Goal: Task Accomplishment & Management: Manage account settings

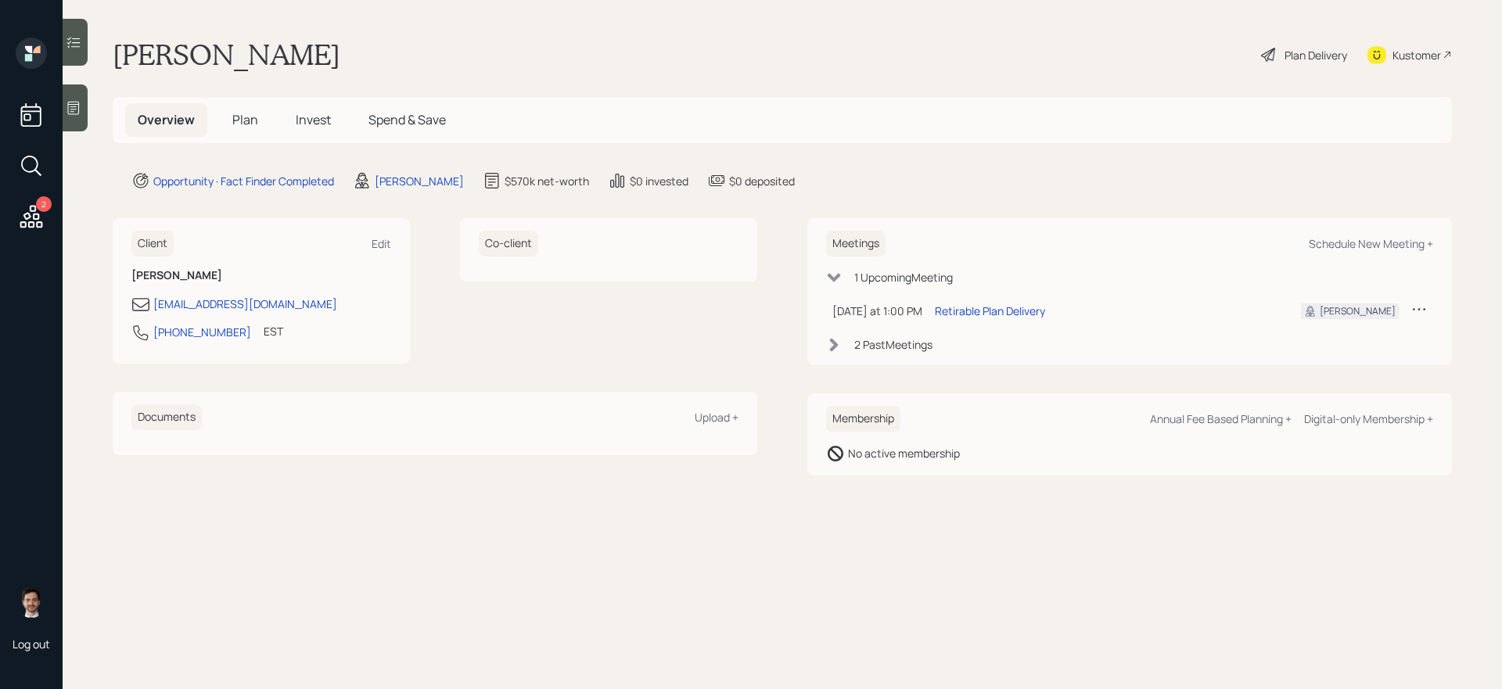
click at [245, 120] on span "Plan" at bounding box center [245, 119] width 26 height 17
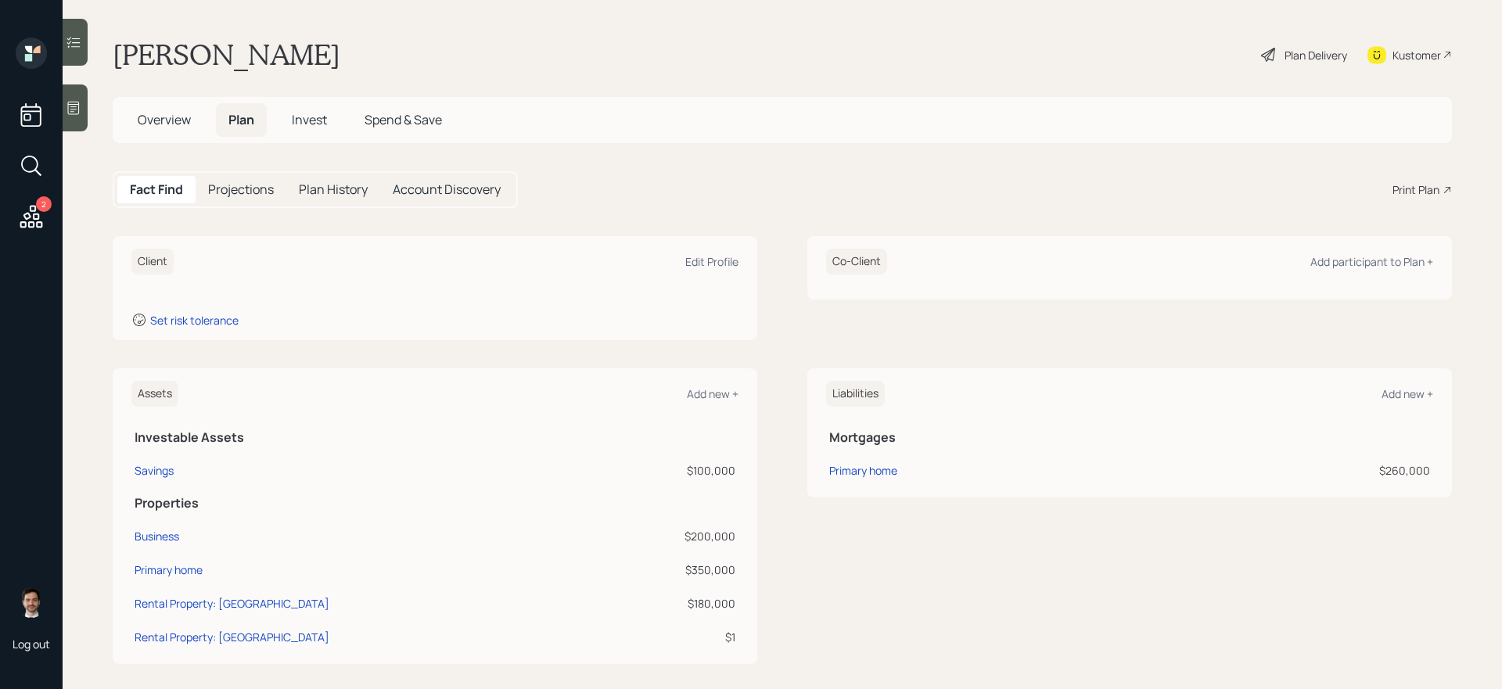
click at [1149, 60] on div "Kustomer" at bounding box center [1416, 55] width 48 height 16
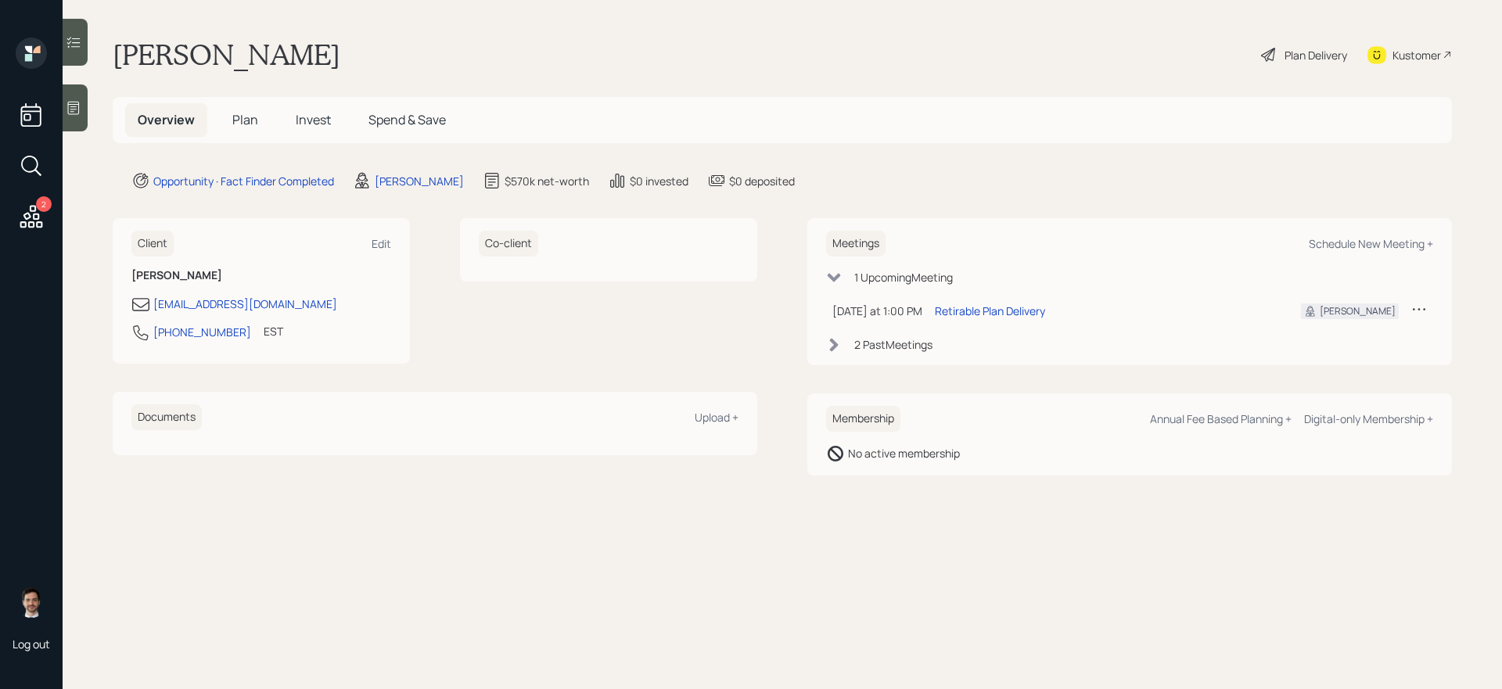
click at [239, 124] on span "Plan" at bounding box center [245, 119] width 26 height 17
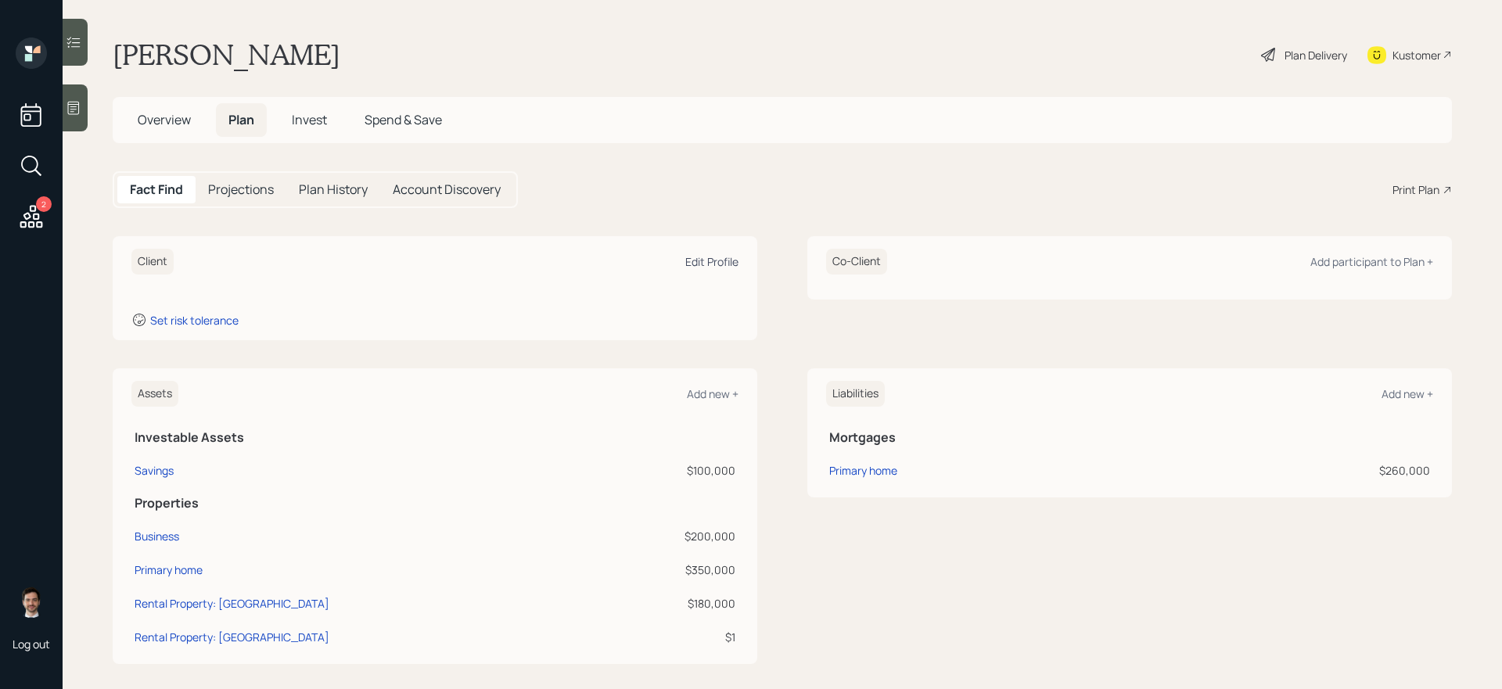
click at [705, 265] on div "Edit Profile" at bounding box center [711, 261] width 53 height 15
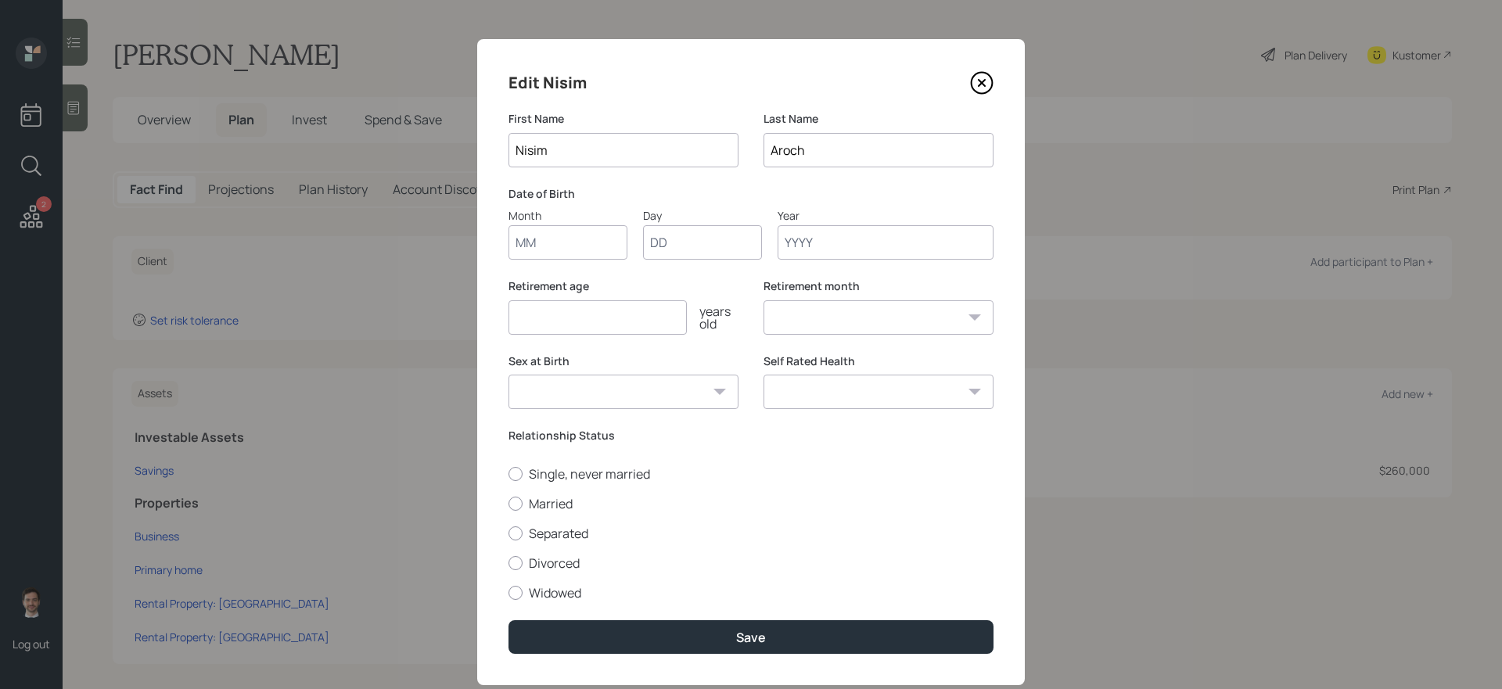
click at [587, 253] on input "Month" at bounding box center [567, 242] width 119 height 34
type input "09"
type input "33"
type input "01"
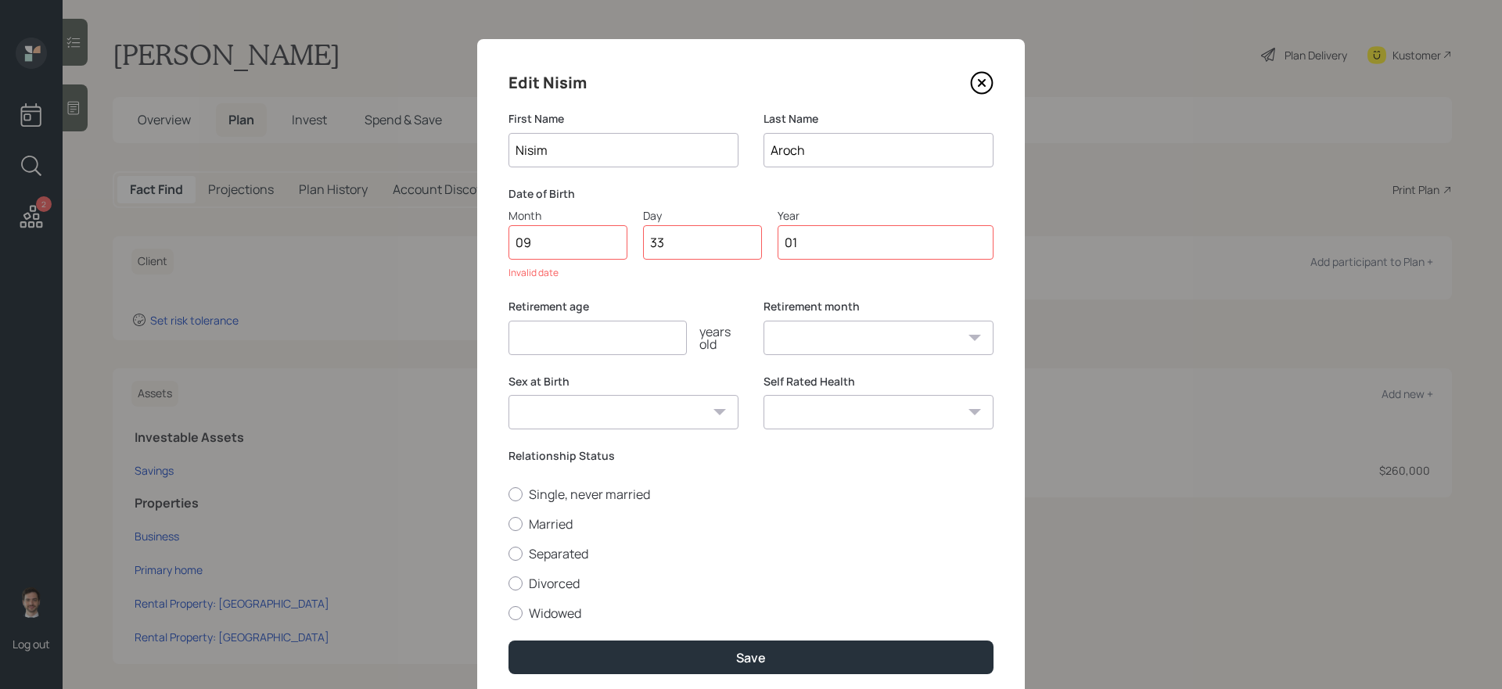
click at [670, 240] on input "33" at bounding box center [702, 242] width 119 height 34
type input "30"
type input "0"
type input "1977"
select select "9"
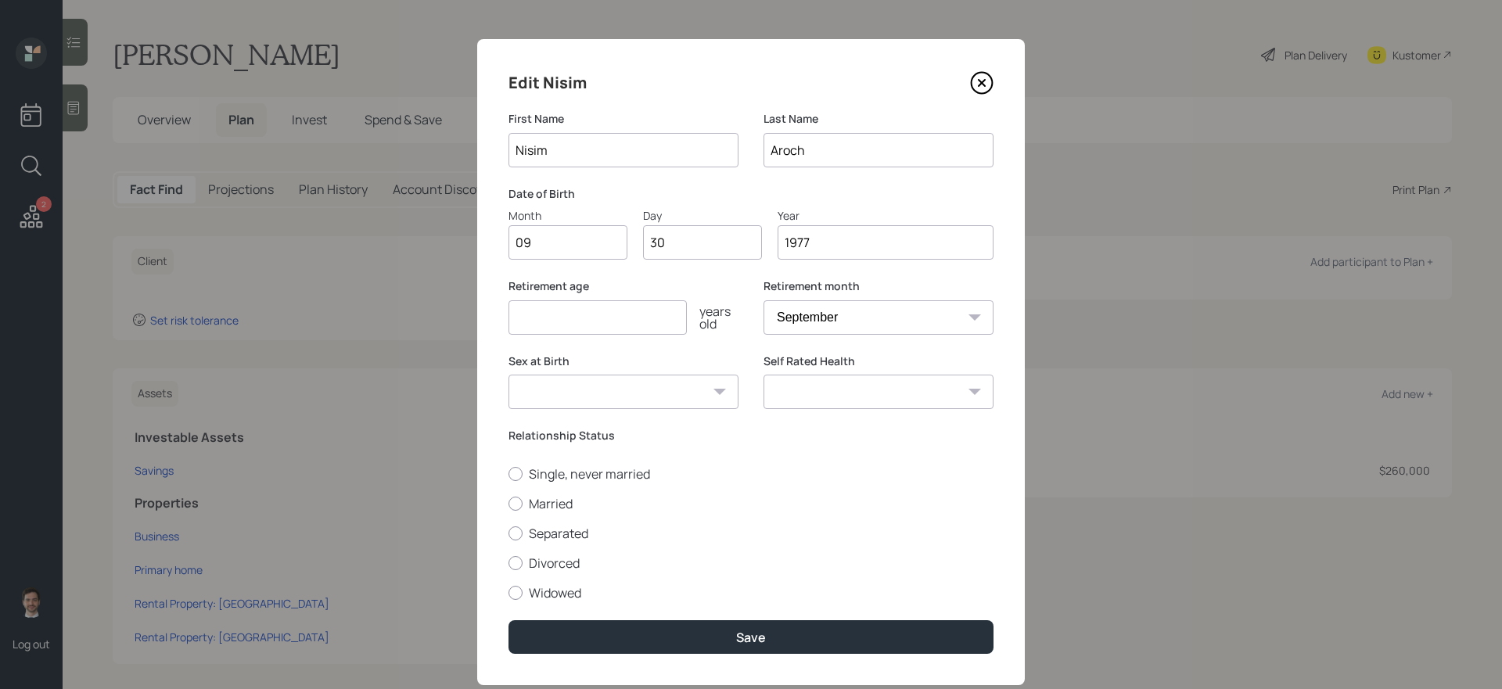
type input "1977"
click at [846, 435] on label "Relationship Status" at bounding box center [750, 436] width 485 height 16
click at [625, 314] on input "number" at bounding box center [597, 317] width 178 height 34
type input "6"
type input "70"
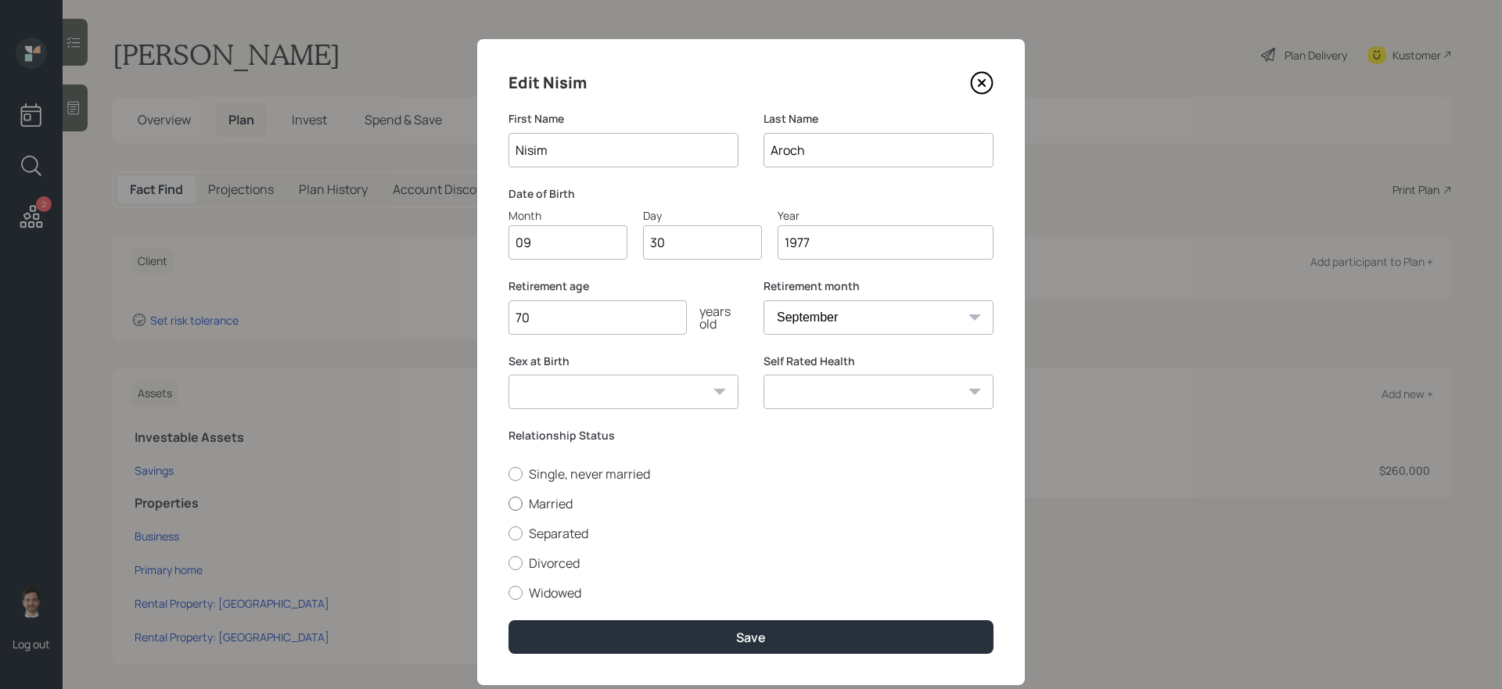
click at [562, 504] on label "Married" at bounding box center [750, 503] width 485 height 17
click at [508, 504] on input "Married" at bounding box center [508, 503] width 1 height 1
radio input "true"
click at [660, 380] on select "Male Female Other / Prefer not to say" at bounding box center [623, 392] width 230 height 34
select select "male"
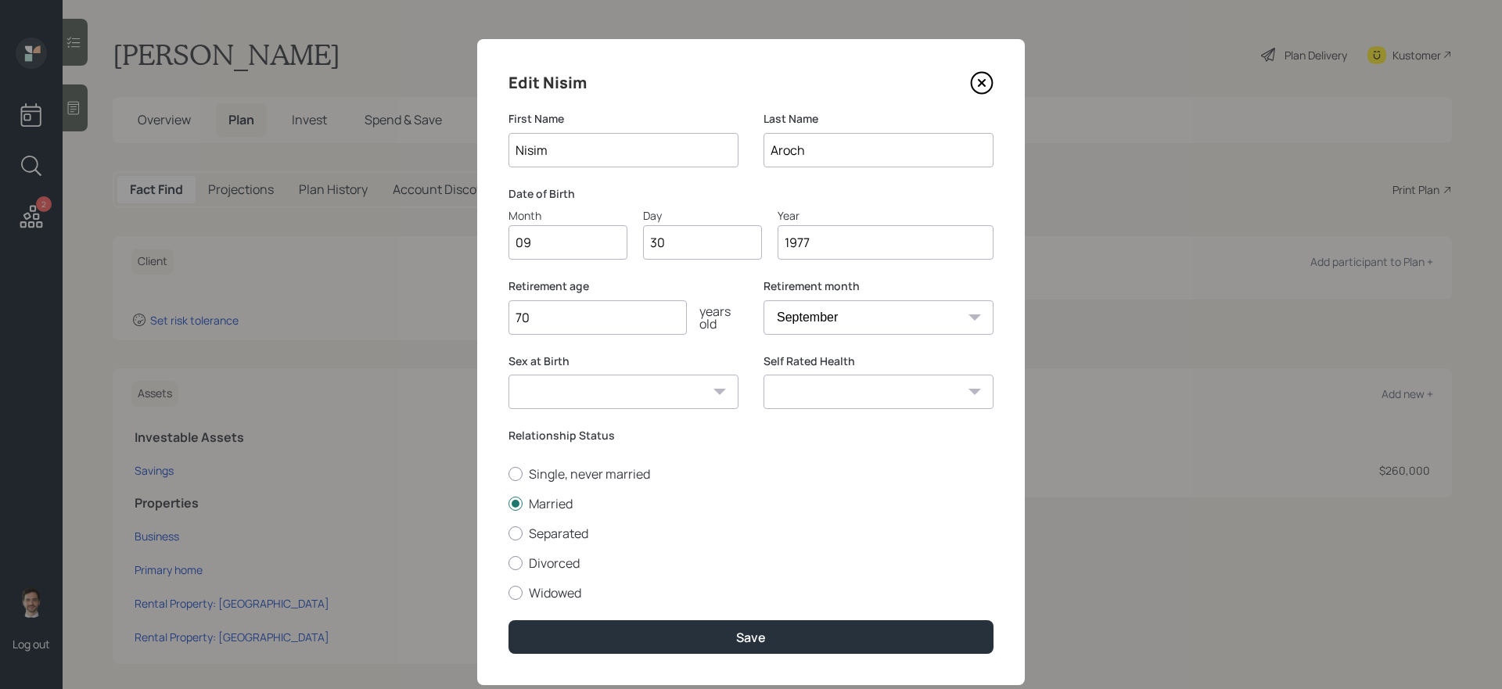
click at [508, 375] on select "Male Female Other / Prefer not to say" at bounding box center [623, 392] width 230 height 34
click at [836, 404] on select "Excellent Very Good Good Fair Poor" at bounding box center [878, 392] width 230 height 34
select select "excellent"
click at [763, 375] on select "Excellent Very Good Good Fair Poor" at bounding box center [878, 392] width 230 height 34
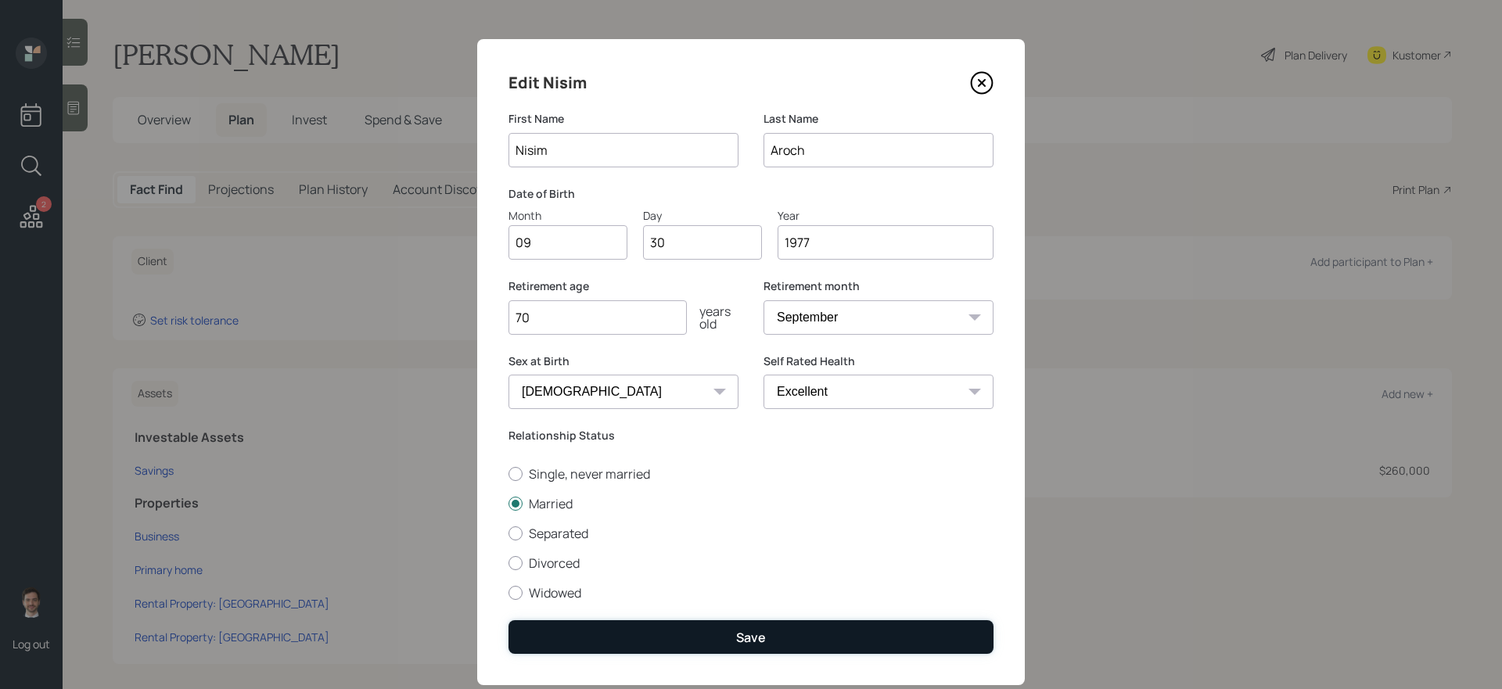
click at [760, 634] on div "Save" at bounding box center [751, 637] width 30 height 17
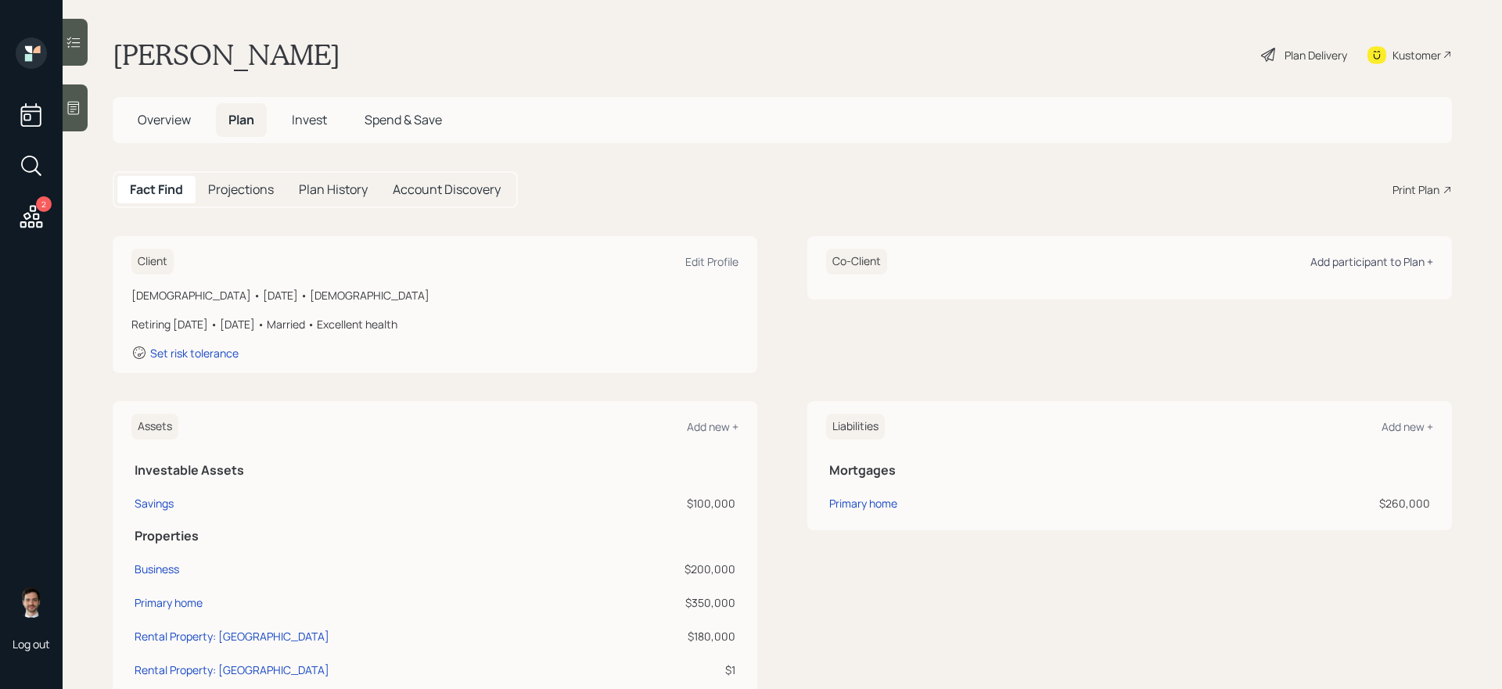
click at [1348, 261] on div "Add participant to Plan +" at bounding box center [1371, 261] width 123 height 15
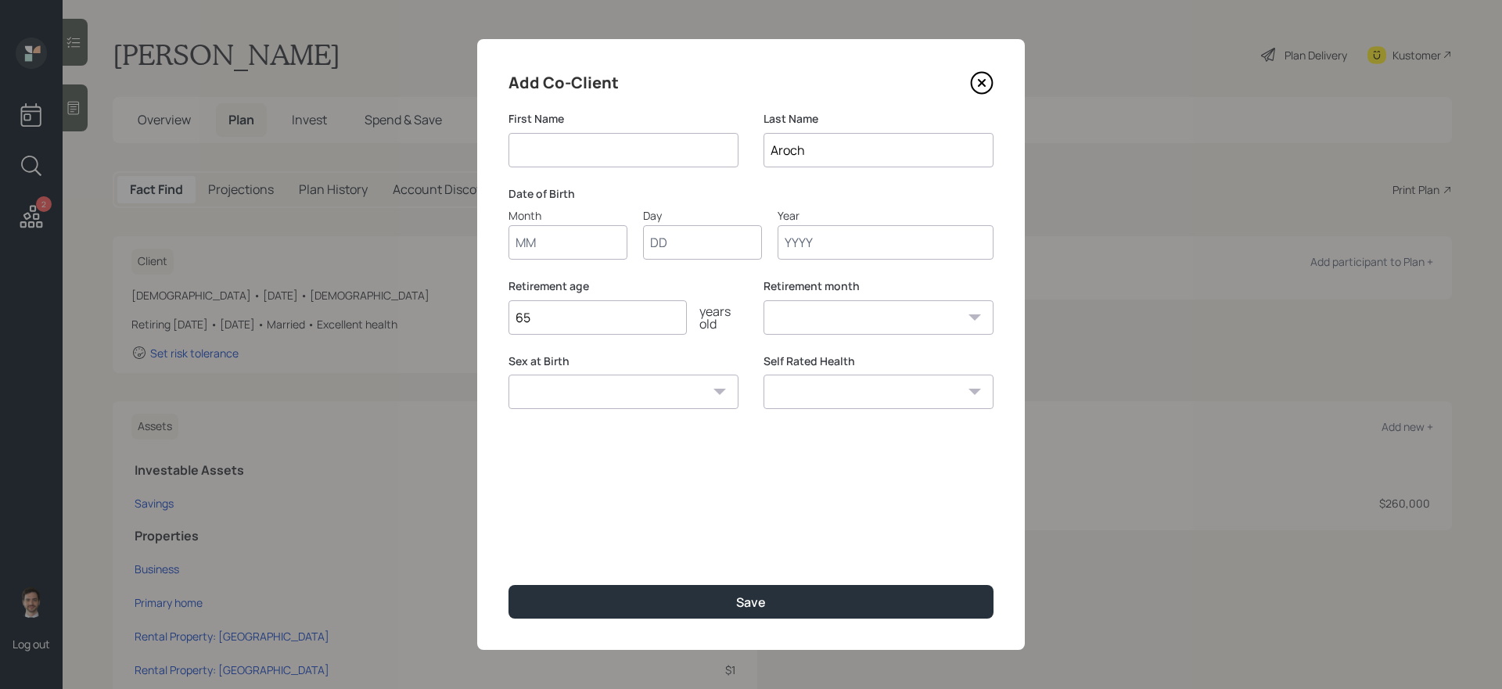
click at [549, 153] on input at bounding box center [623, 150] width 230 height 34
click at [586, 159] on input "Elena" at bounding box center [623, 150] width 230 height 34
type input "Elana"
type input "01"
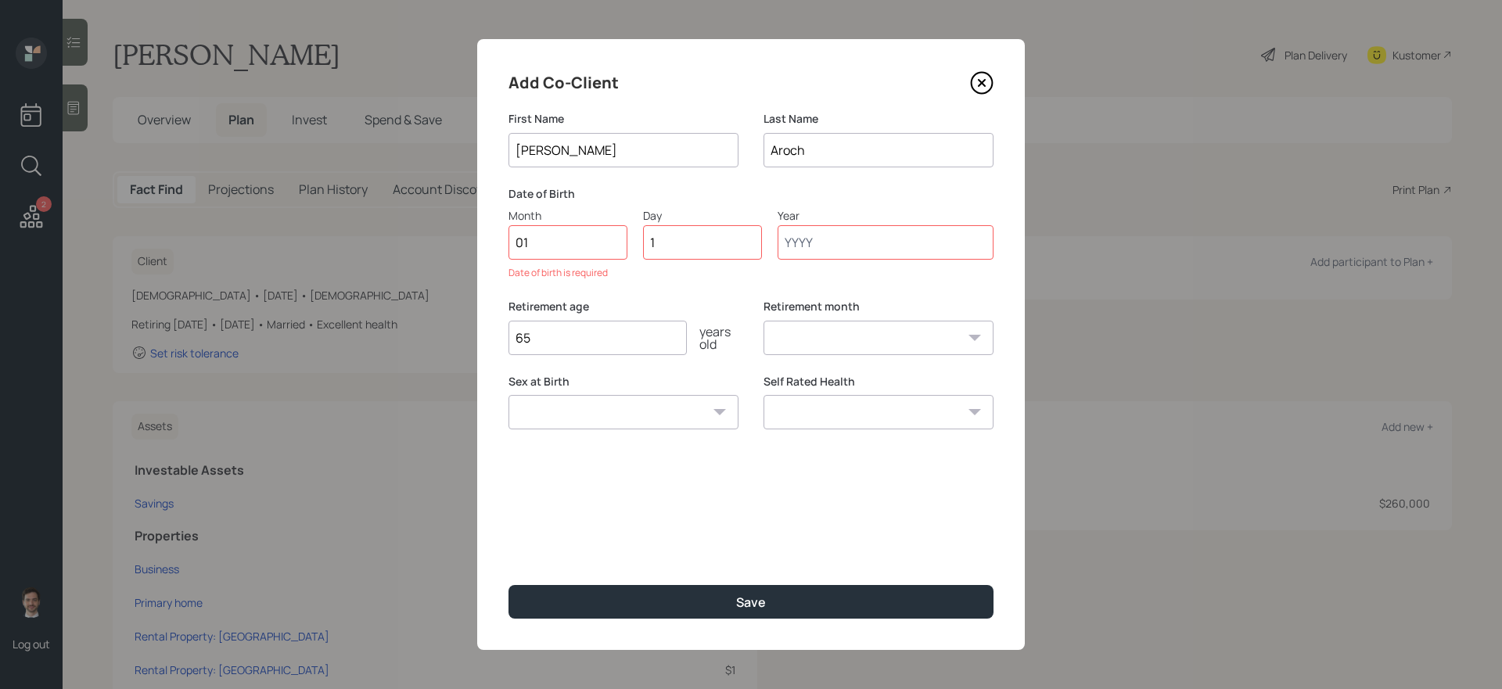
type input "13"
type input "1977"
select select "1"
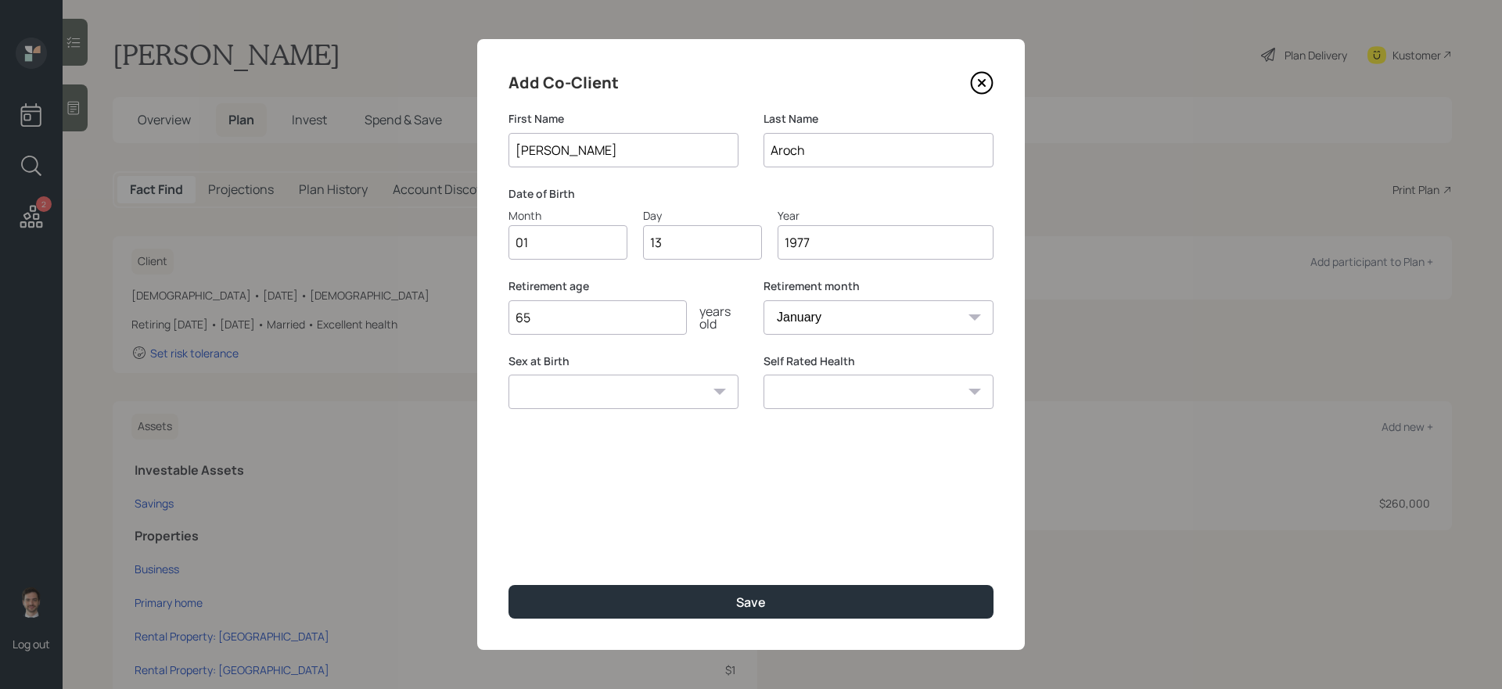
type input "1977"
click at [675, 256] on input "13" at bounding box center [702, 242] width 119 height 34
type input "17"
click at [638, 324] on input "65" at bounding box center [597, 317] width 178 height 34
type input "6"
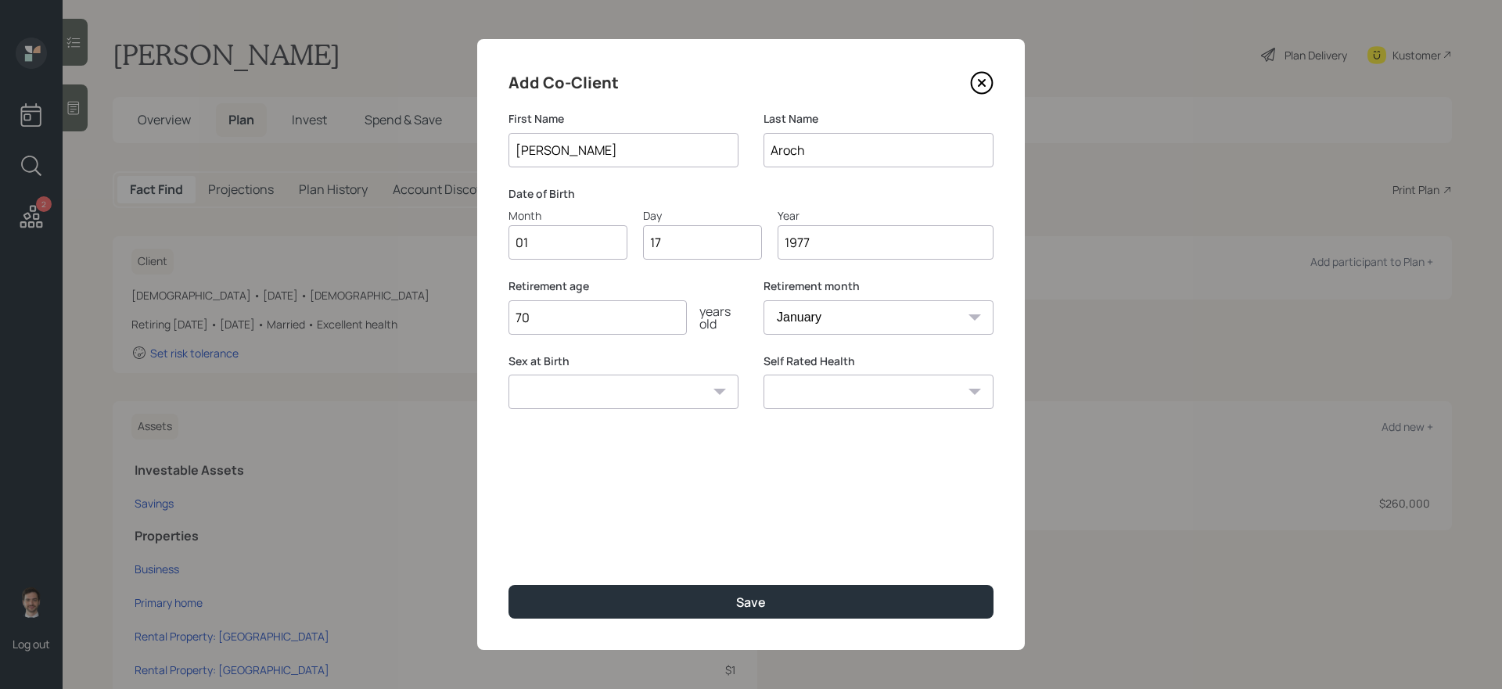
type input "70"
click at [688, 390] on select "Male Female Other / Prefer not to say" at bounding box center [623, 392] width 230 height 34
select select "female"
click at [508, 375] on select "Male Female Other / Prefer not to say" at bounding box center [623, 392] width 230 height 34
click at [820, 397] on select "Excellent Very Good Good Fair Poor" at bounding box center [878, 392] width 230 height 34
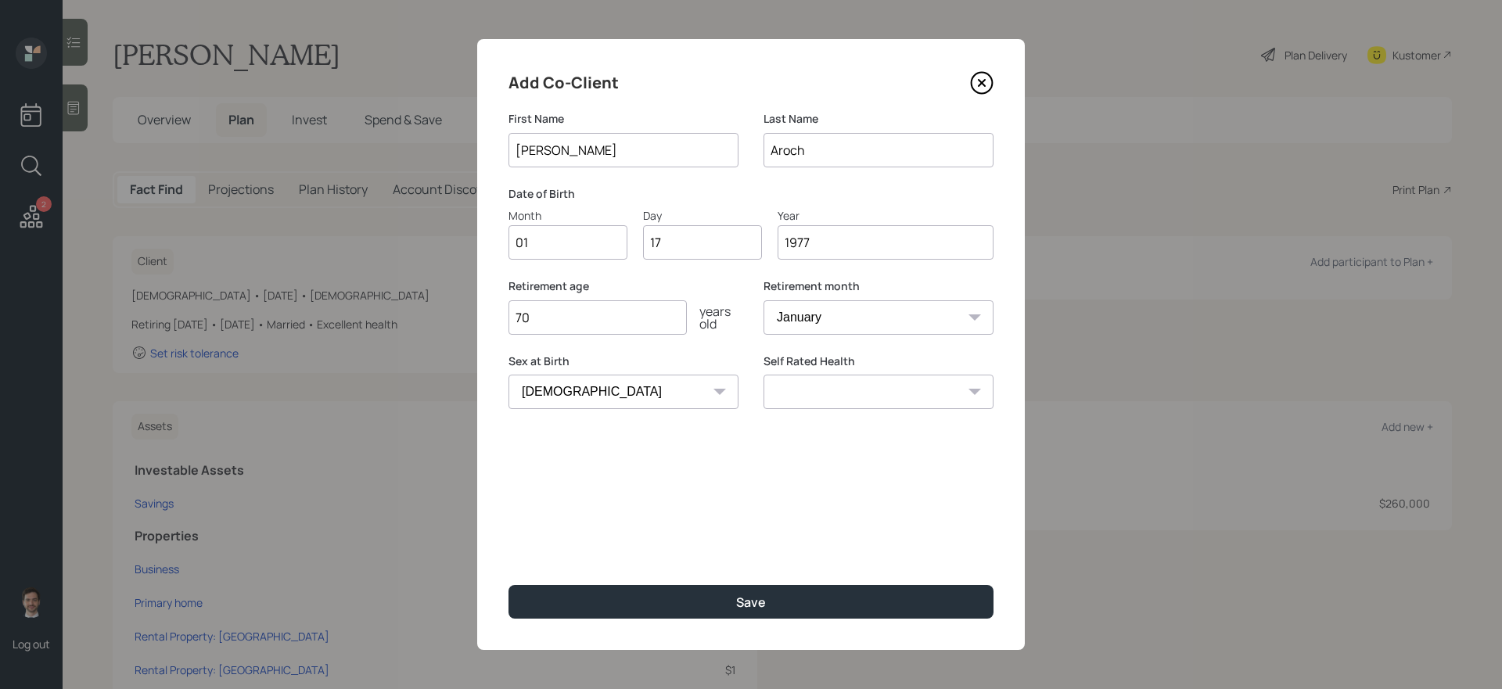
select select "very_good"
click at [763, 375] on select "Excellent Very Good Good Fair Poor" at bounding box center [878, 392] width 230 height 34
click at [932, 393] on select "Excellent Very Good Good Fair Poor" at bounding box center [878, 392] width 230 height 34
click at [763, 375] on select "Excellent Very Good Good Fair Poor" at bounding box center [878, 392] width 230 height 34
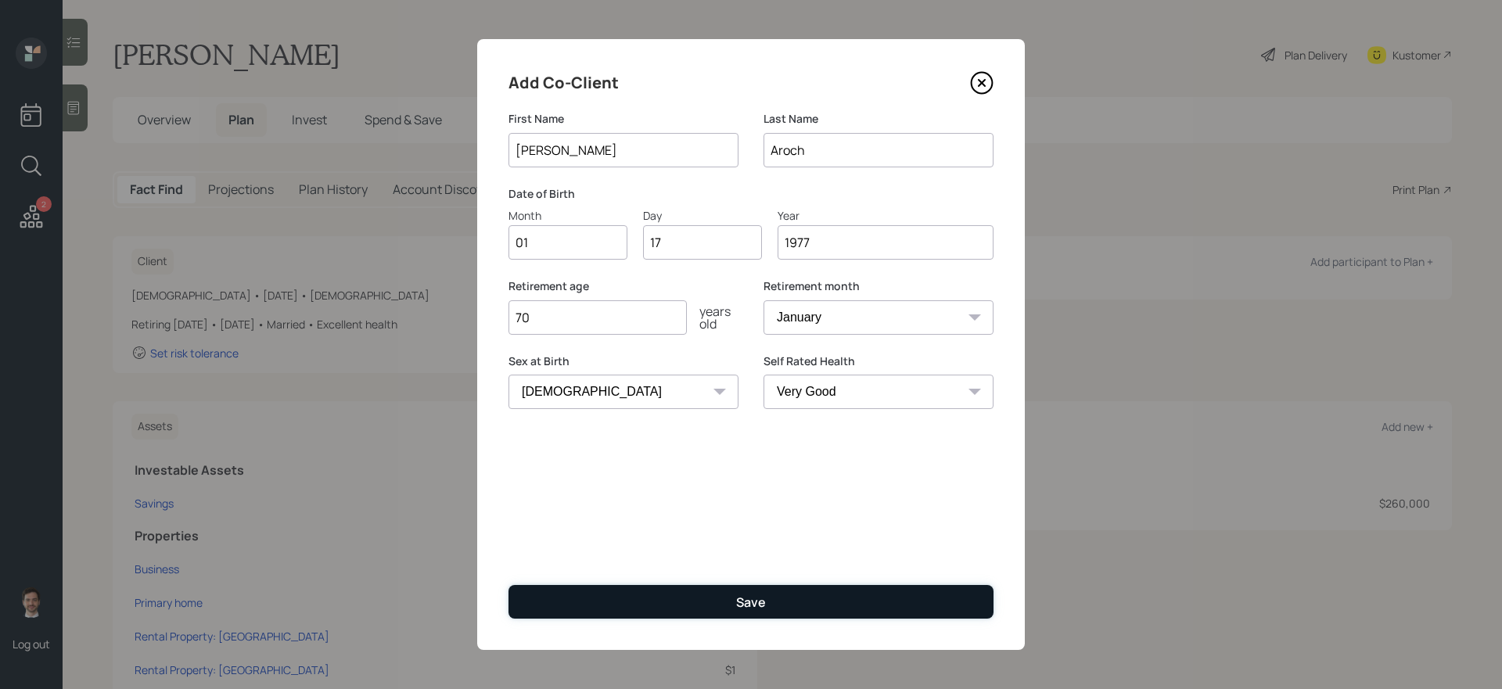
click at [696, 601] on button "Save" at bounding box center [750, 602] width 485 height 34
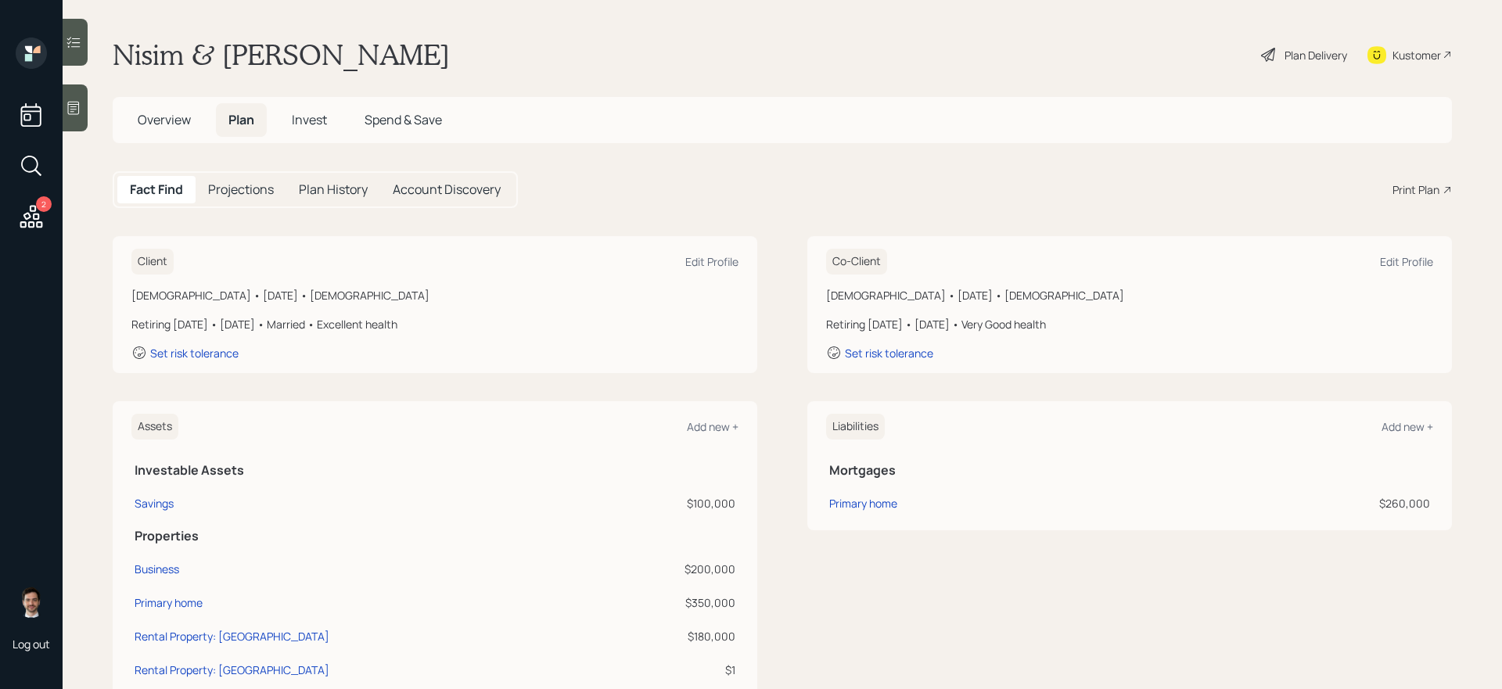
click at [1288, 66] on div "Plan Delivery" at bounding box center [1303, 55] width 89 height 34
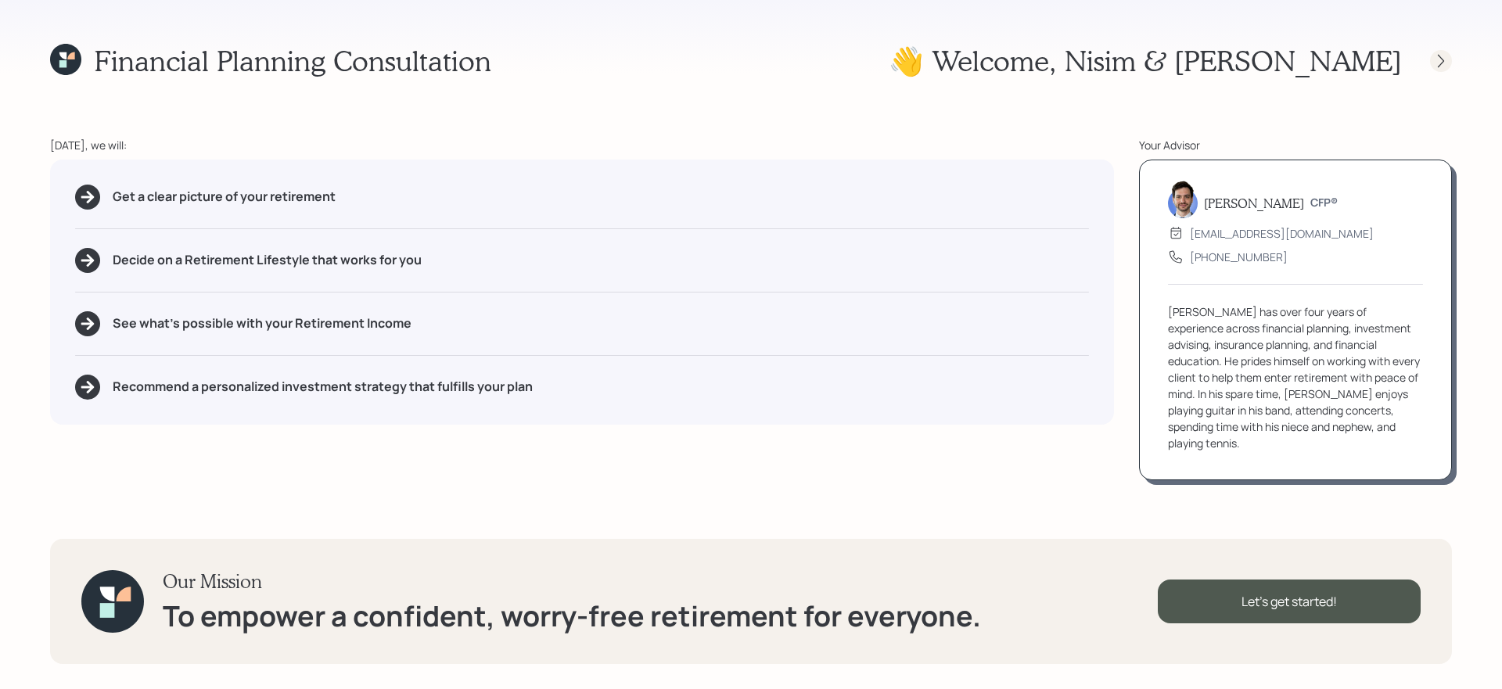
click at [1438, 61] on icon at bounding box center [1441, 61] width 16 height 16
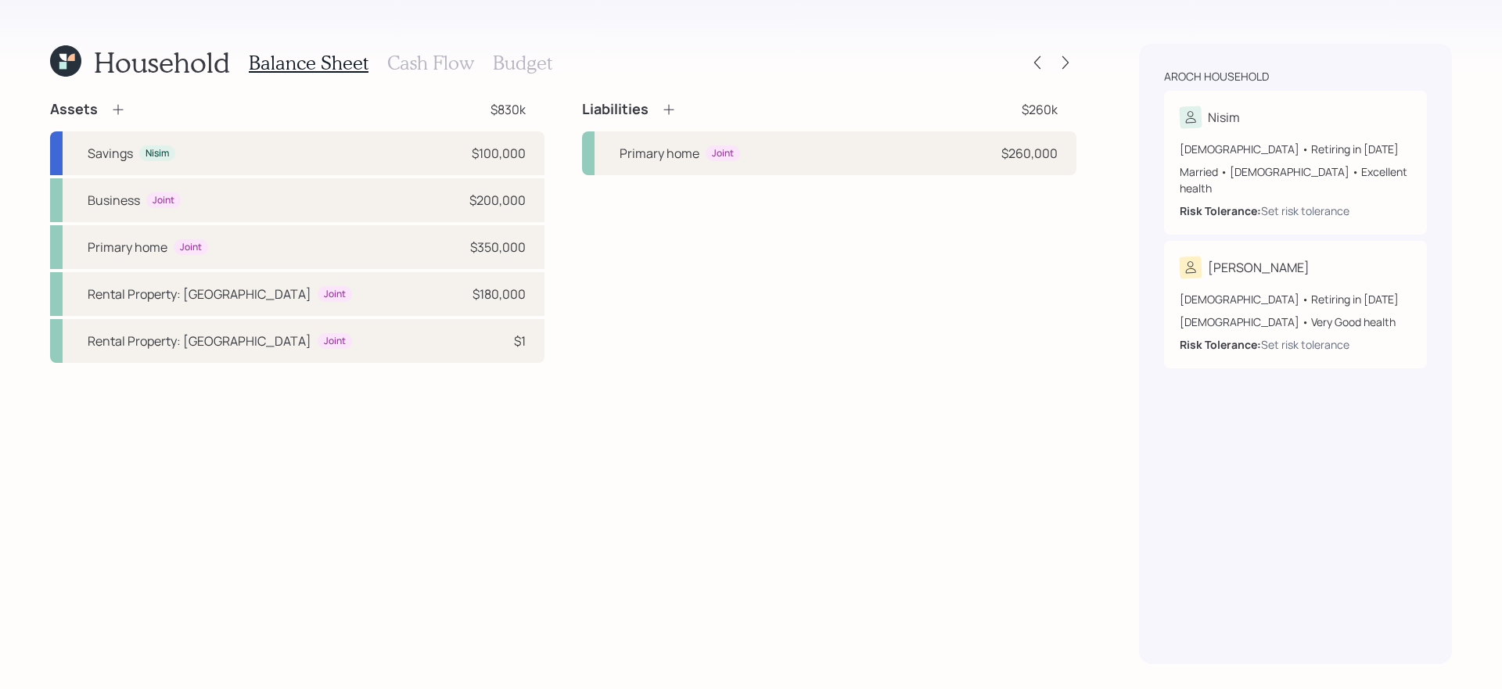
click at [117, 110] on icon at bounding box center [118, 110] width 16 height 16
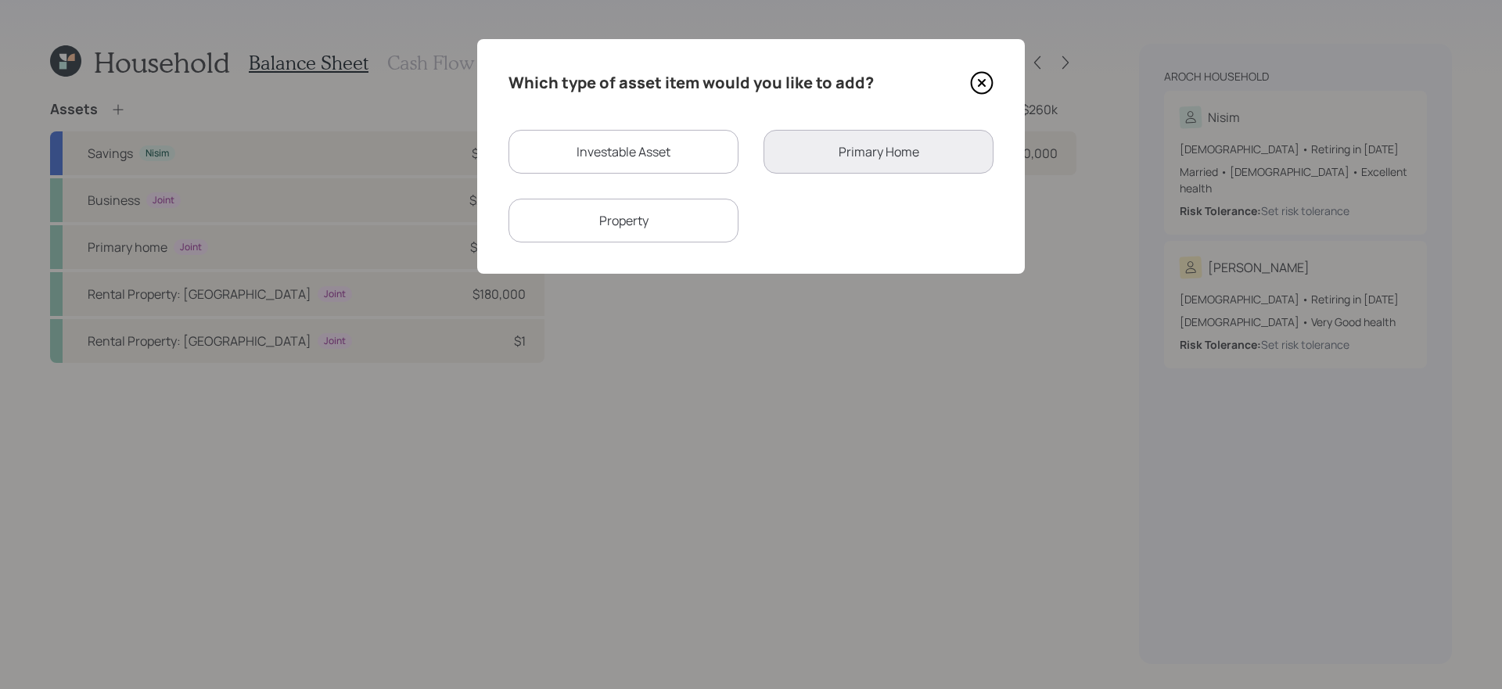
click at [694, 153] on div "Investable Asset" at bounding box center [623, 152] width 230 height 44
select select "taxable"
select select "balanced"
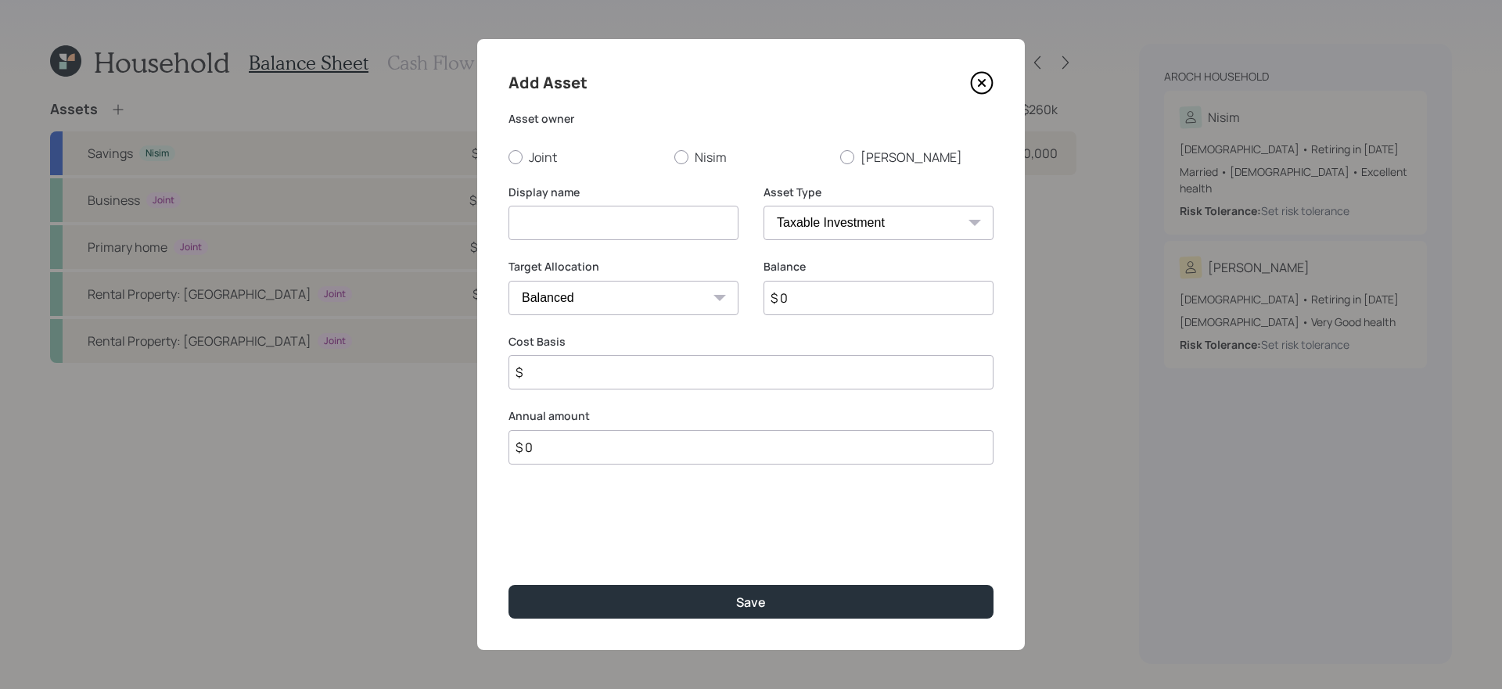
click at [612, 222] on input at bounding box center [623, 223] width 230 height 34
click at [879, 226] on select "SEP IRA IRA Roth IRA 401(k) Roth 401(k) 403(b) Roth 403(b) 457(b) Roth 457(b) H…" at bounding box center [878, 223] width 230 height 34
click at [557, 225] on input "Fidelity IRA" at bounding box center [623, 223] width 230 height 34
type input "Fidelity Roth IRA"
click at [915, 220] on select "SEP IRA IRA Roth IRA 401(k) Roth 401(k) 403(b) Roth 403(b) 457(b) Roth 457(b) H…" at bounding box center [878, 223] width 230 height 34
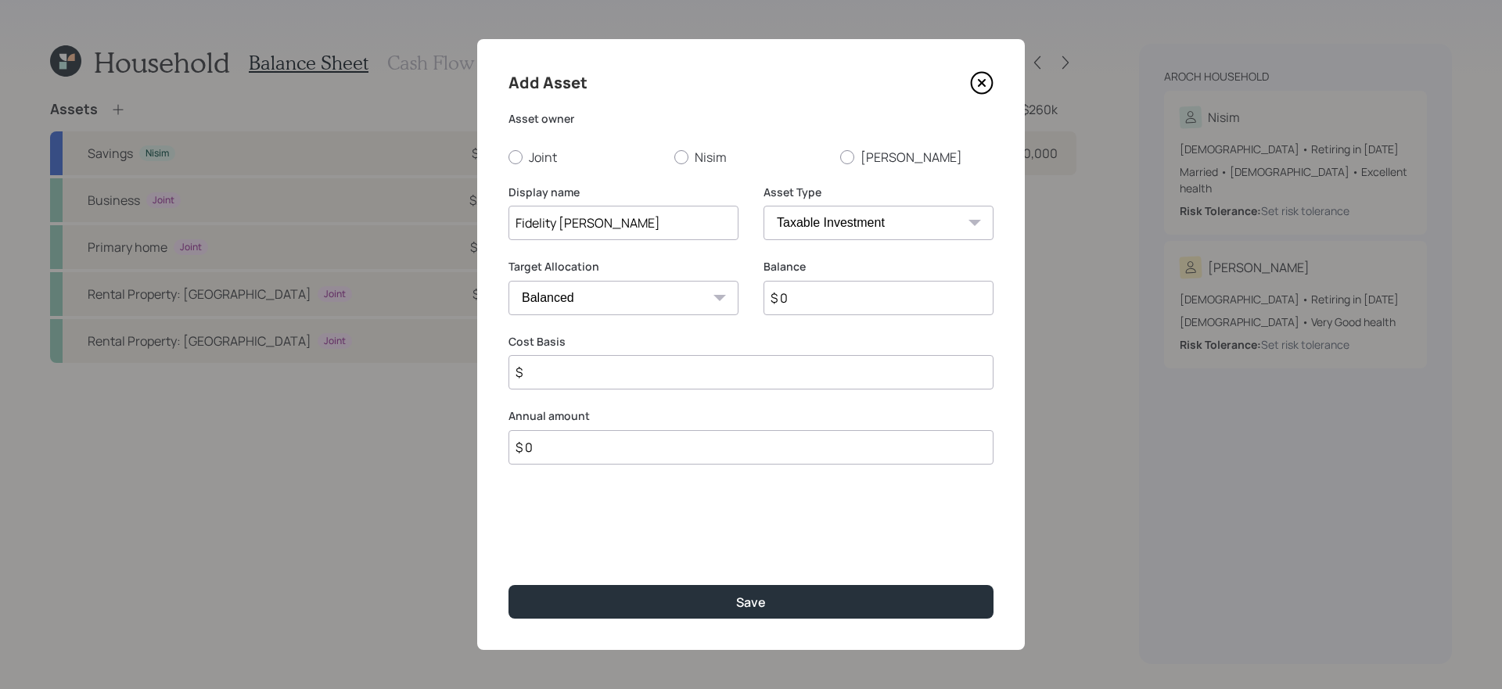
select select "roth_ira"
click at [763, 206] on select "SEP IRA IRA Roth IRA 401(k) Roth 401(k) 403(b) Roth 403(b) 457(b) Roth 457(b) H…" at bounding box center [878, 223] width 230 height 34
type input "$"
click at [856, 156] on label "Elana" at bounding box center [916, 157] width 153 height 17
click at [840, 156] on input "Elana" at bounding box center [839, 156] width 1 height 1
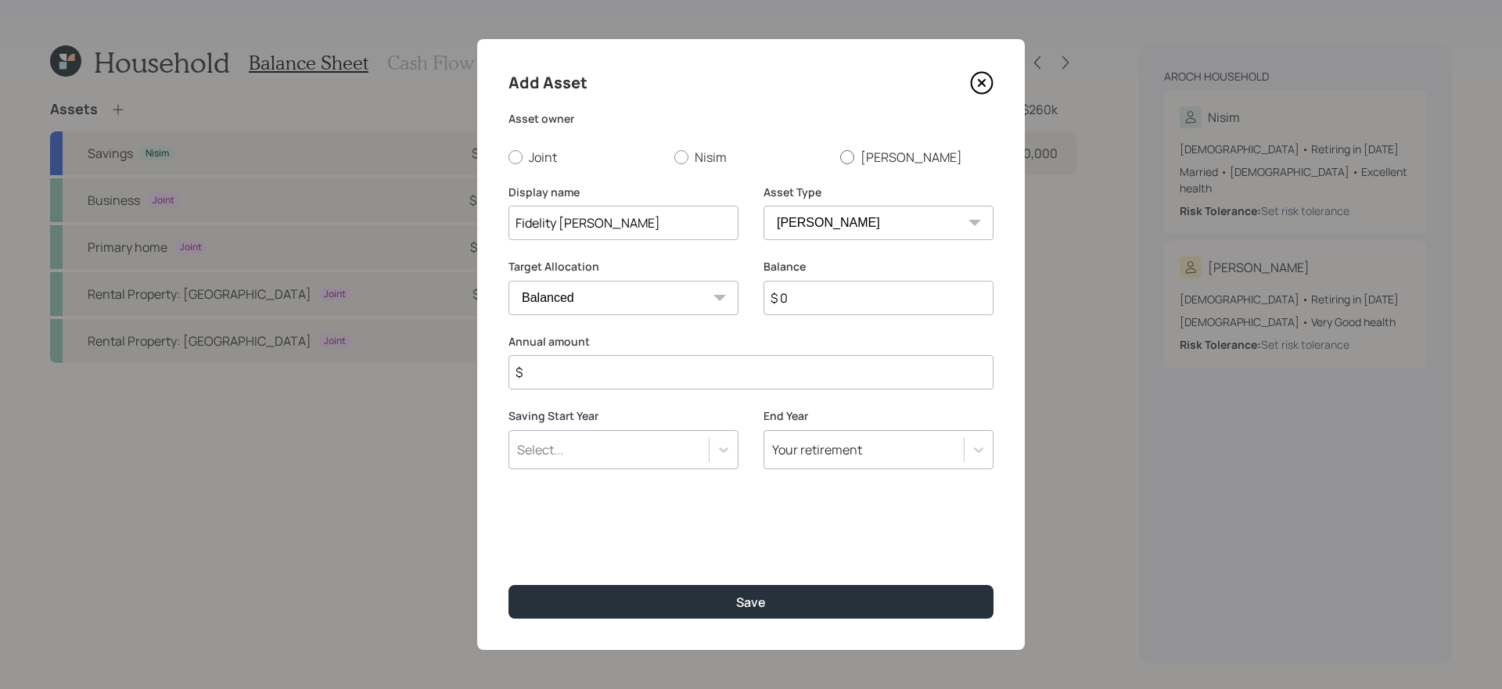
radio input "true"
click at [606, 379] on input "$" at bounding box center [750, 372] width 485 height 34
type input "$ 0"
click at [820, 296] on input "$ 0" at bounding box center [878, 298] width 230 height 34
type input "$ 8,000"
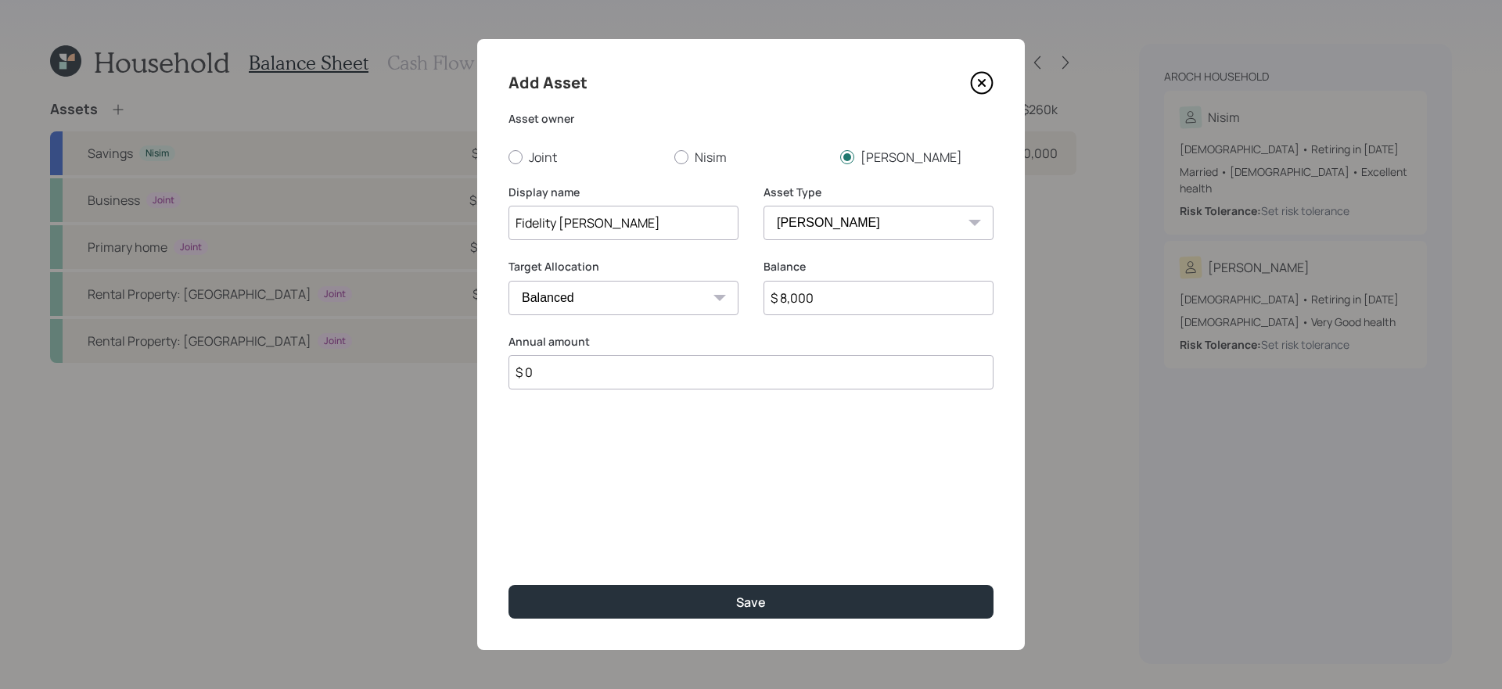
click at [508, 585] on button "Save" at bounding box center [750, 602] width 485 height 34
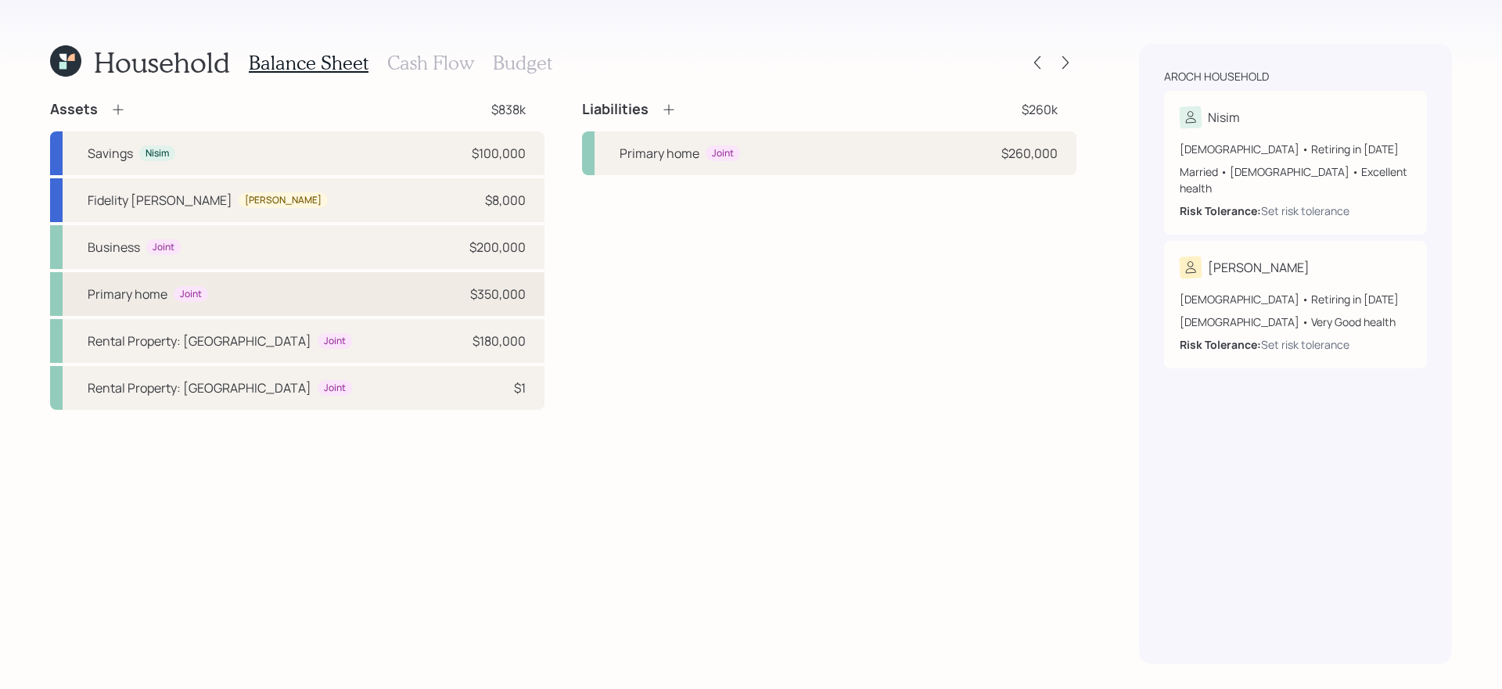
click at [364, 308] on div "Primary home Joint $350,000" at bounding box center [297, 294] width 494 height 44
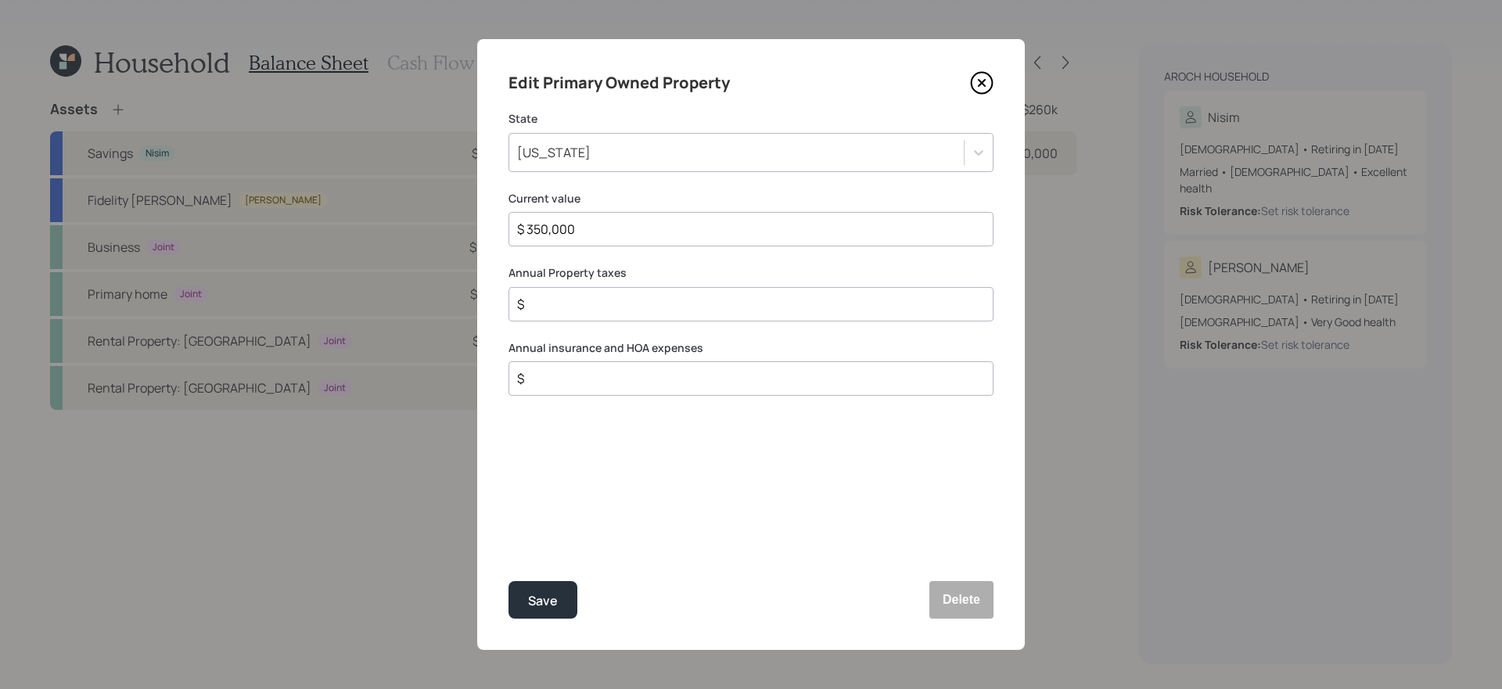
click at [707, 311] on input "$" at bounding box center [744, 304] width 458 height 19
click at [695, 309] on input "$" at bounding box center [744, 304] width 458 height 19
click at [644, 226] on input "$ 350,000" at bounding box center [744, 229] width 458 height 19
type input "$ 300,000"
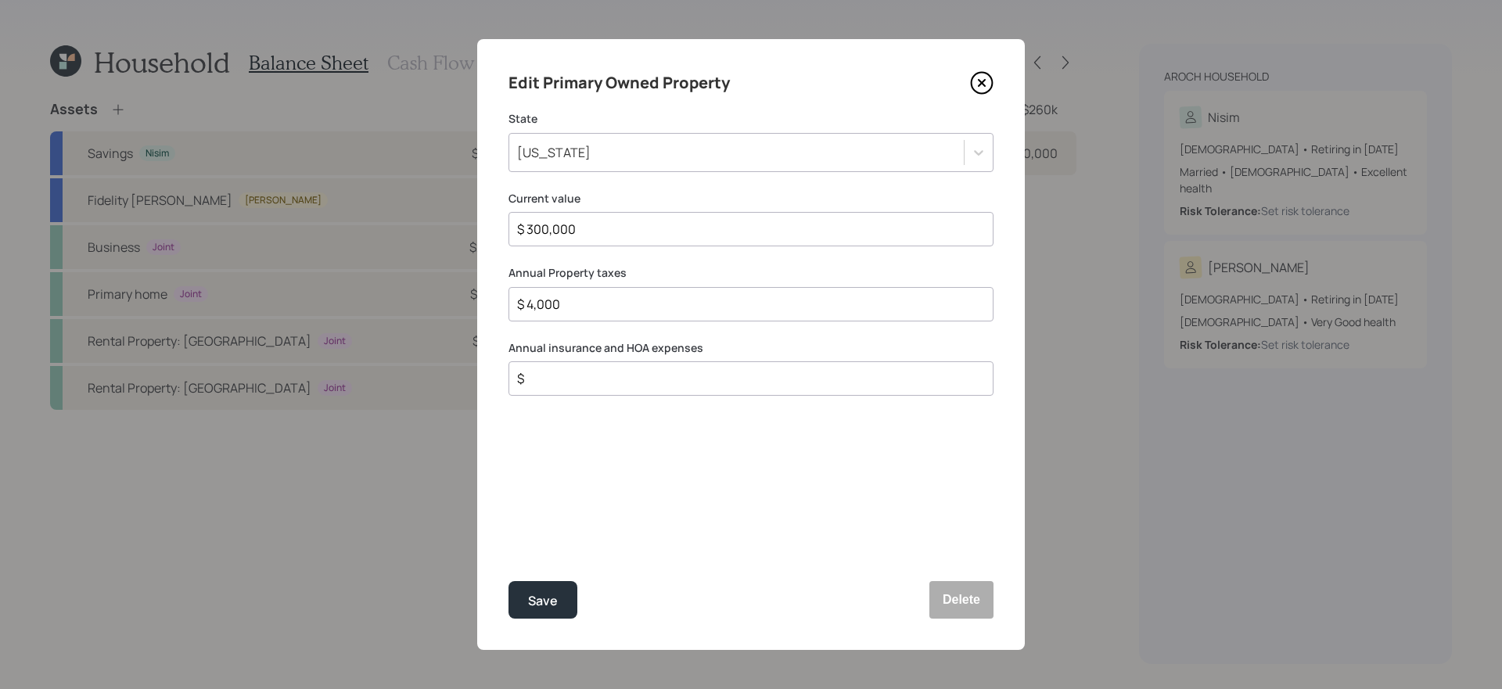
type input "$ 4,000"
type input "$ 2,200"
click at [508, 581] on button "Save" at bounding box center [542, 600] width 69 height 38
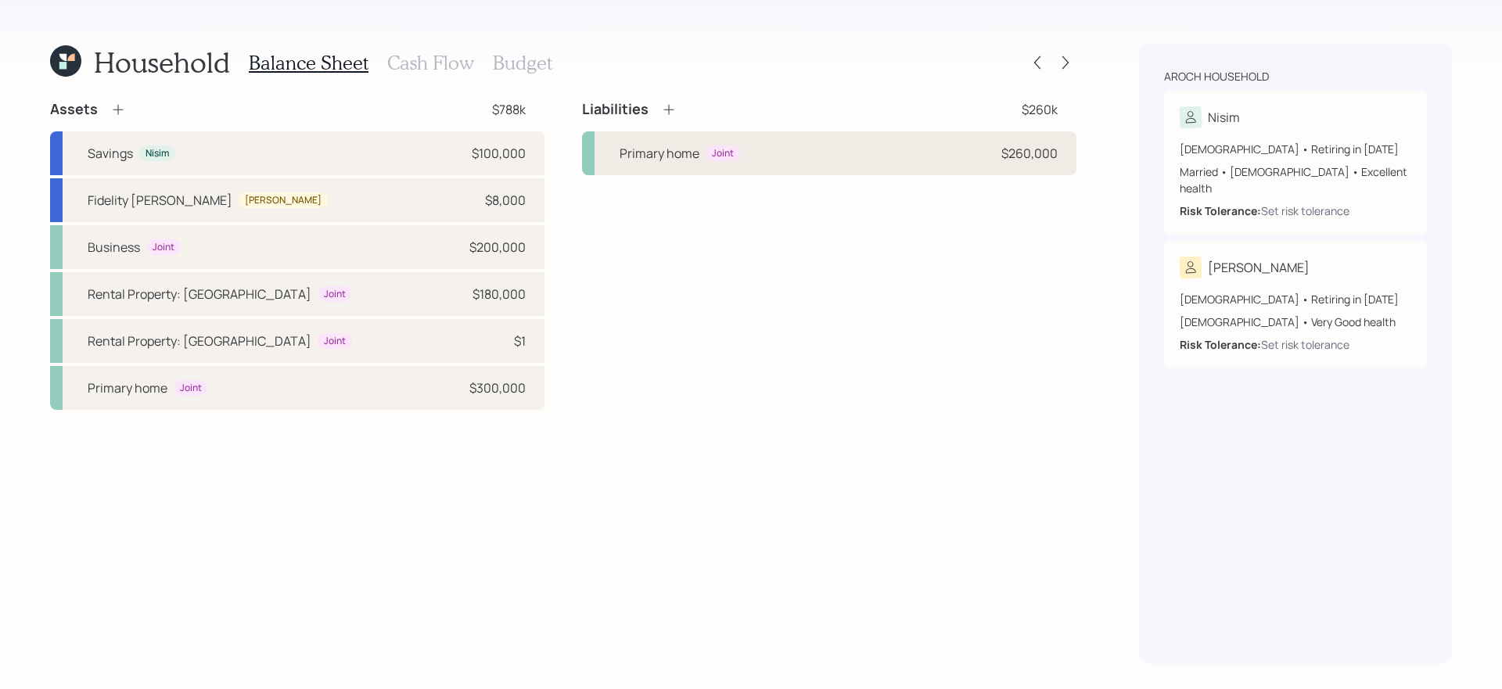
click at [896, 142] on div "Primary home Joint $260,000" at bounding box center [829, 153] width 494 height 44
select select "4edabe5d-e168-439a-aae5-0b9571b3f6b5"
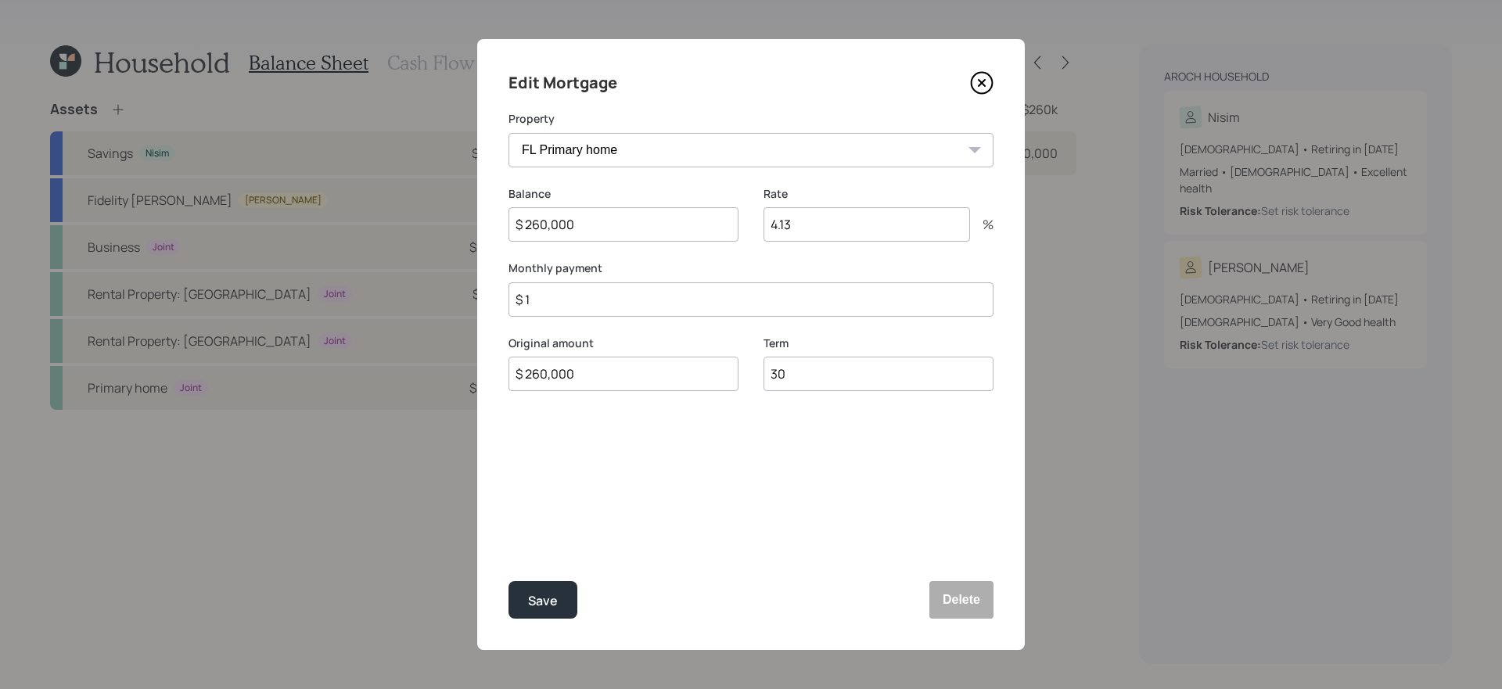
click at [616, 223] on input "$ 260,000" at bounding box center [623, 224] width 230 height 34
type input "$ 245,000"
click at [647, 309] on input "$ 1" at bounding box center [750, 299] width 485 height 34
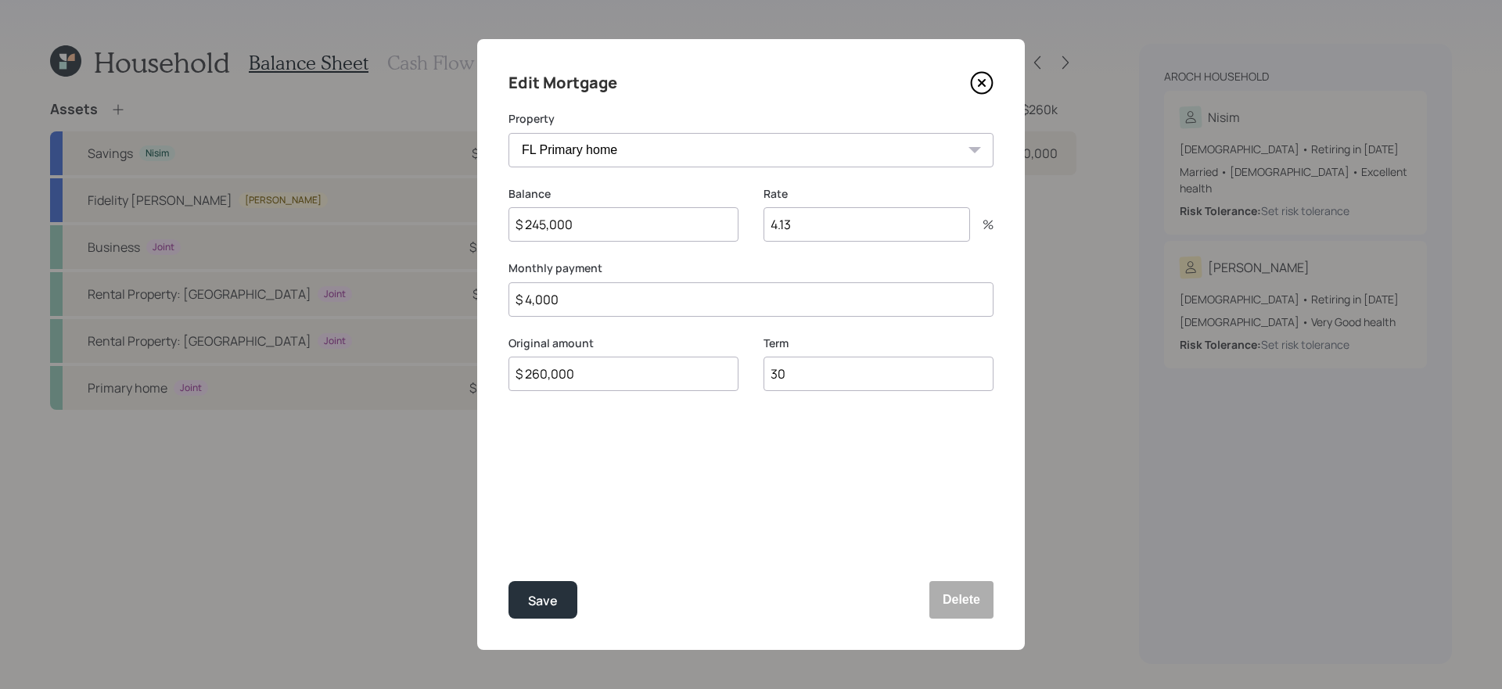
type input "$ 4,000"
click at [508, 581] on button "Save" at bounding box center [542, 600] width 69 height 38
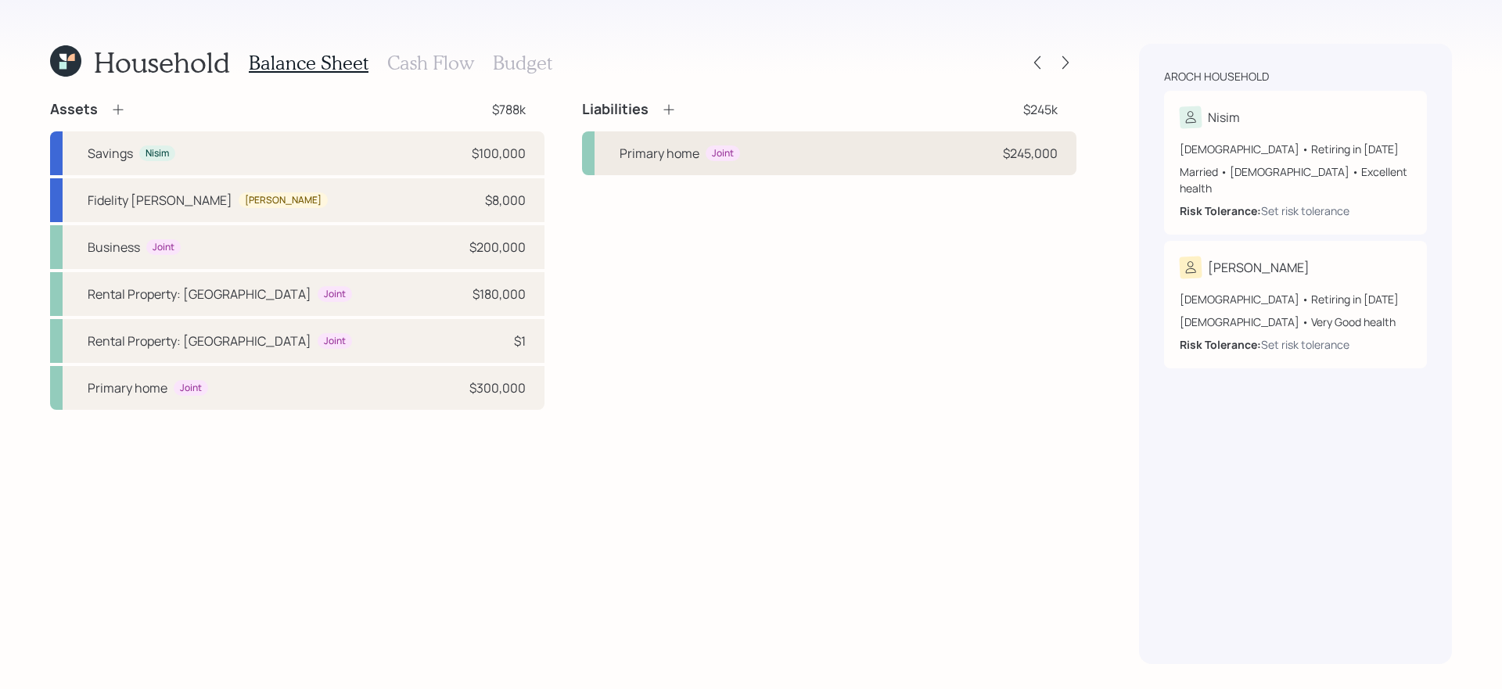
click at [820, 144] on div "Primary home Joint $245,000" at bounding box center [829, 153] width 494 height 44
select select "4edabe5d-e168-439a-aae5-0b9571b3f6b5"
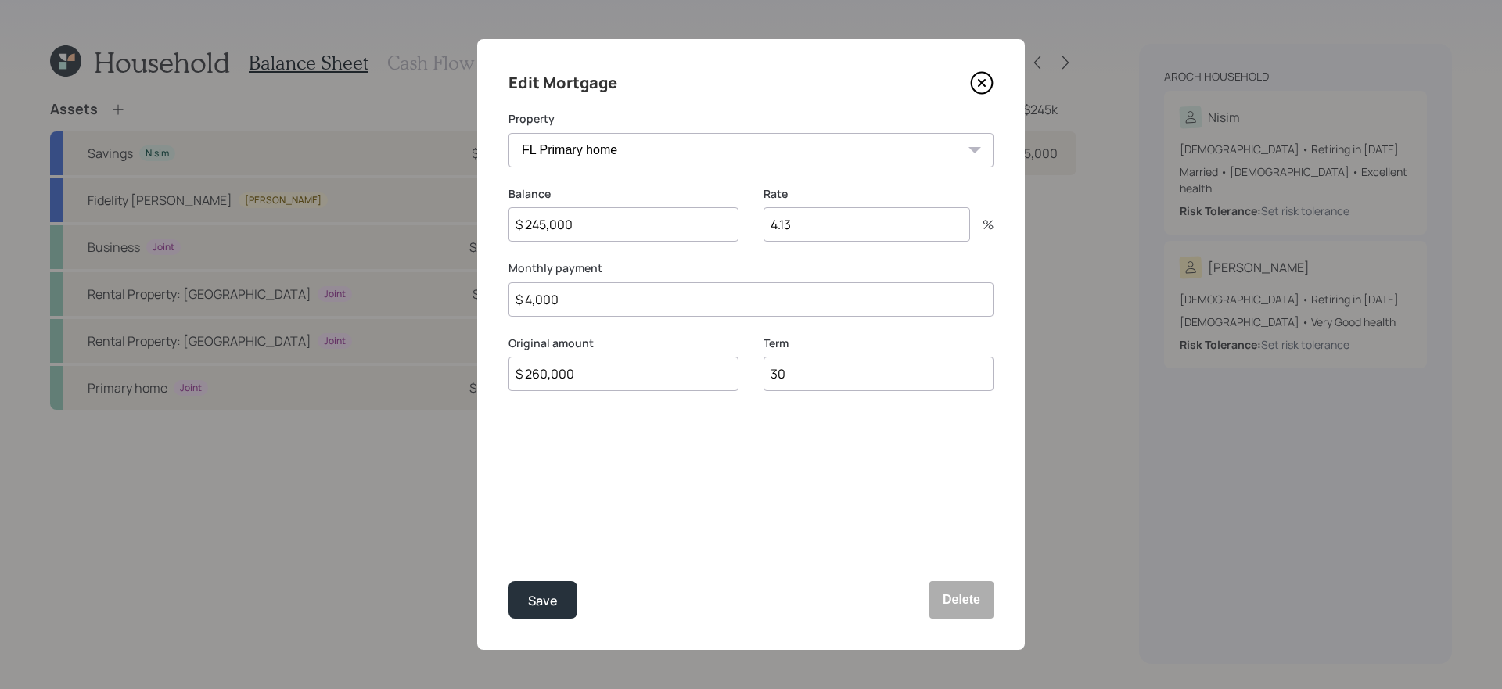
click at [688, 303] on input "$ 4,000" at bounding box center [750, 299] width 485 height 34
type input "$ 3,600"
click at [508, 581] on button "Save" at bounding box center [542, 600] width 69 height 38
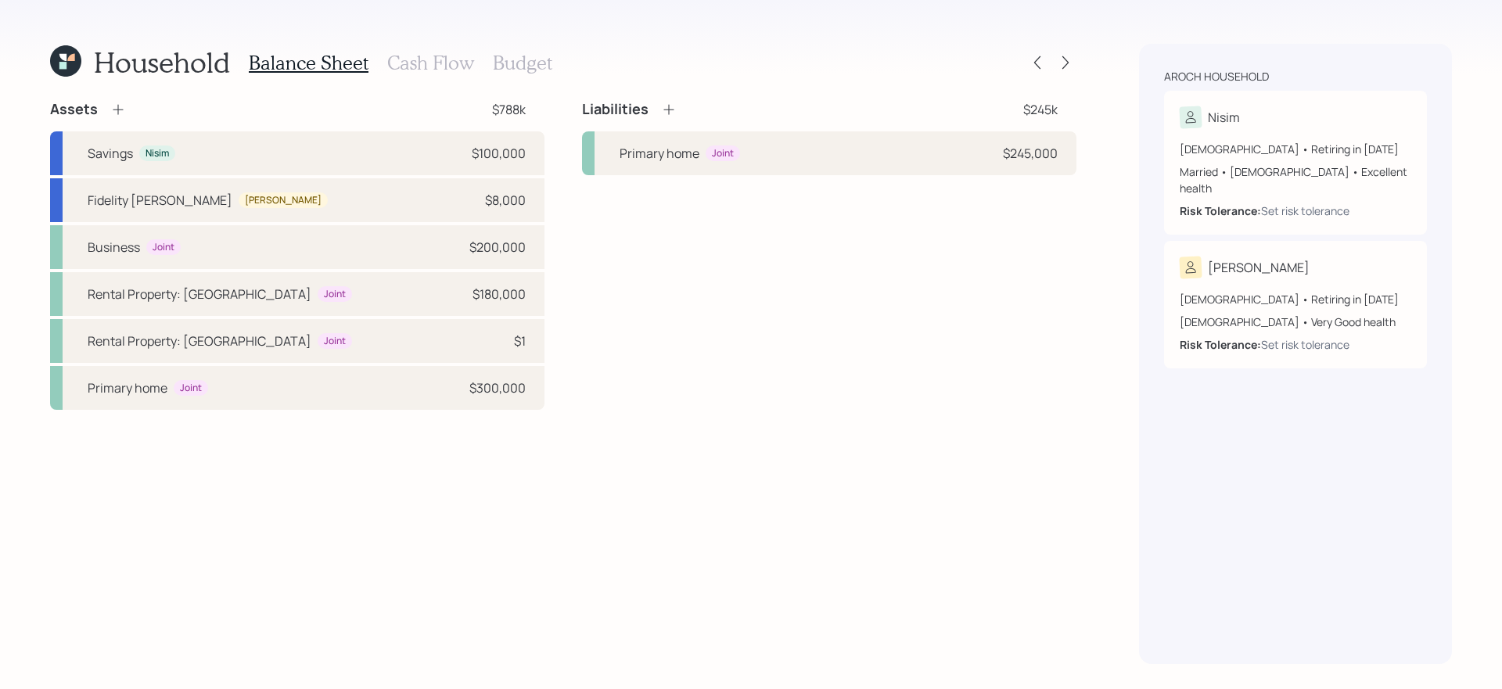
click at [644, 263] on div "Liabilities $245k Primary home Joint $245,000" at bounding box center [829, 255] width 494 height 310
click at [398, 293] on div "Rental Property: US Joint $180,000" at bounding box center [297, 294] width 494 height 44
select select "rental_property"
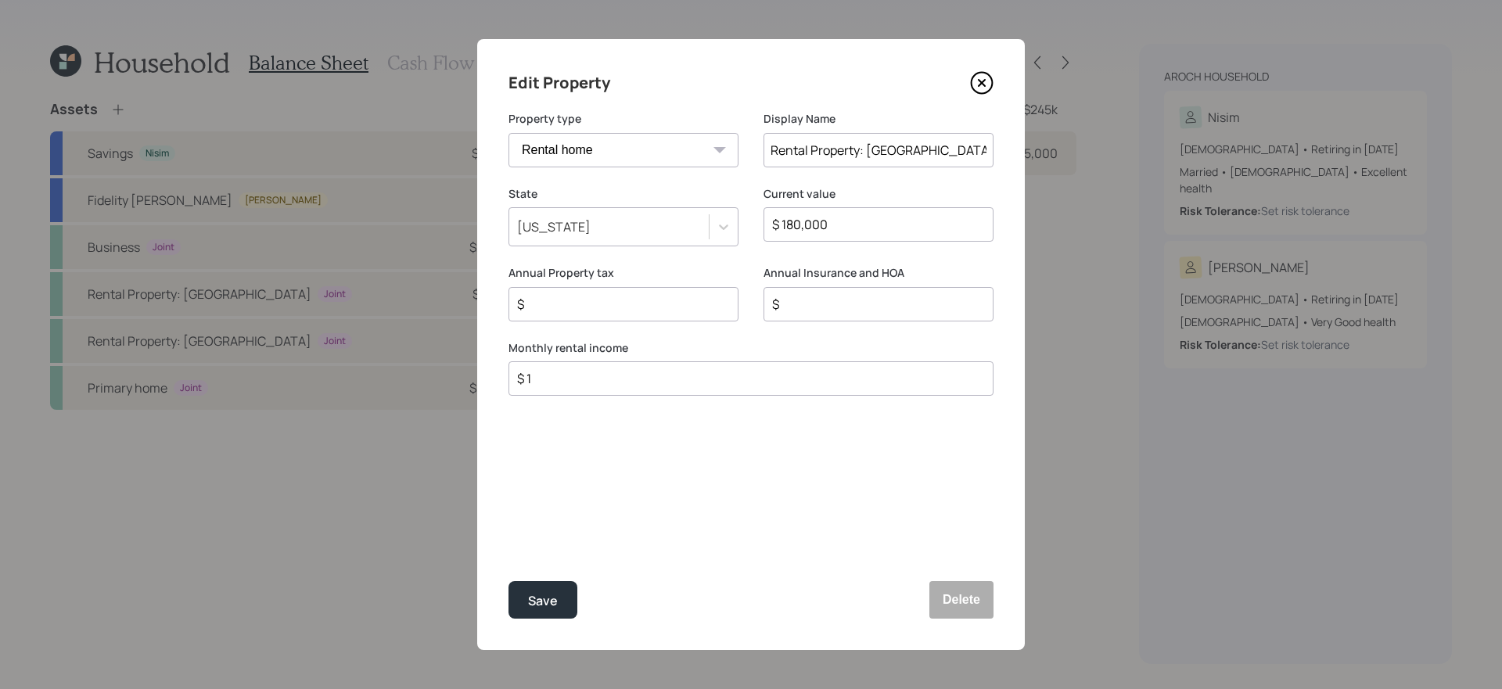
click at [927, 152] on input "Rental Property: [GEOGRAPHIC_DATA]" at bounding box center [878, 150] width 230 height 34
type input "Rental Property: Jacksonville"
click at [884, 224] on input "$ 180,000" at bounding box center [871, 224] width 203 height 19
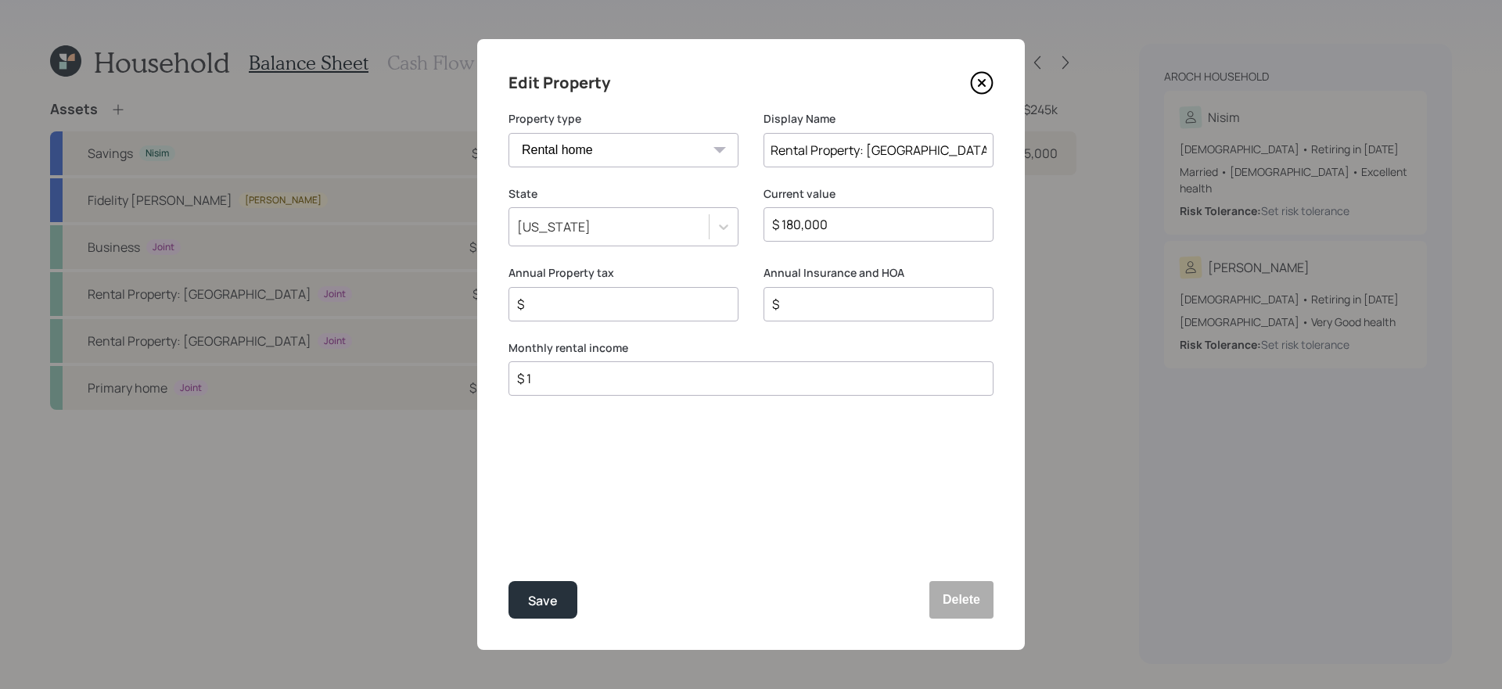
click at [884, 224] on input "$ 180,000" at bounding box center [871, 224] width 203 height 19
type input "$ 170,000"
type input "$ 1,600"
type input "$ 2,000"
type input "$ 1,245"
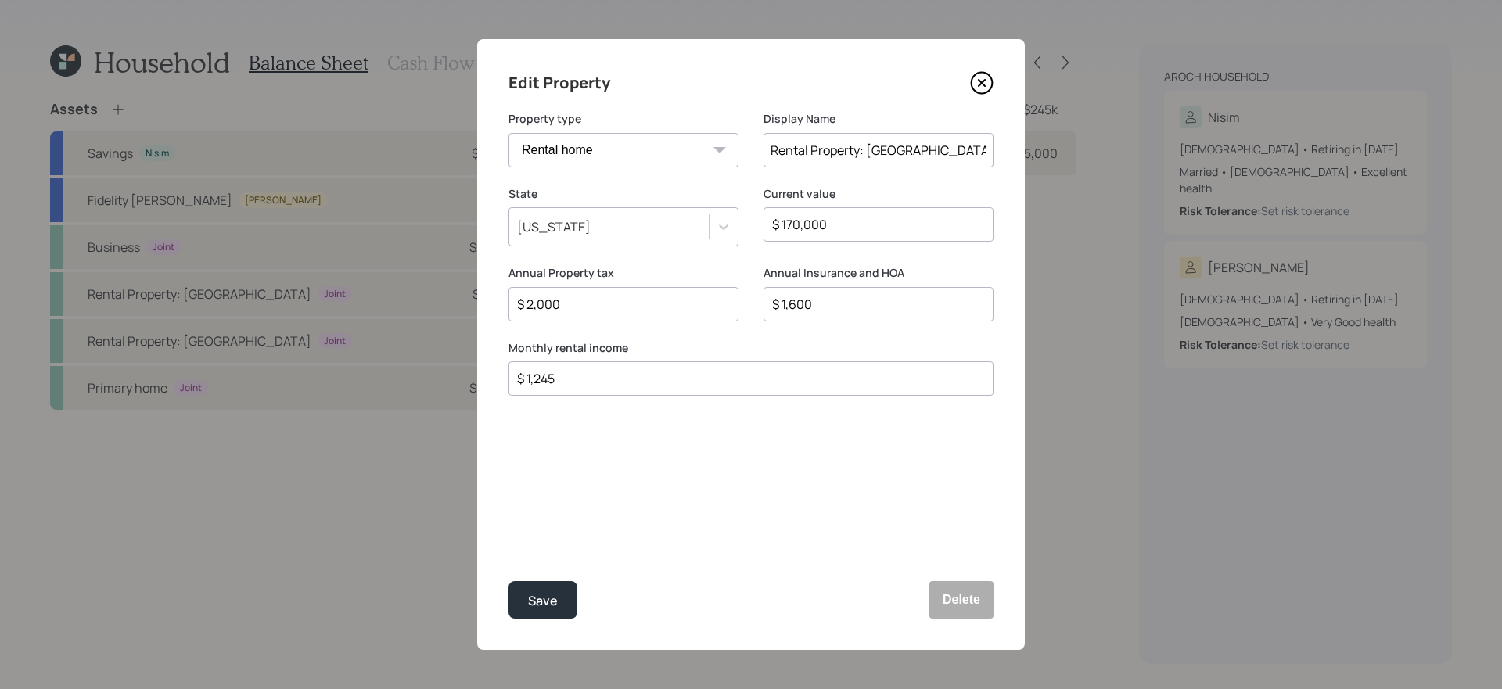
click at [508, 581] on button "Save" at bounding box center [542, 600] width 69 height 38
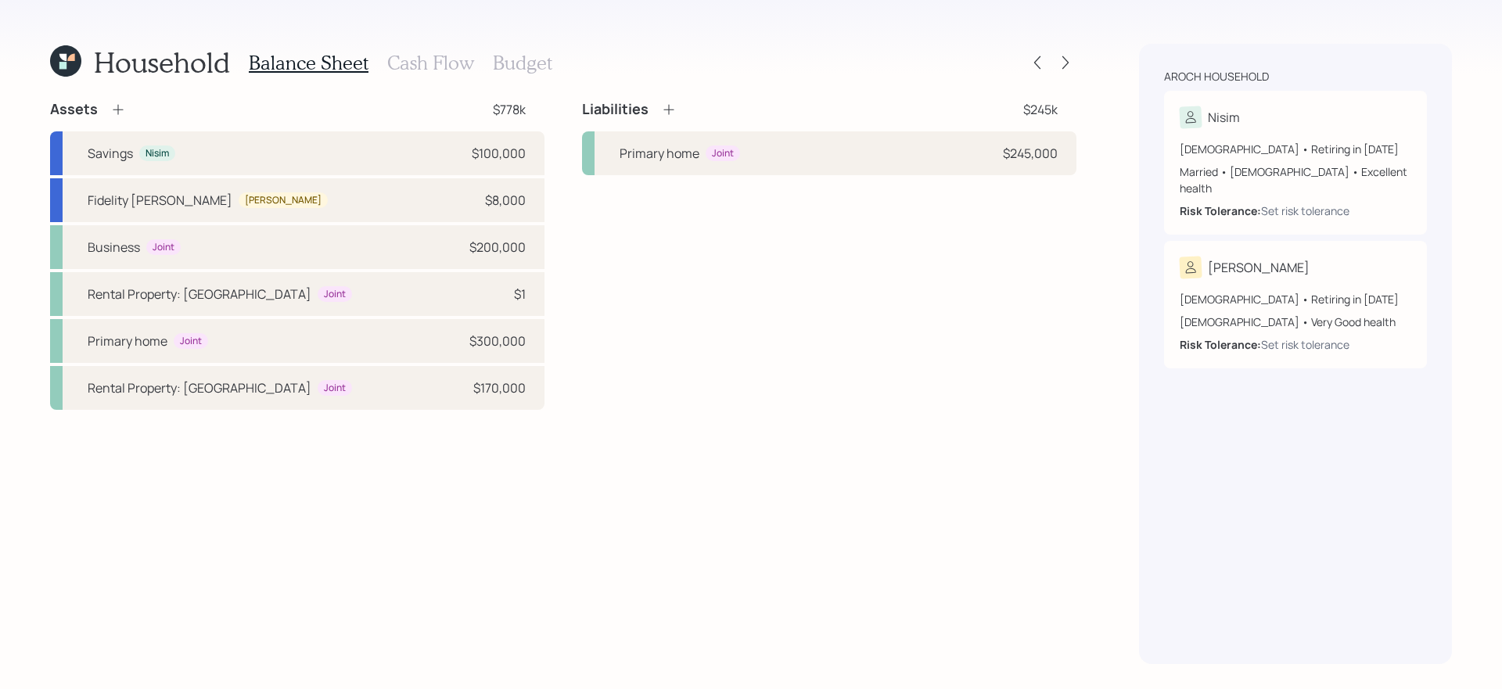
click at [671, 381] on div "Liabilities $245k Primary home Joint $245,000" at bounding box center [829, 255] width 494 height 310
click at [763, 345] on div "Liabilities $245k Primary home Joint $245,000" at bounding box center [829, 255] width 494 height 310
click at [404, 285] on div "Rental Property: Israel Joint $1" at bounding box center [297, 294] width 494 height 44
select select "rental_property"
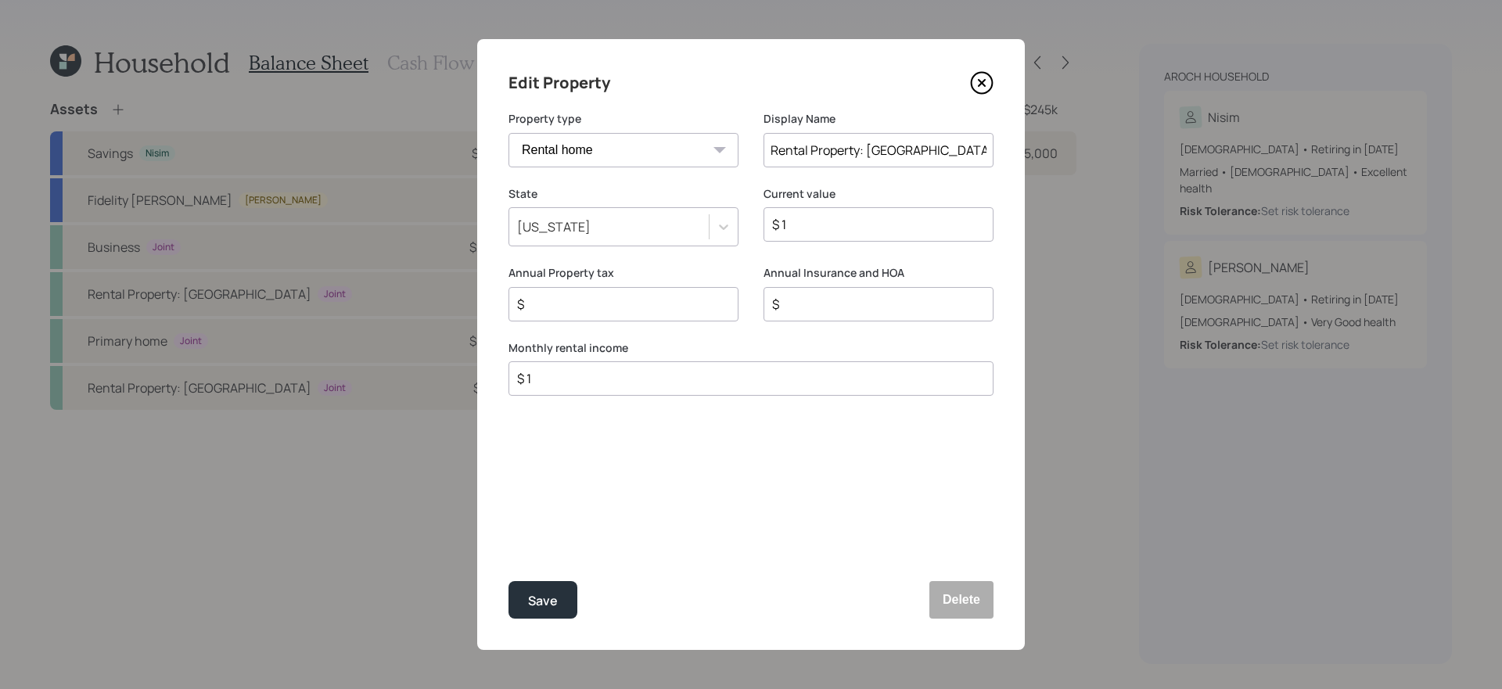
click at [866, 224] on input "$ 1" at bounding box center [871, 224] width 203 height 19
click at [868, 217] on input "$ 1" at bounding box center [871, 224] width 203 height 19
type input "$ 700,000"
type input "$ 100"
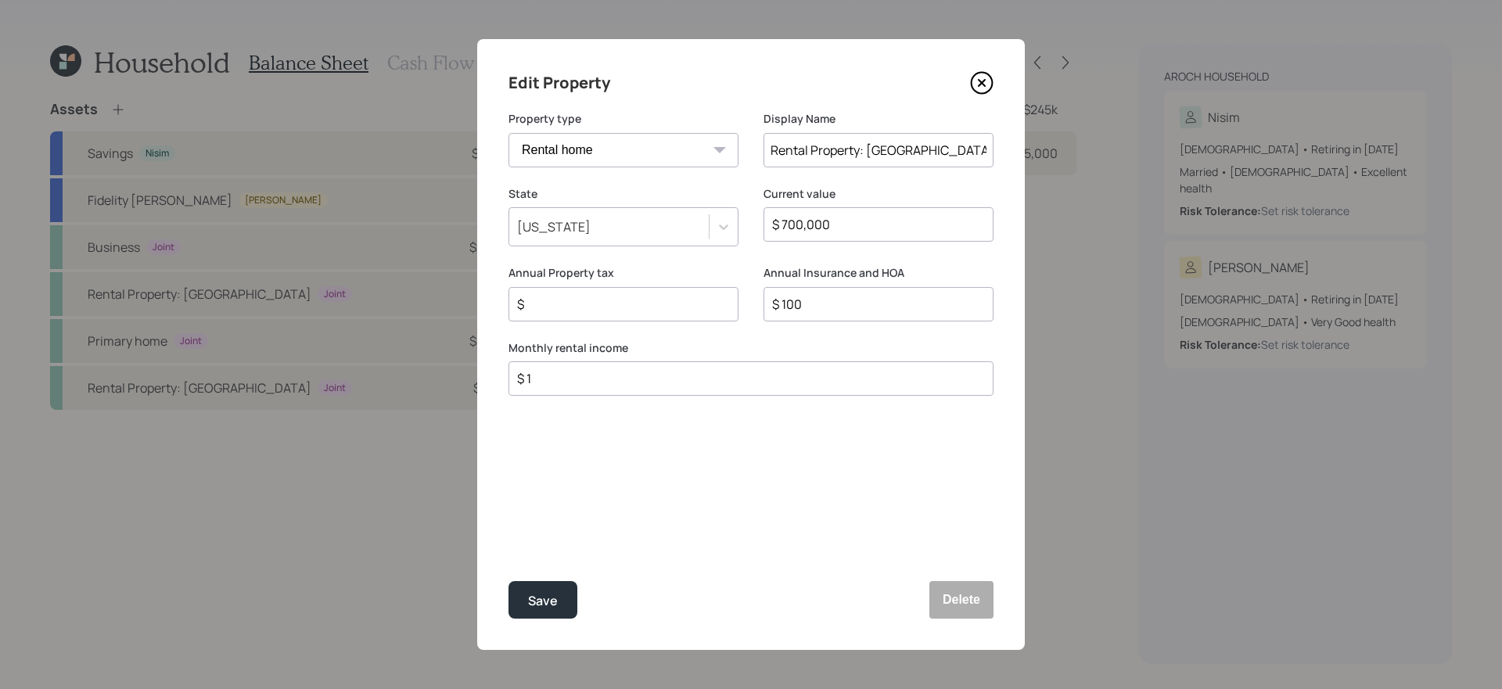
click at [650, 391] on div "$ 1" at bounding box center [750, 378] width 485 height 34
click at [640, 386] on input "$ 1" at bounding box center [744, 378] width 458 height 19
type input "$ 1,725"
click at [508, 581] on button "Save" at bounding box center [542, 600] width 69 height 38
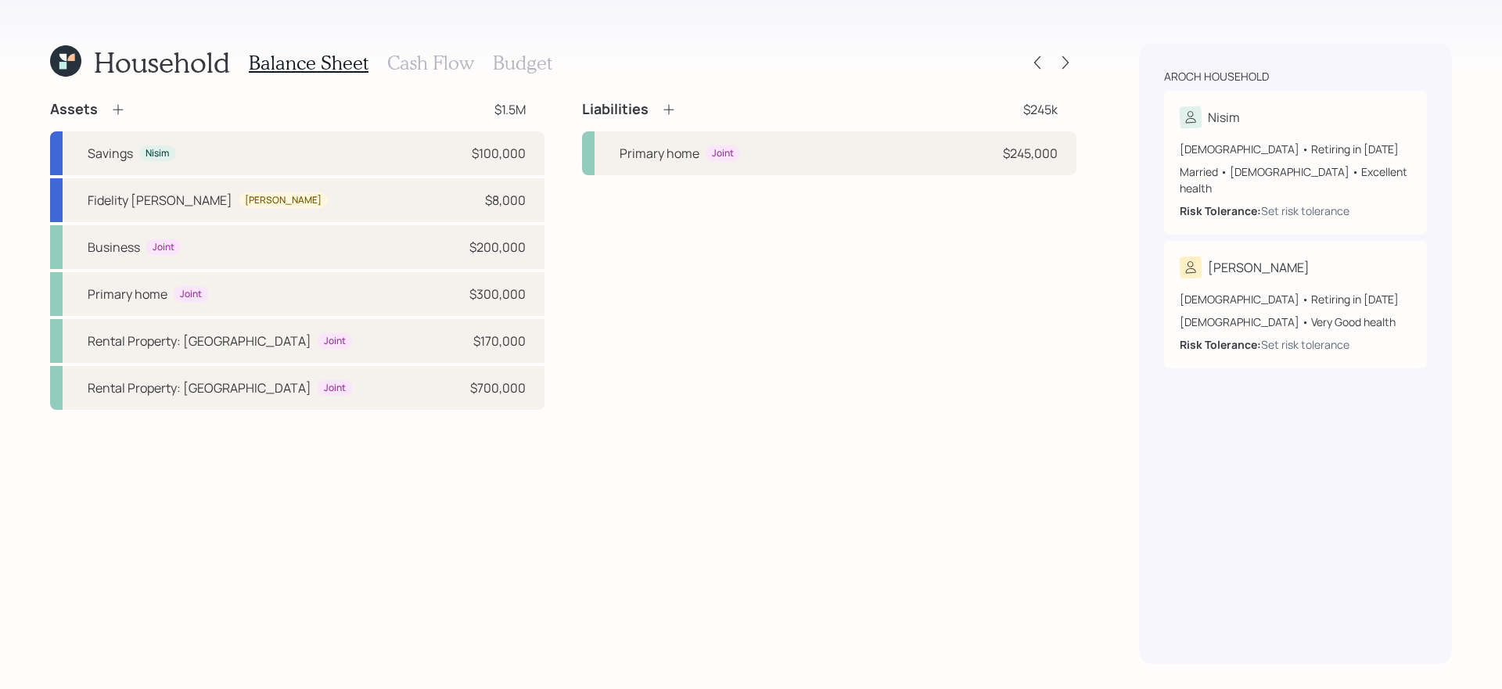
click at [611, 532] on div "Assets $1.5M Savings Nisim $100,000 Fidelity Roth IRA Elana $8,000 Business Joi…" at bounding box center [563, 382] width 1026 height 564
click at [670, 110] on icon at bounding box center [669, 110] width 16 height 16
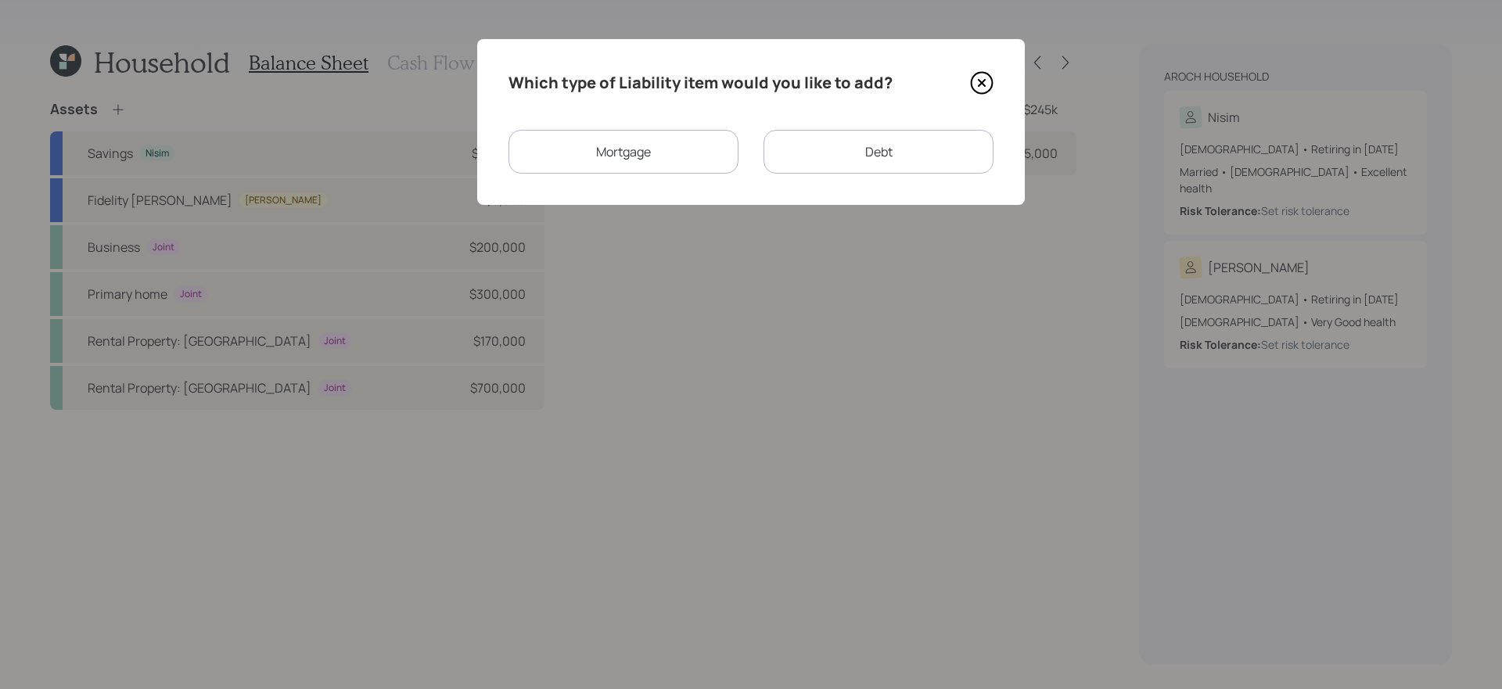
click at [674, 137] on div "Mortgage" at bounding box center [623, 152] width 230 height 44
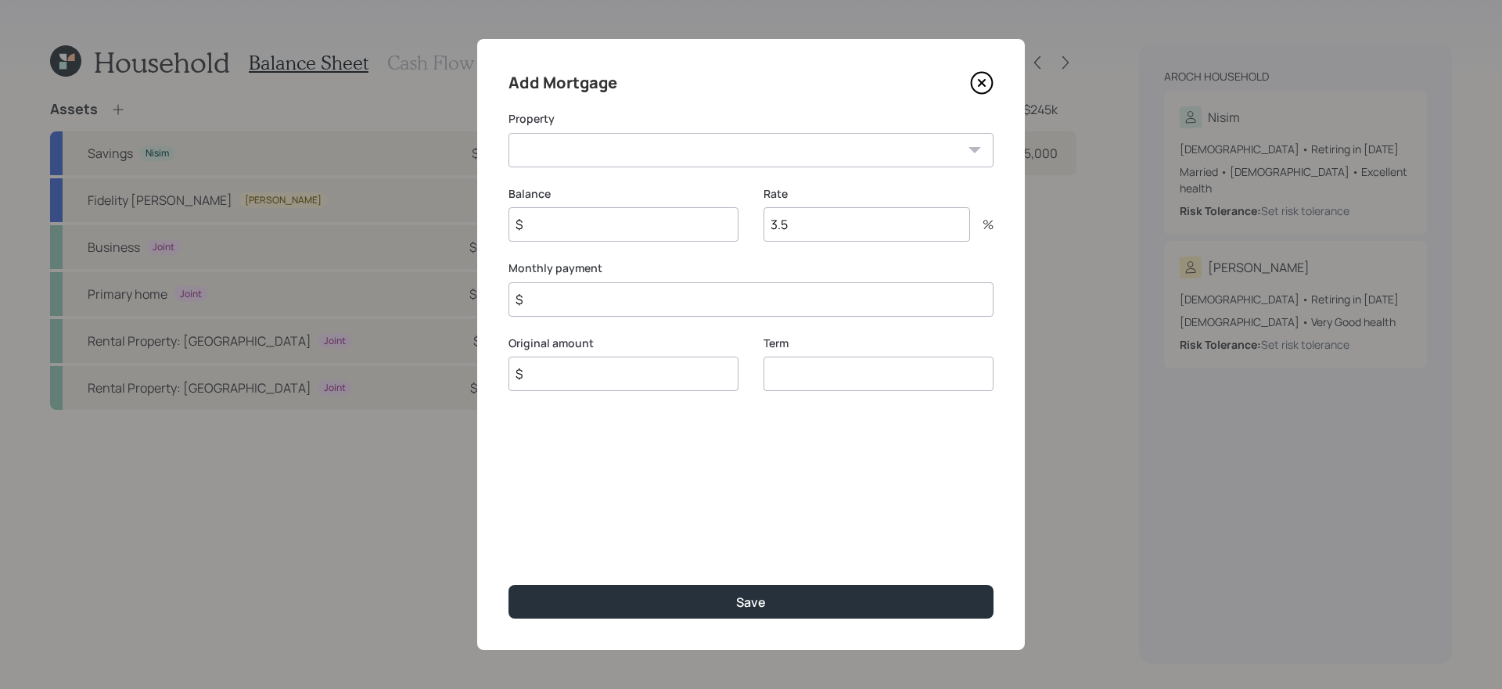
click at [637, 150] on select "Business Rental Property: Jacksonville Rental Property: Israel" at bounding box center [750, 150] width 485 height 34
select select "8cd23768-4ac0-4fb1-8188-16f19bf38fd4"
click at [508, 133] on select "Business Rental Property: Jacksonville Rental Property: Israel" at bounding box center [750, 150] width 485 height 34
click at [610, 225] on input "$" at bounding box center [623, 224] width 230 height 34
type input "$ 154,000"
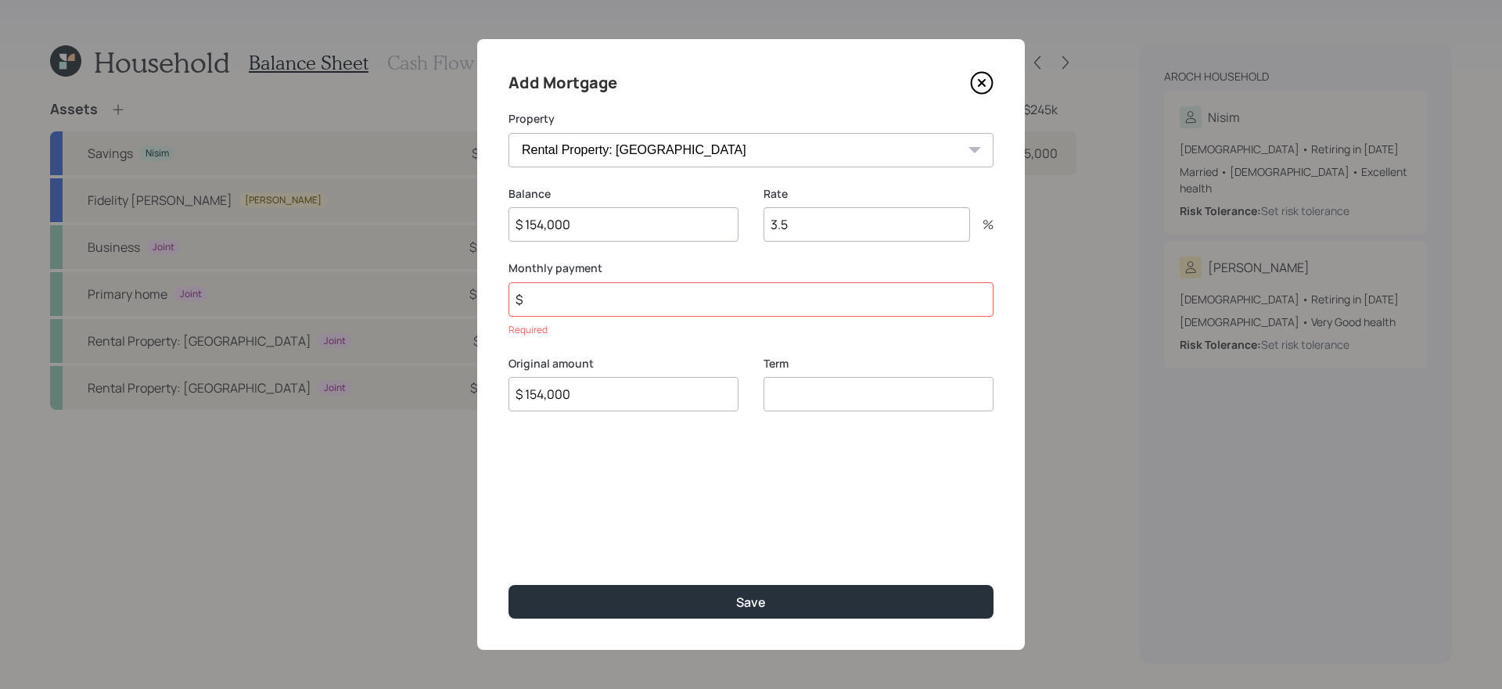
type input "$ 154,000"
type input "30"
type input "$ 1,700"
type input "4"
click at [508, 585] on button "Save" at bounding box center [750, 602] width 485 height 34
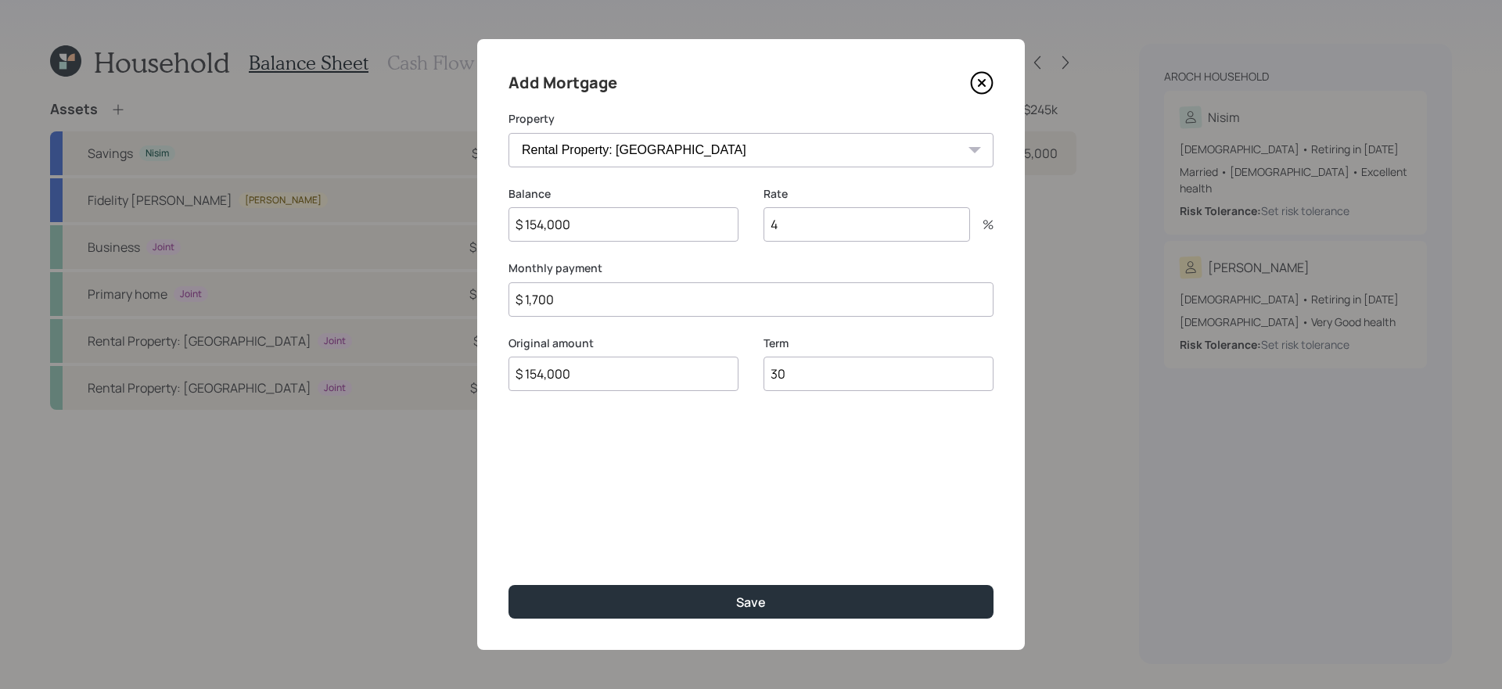
select select "47180993-fc41-4b40-ae81-2efdaed86a01"
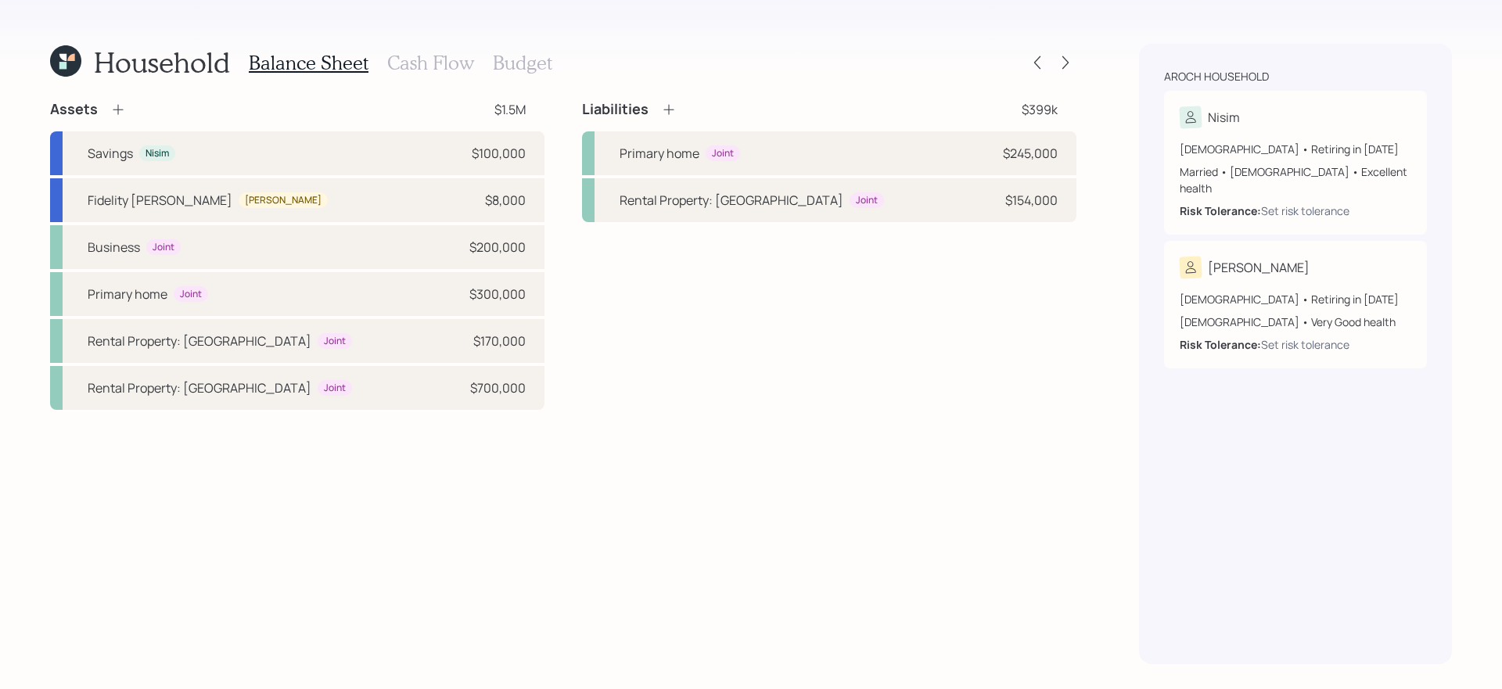
click at [829, 349] on div "Liabilities $399k Primary home Joint $245,000 Rental Property: Israel Joint $15…" at bounding box center [829, 255] width 494 height 310
click at [670, 117] on icon at bounding box center [669, 110] width 16 height 16
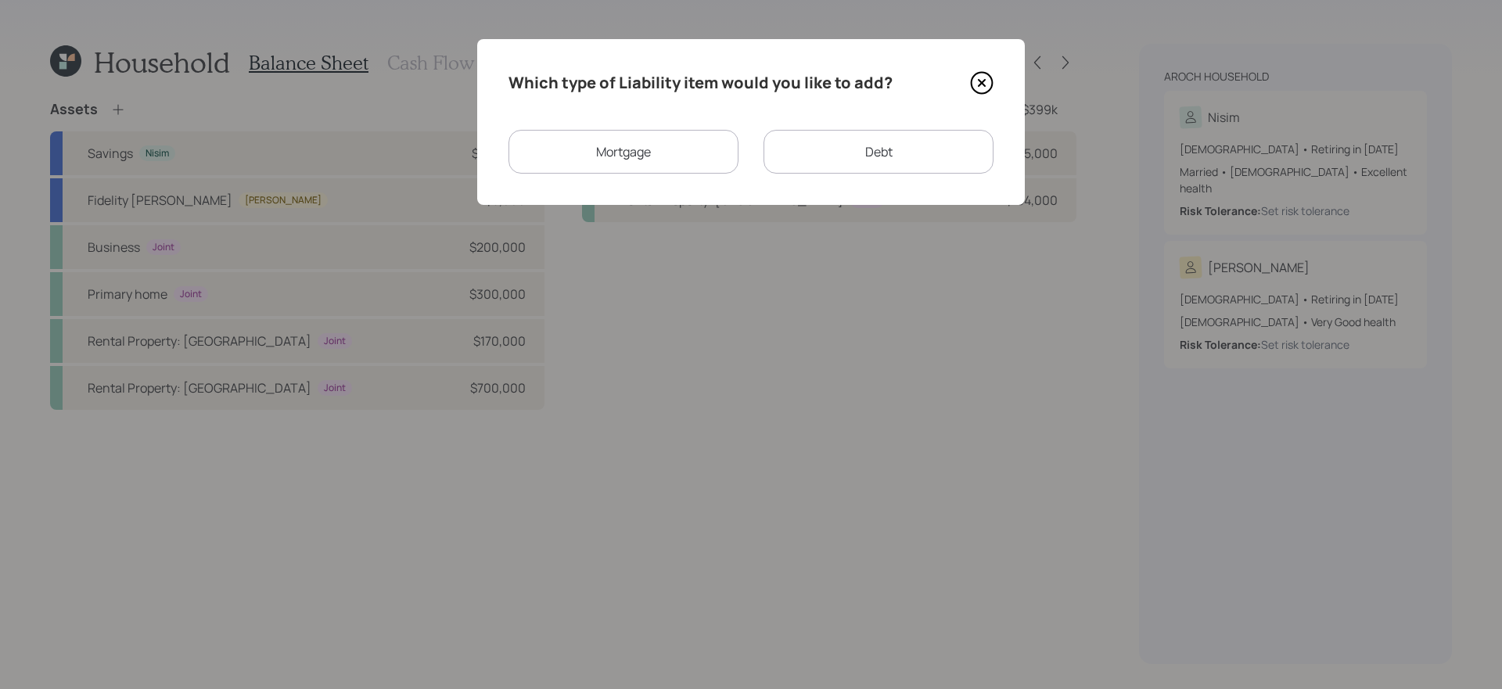
click at [845, 153] on div "Debt" at bounding box center [878, 152] width 230 height 44
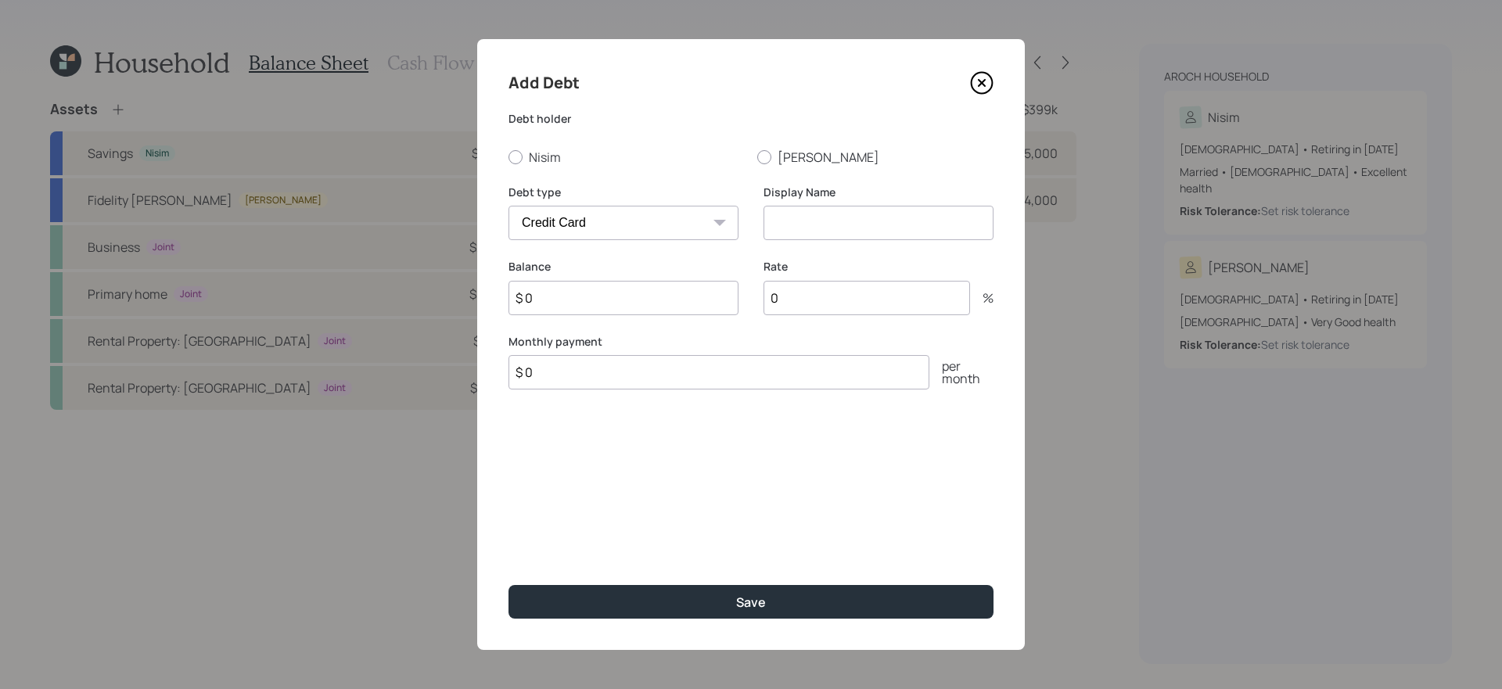
click at [636, 223] on select "Car Credit Card Medical Student Other" at bounding box center [623, 223] width 230 height 34
select select "car"
click at [508, 206] on select "Car Credit Card Medical Student Other" at bounding box center [623, 223] width 230 height 34
click at [602, 303] on input "$ 0" at bounding box center [623, 298] width 230 height 34
type input "$ 44,000"
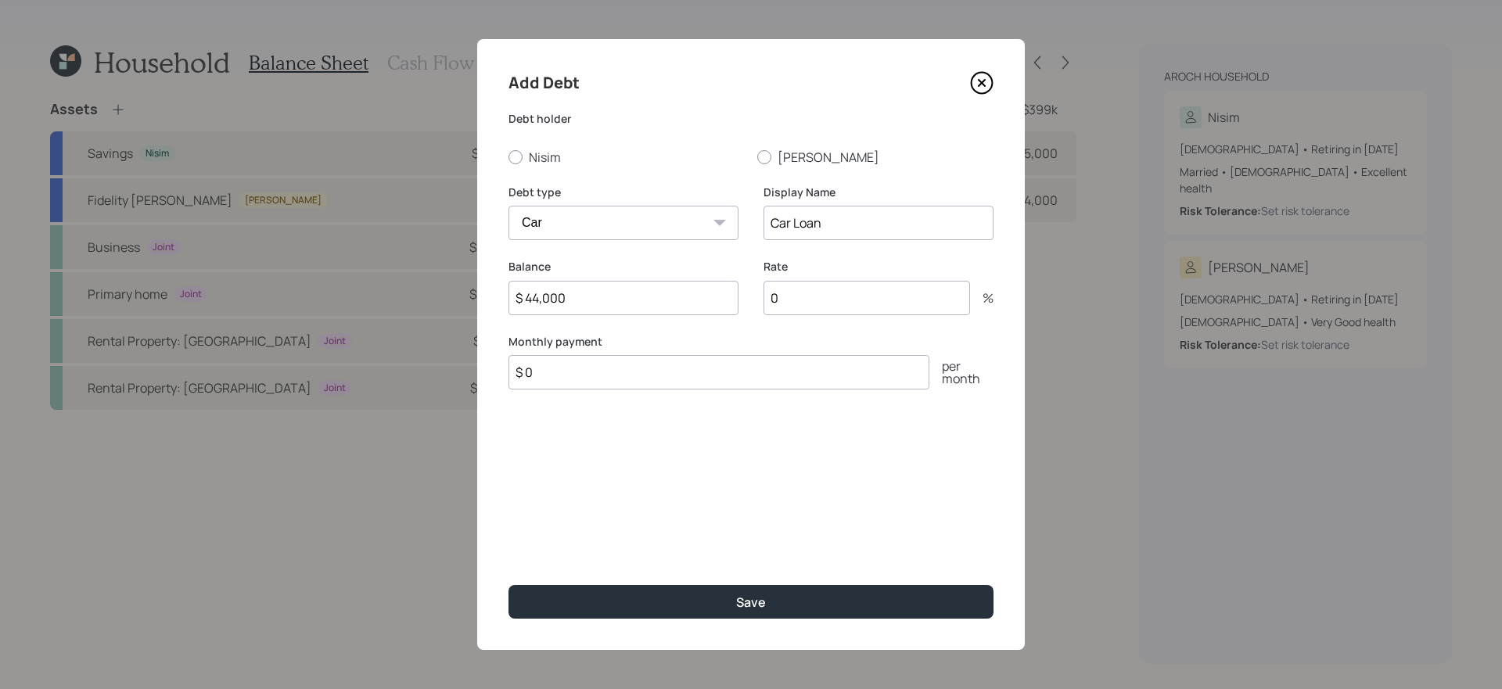
type input "Car Loan"
type input "$ 850"
click at [539, 156] on label "Nisim" at bounding box center [626, 157] width 236 height 17
click at [508, 156] on input "Nisim" at bounding box center [508, 156] width 1 height 1
radio input "true"
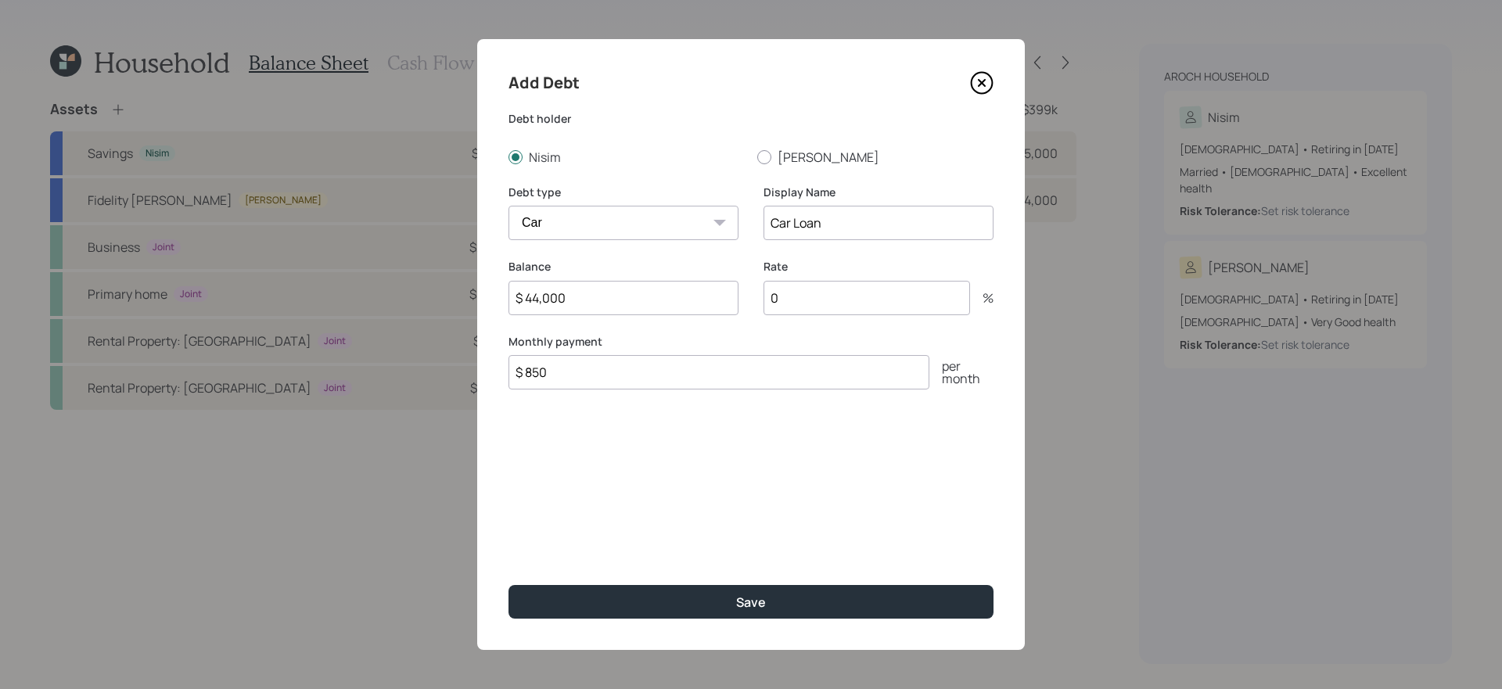
click at [869, 297] on input "0" at bounding box center [866, 298] width 206 height 34
type input "5.89"
click at [508, 585] on button "Save" at bounding box center [750, 602] width 485 height 34
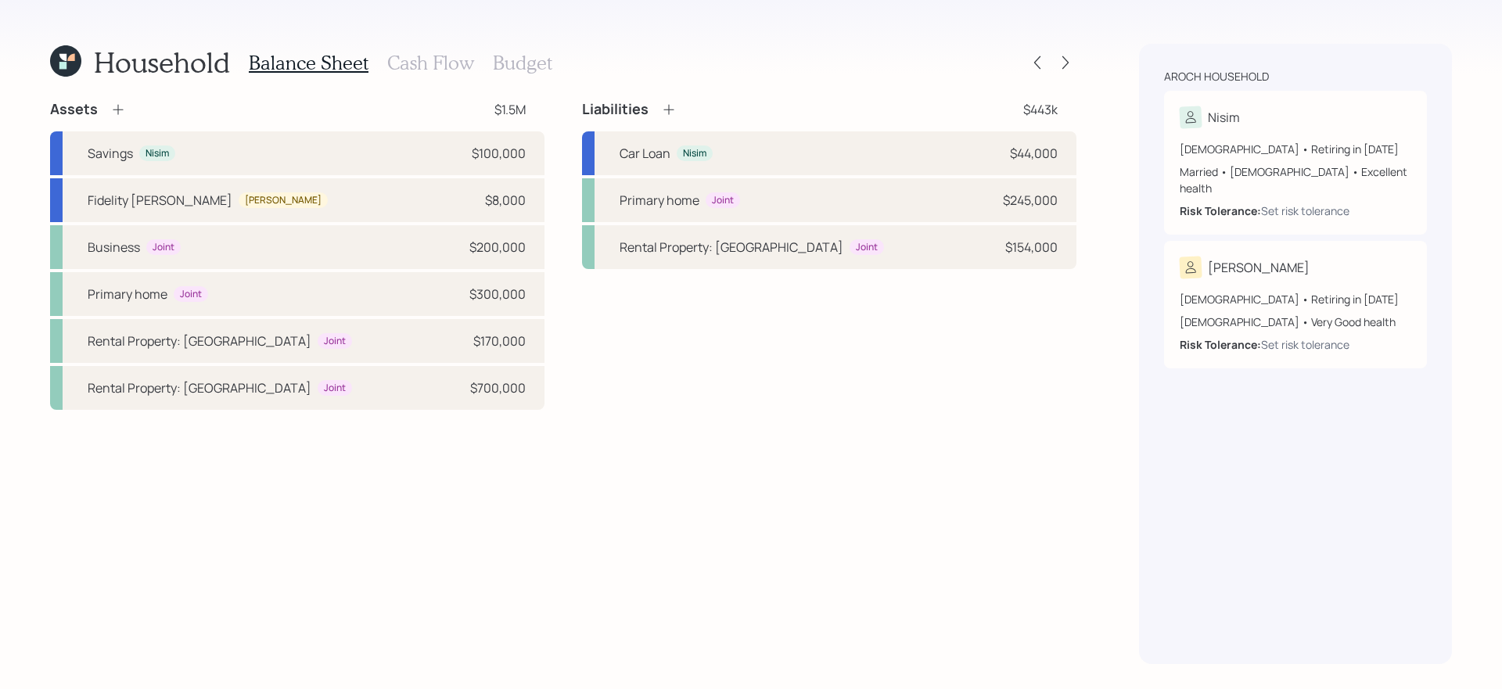
click at [665, 102] on icon at bounding box center [669, 110] width 16 height 16
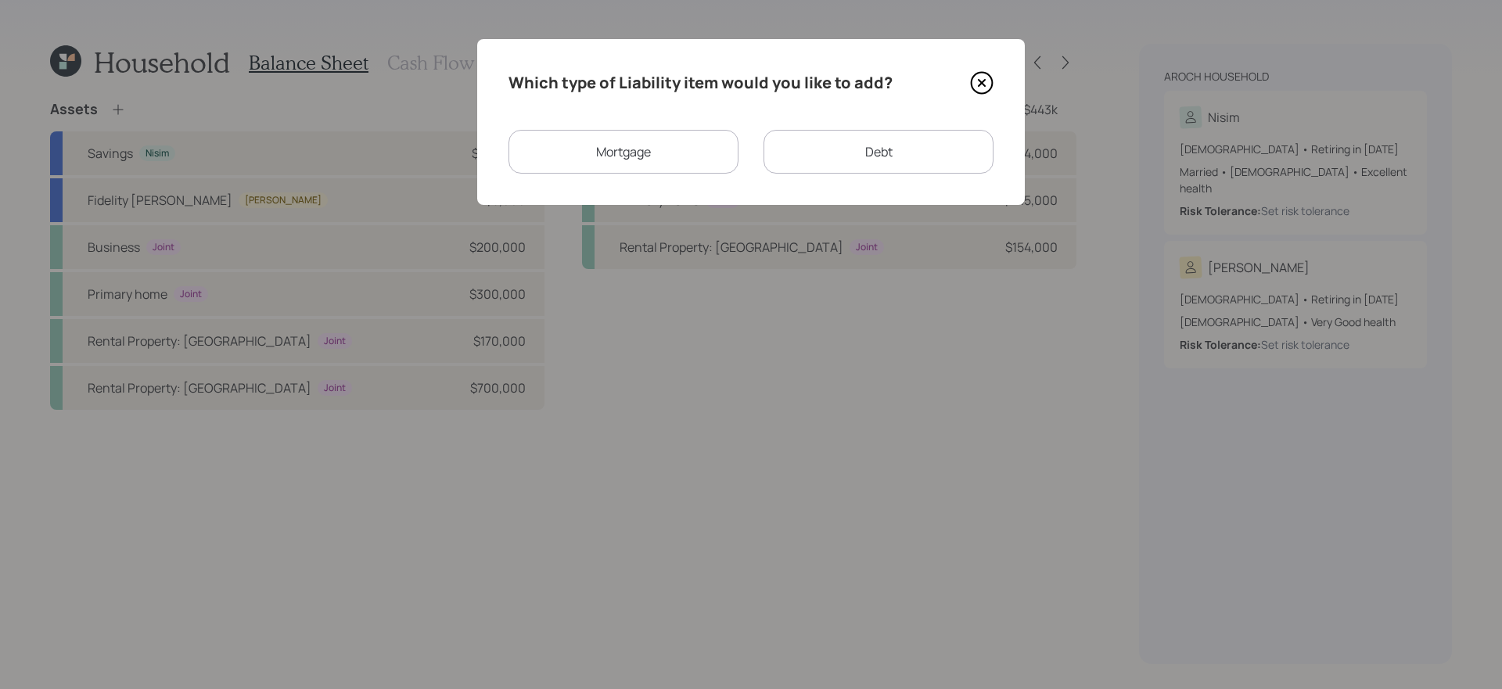
click at [883, 161] on div "Debt" at bounding box center [878, 152] width 230 height 44
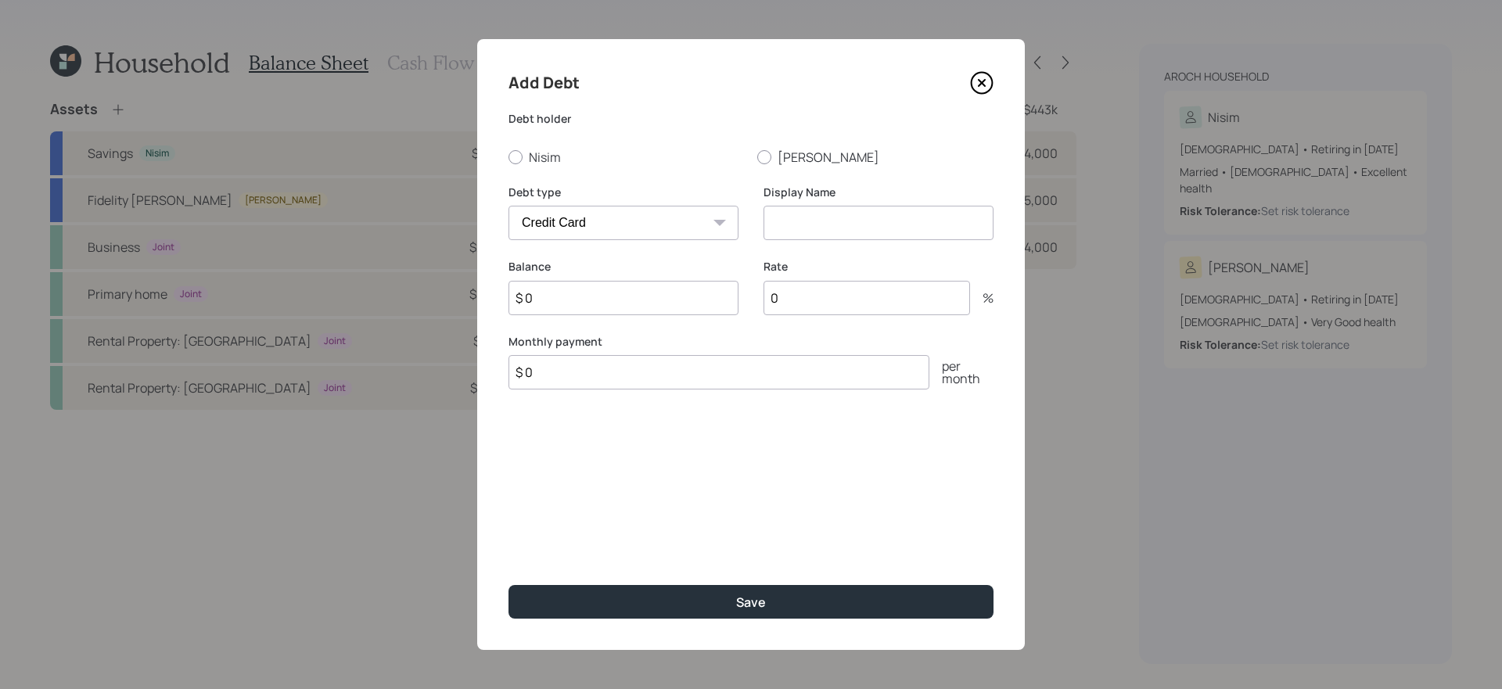
click at [610, 222] on select "Car Credit Card Medical Student Other" at bounding box center [623, 223] width 230 height 34
select select "car"
click at [508, 206] on select "Car Credit Card Medical Student Other" at bounding box center [623, 223] width 230 height 34
click at [834, 226] on input at bounding box center [878, 223] width 230 height 34
type input "Trailer"
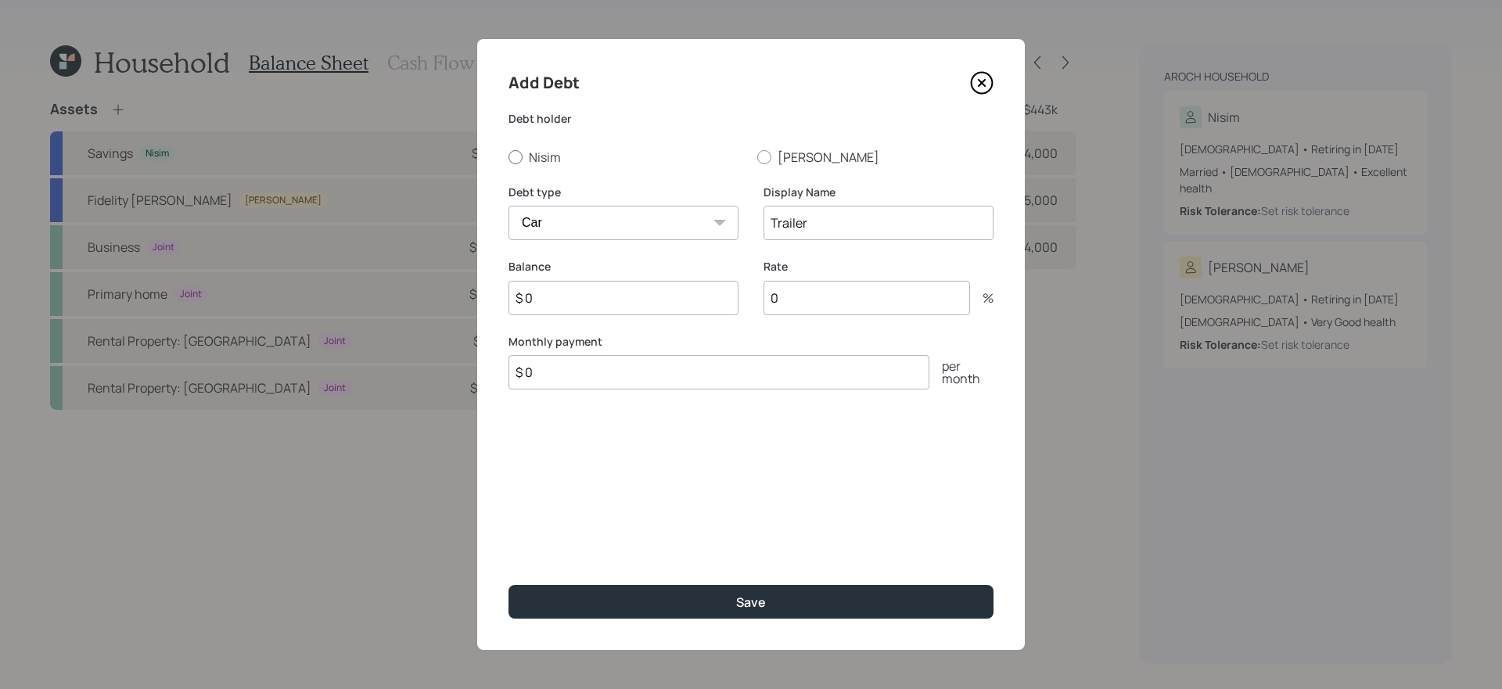
click at [543, 157] on label "Nisim" at bounding box center [626, 157] width 236 height 17
click at [508, 157] on input "Nisim" at bounding box center [508, 156] width 1 height 1
radio input "true"
click at [671, 293] on input "$ 0" at bounding box center [623, 298] width 230 height 34
type input "17"
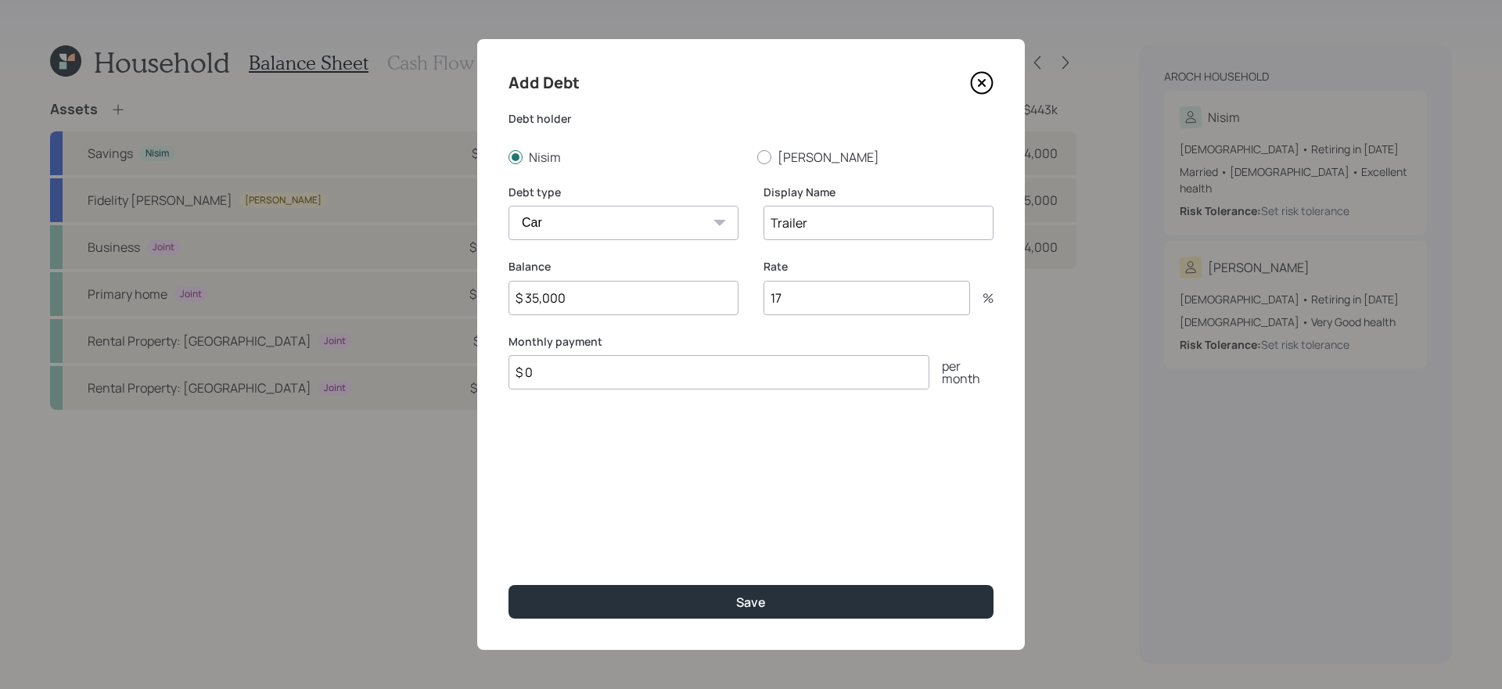
type input "$ 35,000"
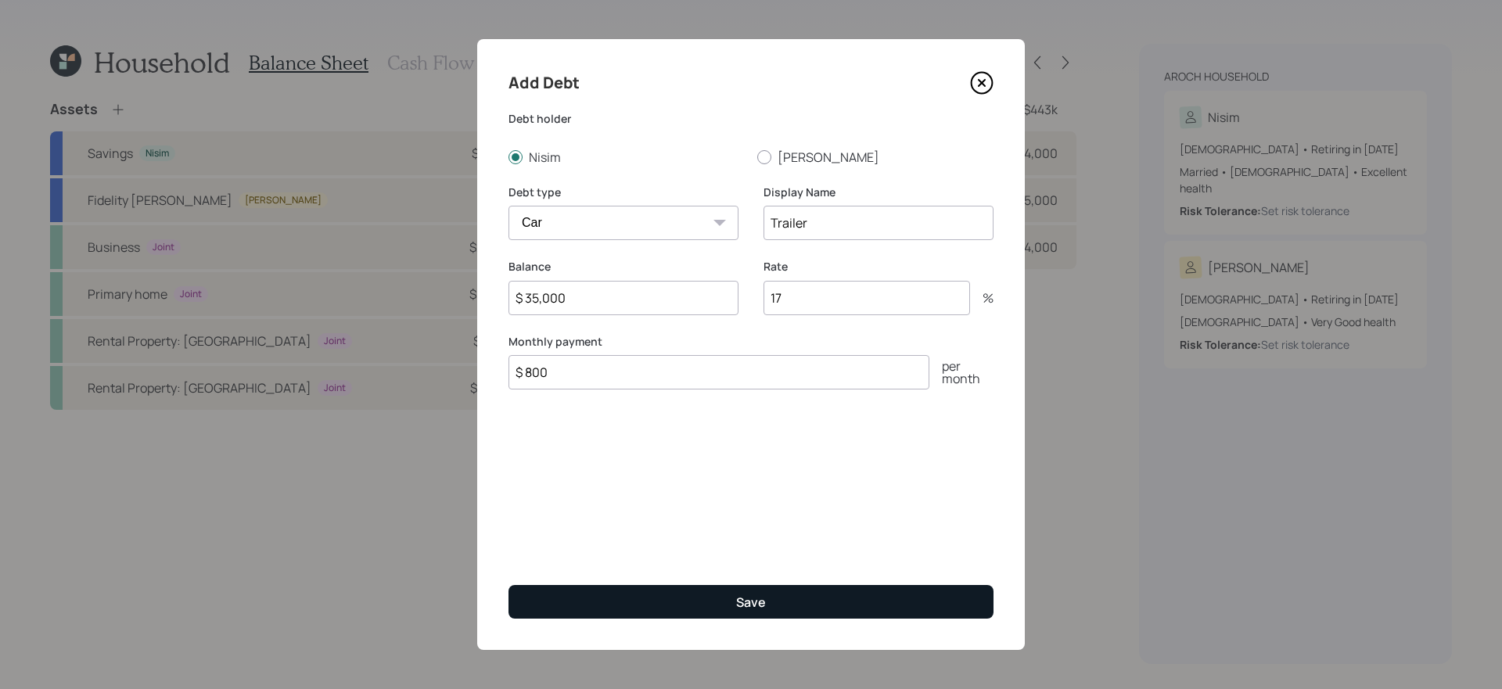
type input "$ 800"
click at [508, 585] on button "Save" at bounding box center [750, 602] width 485 height 34
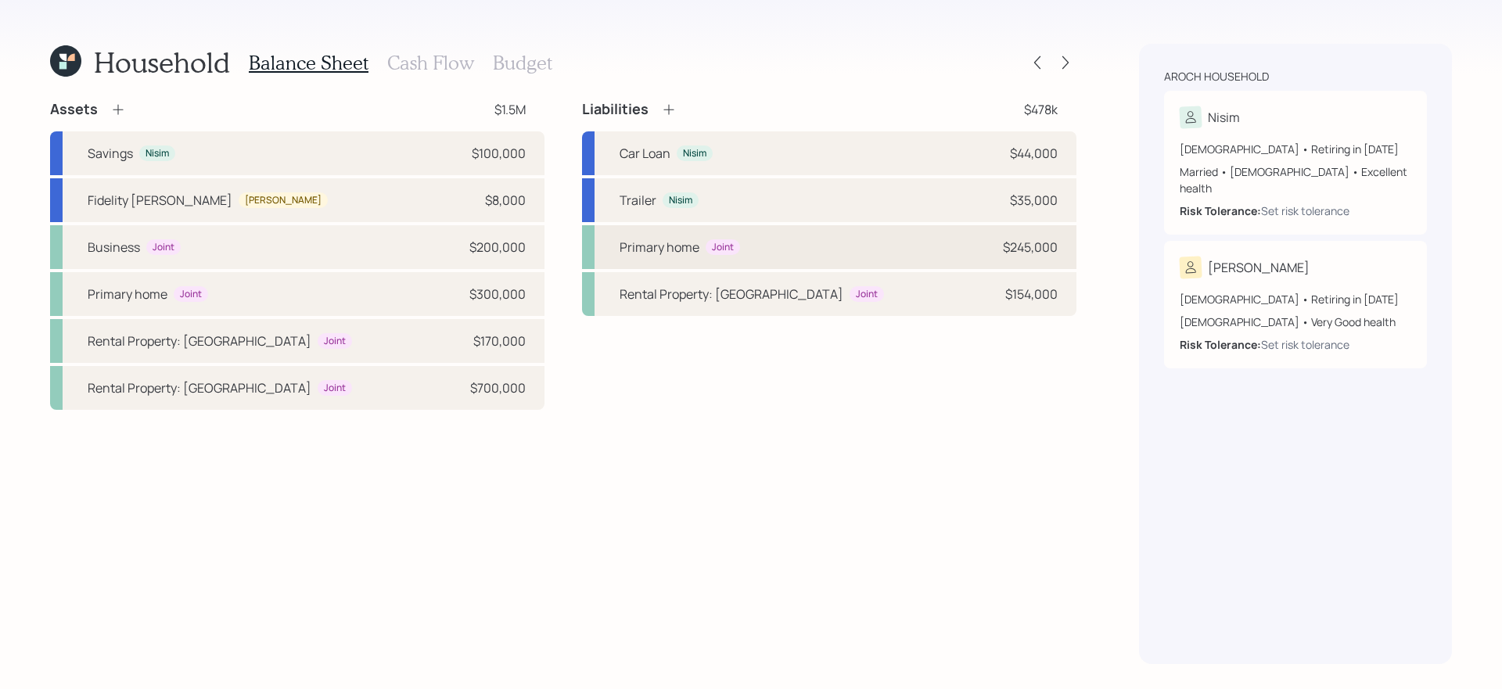
click at [820, 257] on div "Primary home Joint $245,000" at bounding box center [829, 247] width 494 height 44
select select "4edabe5d-e168-439a-aae5-0b9571b3f6b5"
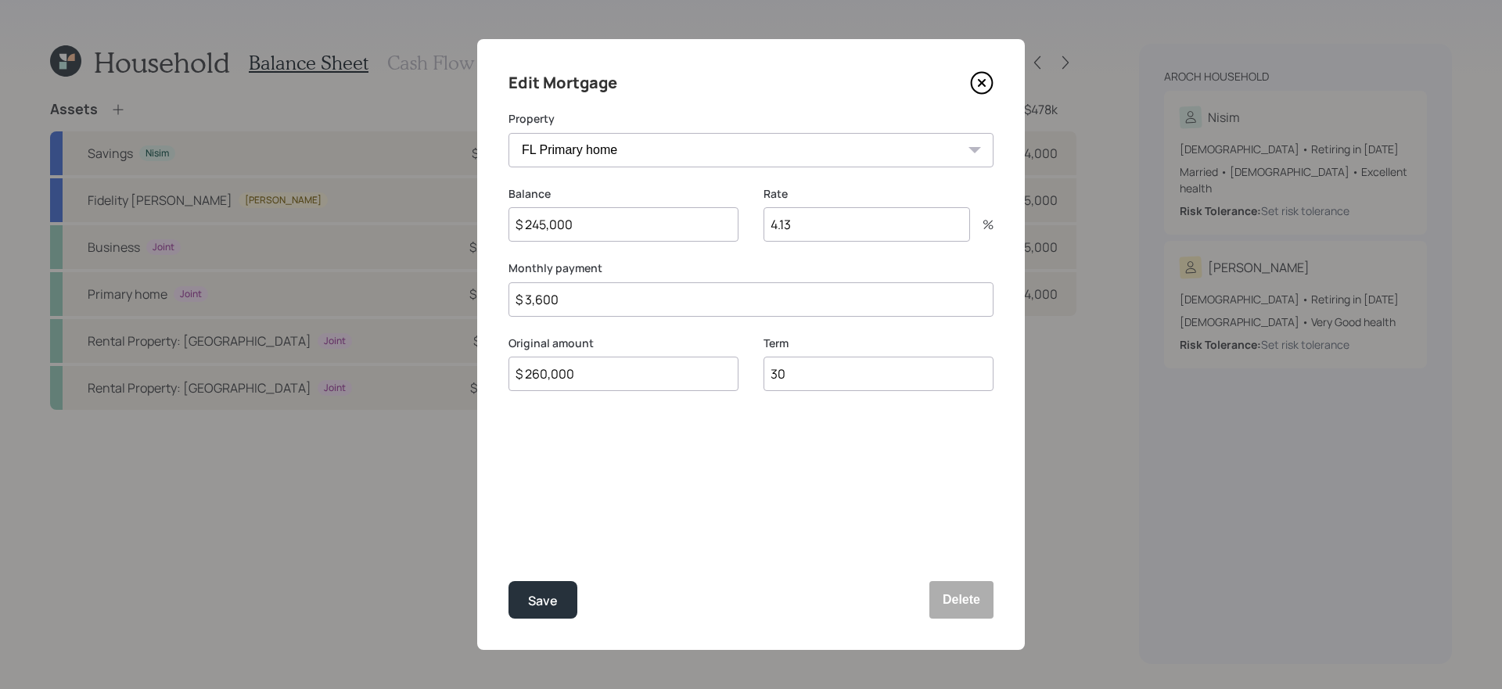
click at [984, 77] on icon at bounding box center [981, 82] width 23 height 23
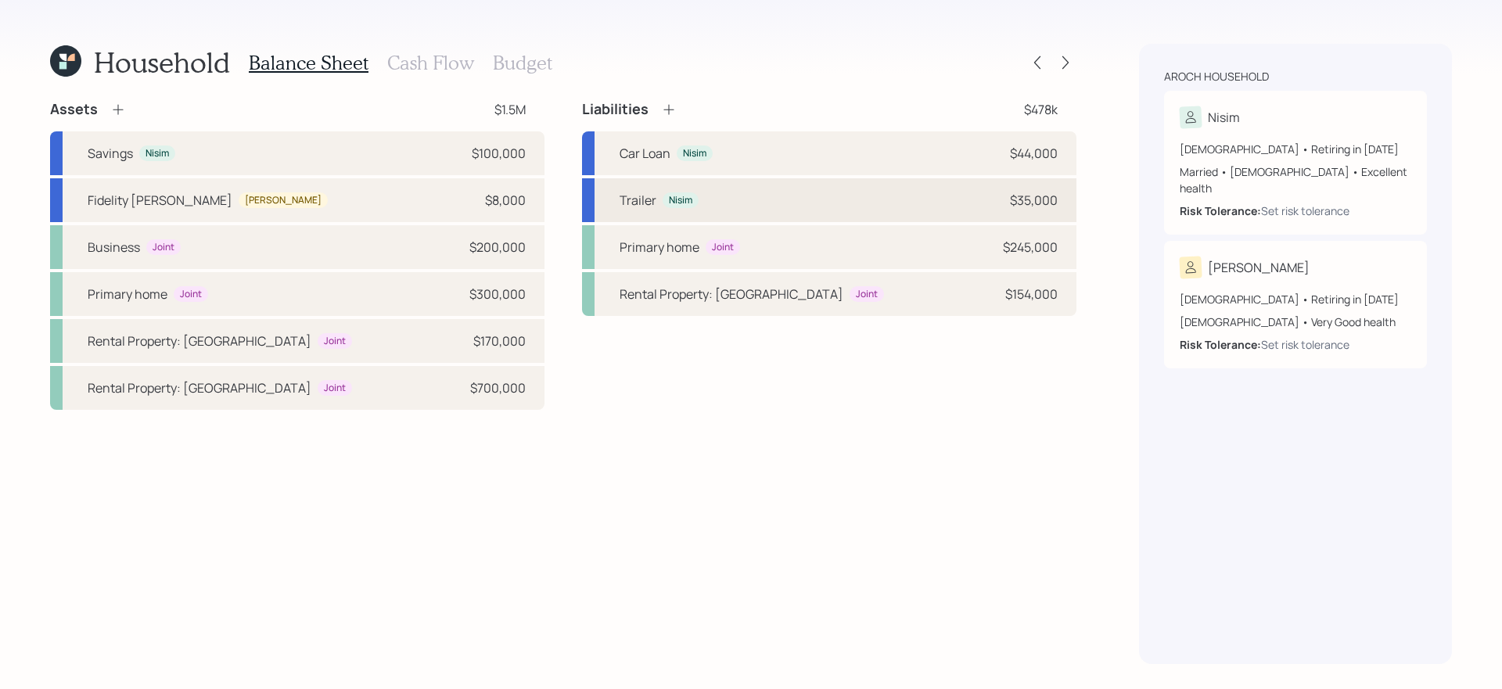
click at [774, 195] on div "Trailer Nisim $35,000" at bounding box center [829, 200] width 494 height 44
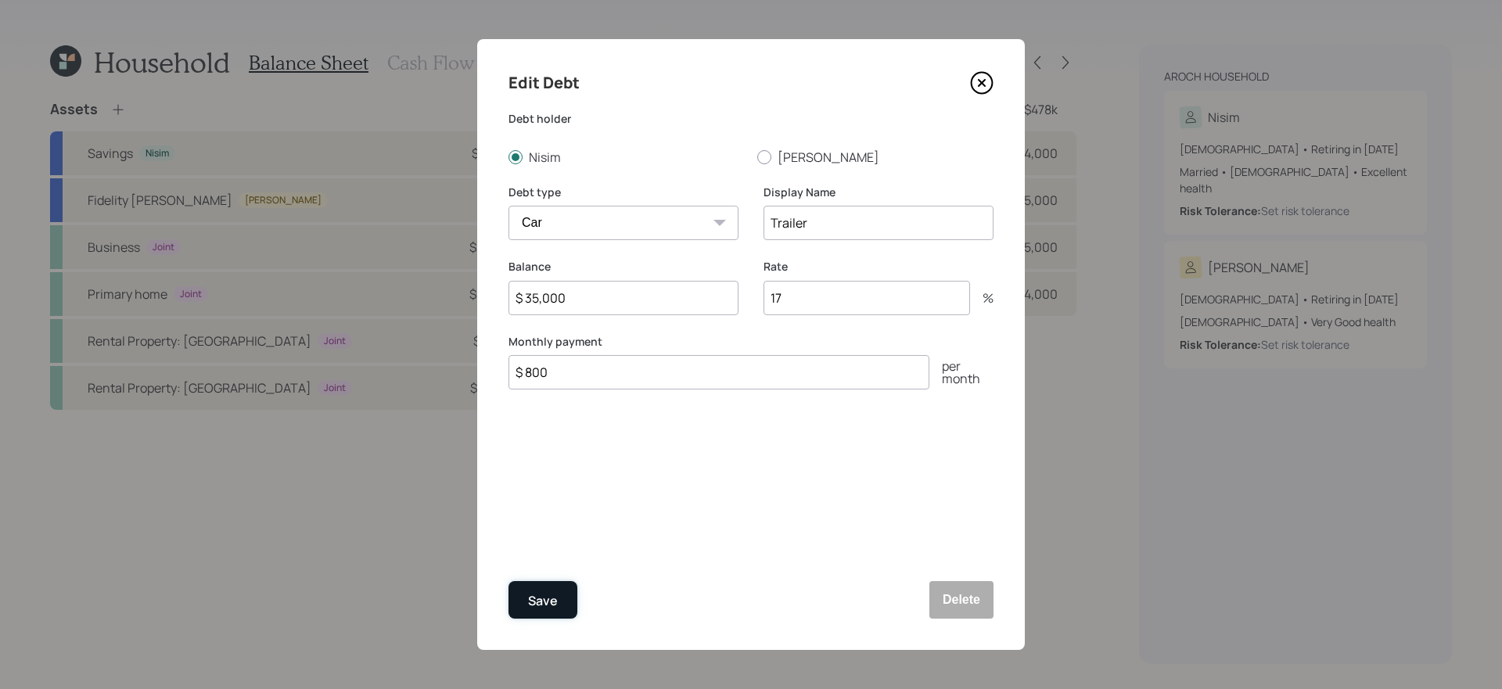
click at [540, 591] on div "Save" at bounding box center [543, 601] width 30 height 21
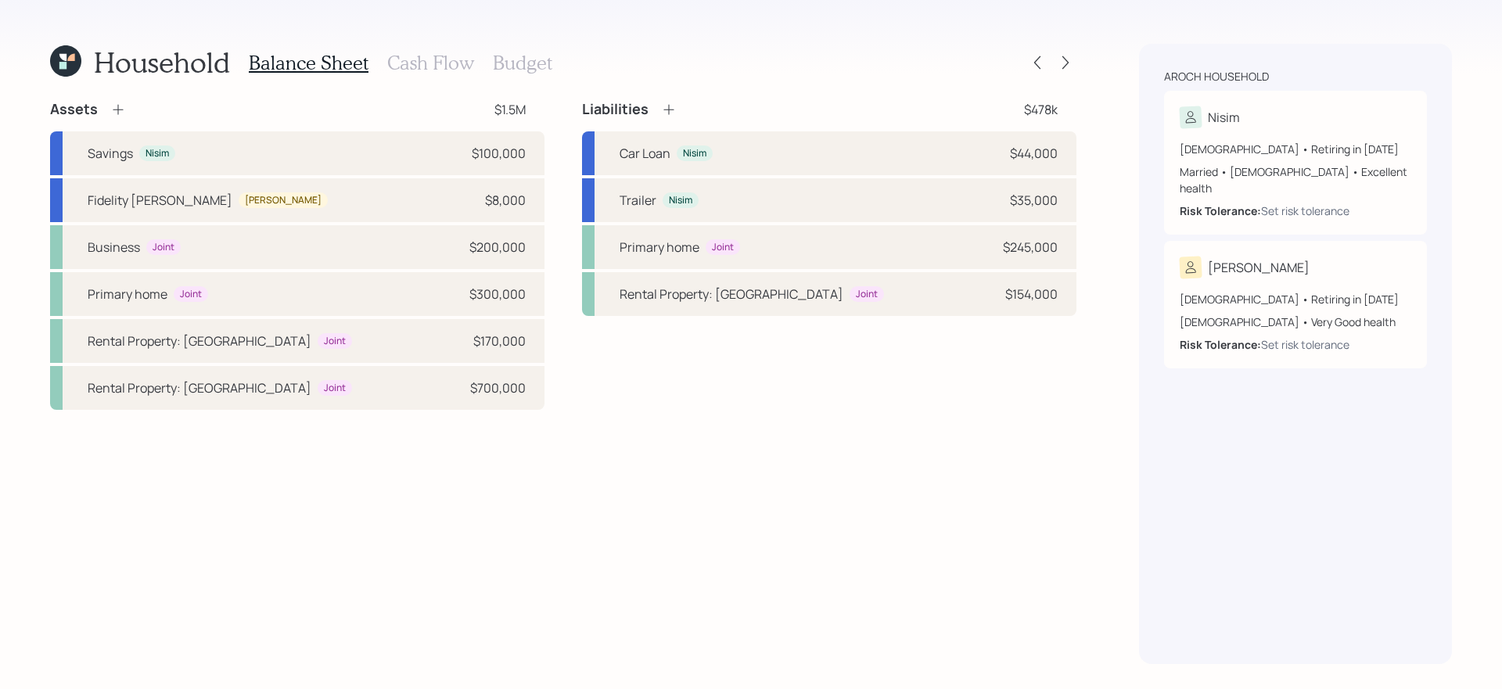
click at [727, 459] on div "Assets $1.5M Savings Nisim $100,000 Fidelity Roth IRA Elana $8,000 Business Joi…" at bounding box center [563, 382] width 1026 height 564
click at [409, 64] on h3 "Cash Flow" at bounding box center [430, 63] width 87 height 23
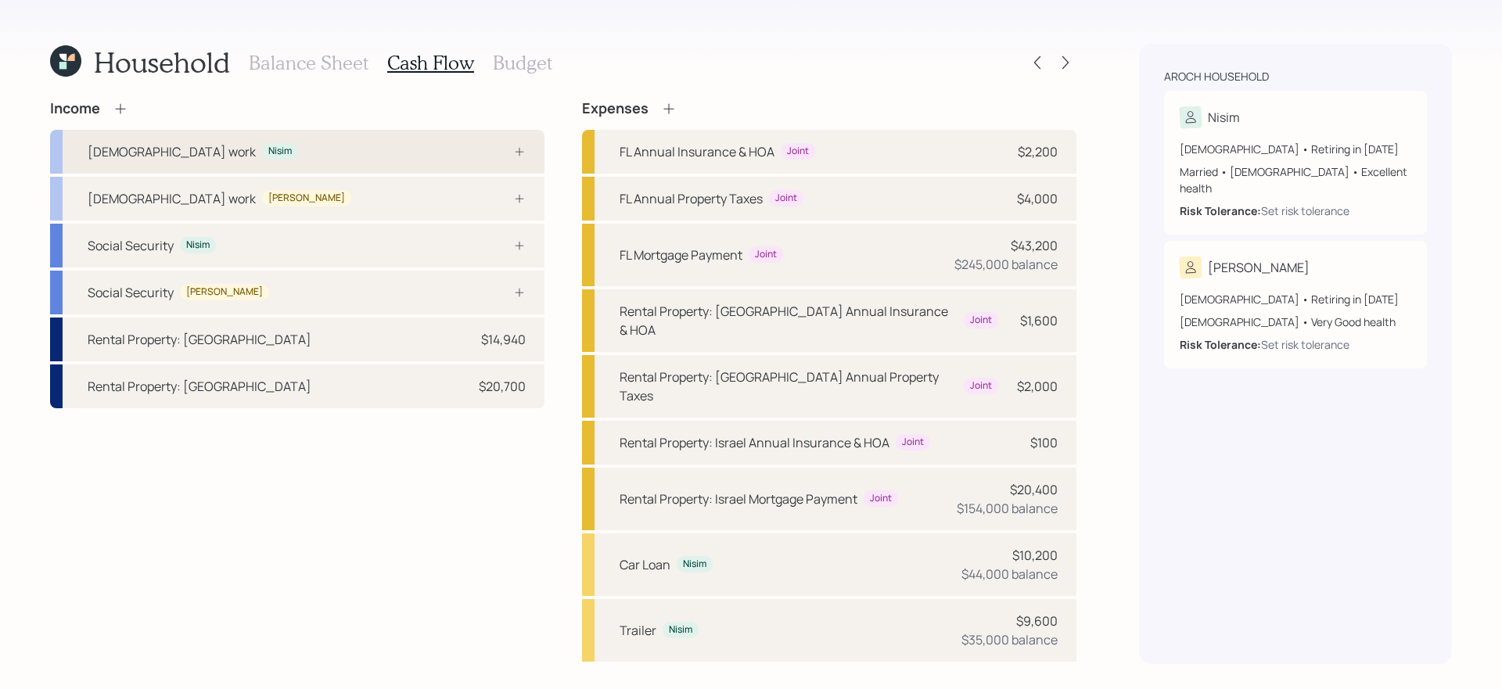
click at [484, 139] on div "Full-time work Nisim" at bounding box center [297, 152] width 494 height 44
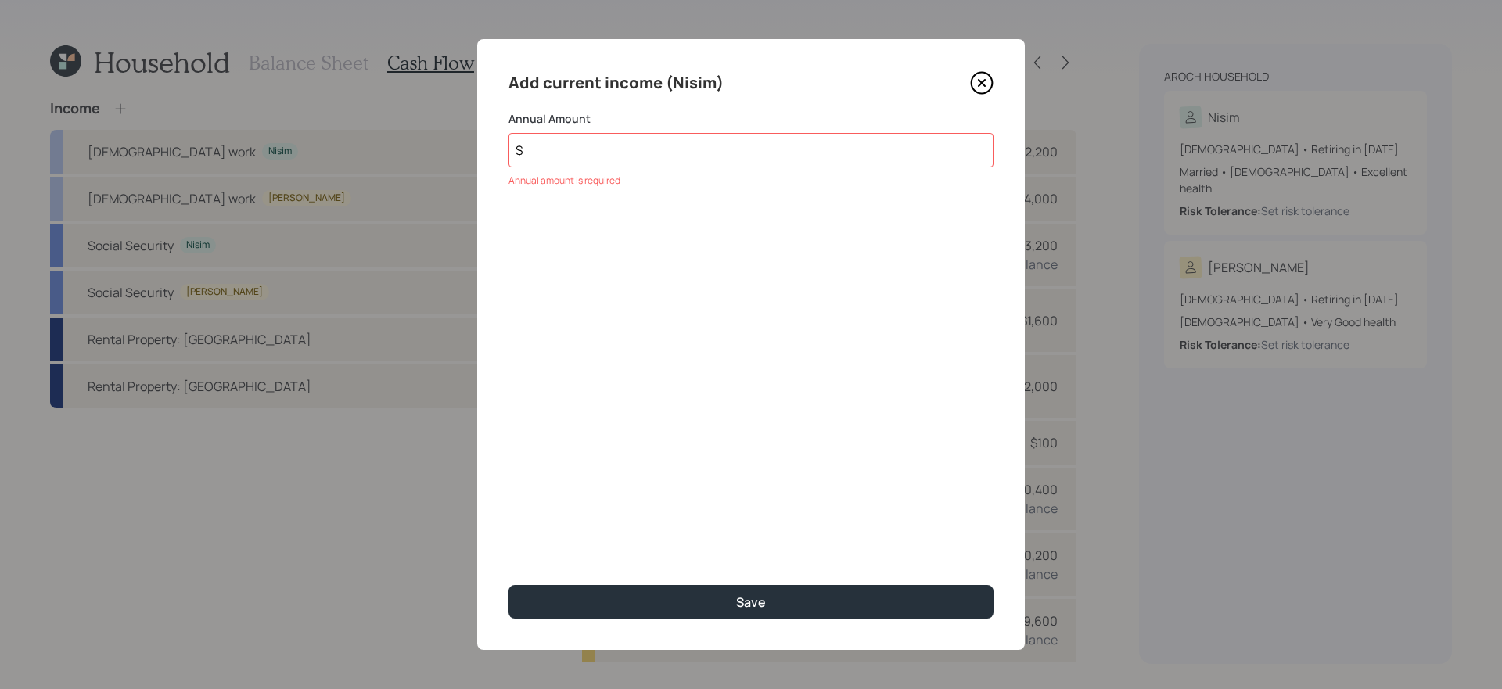
click at [974, 86] on icon at bounding box center [981, 82] width 23 height 23
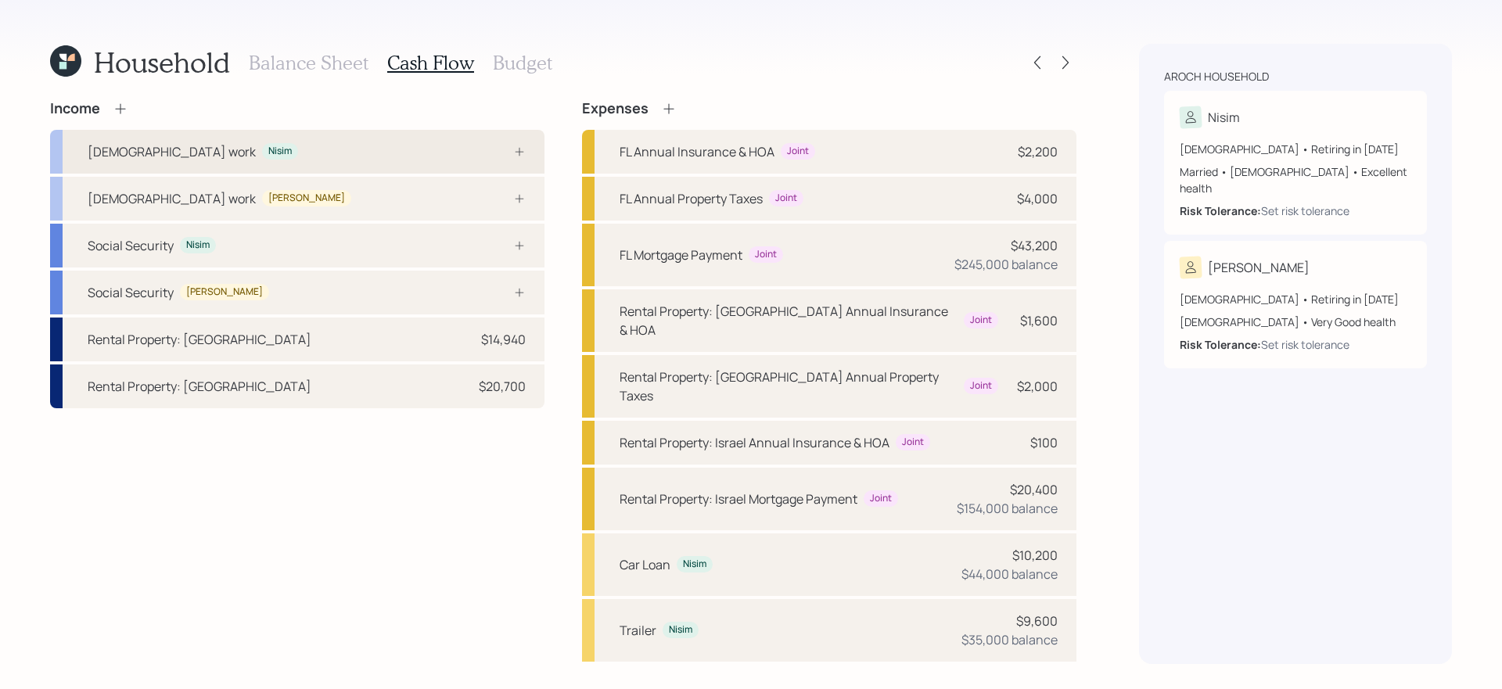
click at [451, 154] on div "Full-time work Nisim" at bounding box center [297, 152] width 494 height 44
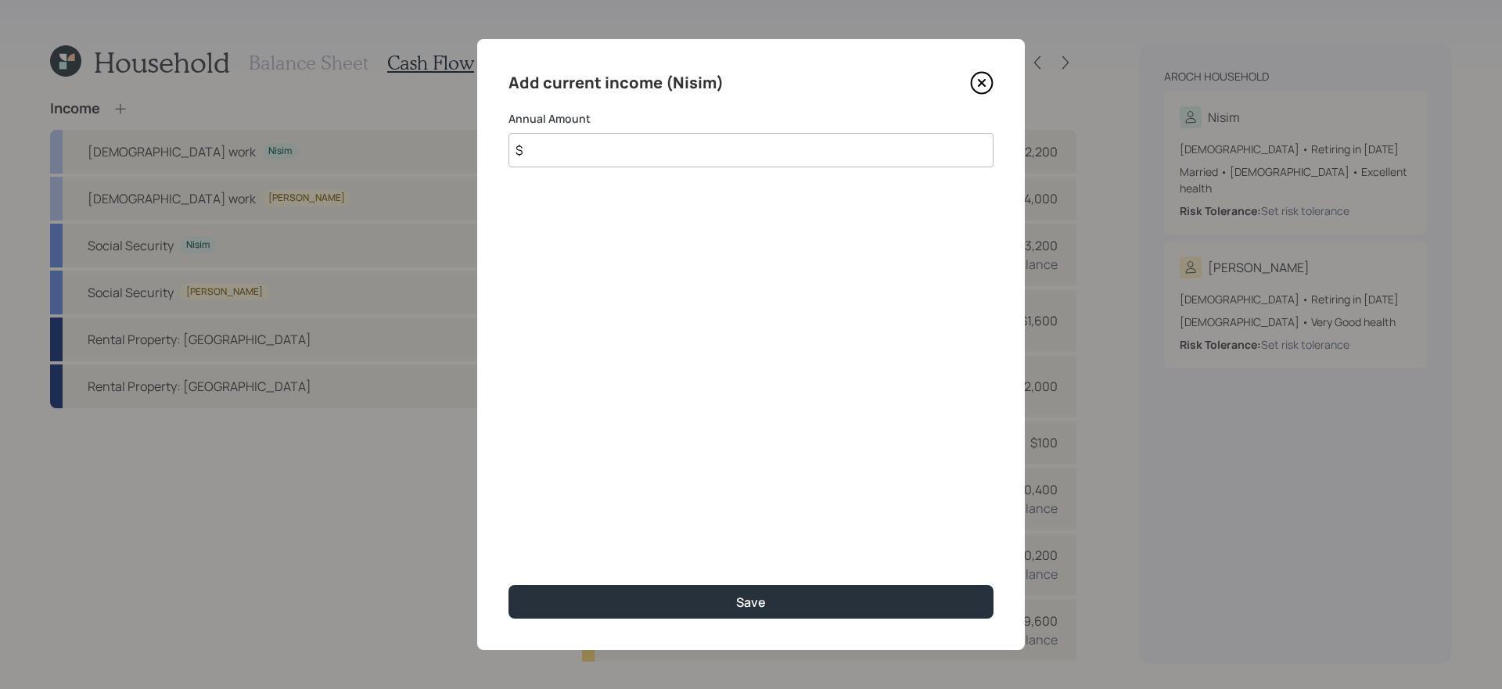
click at [668, 160] on input "$" at bounding box center [750, 150] width 485 height 34
type input "$ 104,000"
click at [508, 585] on button "Save" at bounding box center [750, 602] width 485 height 34
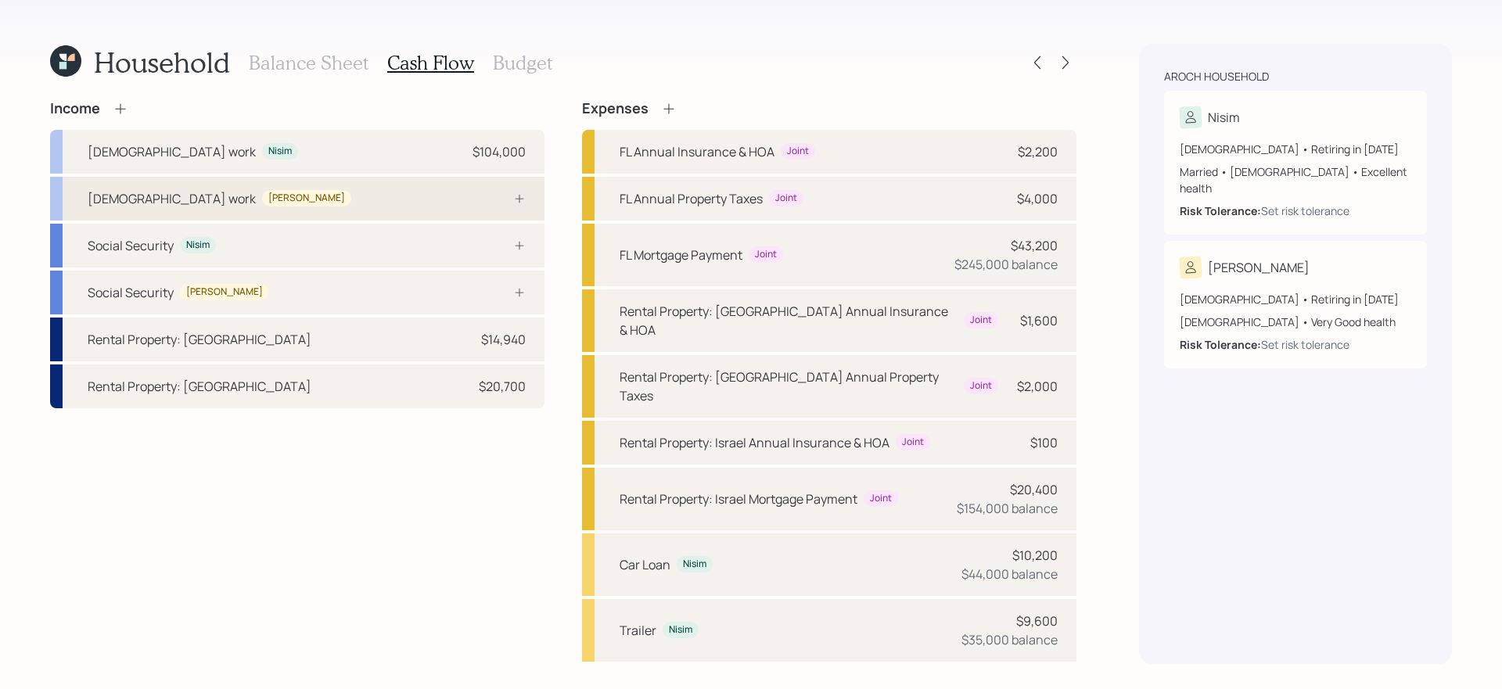
click at [472, 188] on div "Full-time work Elana" at bounding box center [297, 199] width 494 height 44
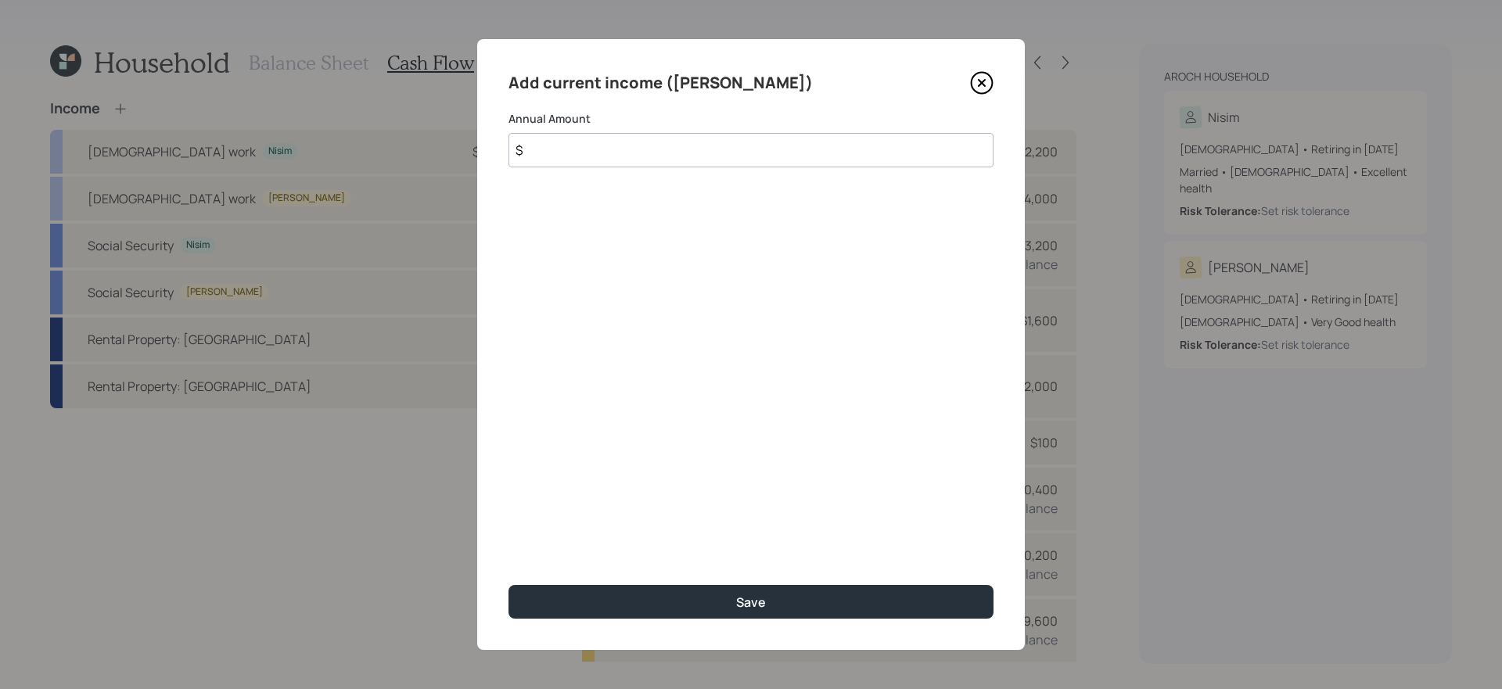
click at [986, 85] on icon at bounding box center [981, 82] width 23 height 23
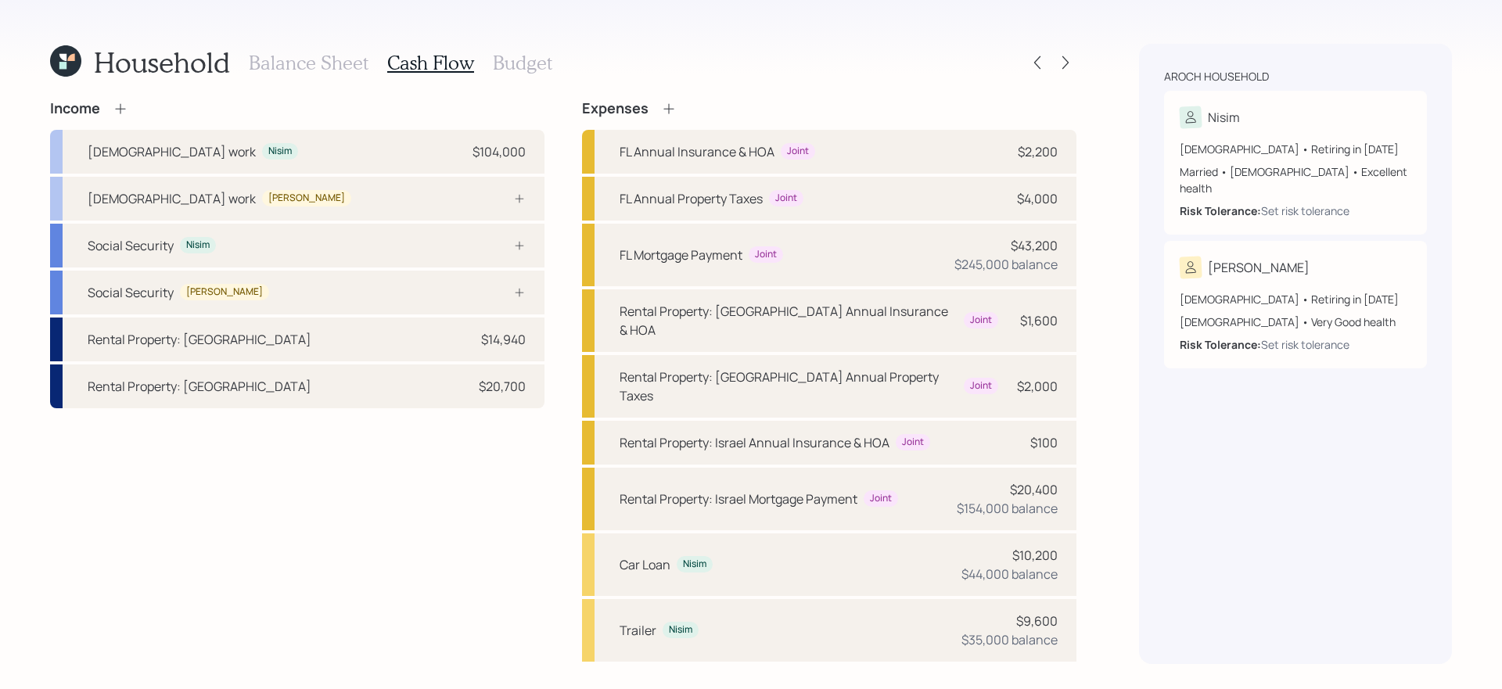
click at [124, 107] on icon at bounding box center [121, 109] width 16 height 16
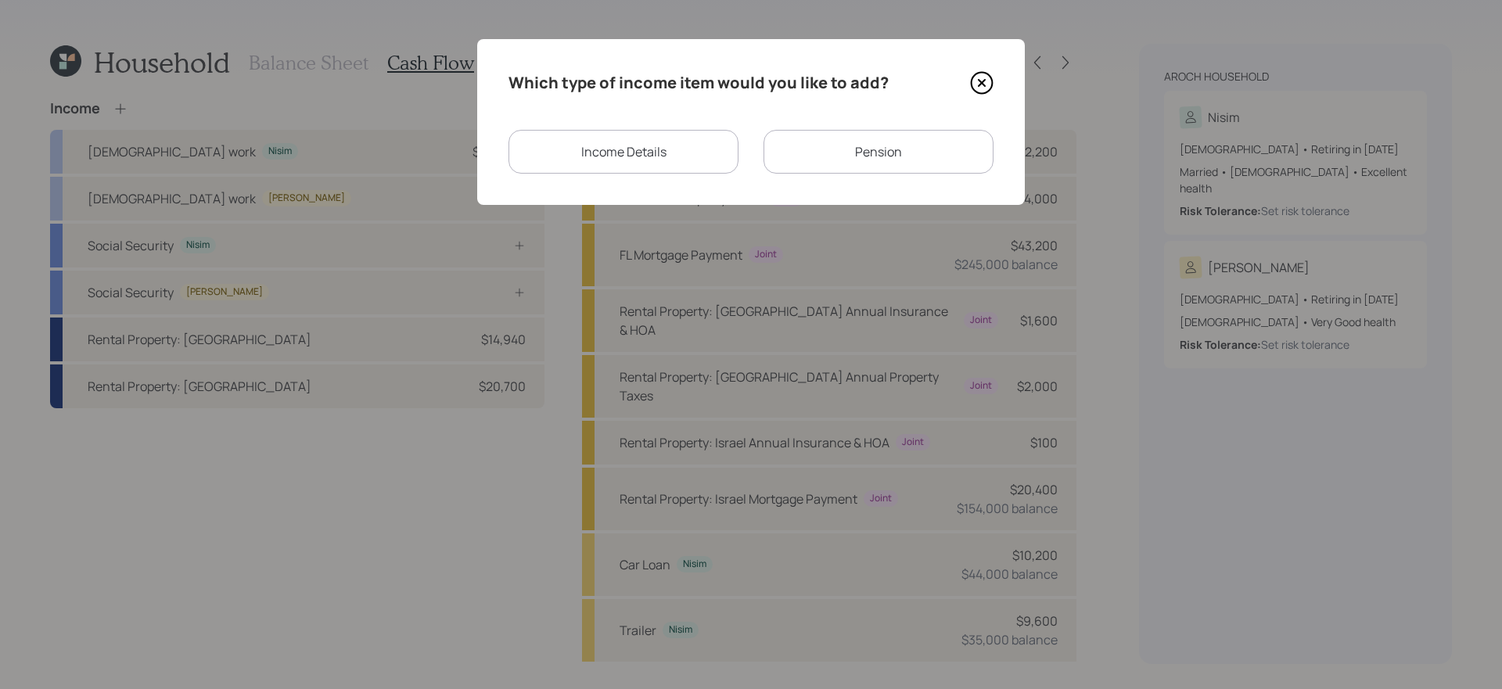
click at [637, 158] on div "Income Details" at bounding box center [623, 152] width 230 height 44
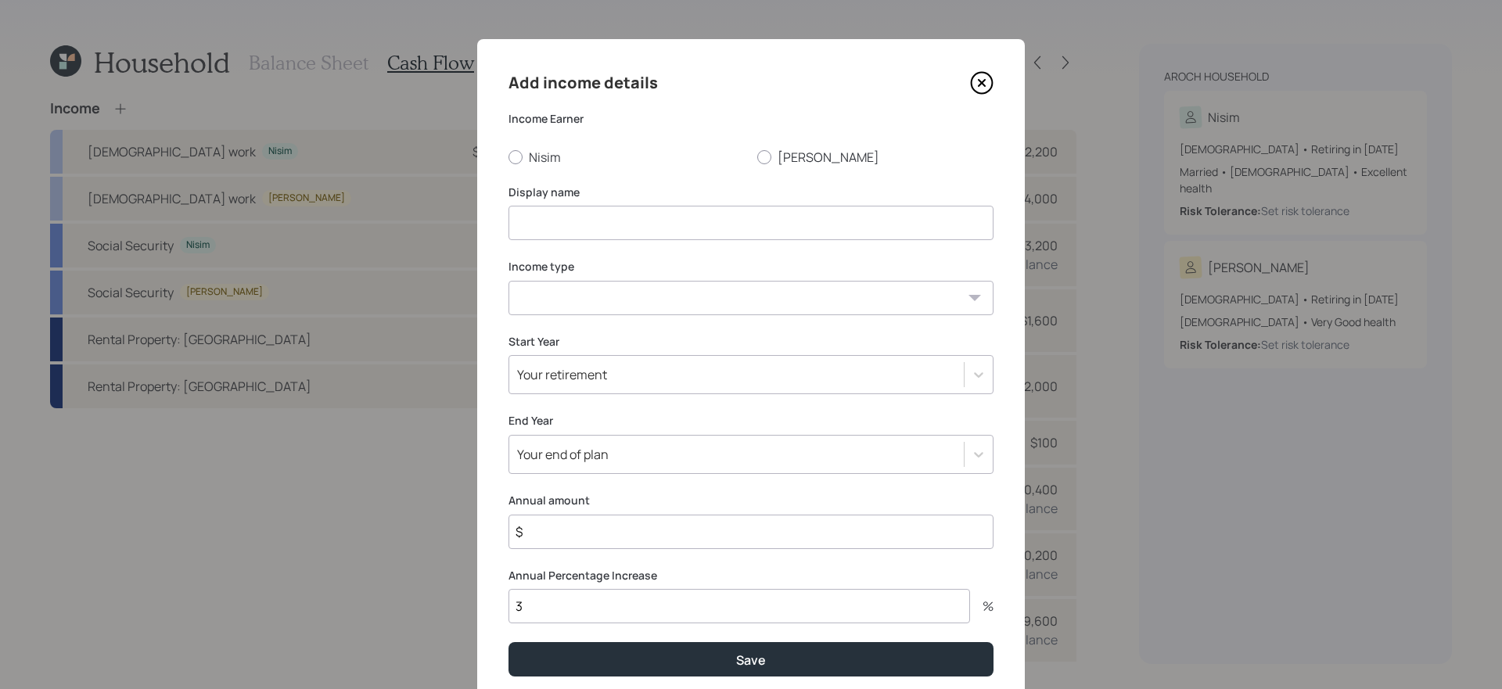
click at [744, 157] on label "Nisim" at bounding box center [626, 157] width 236 height 17
click at [508, 157] on input "Nisim" at bounding box center [508, 156] width 1 height 1
radio input "true"
click at [774, 160] on label "Elana" at bounding box center [875, 157] width 236 height 17
click at [757, 157] on input "Elana" at bounding box center [756, 156] width 1 height 1
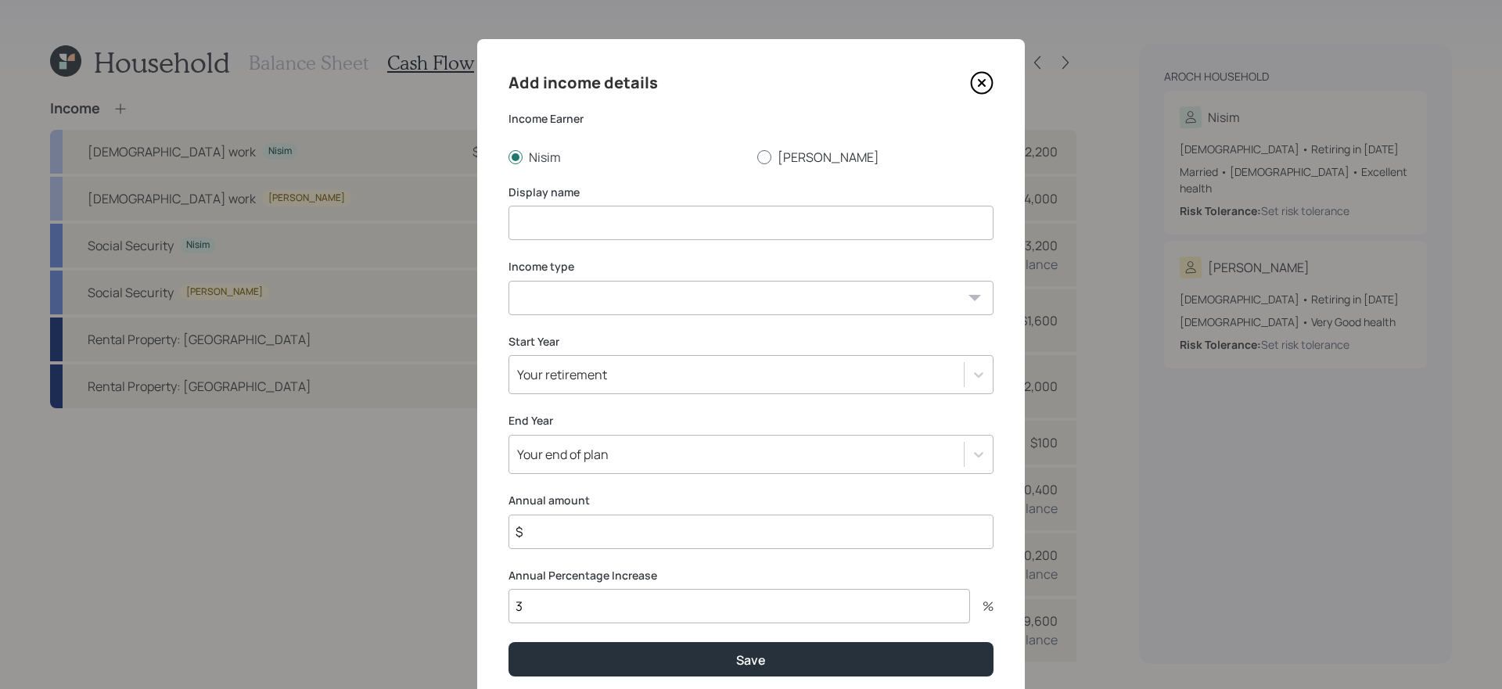
radio input "true"
click at [646, 228] on input at bounding box center [750, 223] width 485 height 34
type input "Physical Training"
select select "salary"
click at [637, 382] on div "Your retirement" at bounding box center [736, 374] width 454 height 27
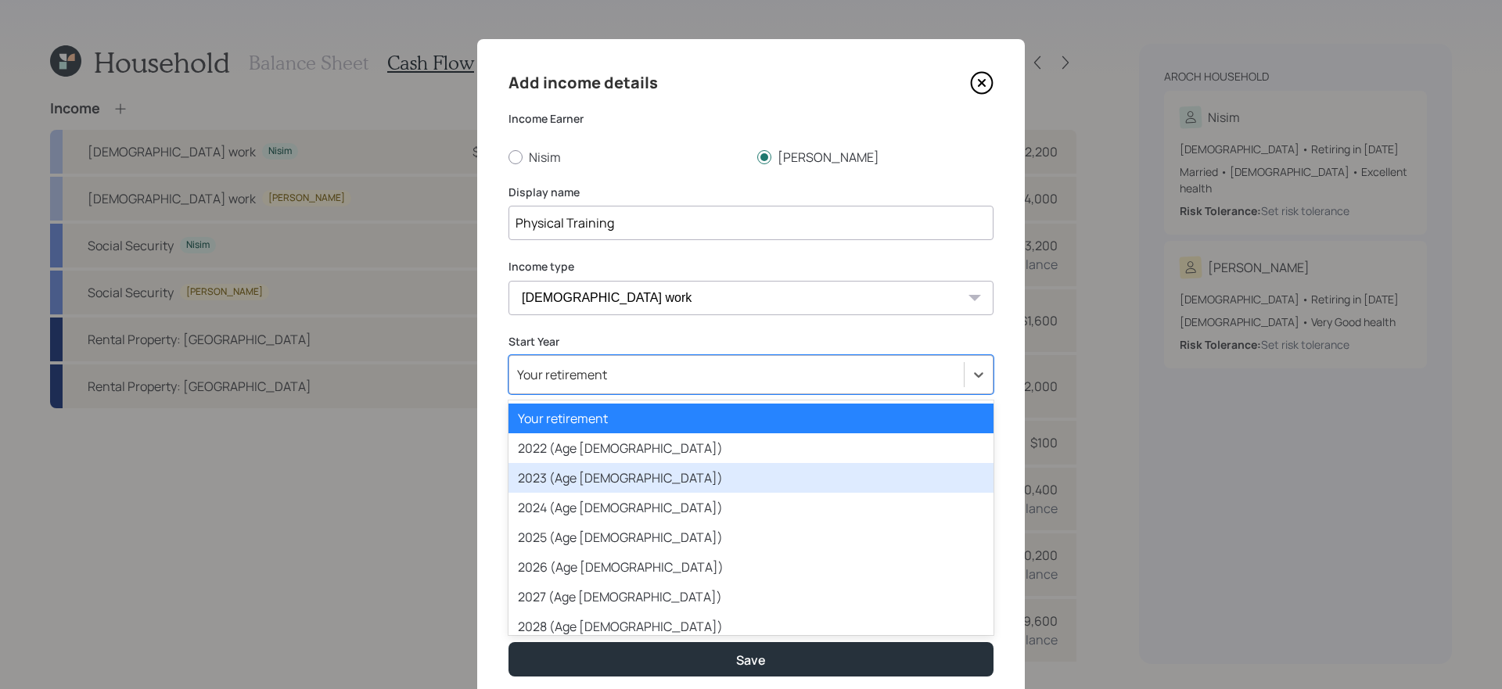
drag, startPoint x: 605, startPoint y: 480, endPoint x: 588, endPoint y: 484, distance: 17.6
click at [588, 484] on div "2023 (Age 46)" at bounding box center [750, 478] width 485 height 30
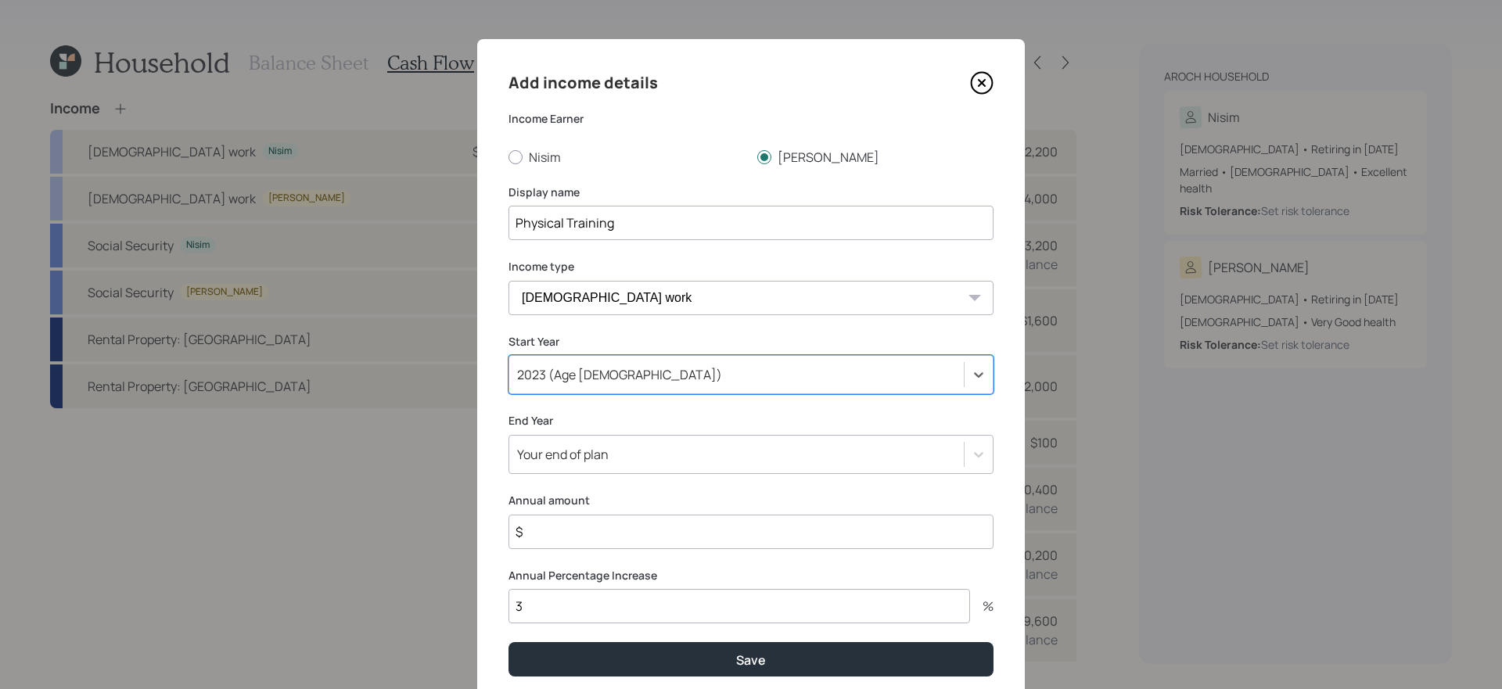
click at [615, 385] on div "2023 (Age 46)" at bounding box center [736, 374] width 454 height 27
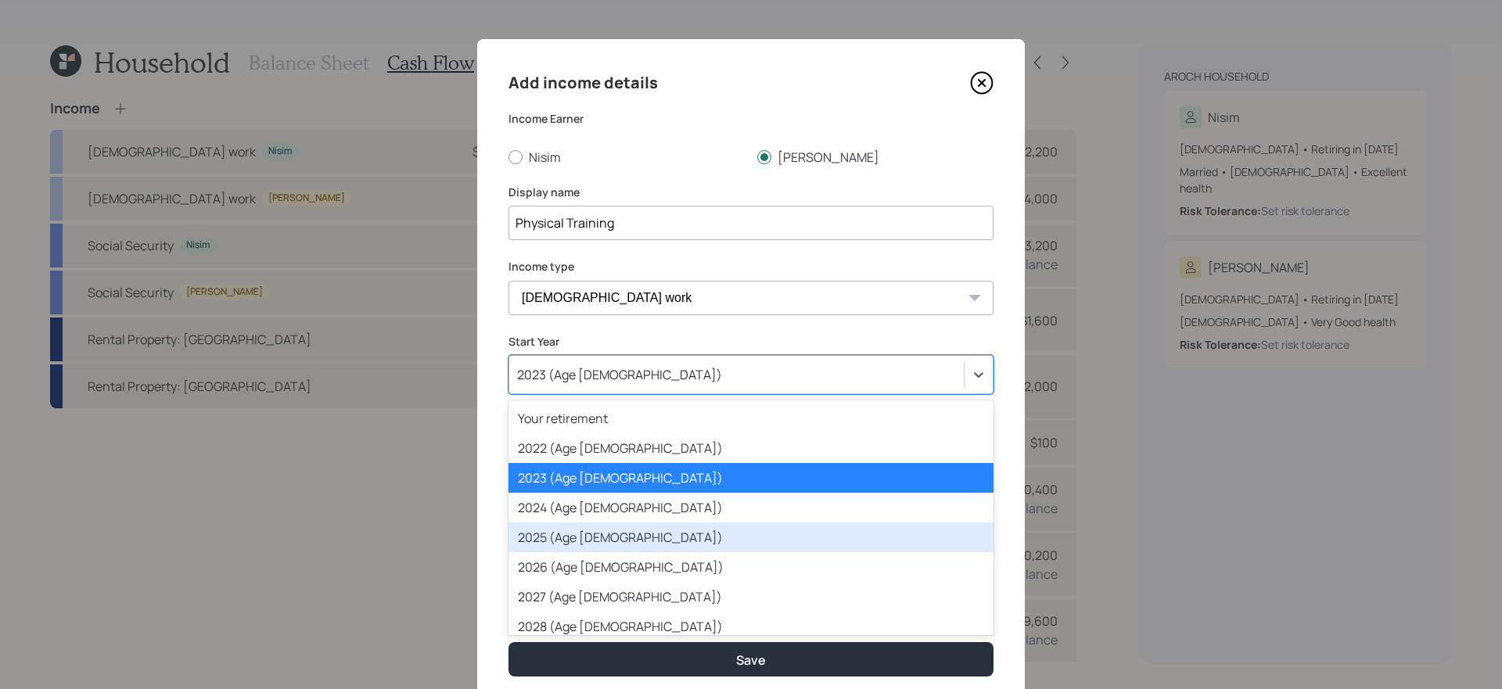
scroll to position [60, 0]
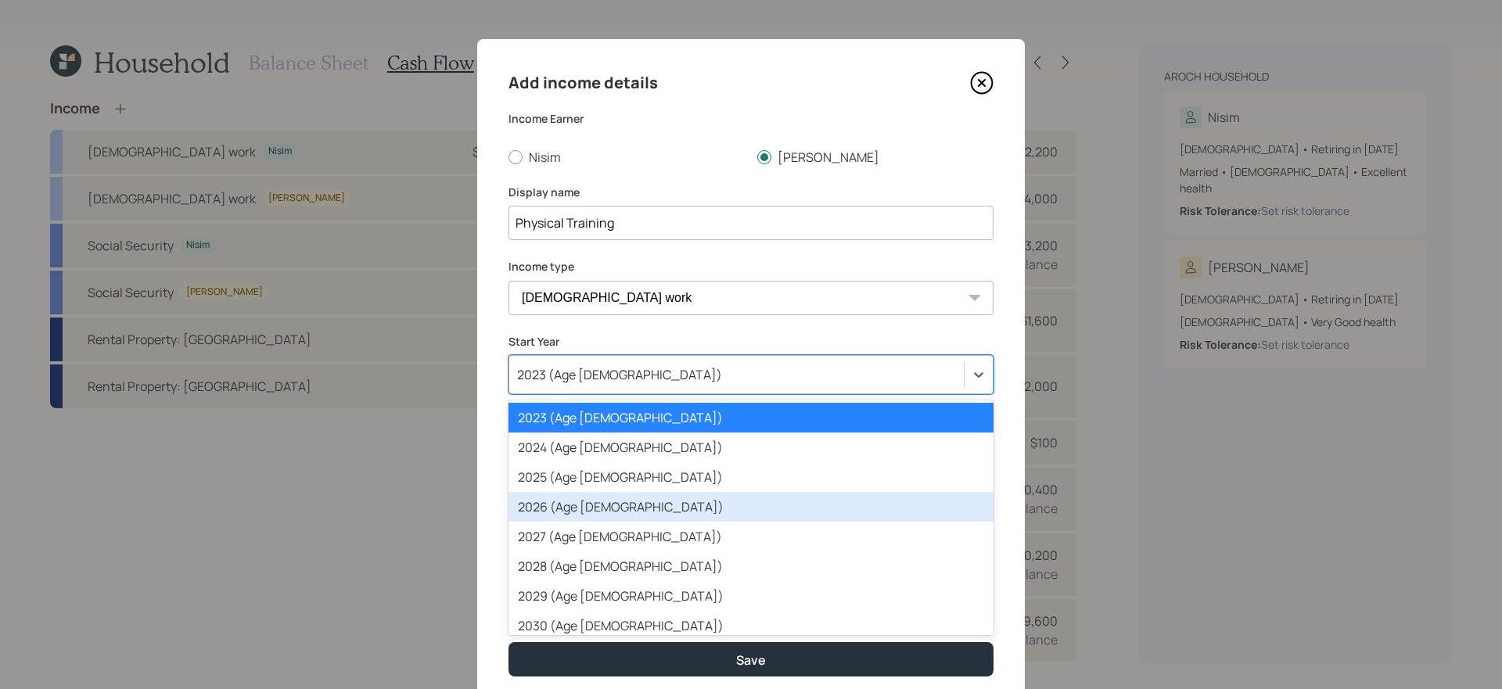
click at [594, 504] on div "2026 (Age 49)" at bounding box center [750, 507] width 485 height 30
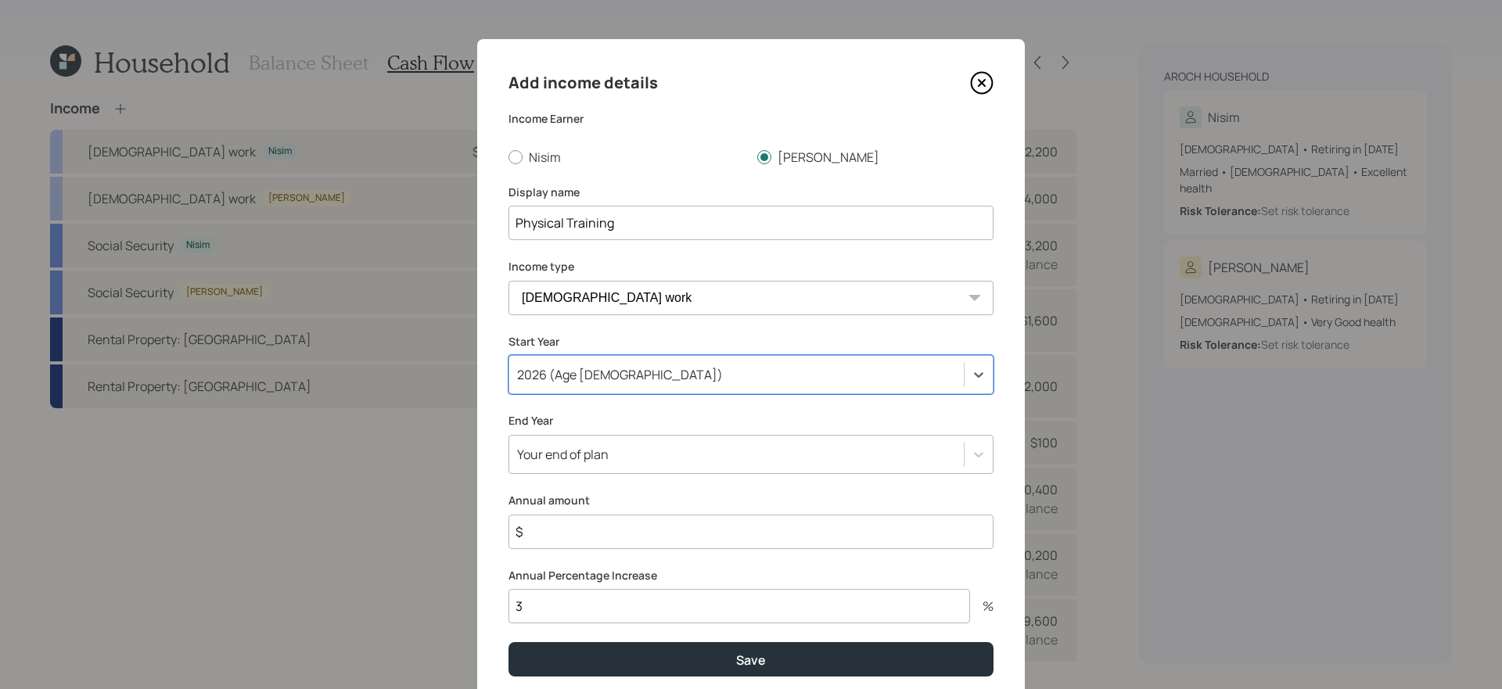
click at [672, 454] on div "Your end of plan" at bounding box center [750, 454] width 485 height 39
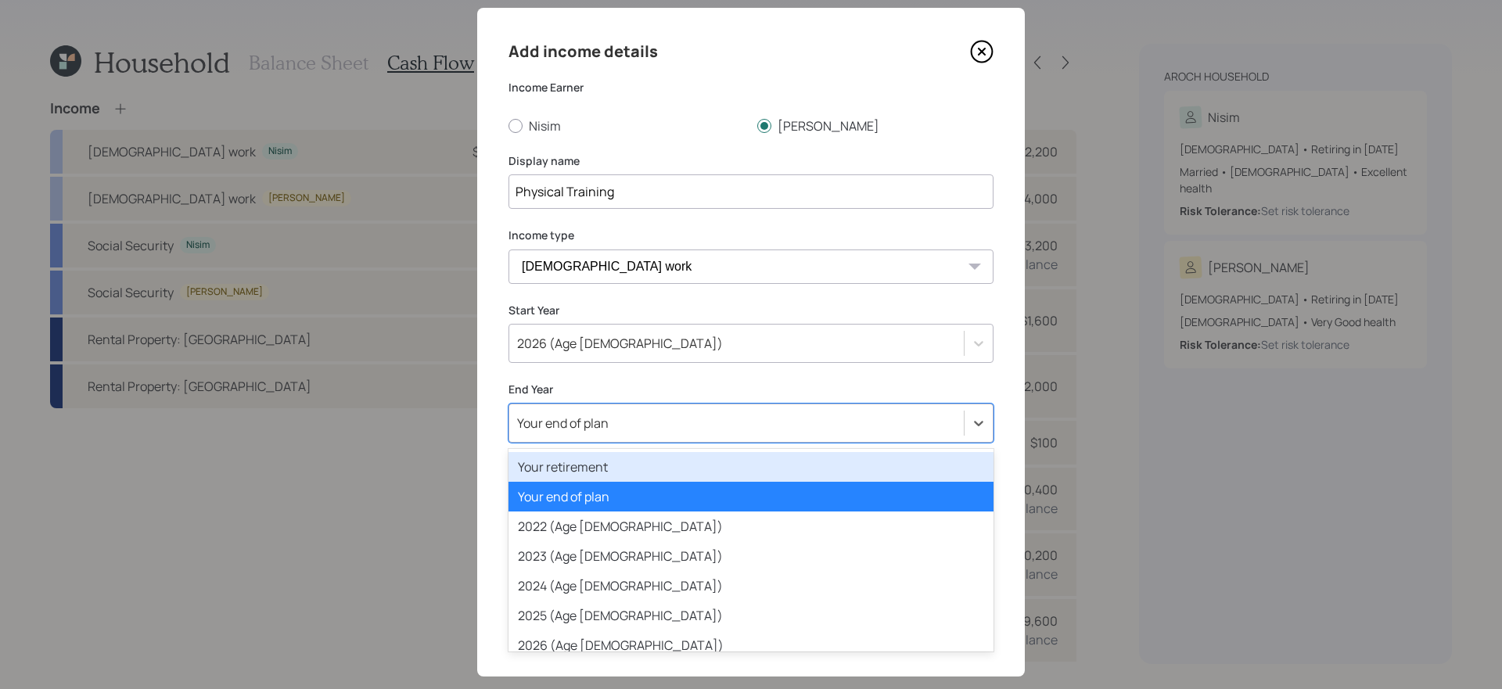
scroll to position [32, 0]
click at [641, 467] on div "Your retirement" at bounding box center [750, 466] width 485 height 30
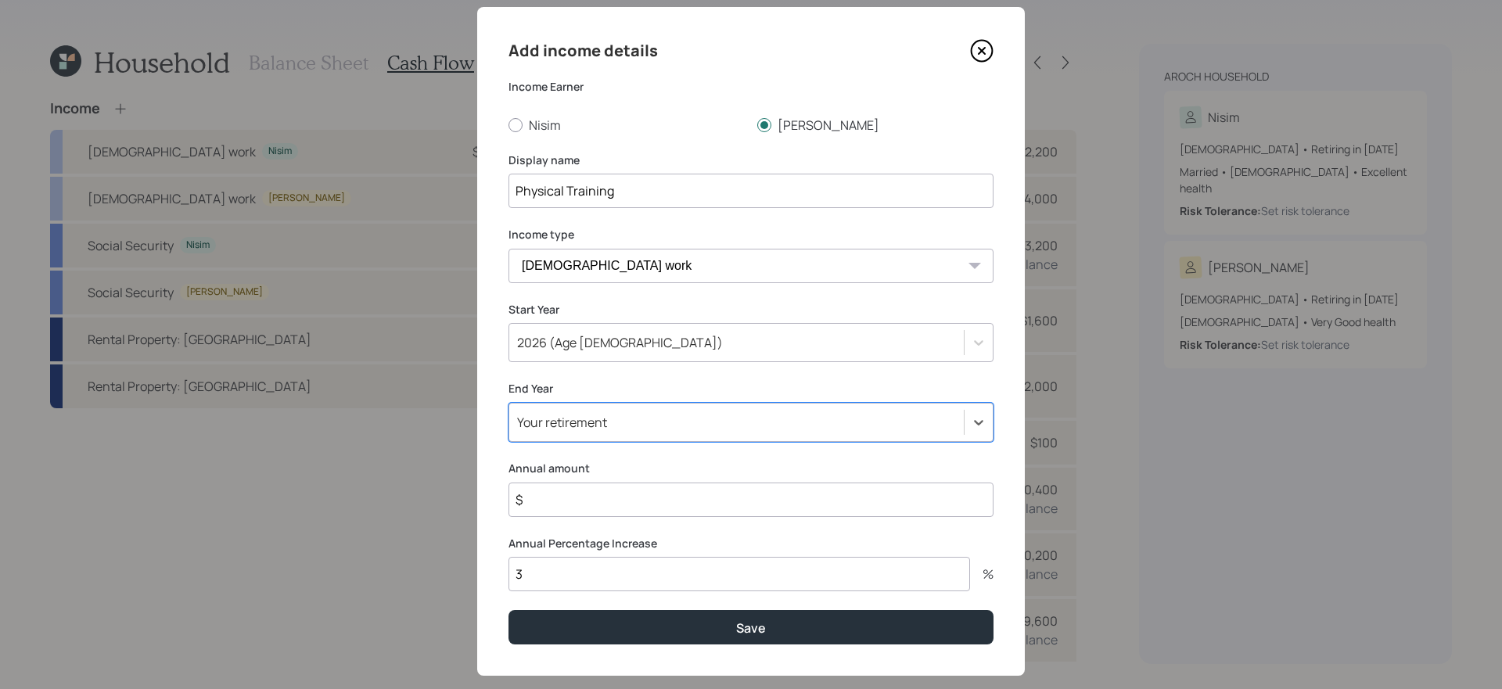
click at [616, 503] on input "$" at bounding box center [750, 500] width 485 height 34
type input "$ 24,000"
click at [508, 610] on button "Save" at bounding box center [750, 627] width 485 height 34
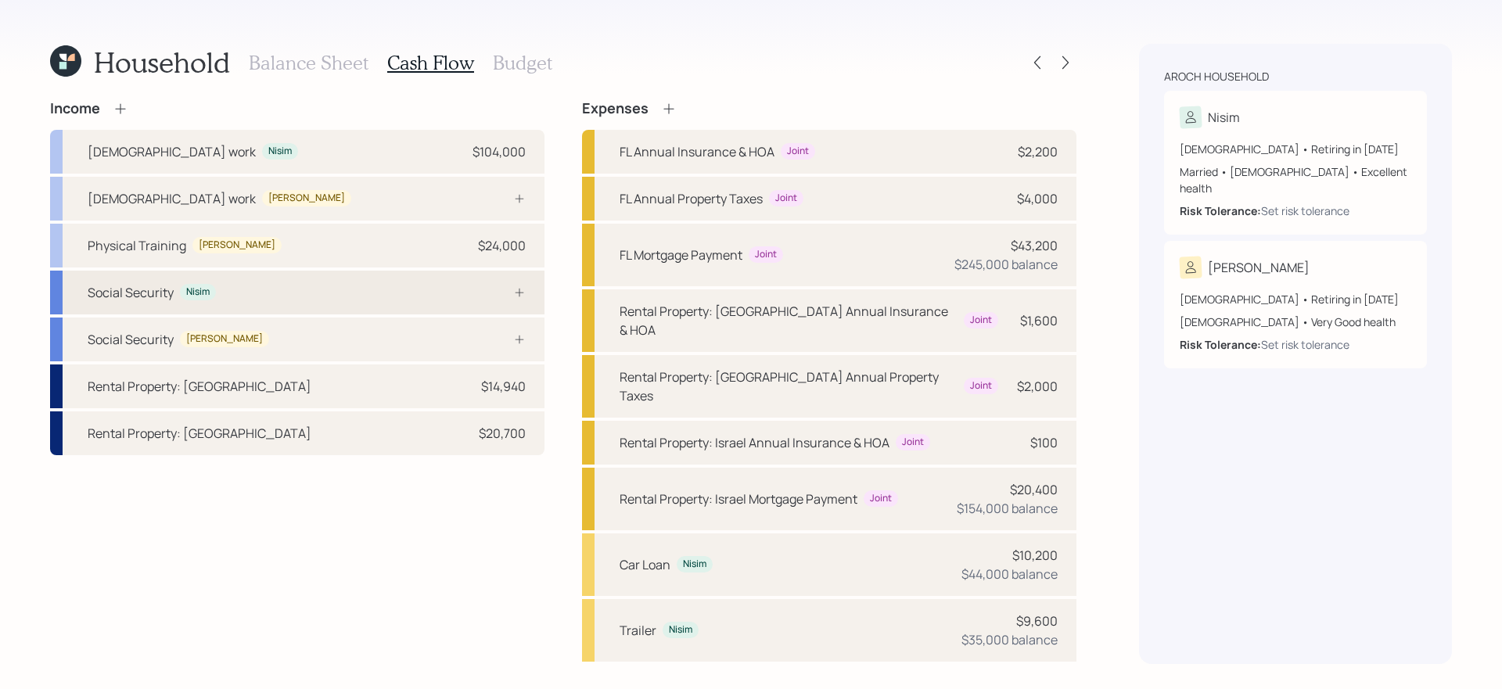
click at [445, 302] on div "Social Security Nisim" at bounding box center [297, 293] width 494 height 44
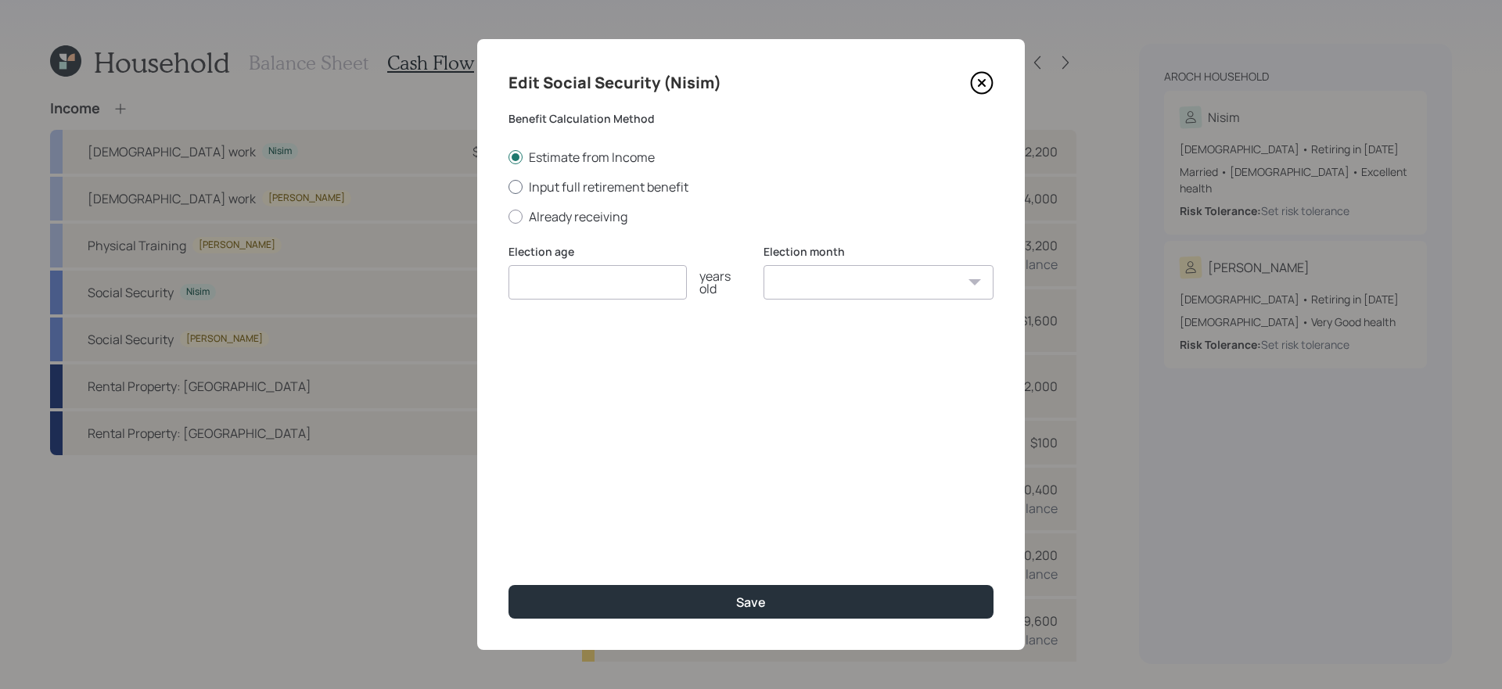
click at [575, 184] on label "Input full retirement benefit" at bounding box center [750, 186] width 485 height 17
click at [508, 186] on input "Input full retirement benefit" at bounding box center [508, 186] width 1 height 1
radio input "true"
click at [556, 287] on input "number" at bounding box center [597, 282] width 178 height 34
type input "67"
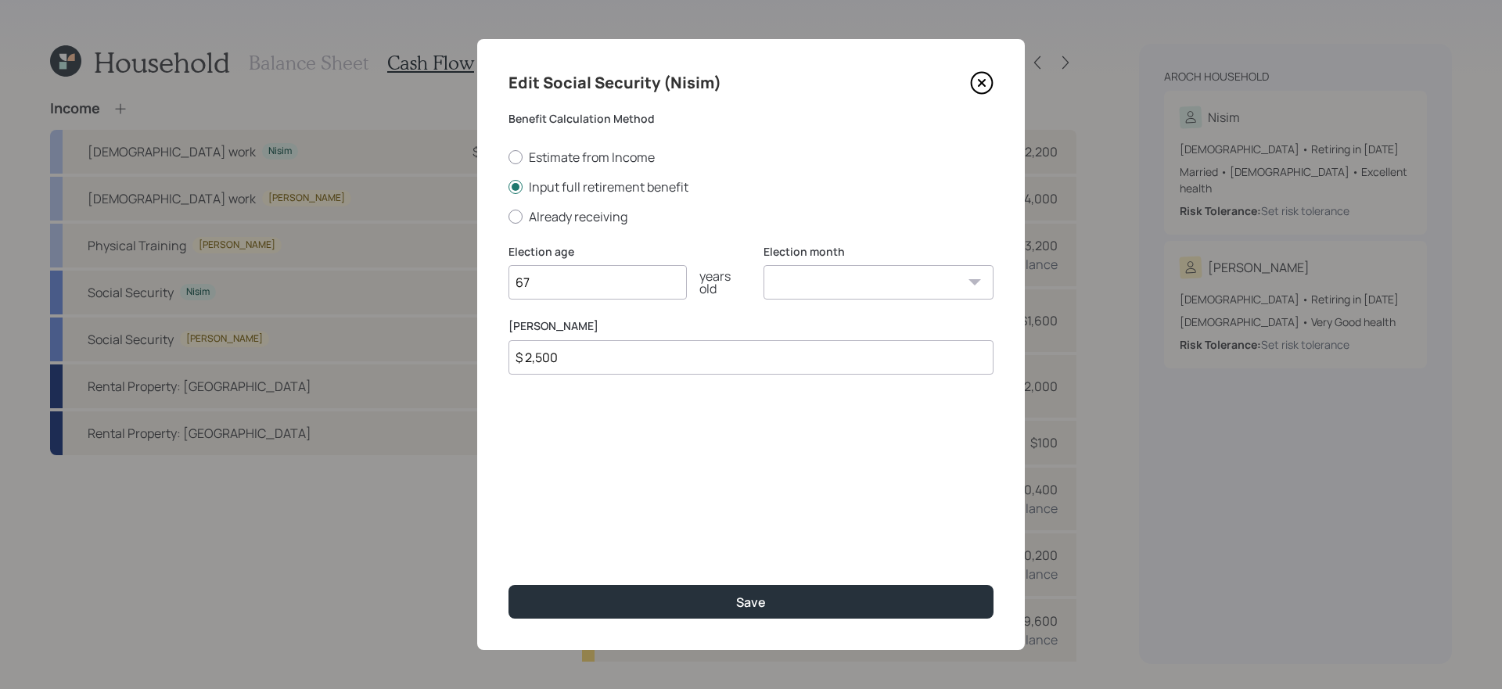
type input "$ 2,500"
click at [508, 585] on button "Save" at bounding box center [750, 602] width 485 height 34
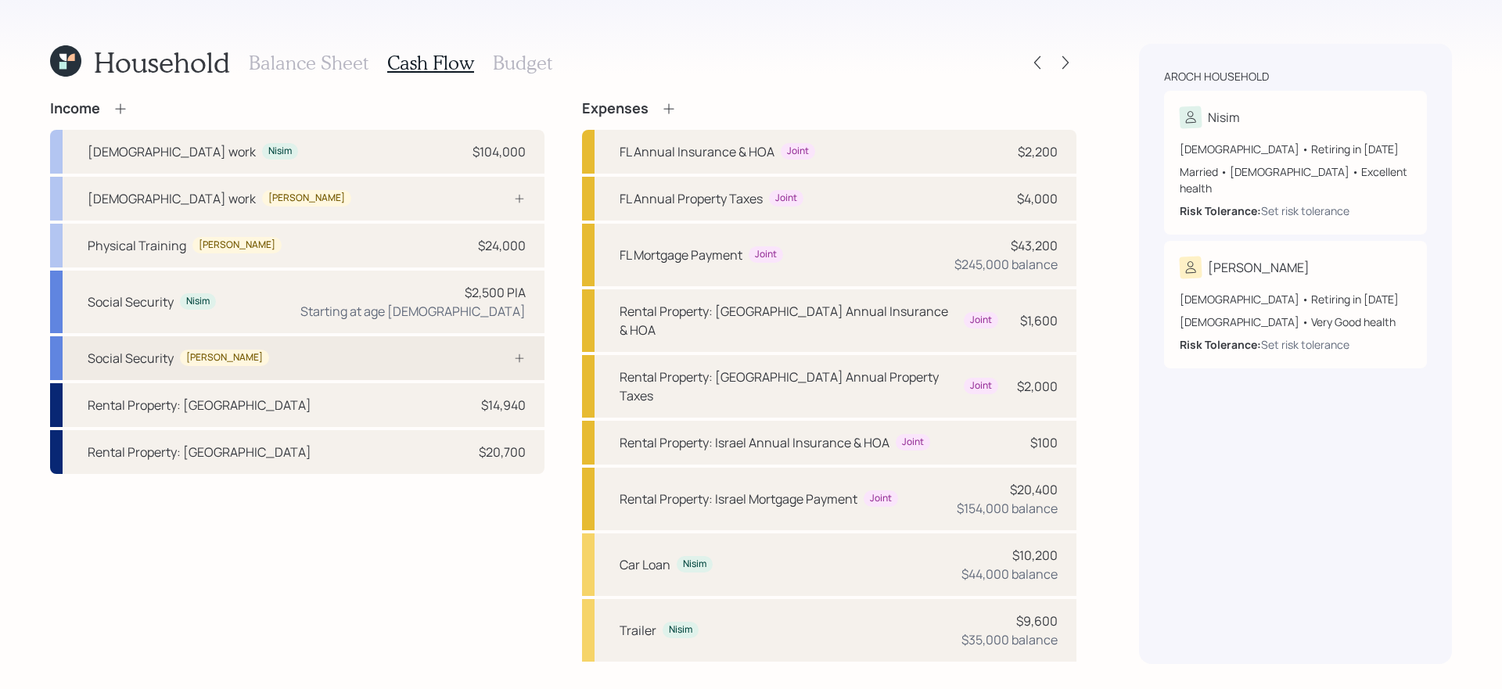
click at [418, 358] on div "Social Security Elana" at bounding box center [297, 358] width 494 height 44
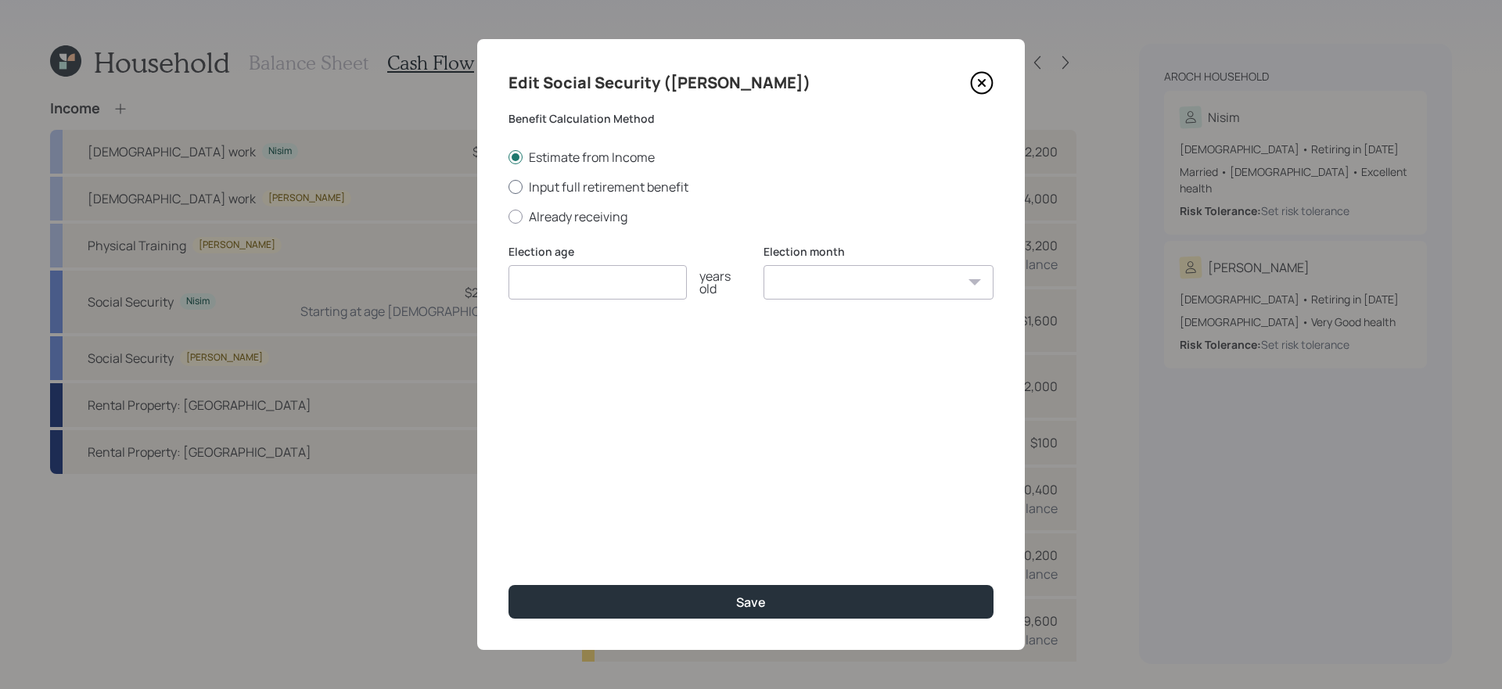
click at [588, 186] on label "Input full retirement benefit" at bounding box center [750, 186] width 485 height 17
click at [508, 186] on input "Input full retirement benefit" at bounding box center [508, 186] width 1 height 1
radio input "true"
click at [572, 278] on input "number" at bounding box center [597, 282] width 178 height 34
type input "67"
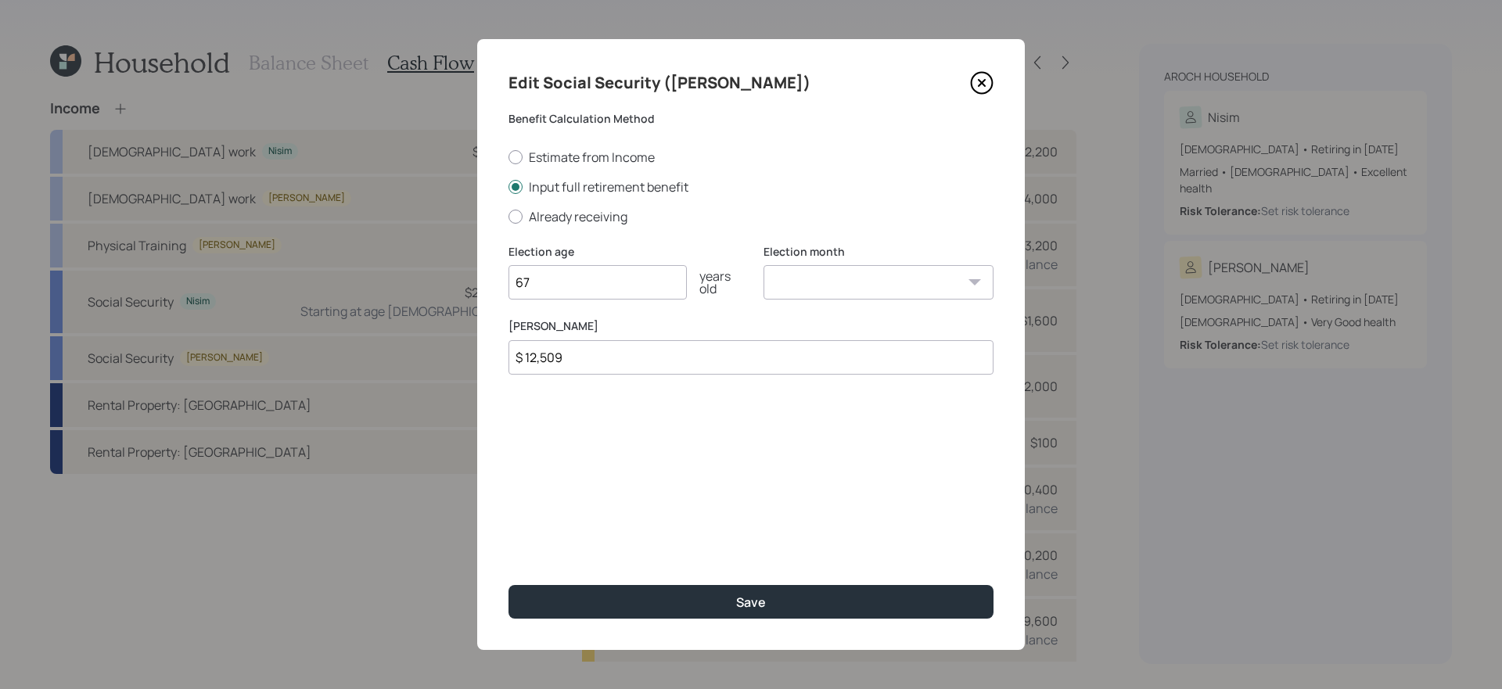
type input "$ 12,509"
click at [508, 585] on button "Save" at bounding box center [750, 602] width 485 height 34
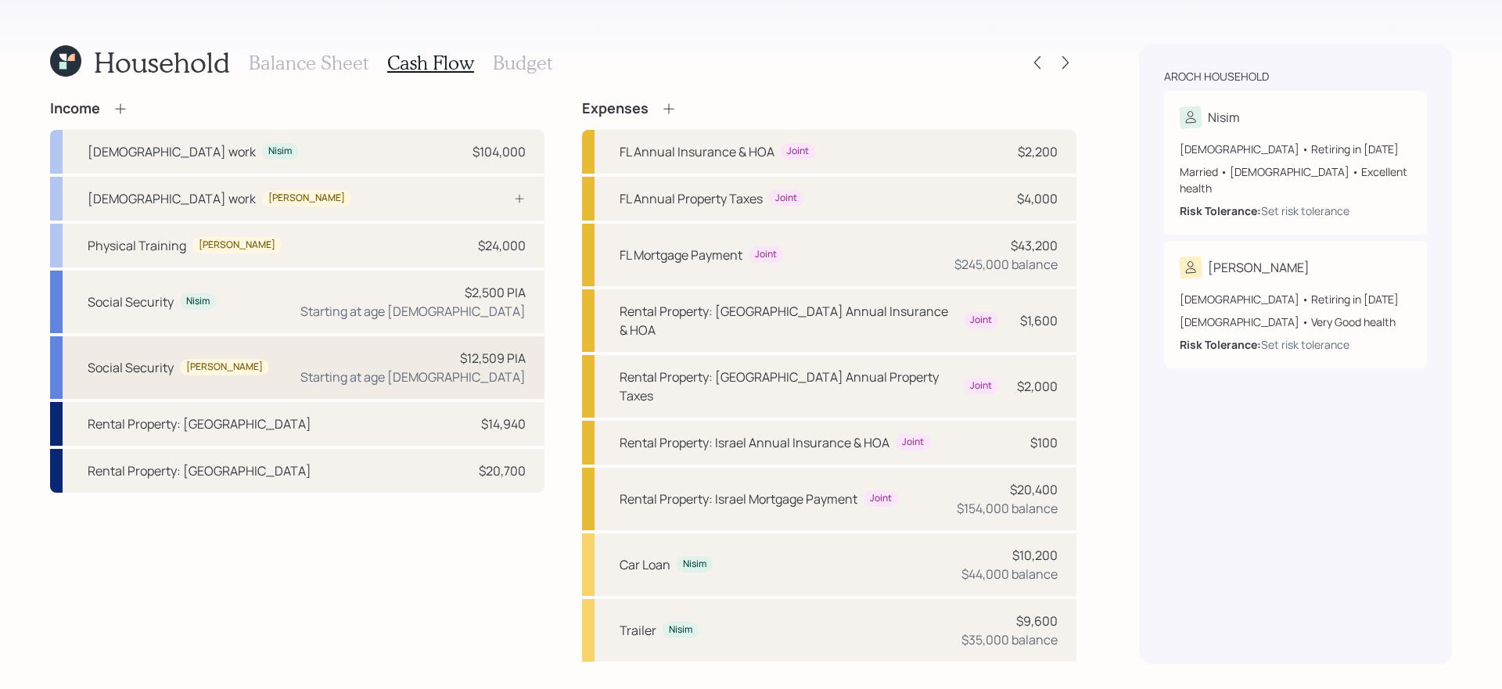
click at [371, 363] on div "Social Security Elana $12,509 PIA Starting at age 67" at bounding box center [297, 367] width 494 height 63
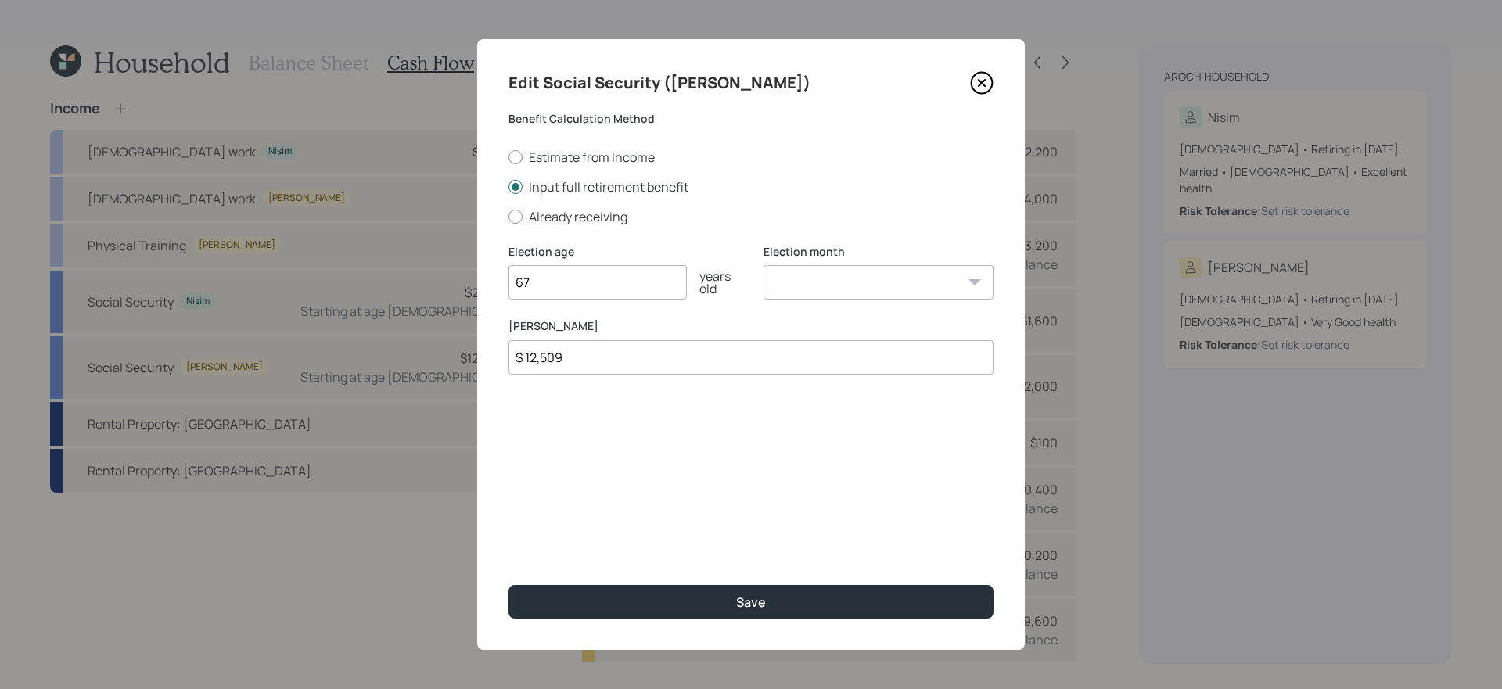
click at [747, 365] on input "$ 12,509" at bounding box center [750, 357] width 485 height 34
type input "$ 1,250"
click at [508, 585] on button "Save" at bounding box center [750, 602] width 485 height 34
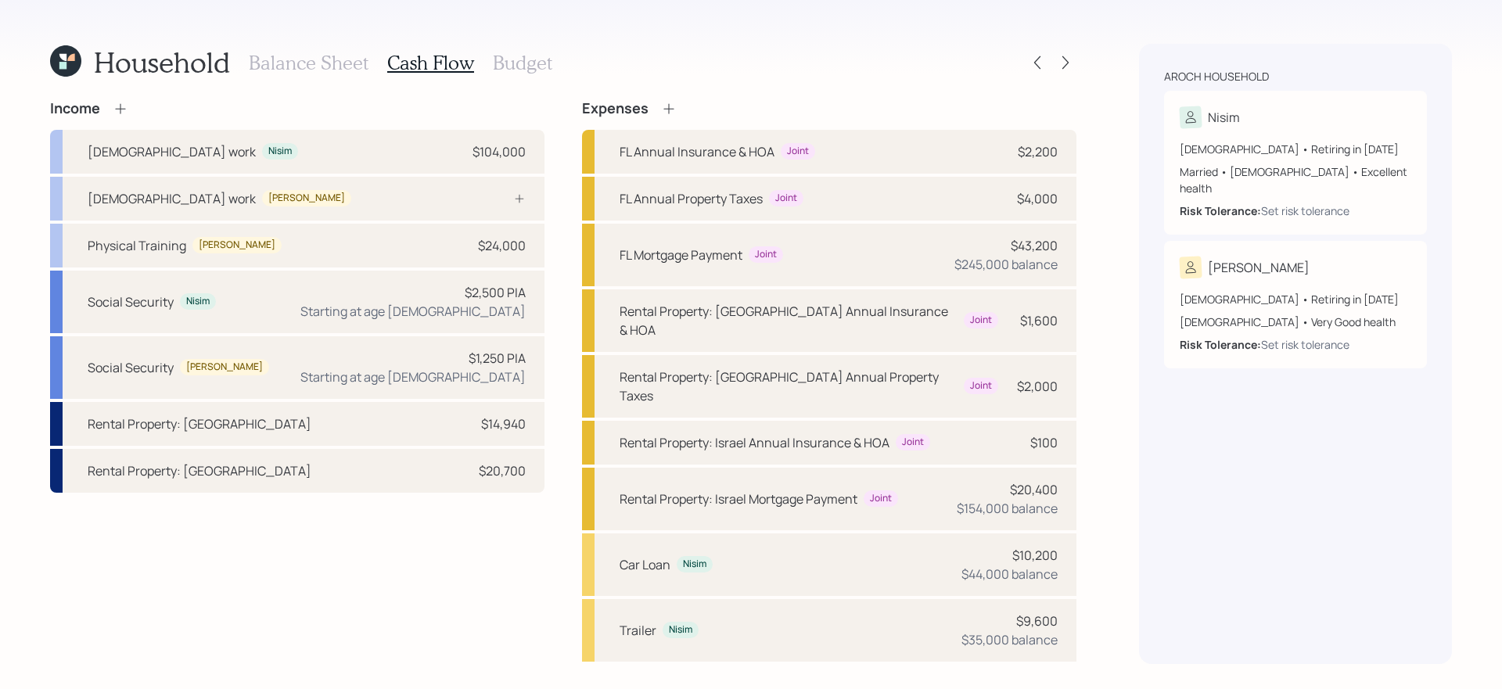
click at [669, 101] on icon at bounding box center [669, 109] width 16 height 16
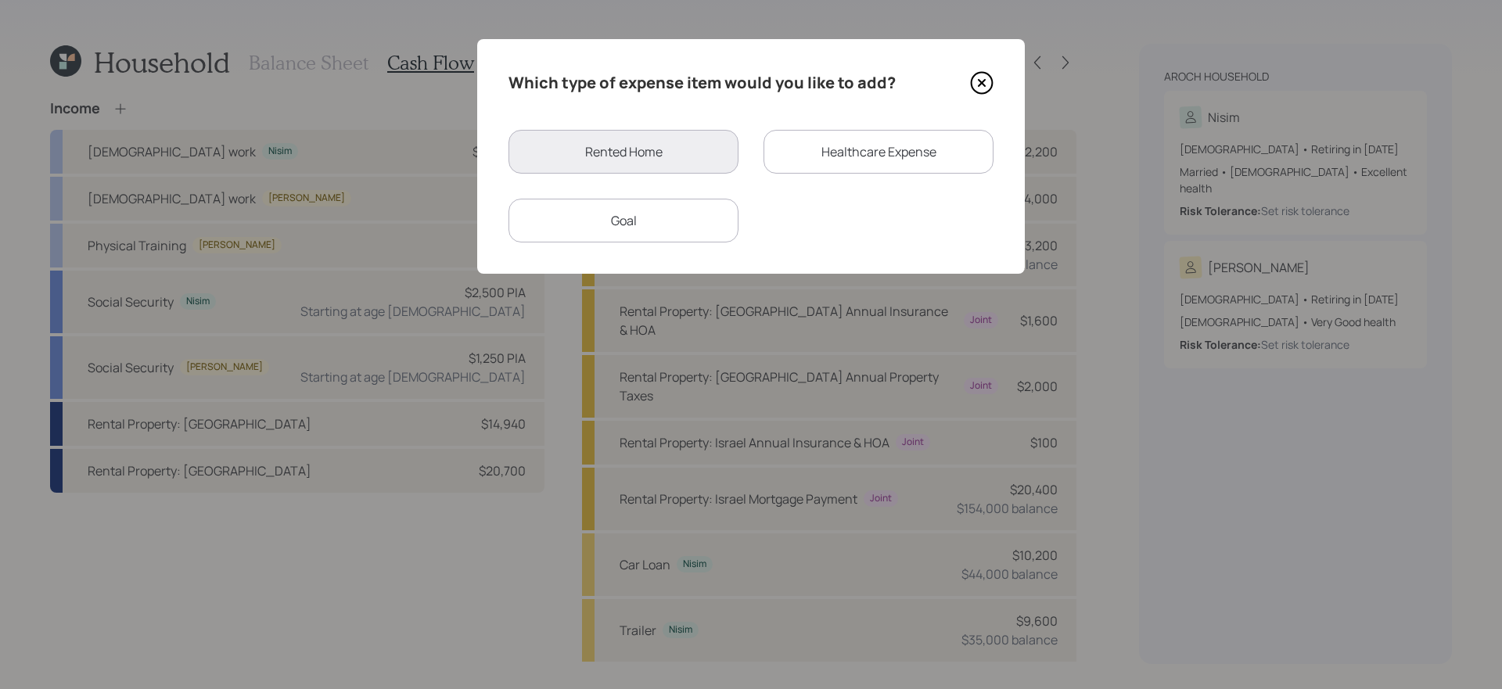
click at [886, 156] on div "Healthcare Expense" at bounding box center [878, 152] width 230 height 44
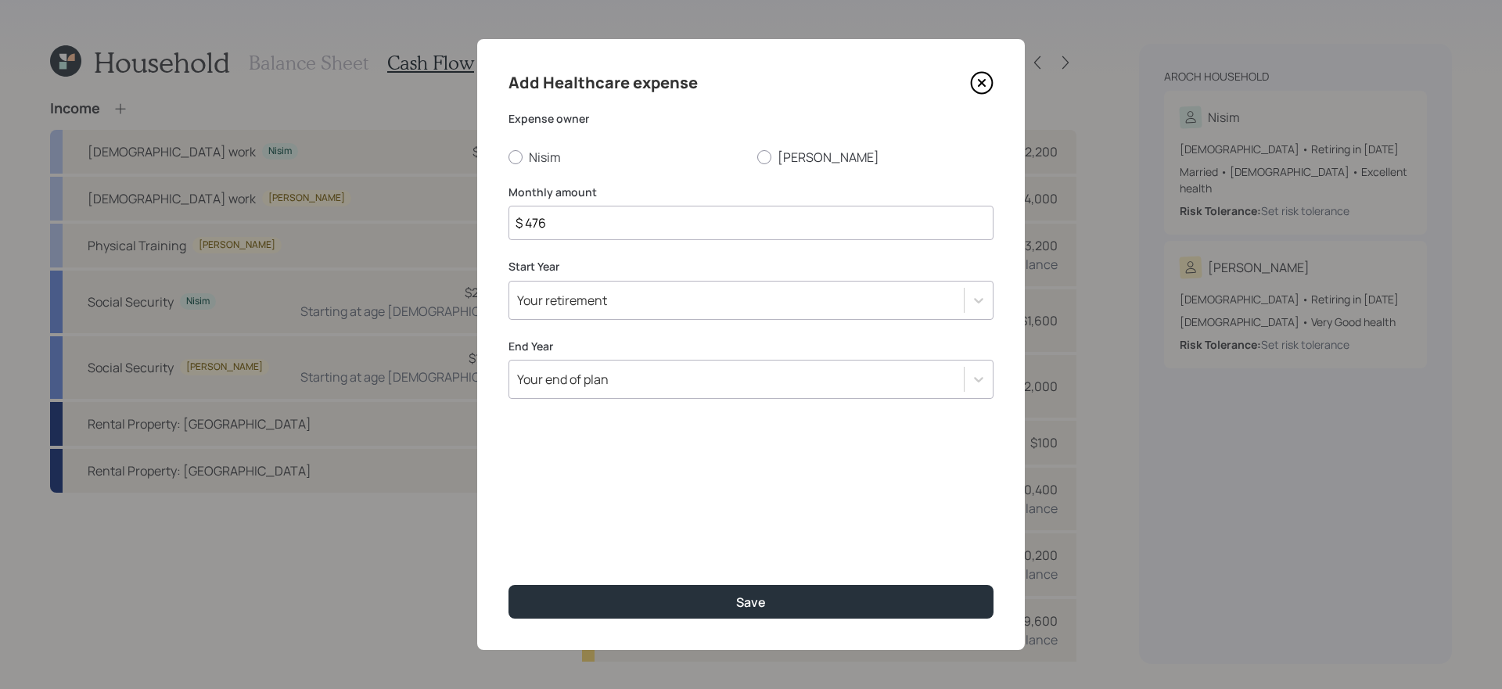
click at [673, 231] on input "$ 476" at bounding box center [750, 223] width 485 height 34
type input "$ 1,225"
click at [551, 156] on label "Nisim" at bounding box center [626, 157] width 236 height 17
click at [508, 156] on input "Nisim" at bounding box center [508, 156] width 1 height 1
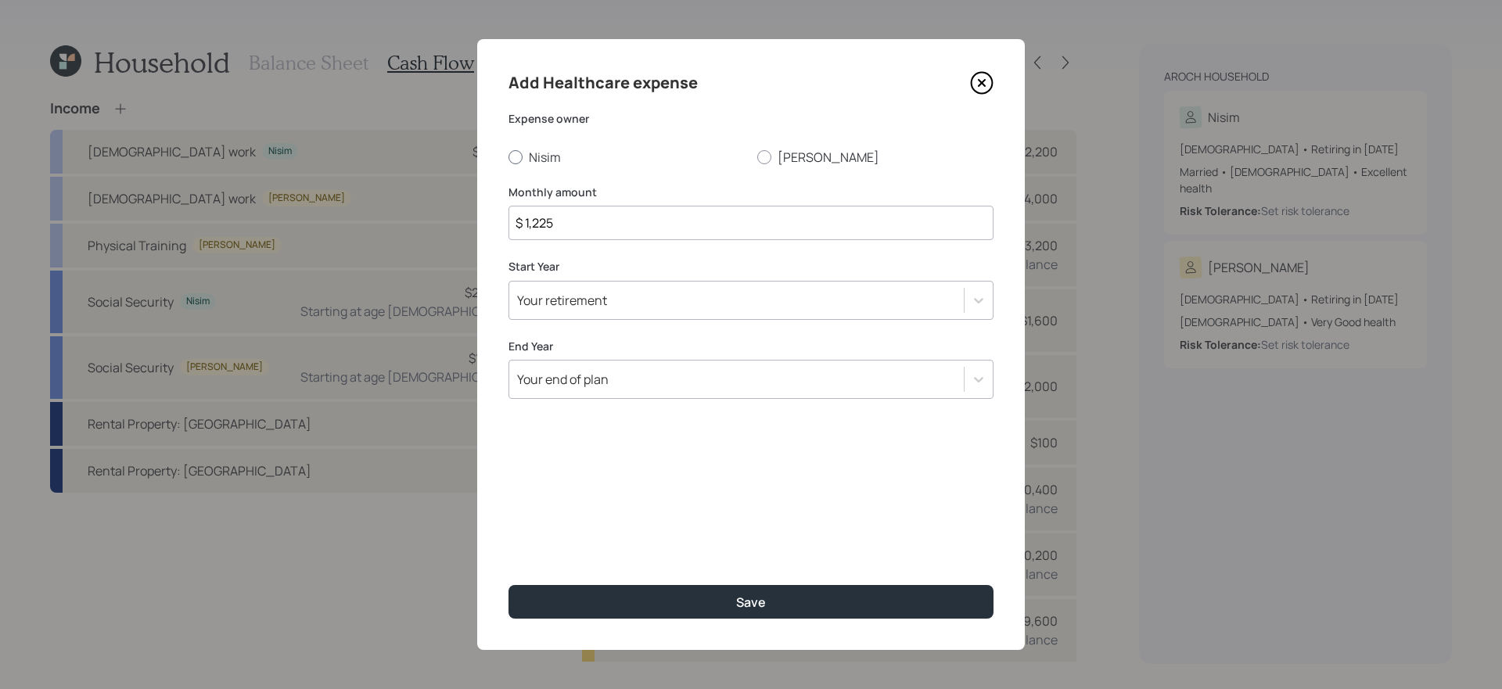
radio input "true"
click at [691, 309] on div "Your retirement" at bounding box center [736, 300] width 454 height 27
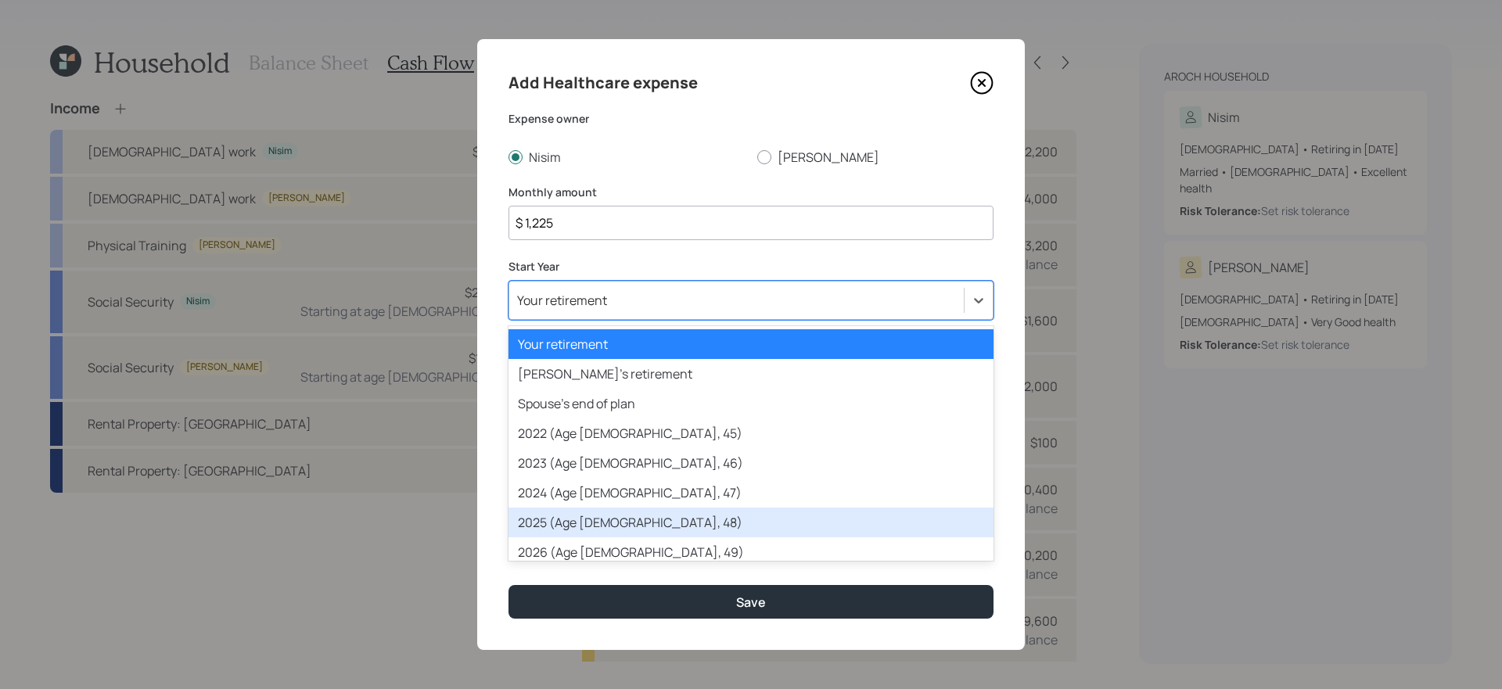
click at [592, 523] on div "2025 (Age 48, 48)" at bounding box center [750, 523] width 485 height 30
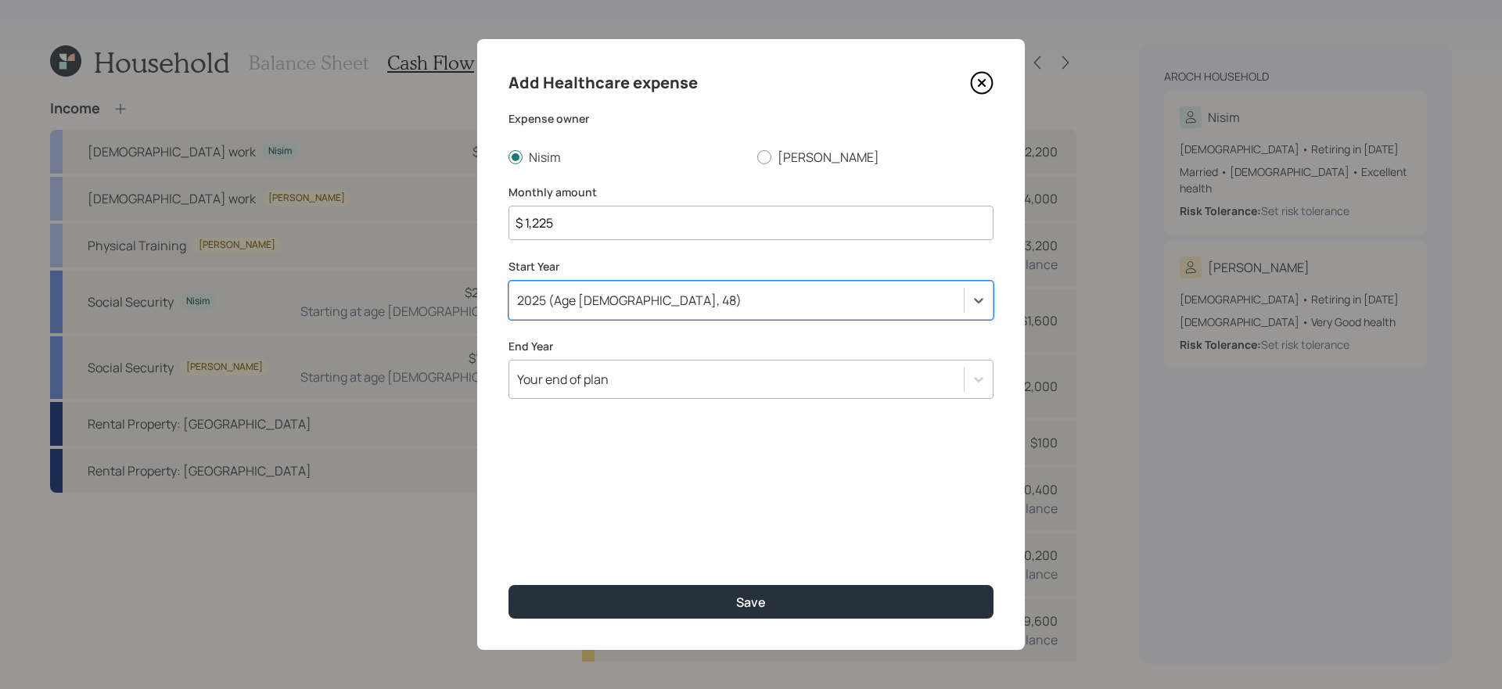
click at [662, 372] on div "Your end of plan" at bounding box center [736, 379] width 454 height 27
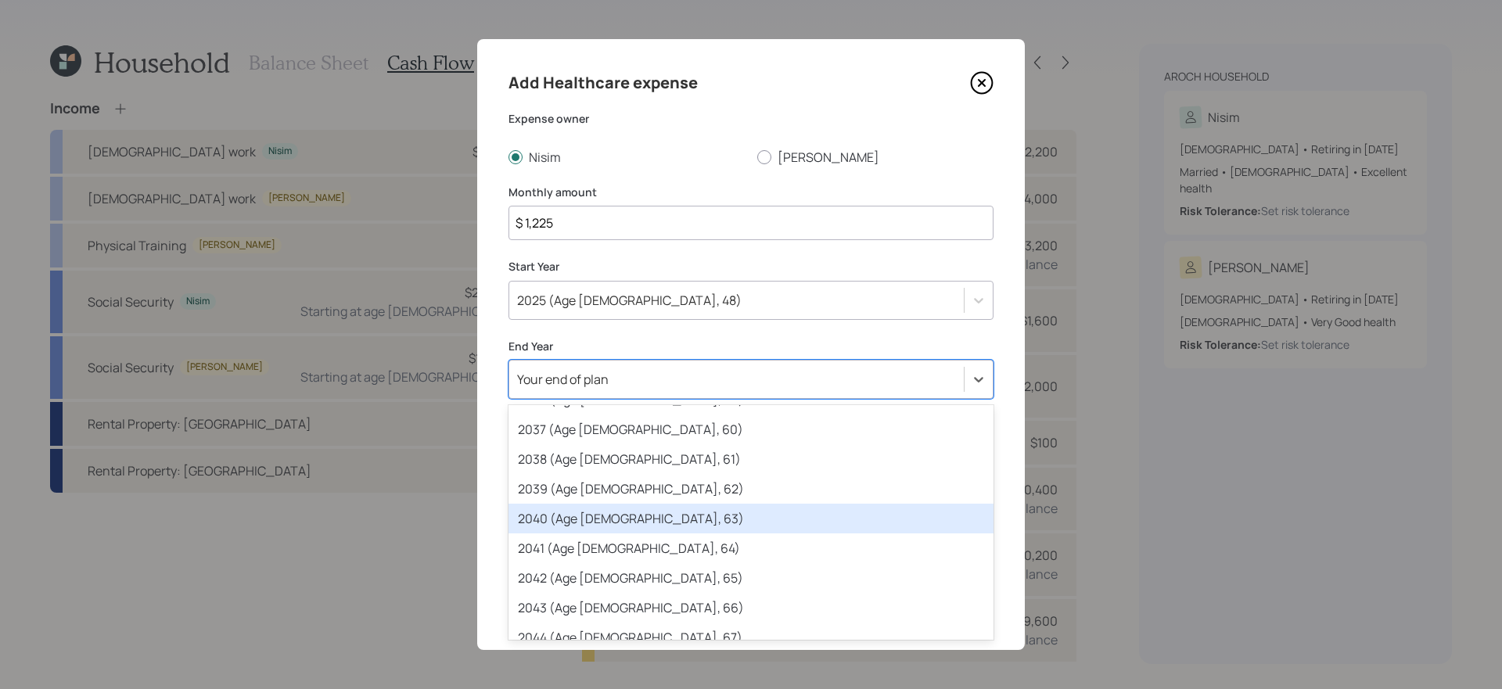
scroll to position [559, 0]
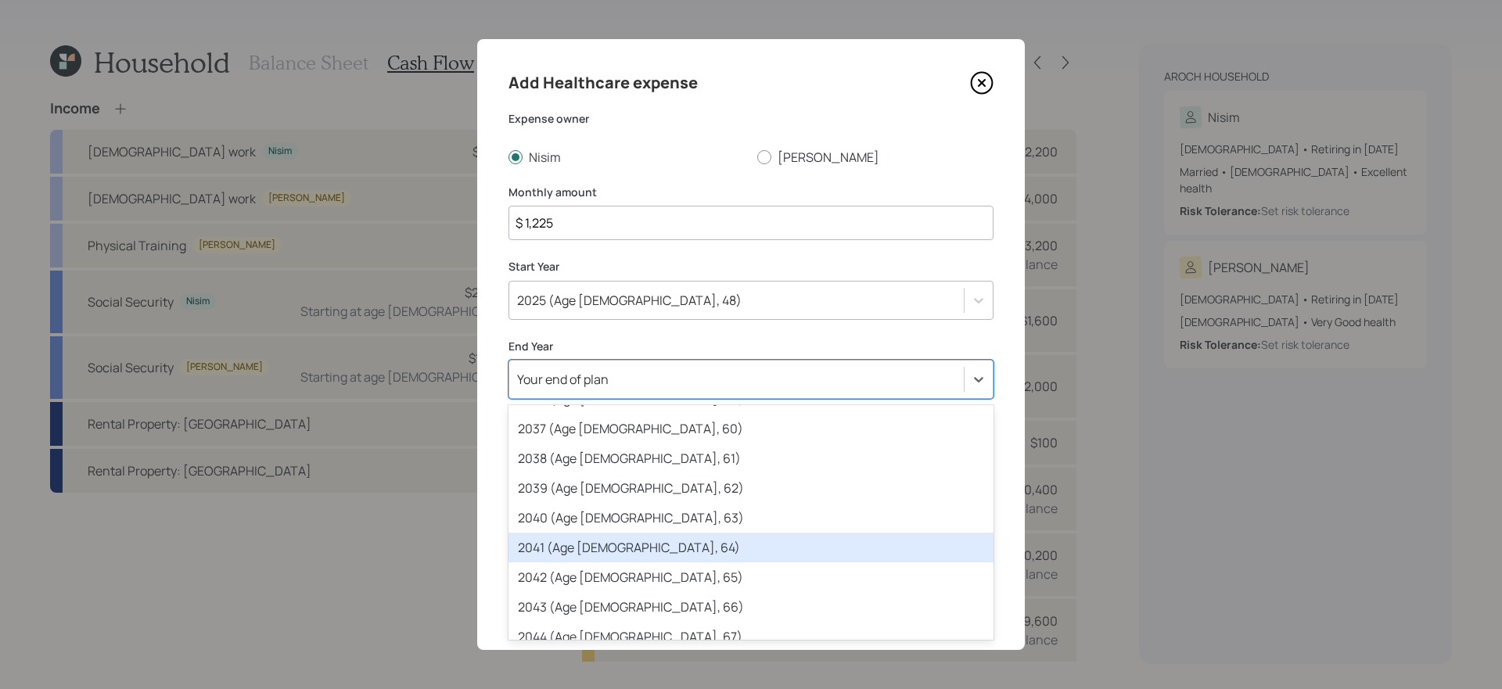
click at [660, 545] on div "2041 (Age 64, 64)" at bounding box center [750, 548] width 485 height 30
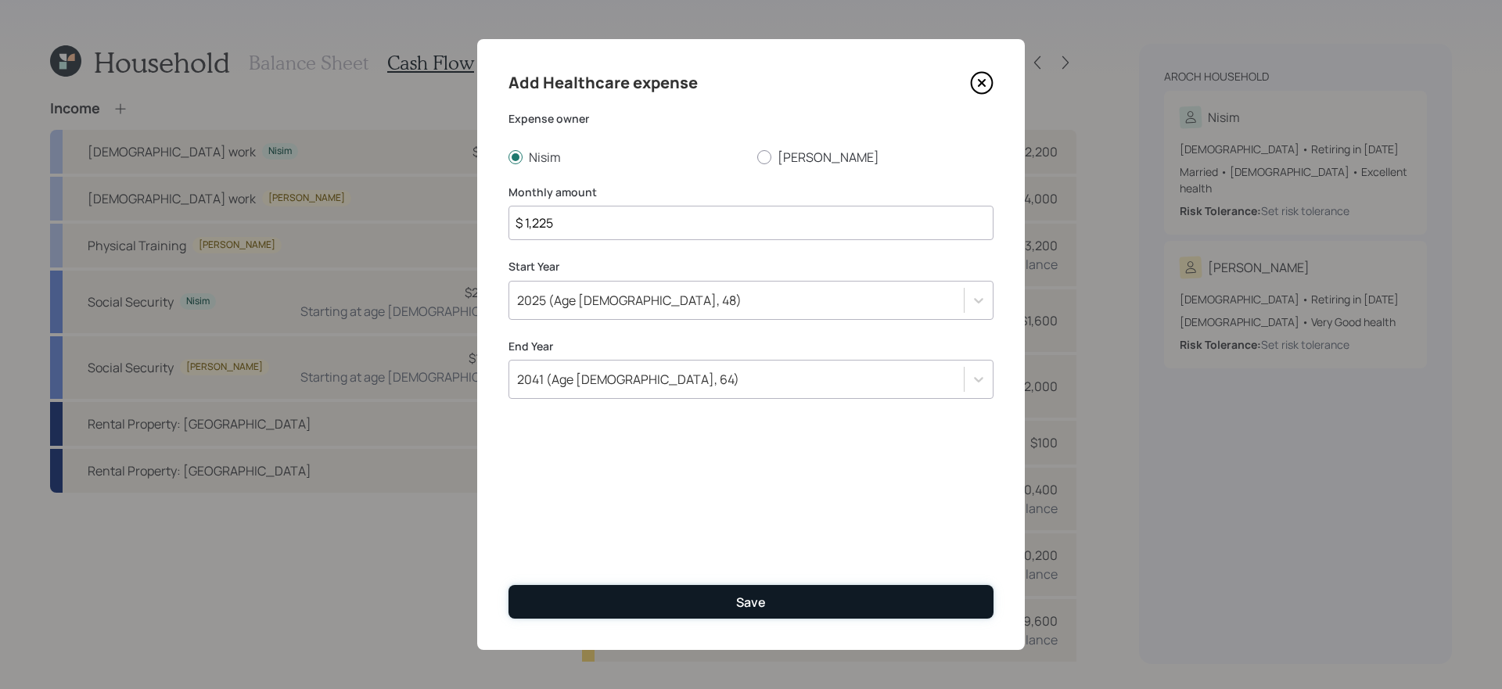
click at [729, 610] on button "Save" at bounding box center [750, 602] width 485 height 34
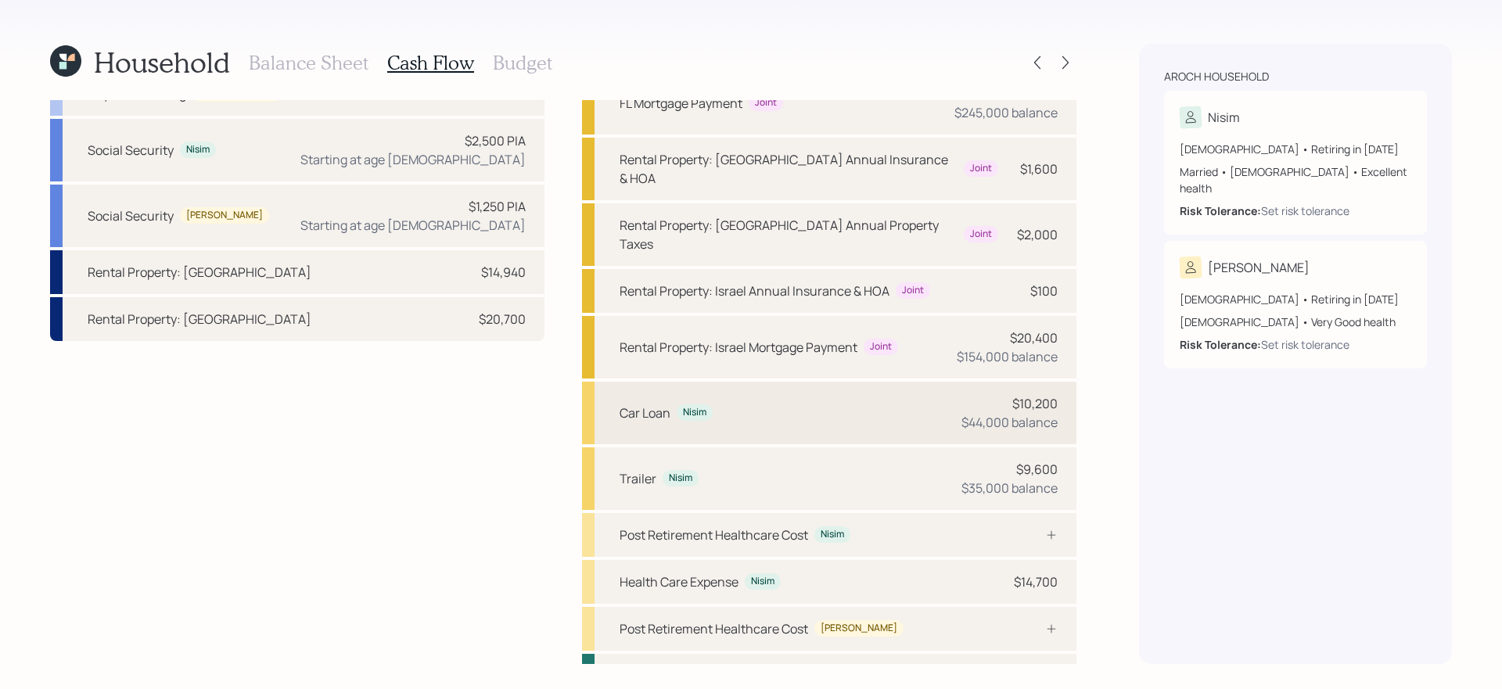
scroll to position [194, 0]
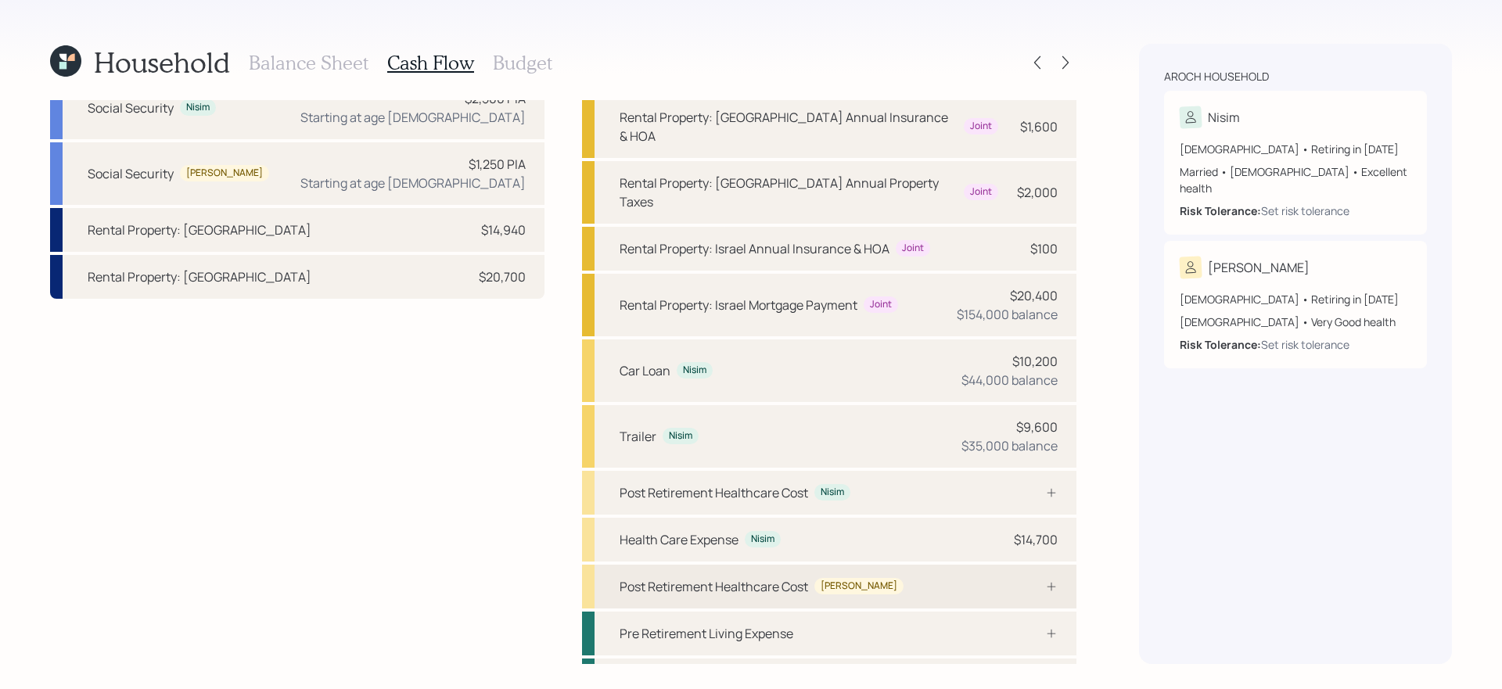
click at [901, 565] on div "Post Retirement Healthcare Cost Elana" at bounding box center [829, 587] width 494 height 44
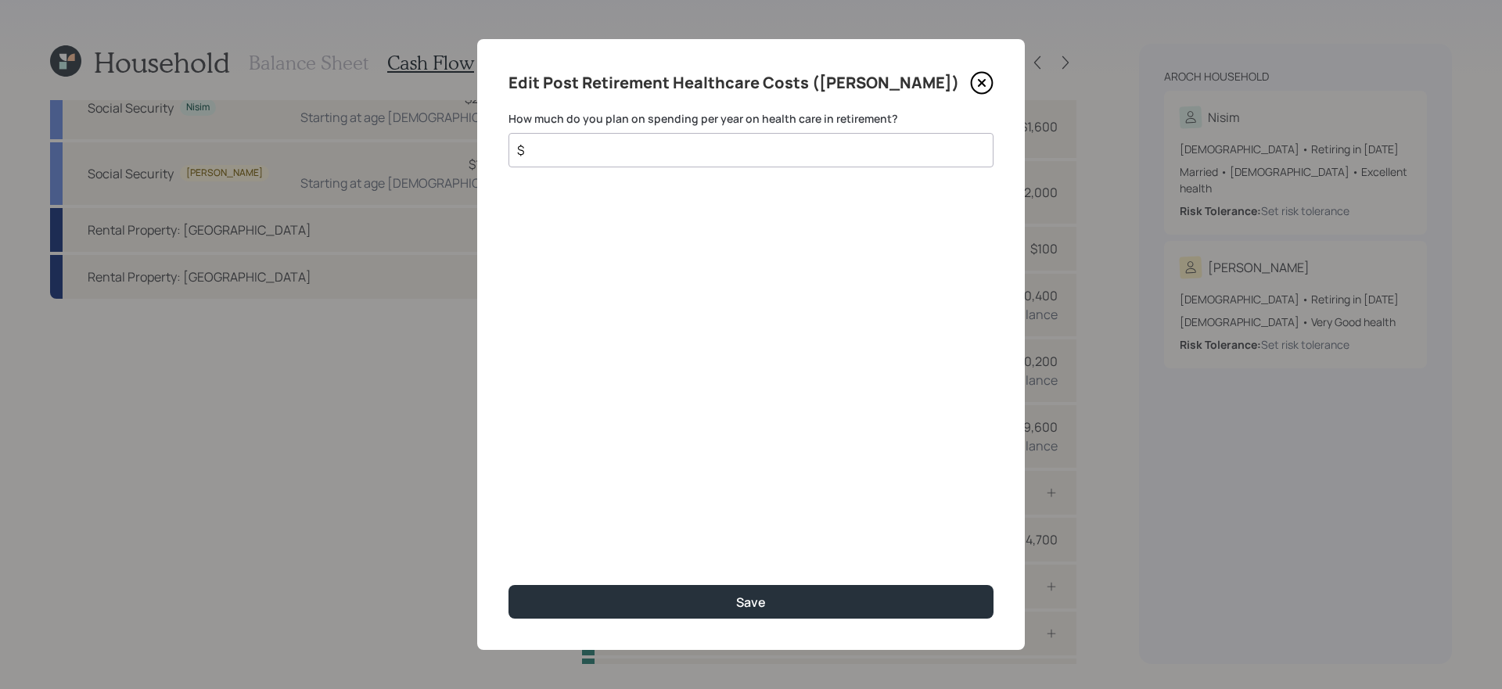
click at [625, 155] on input "$" at bounding box center [744, 150] width 458 height 19
type input "$ 50,009"
click at [508, 585] on button "Save" at bounding box center [750, 602] width 485 height 34
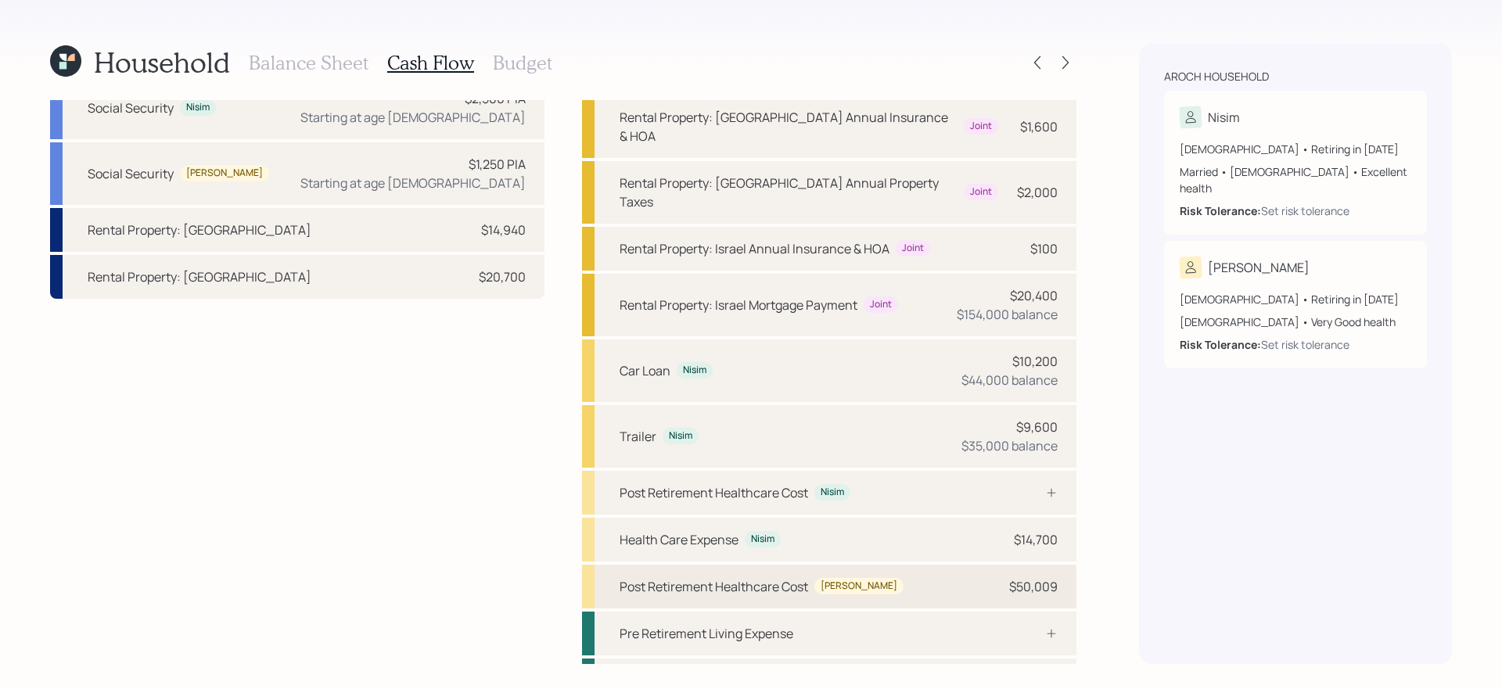
click at [907, 565] on div "Post Retirement Healthcare Cost Elana $50,009" at bounding box center [829, 587] width 494 height 44
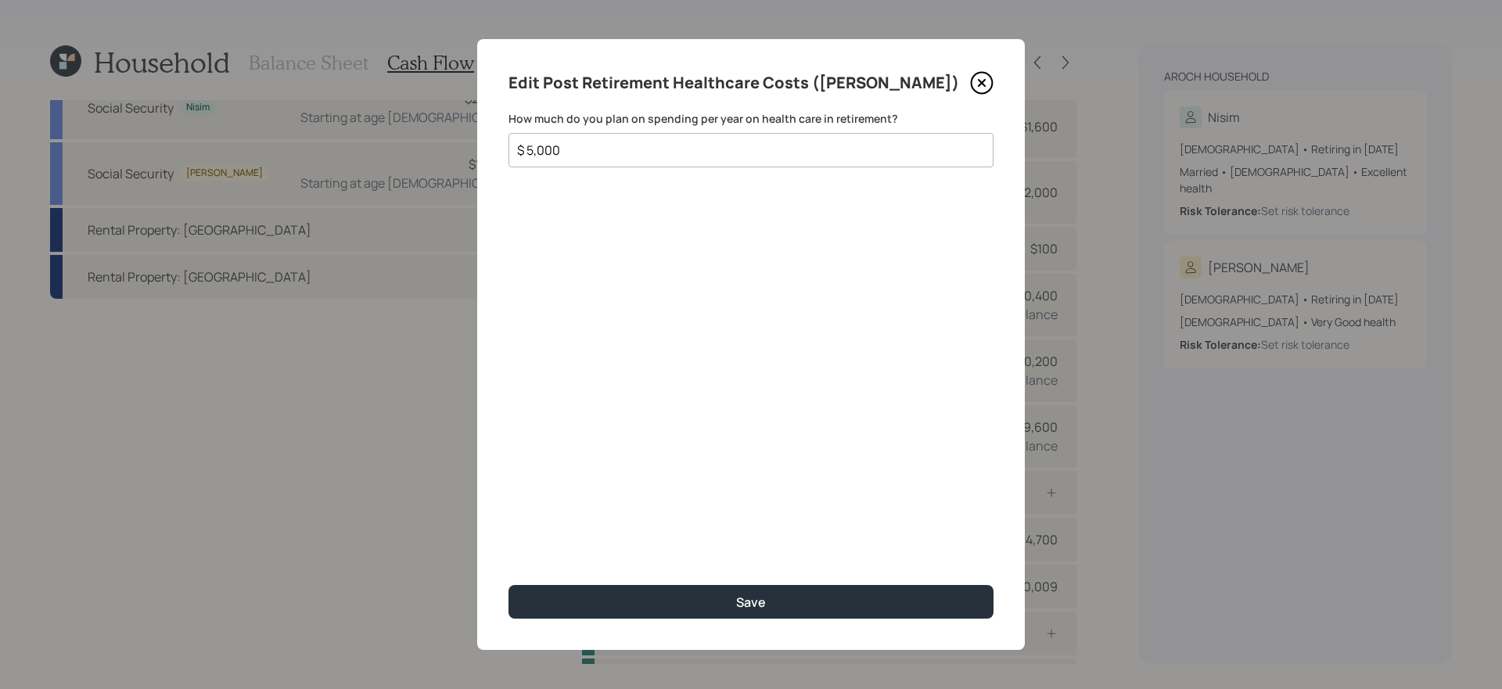
type input "$ 5,000"
click at [508, 585] on button "Save" at bounding box center [750, 602] width 485 height 34
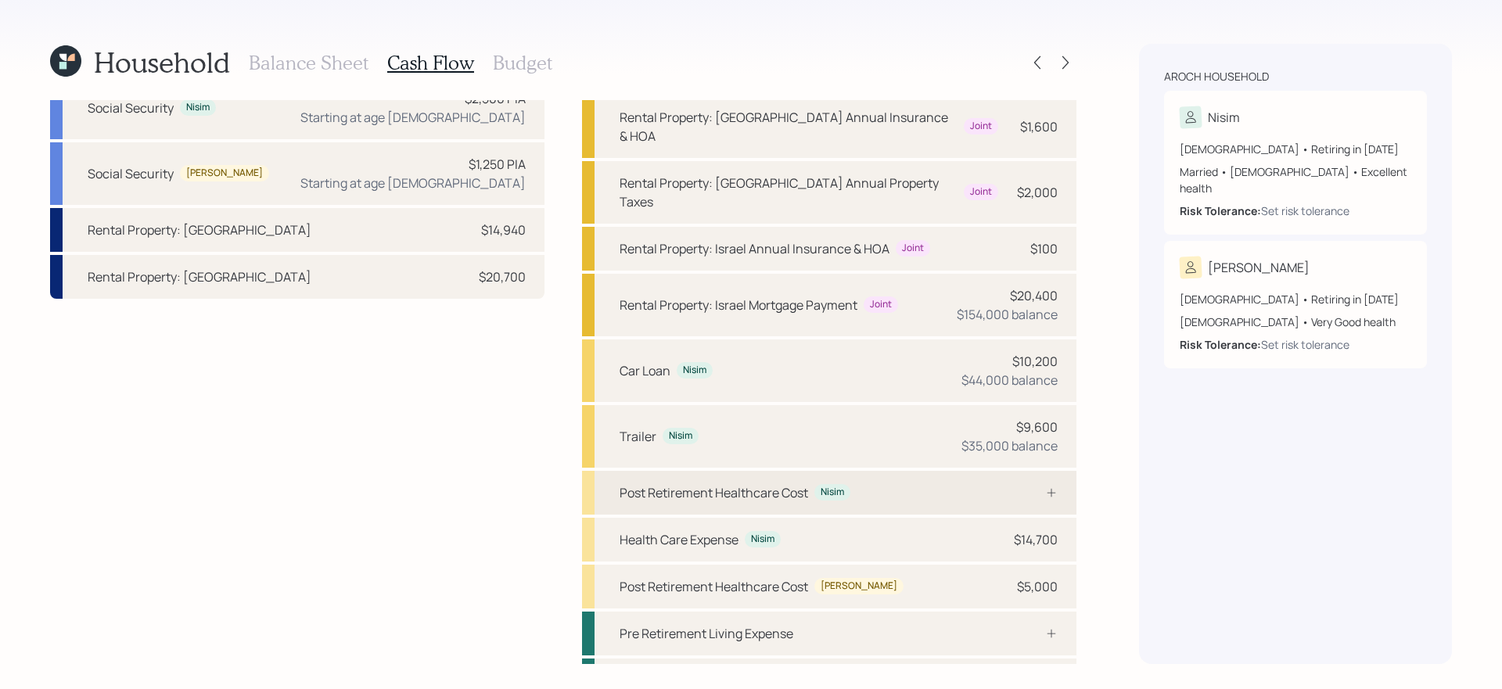
click at [887, 471] on div "Post Retirement Healthcare Cost Nisim" at bounding box center [829, 493] width 494 height 44
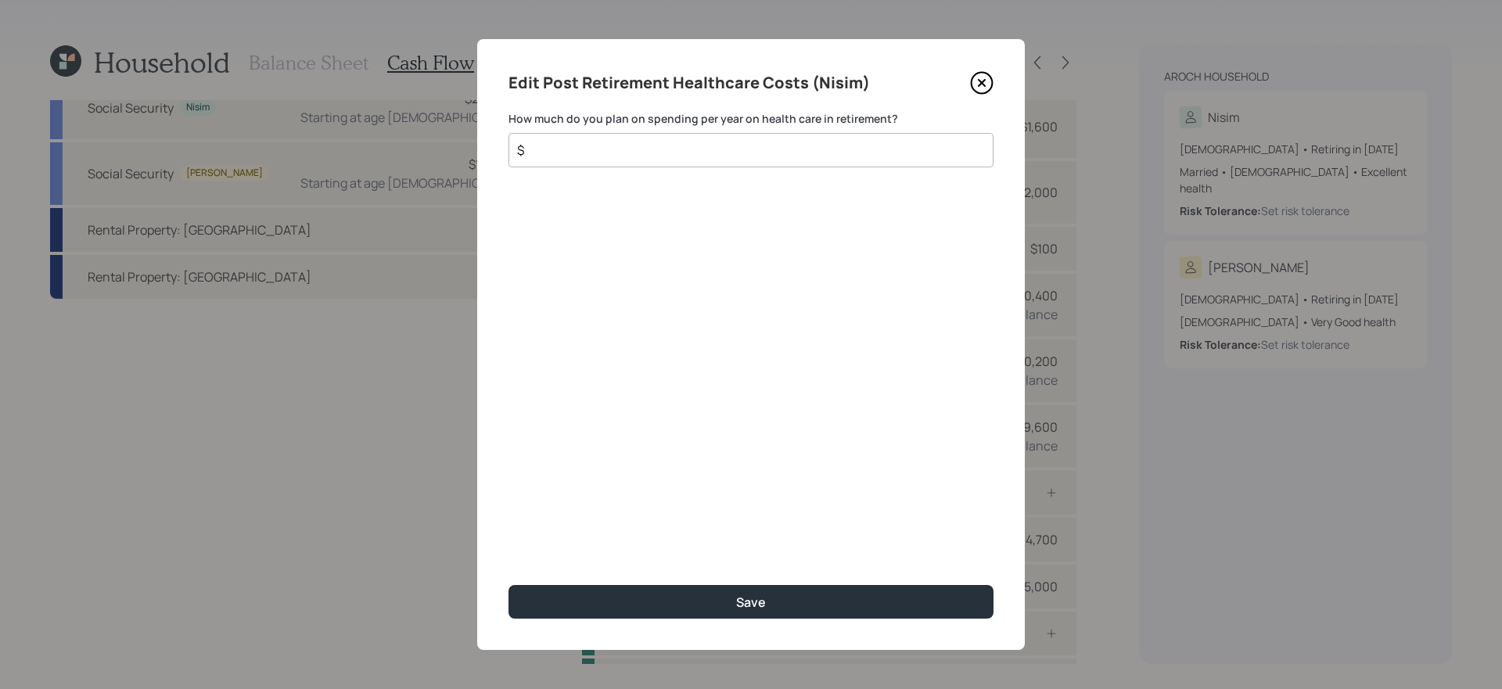
click at [696, 158] on input "$" at bounding box center [744, 150] width 458 height 19
type input "$ 5,000"
click at [508, 585] on button "Save" at bounding box center [750, 602] width 485 height 34
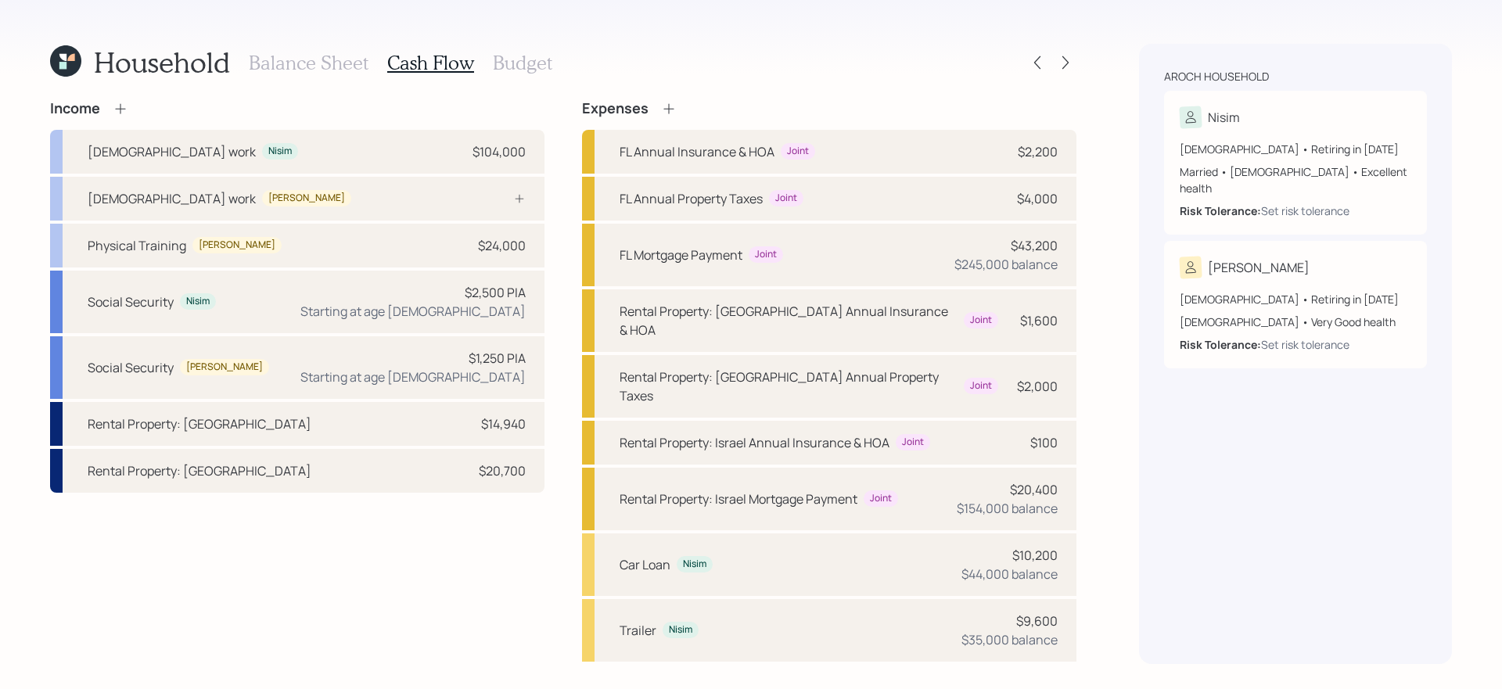
click at [521, 56] on h3 "Budget" at bounding box center [522, 63] width 59 height 23
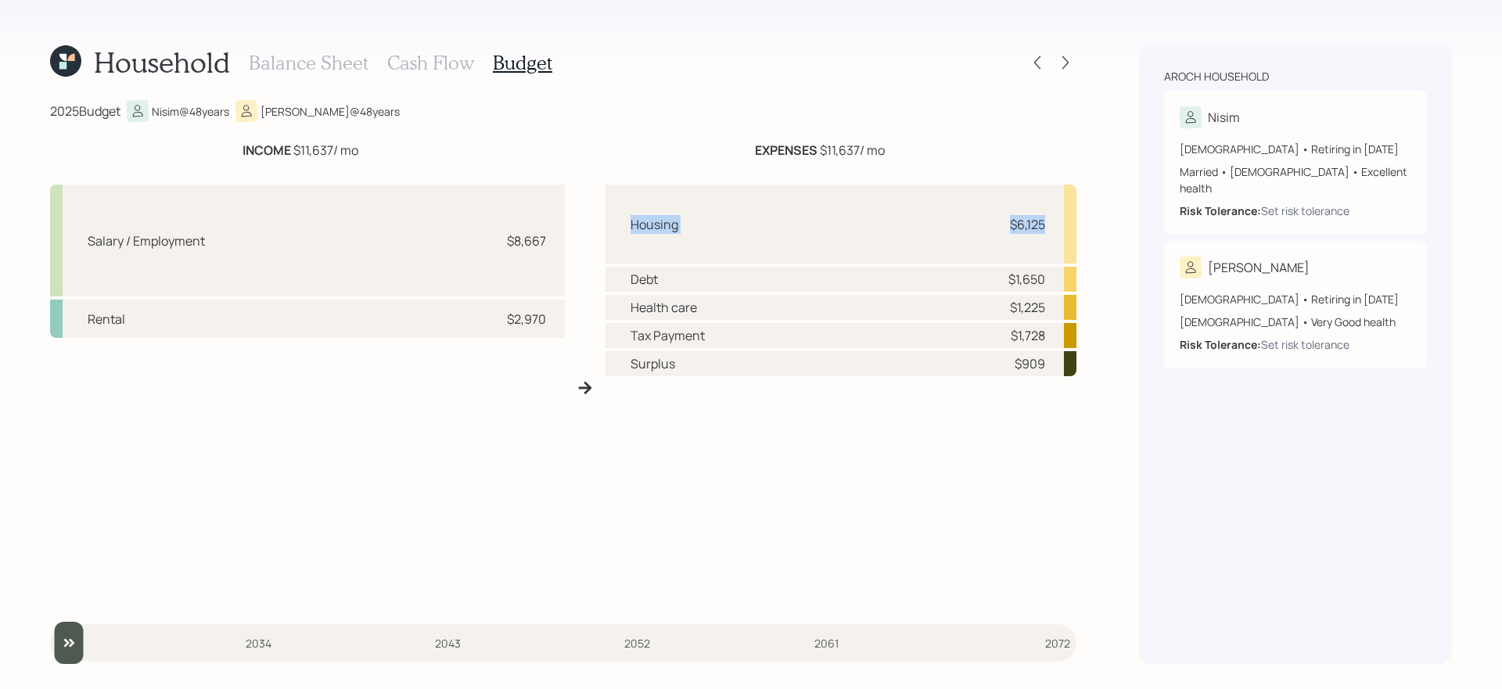
drag, startPoint x: 622, startPoint y: 228, endPoint x: 1050, endPoint y: 228, distance: 427.8
click at [1050, 228] on div "Housing $6,125" at bounding box center [841, 224] width 472 height 79
click at [768, 485] on div "Housing $6,125 Debt $1,650 Health care $1,225 Tax Payment $1,728 Surplus $909" at bounding box center [841, 394] width 472 height 418
drag, startPoint x: 636, startPoint y: 218, endPoint x: 1039, endPoint y: 239, distance: 404.1
click at [1039, 240] on div "Housing $6,125" at bounding box center [841, 224] width 472 height 79
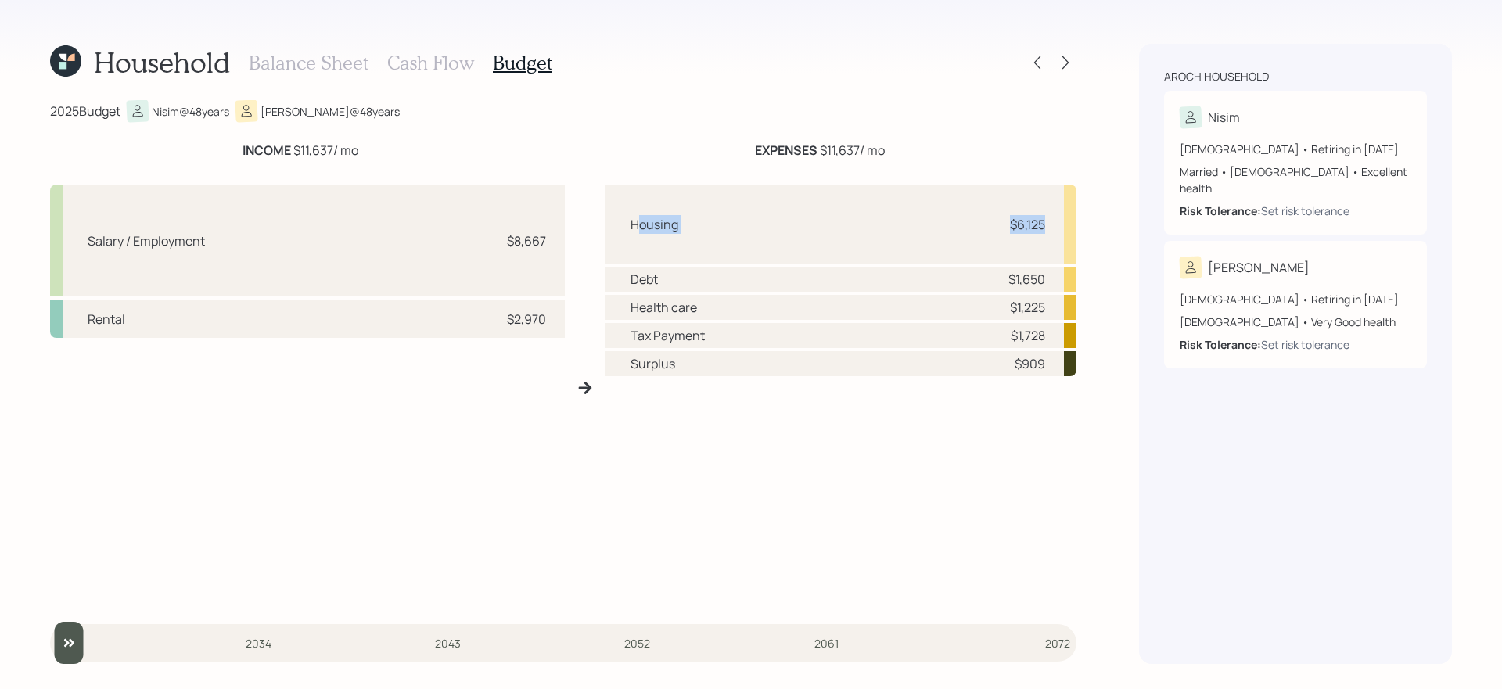
click at [1011, 222] on div "$6,125" at bounding box center [1027, 224] width 35 height 19
drag, startPoint x: 1051, startPoint y: 278, endPoint x: 985, endPoint y: 275, distance: 66.6
click at [985, 275] on div "Debt $1,650" at bounding box center [841, 279] width 472 height 25
click at [982, 305] on div "Health care $1,225" at bounding box center [841, 307] width 472 height 25
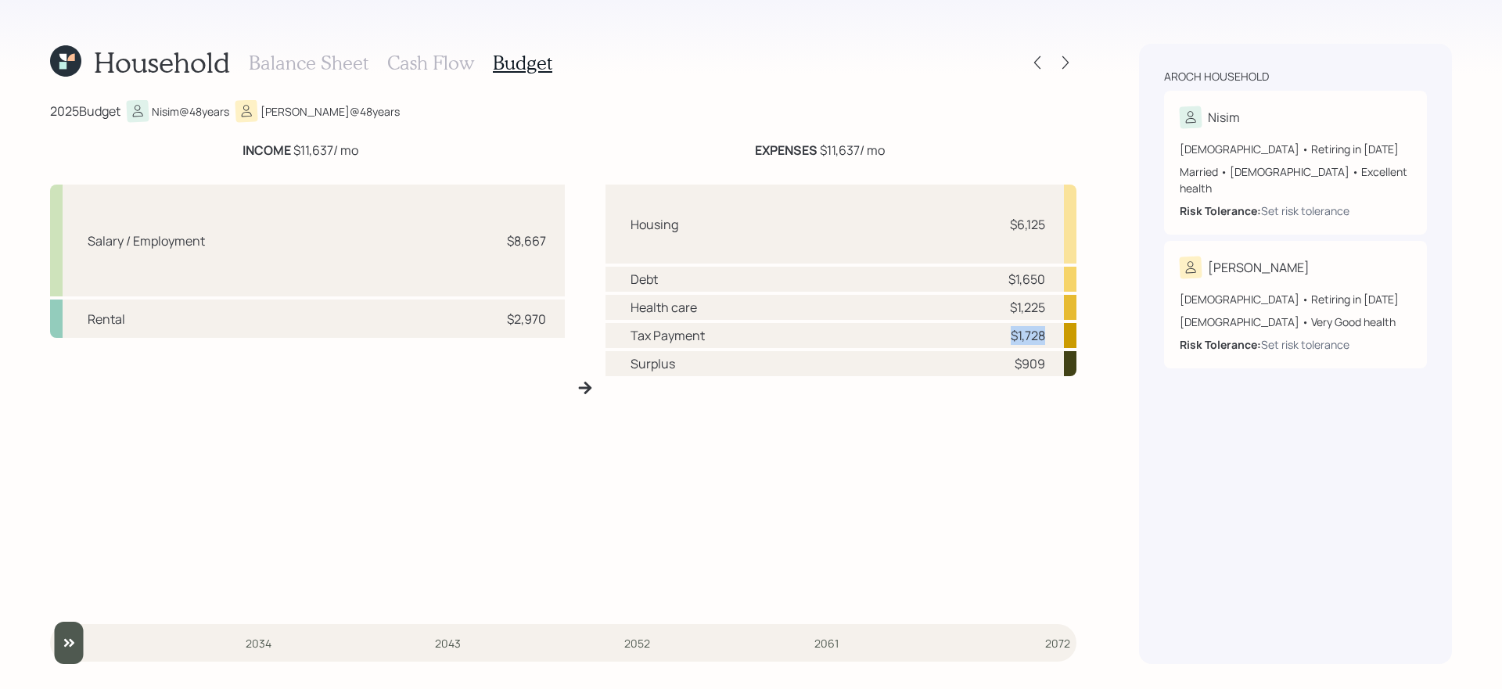
drag, startPoint x: 978, startPoint y: 343, endPoint x: 1069, endPoint y: 331, distance: 92.3
click at [1069, 331] on div "Tax Payment $1,728" at bounding box center [841, 335] width 472 height 25
click at [1025, 363] on div "$909" at bounding box center [1029, 363] width 31 height 19
drag, startPoint x: 1003, startPoint y: 363, endPoint x: 1050, endPoint y: 365, distance: 46.2
click at [1050, 365] on div "Surplus $909" at bounding box center [841, 363] width 472 height 25
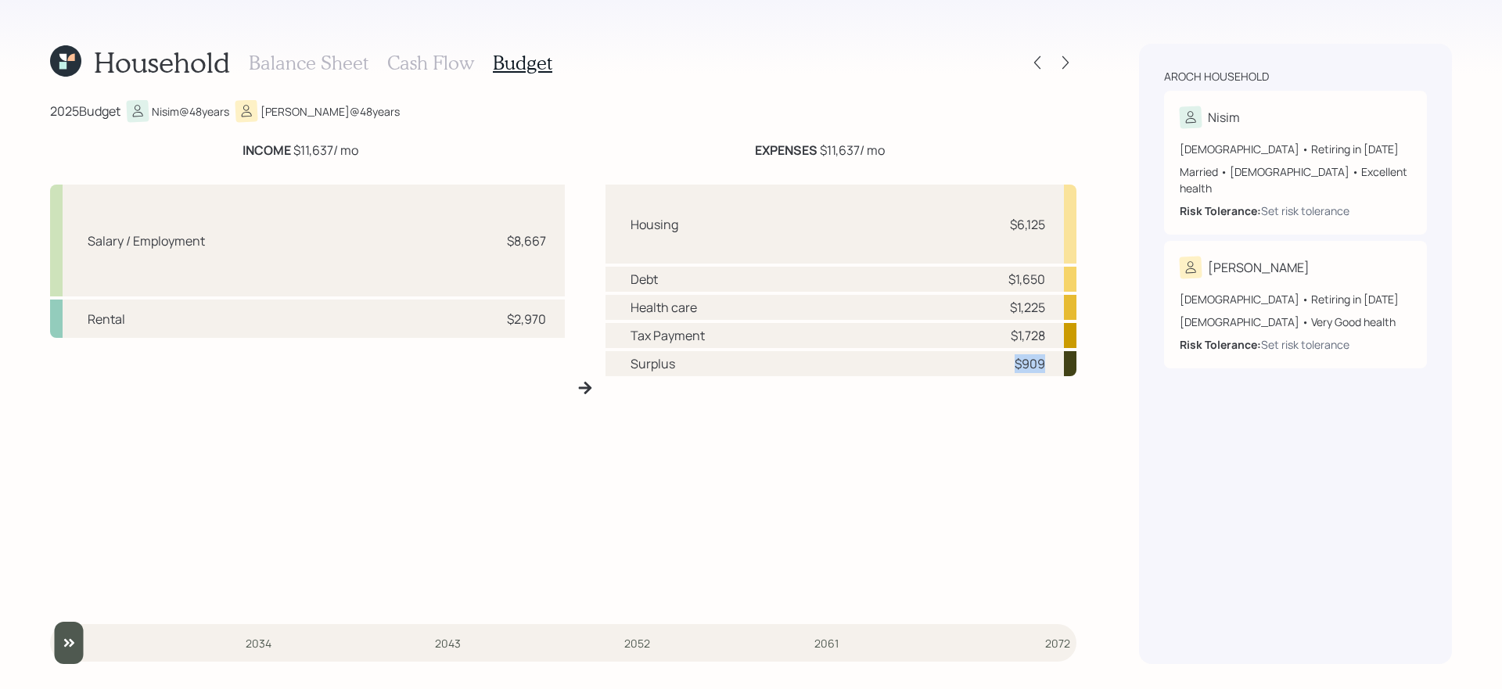
click at [986, 391] on div "Housing $6,125 Debt $1,650 Health care $1,225 Tax Payment $1,728 Surplus $909" at bounding box center [841, 394] width 472 height 418
click at [445, 70] on h3 "Cash Flow" at bounding box center [430, 63] width 87 height 23
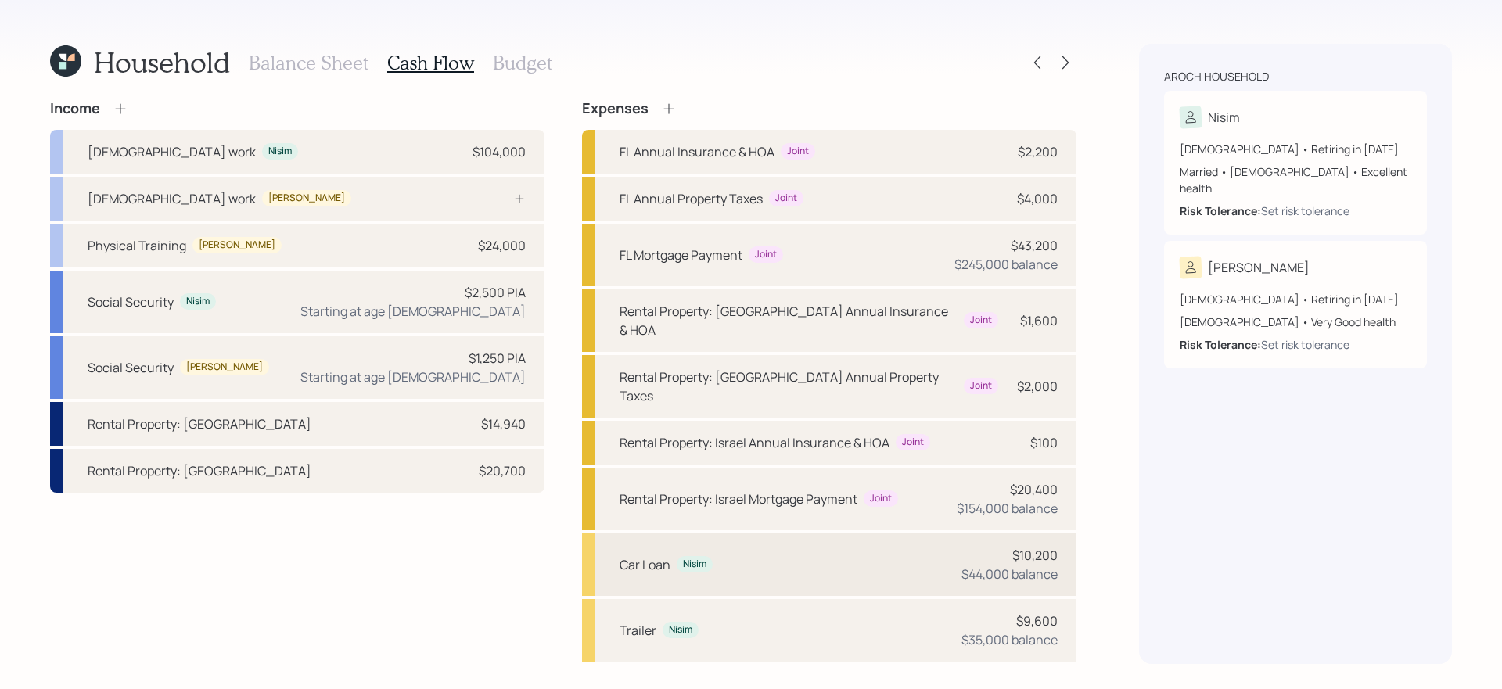
scroll to position [194, 0]
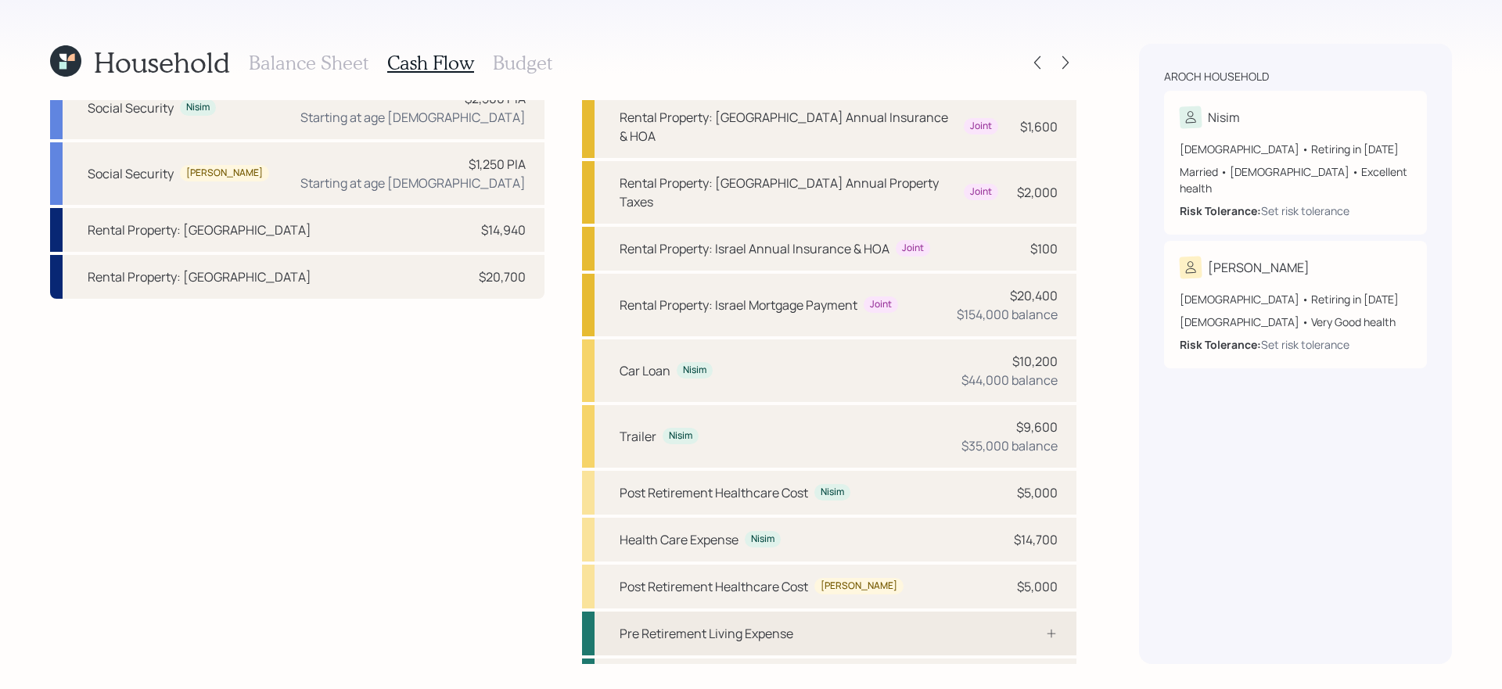
click at [794, 612] on div "Pre Retirement Living Expense" at bounding box center [829, 634] width 494 height 44
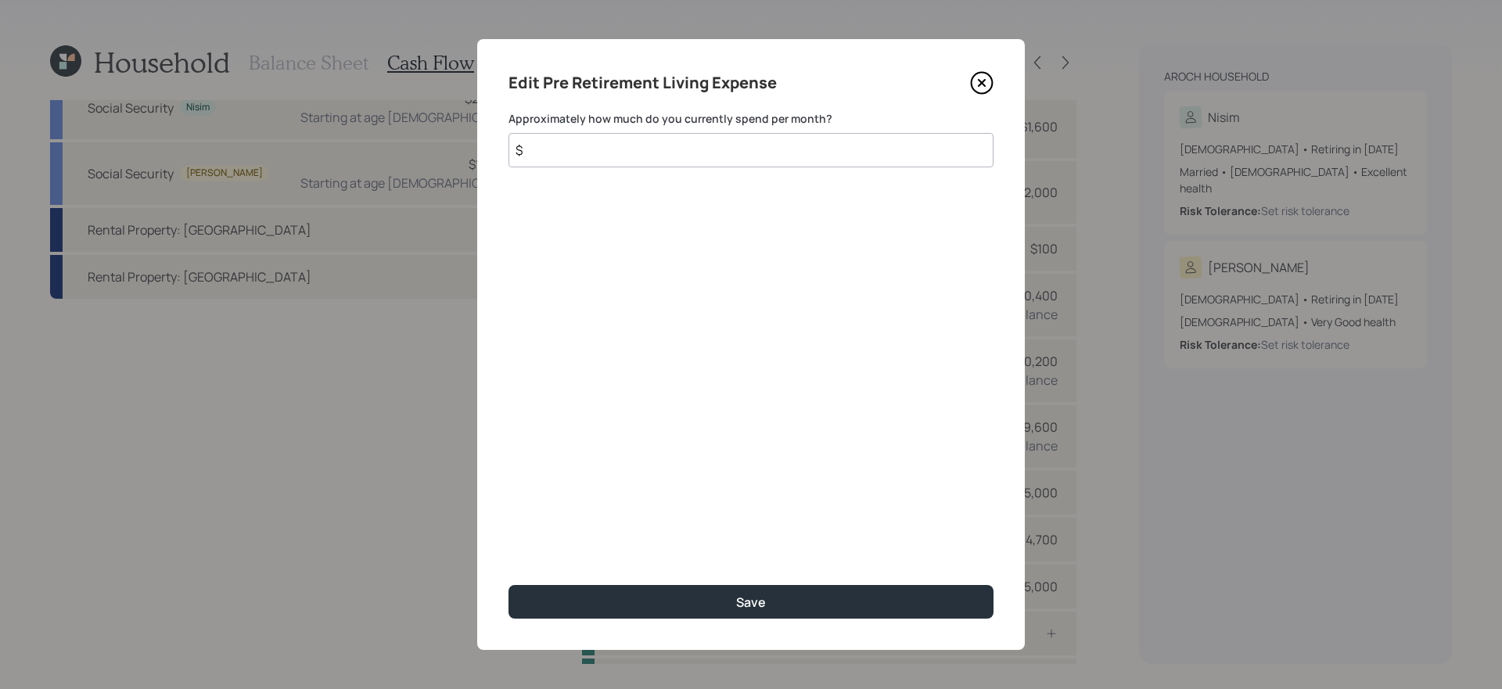
drag, startPoint x: 760, startPoint y: 218, endPoint x: 733, endPoint y: 202, distance: 31.9
click at [760, 218] on div "Edit Pre Retirement Living Expense Approximately how much do you currently spen…" at bounding box center [751, 344] width 548 height 611
click at [711, 149] on input "$" at bounding box center [750, 150] width 485 height 34
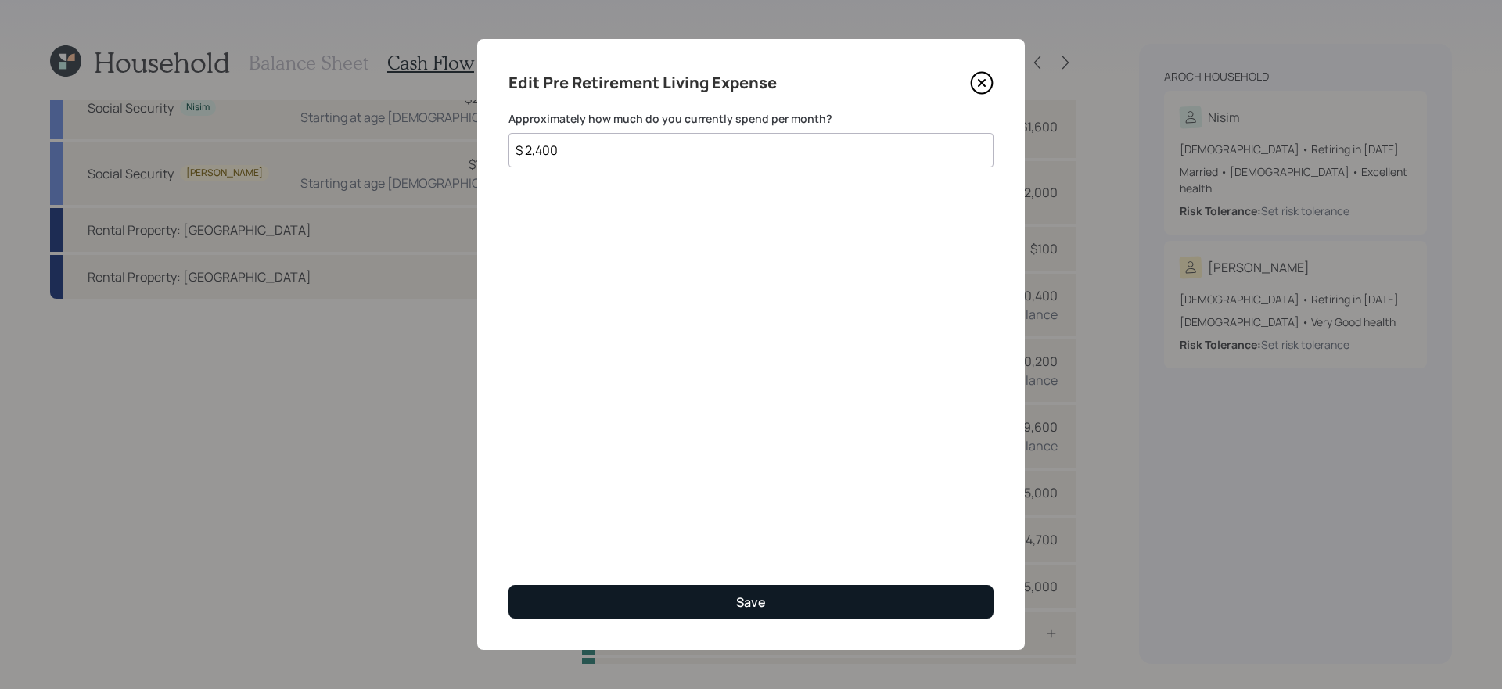
type input "$ 2,400"
click at [820, 601] on button "Save" at bounding box center [750, 602] width 485 height 34
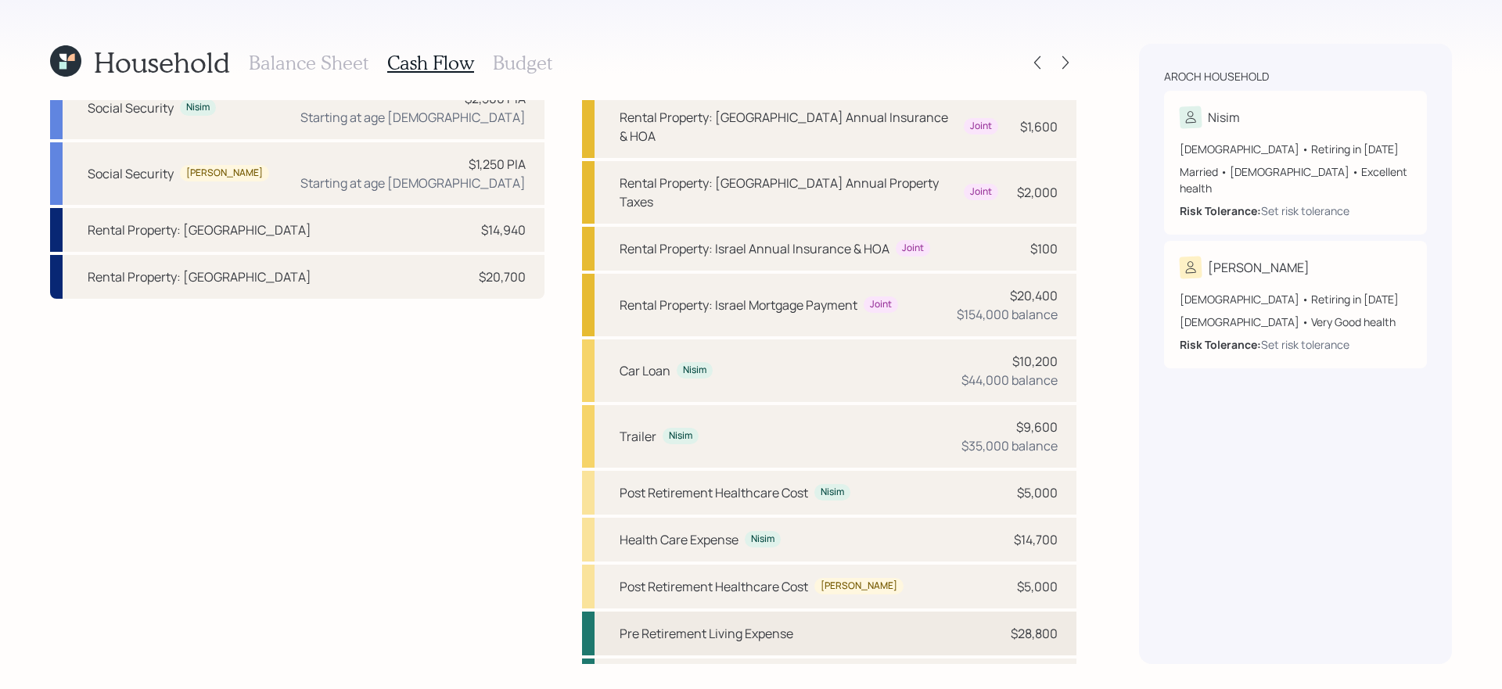
click at [789, 624] on div "Pre Retirement Living Expense" at bounding box center [706, 633] width 174 height 19
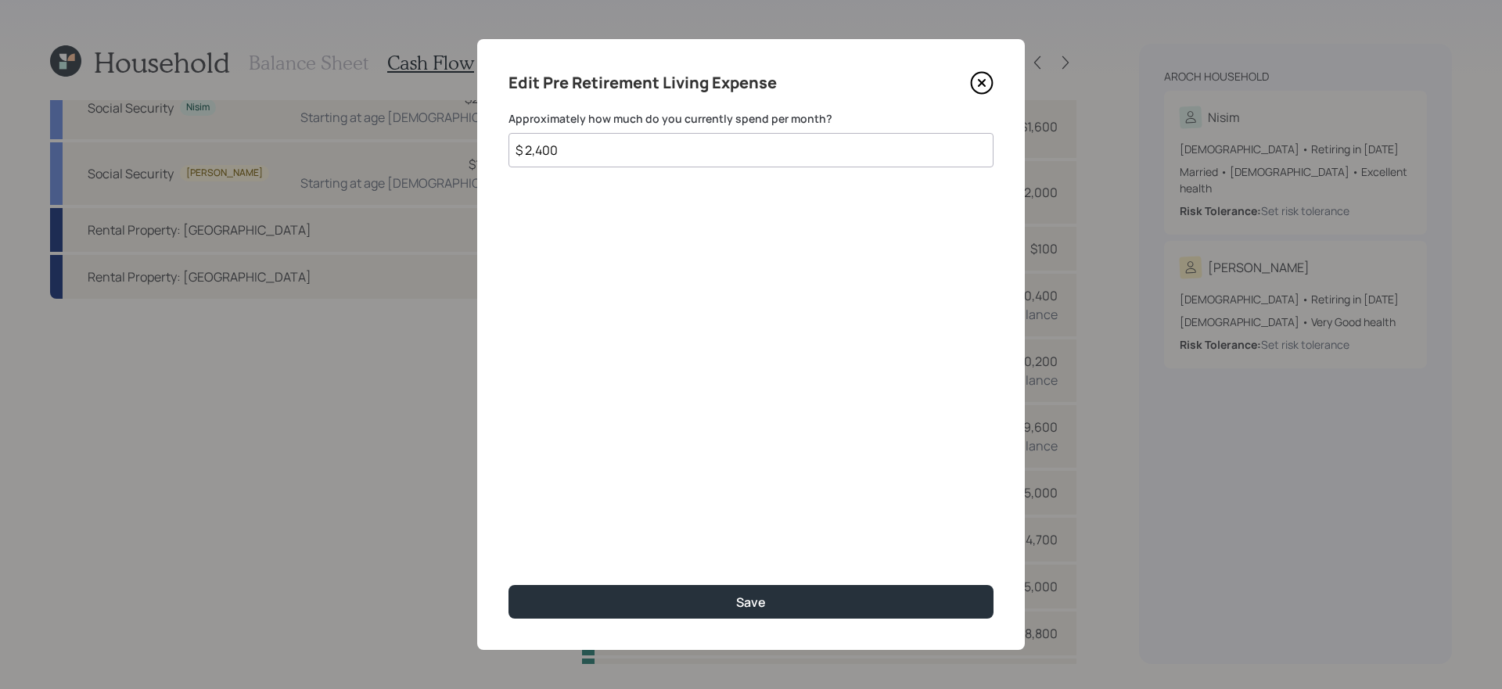
click at [598, 143] on input "$ 2,400" at bounding box center [750, 150] width 485 height 34
type input "$ 3,000"
click at [508, 585] on button "Save" at bounding box center [750, 602] width 485 height 34
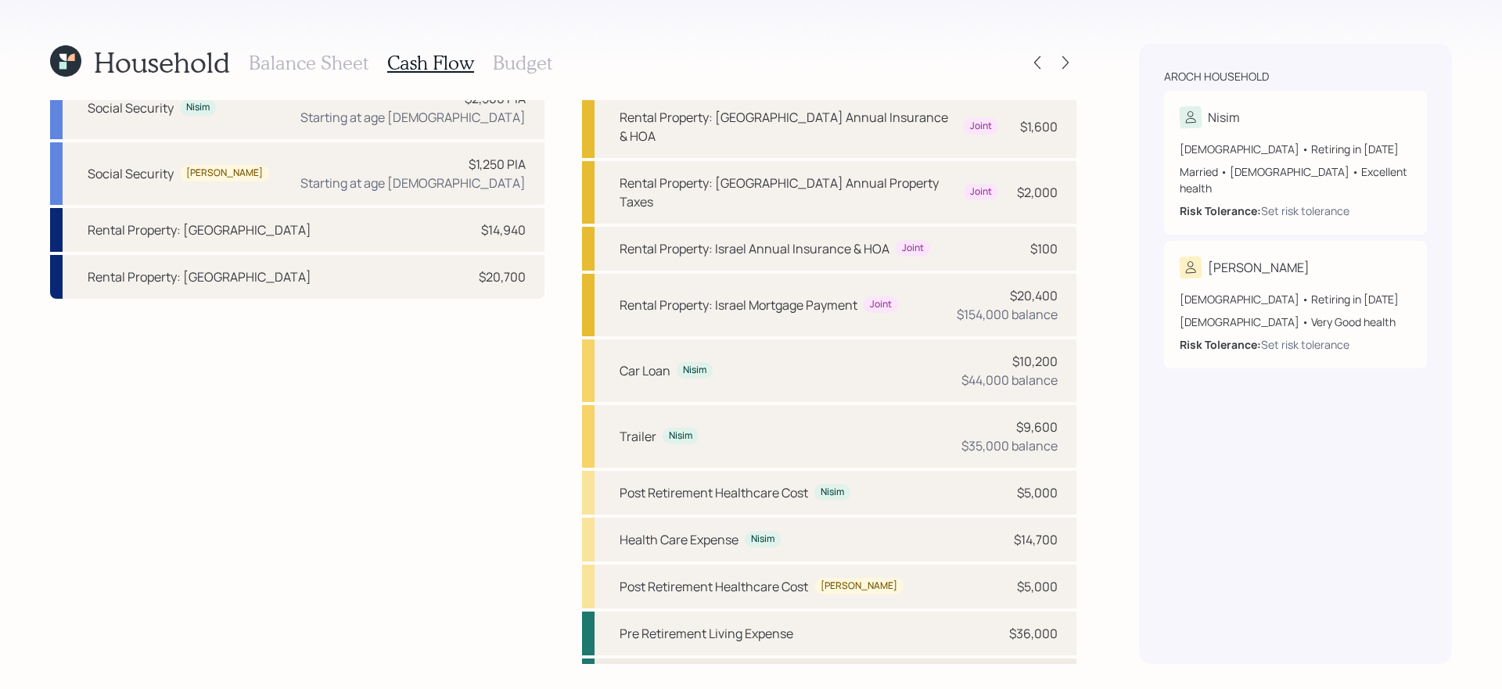
click at [807, 659] on div "Post Retirement Living Expense" at bounding box center [829, 681] width 494 height 44
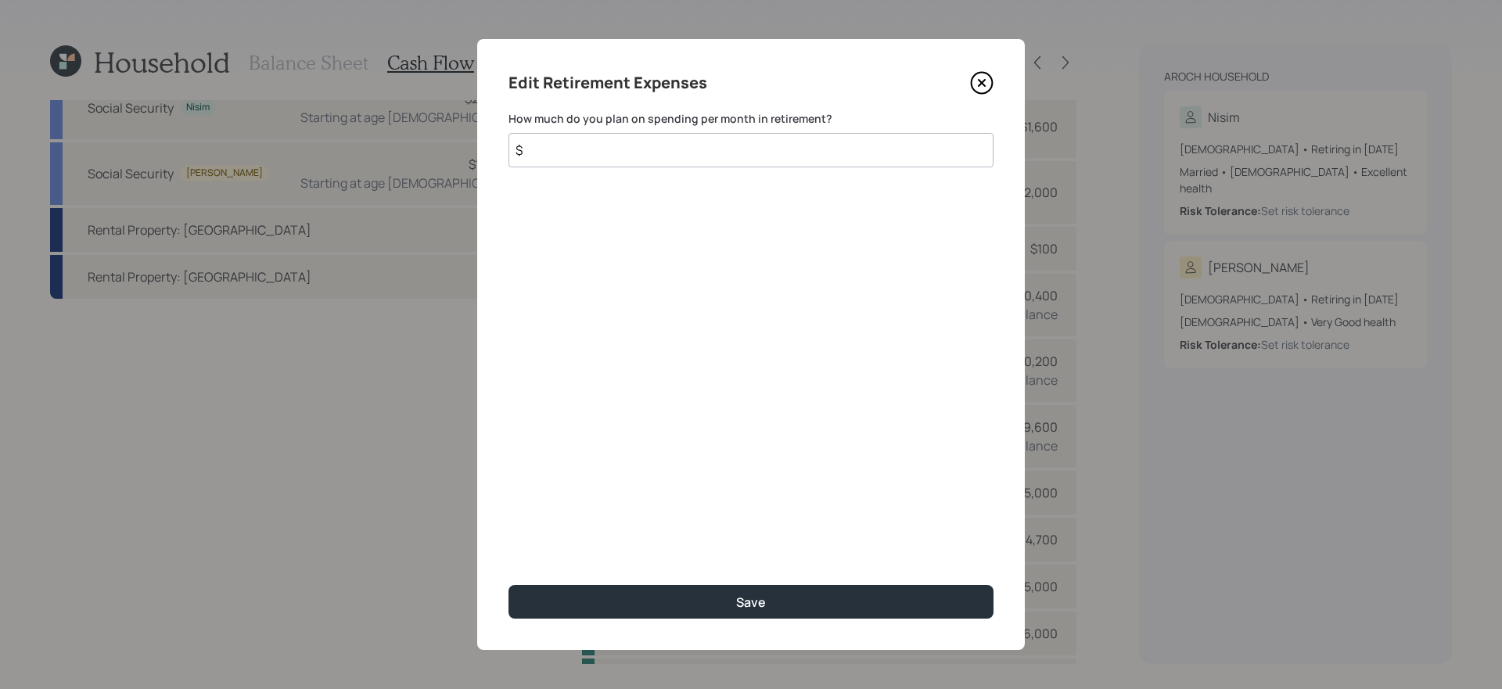
click at [670, 145] on input "$" at bounding box center [750, 150] width 485 height 34
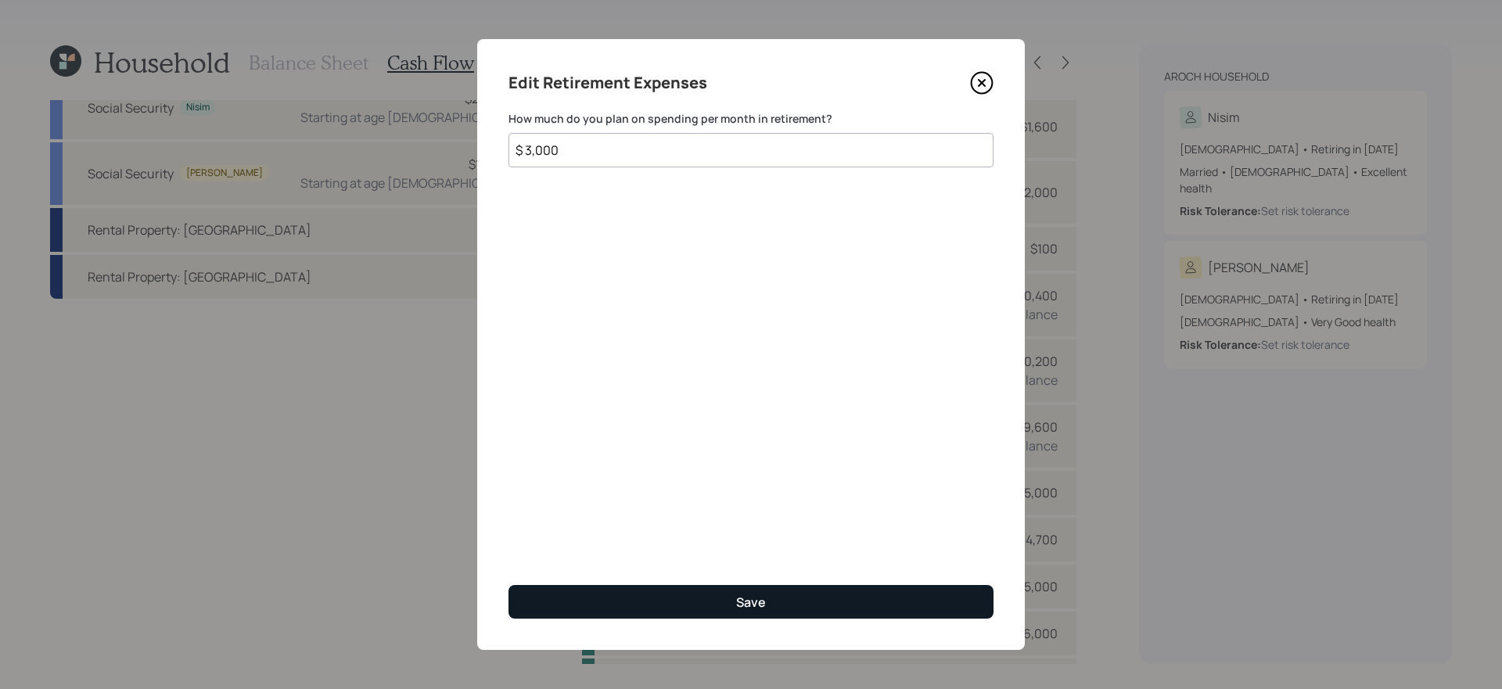
type input "$ 3,000"
click at [647, 600] on button "Save" at bounding box center [750, 602] width 485 height 34
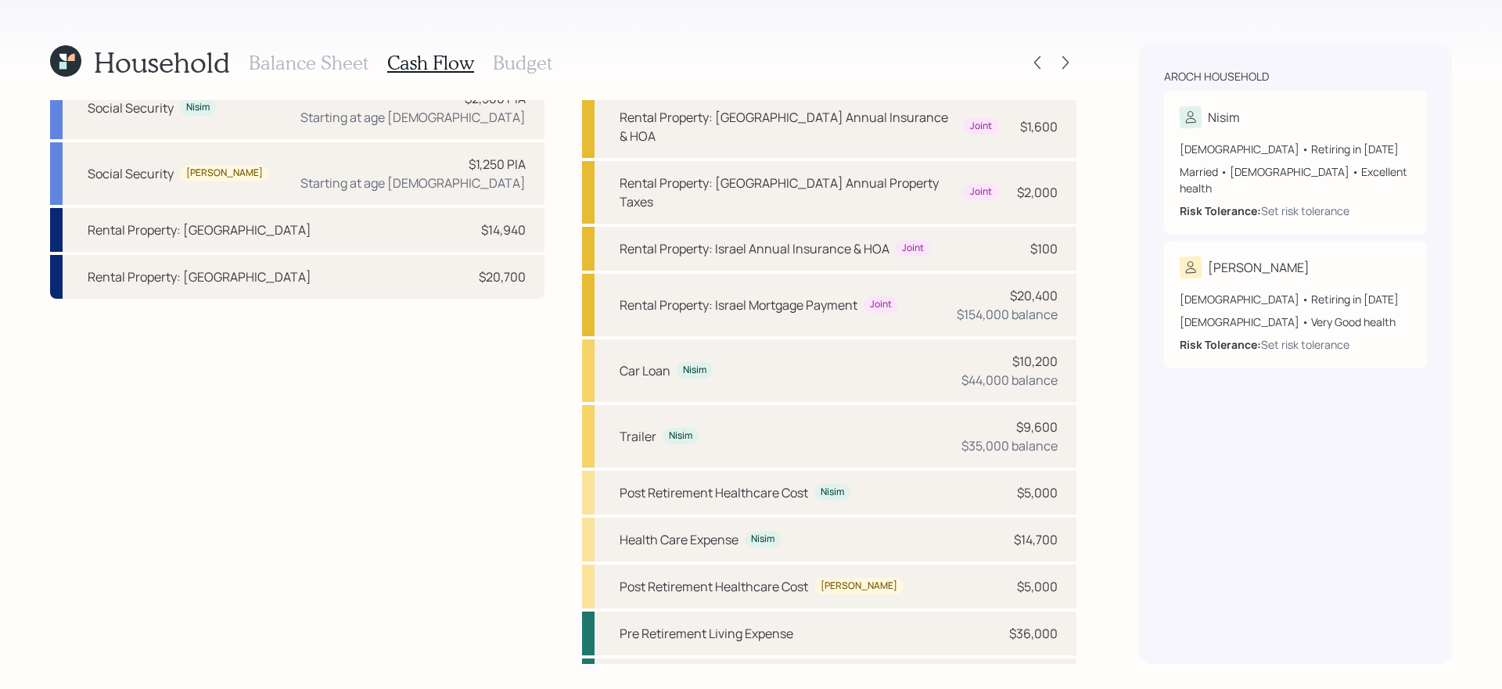
click at [528, 66] on h3 "Budget" at bounding box center [522, 63] width 59 height 23
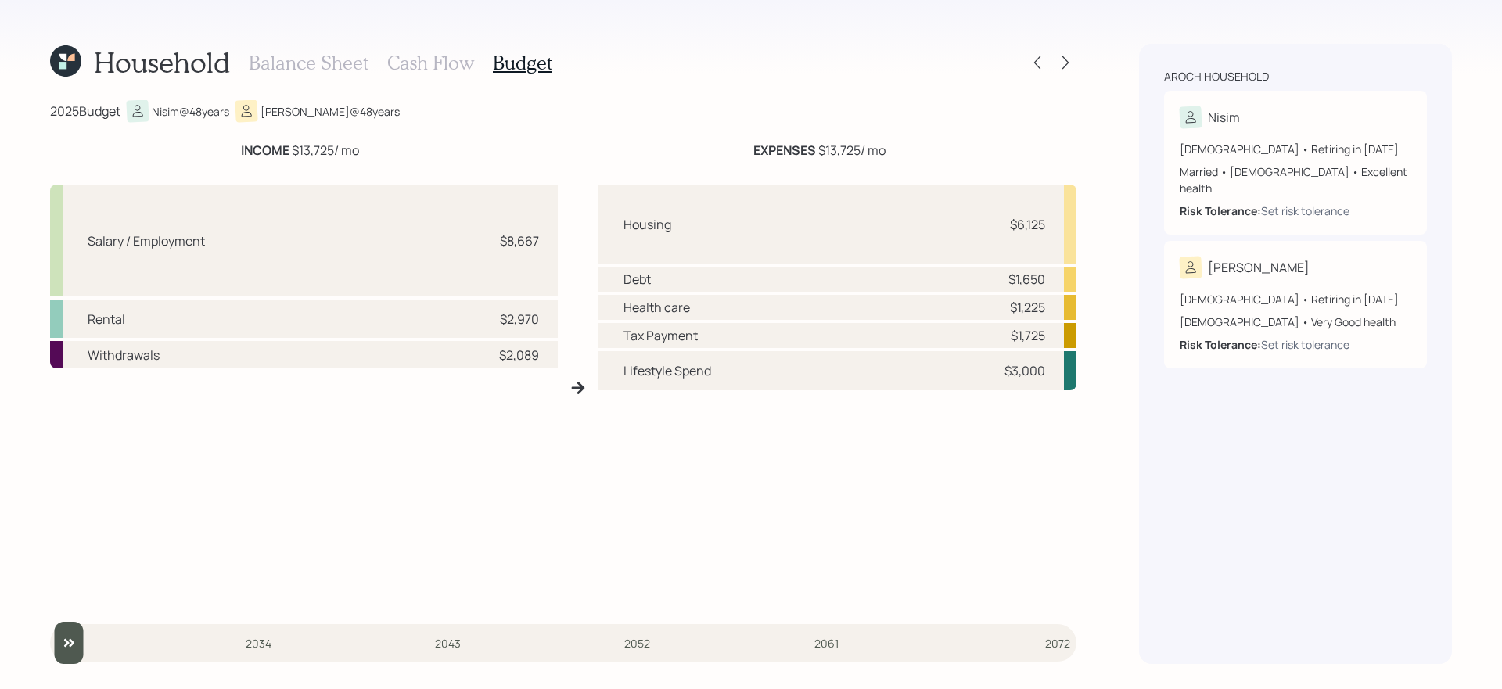
click at [452, 557] on div "Salary / Employment $8,667 Rental $2,970 Withdrawals $2,089" at bounding box center [304, 394] width 508 height 418
click at [433, 65] on h3 "Cash Flow" at bounding box center [430, 63] width 87 height 23
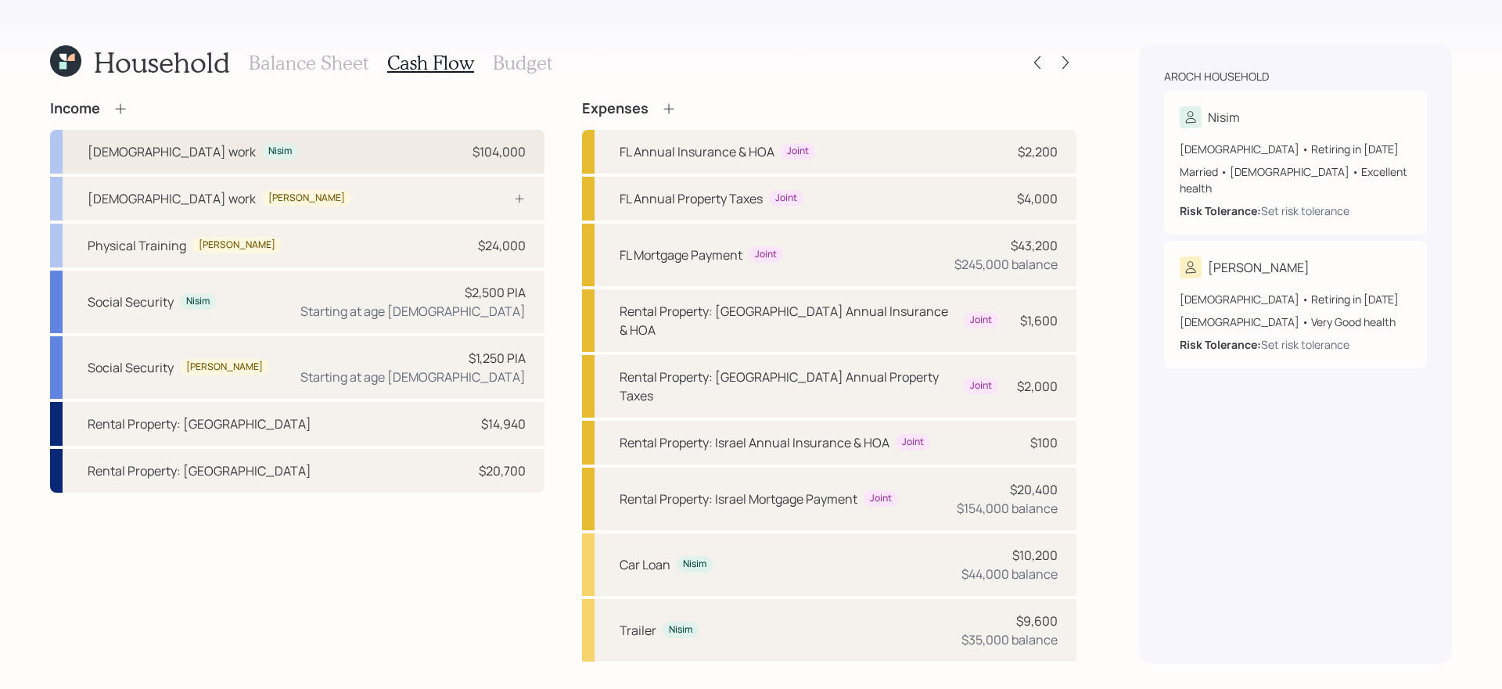
click at [357, 140] on div "Full-time work Nisim $104,000" at bounding box center [297, 152] width 494 height 44
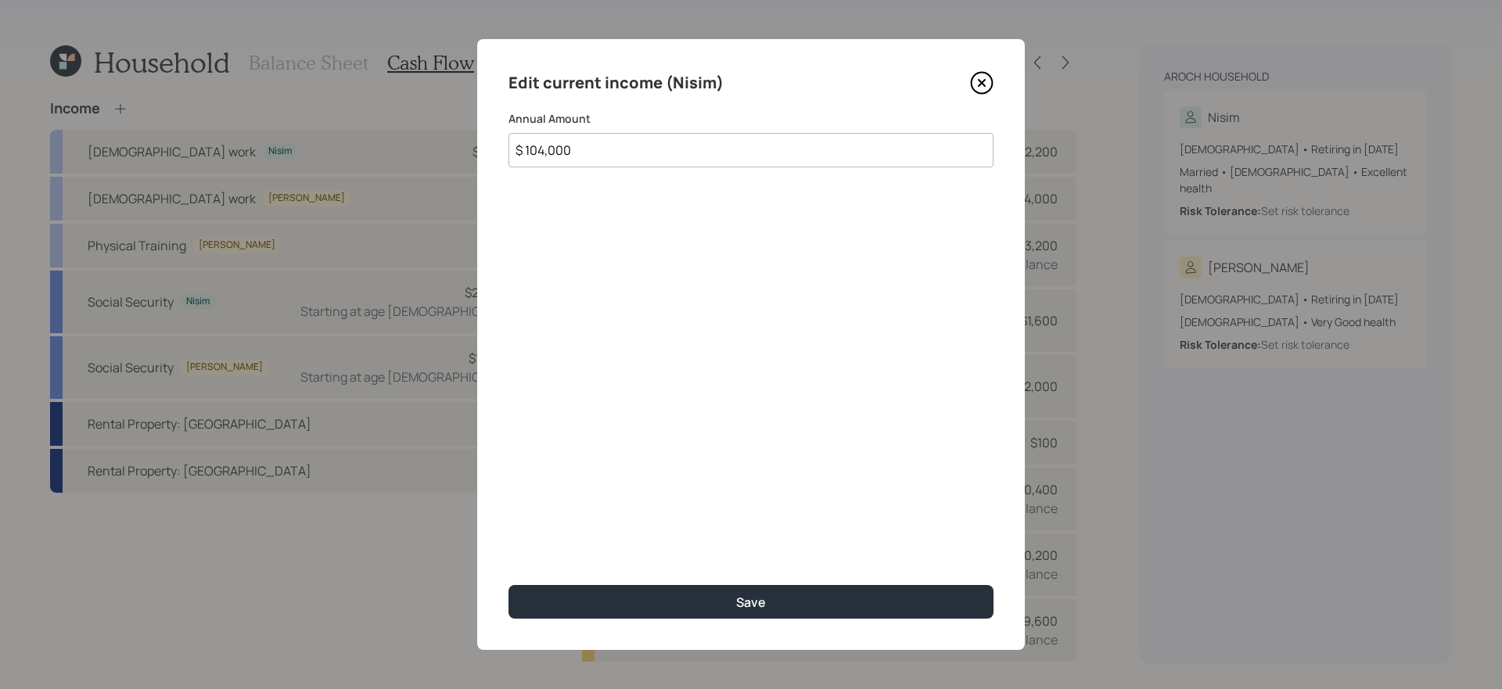
click at [756, 144] on input "$ 104,000" at bounding box center [750, 150] width 485 height 34
type input "$ 140,000"
click at [508, 585] on button "Save" at bounding box center [750, 602] width 485 height 34
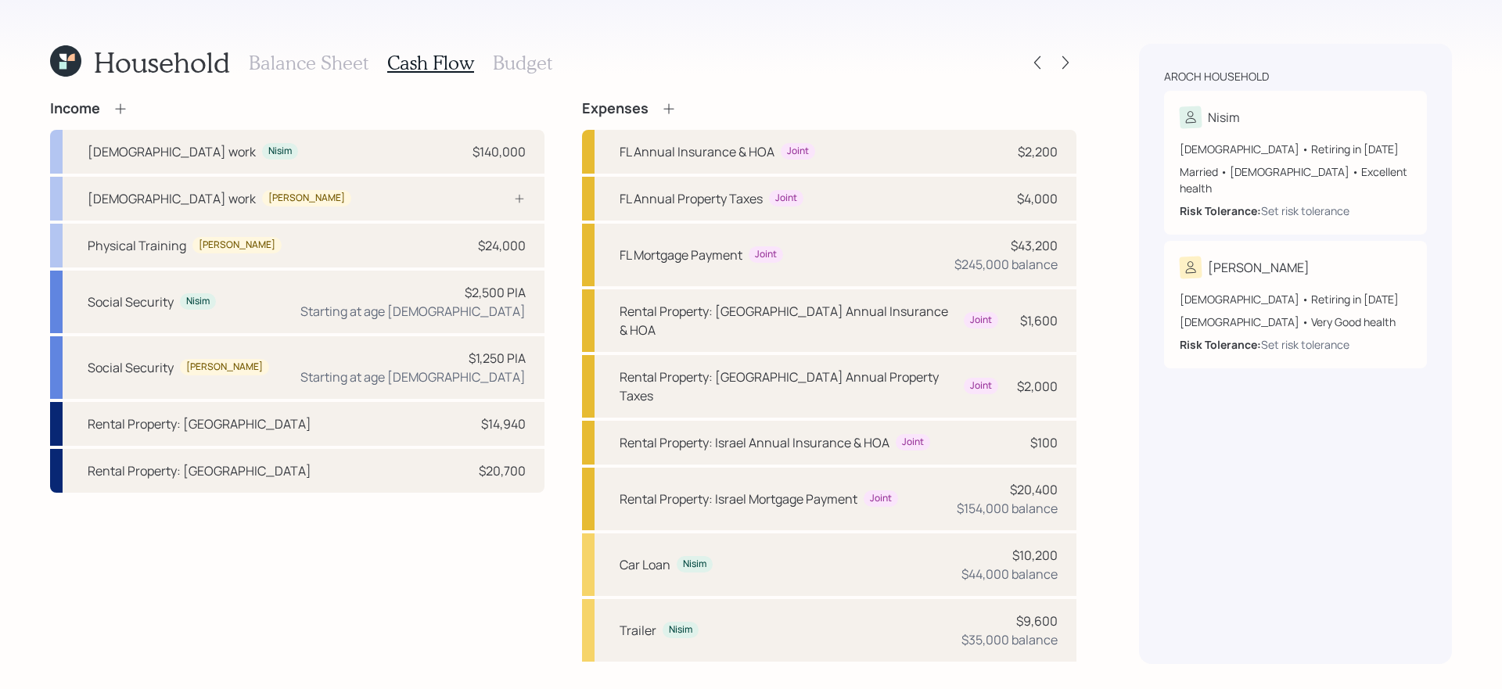
click at [526, 34] on div "Household Balance Sheet Cash Flow Budget Income Full-time work Nisim $140,000 F…" at bounding box center [751, 344] width 1502 height 689
click at [518, 59] on h3 "Budget" at bounding box center [522, 63] width 59 height 23
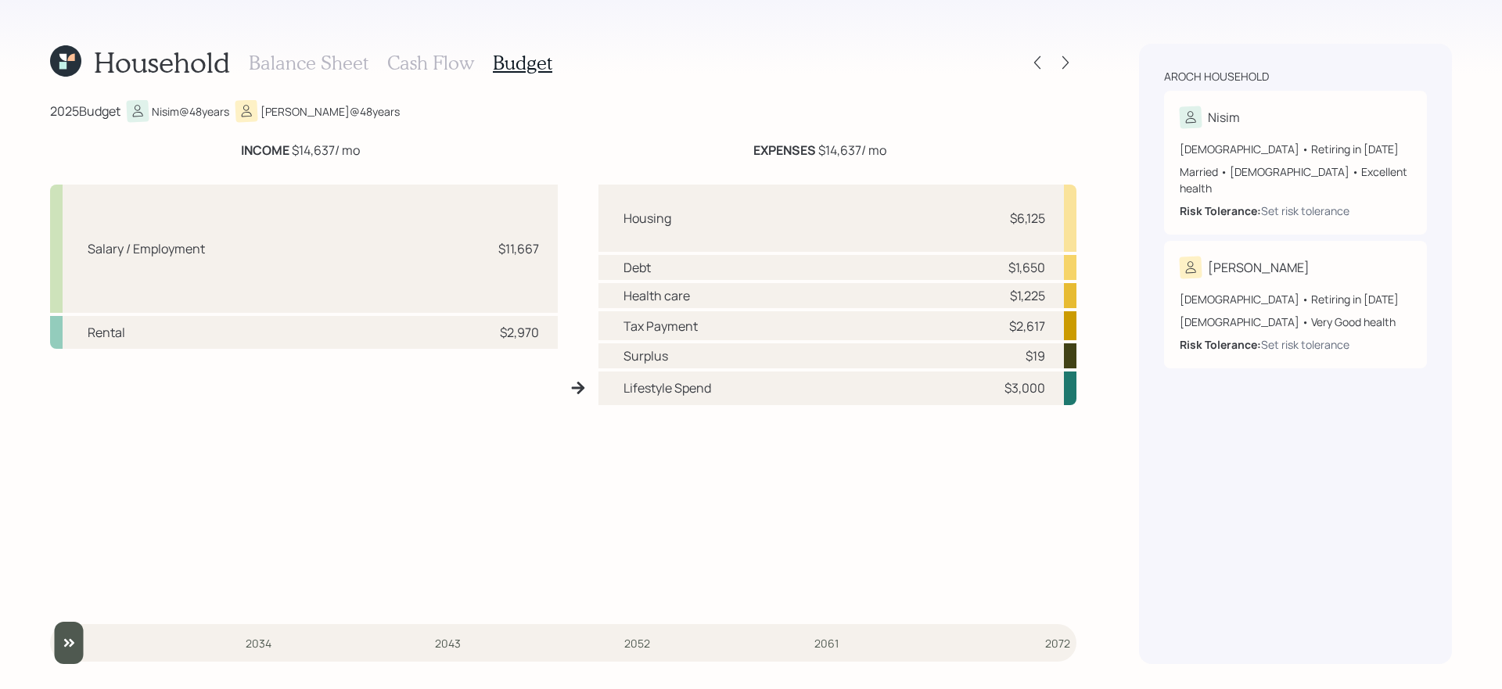
click at [1037, 358] on div "$19" at bounding box center [1035, 355] width 20 height 19
click at [921, 483] on div "Housing $6,125 Debt $1,650 Health care $1,225 Tax Payment $2,617 Surplus $19 Li…" at bounding box center [837, 394] width 478 height 418
click at [440, 59] on h3 "Cash Flow" at bounding box center [430, 63] width 87 height 23
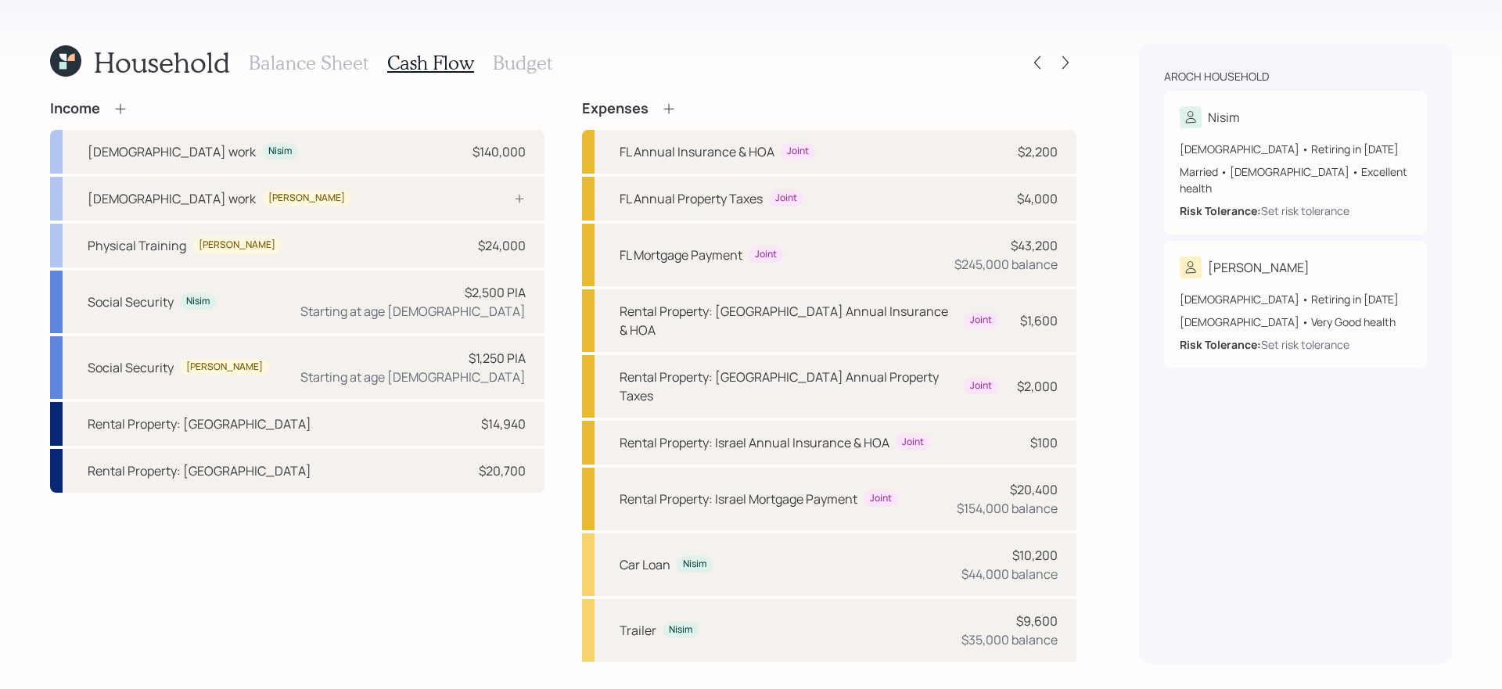
click at [518, 63] on h3 "Budget" at bounding box center [522, 63] width 59 height 23
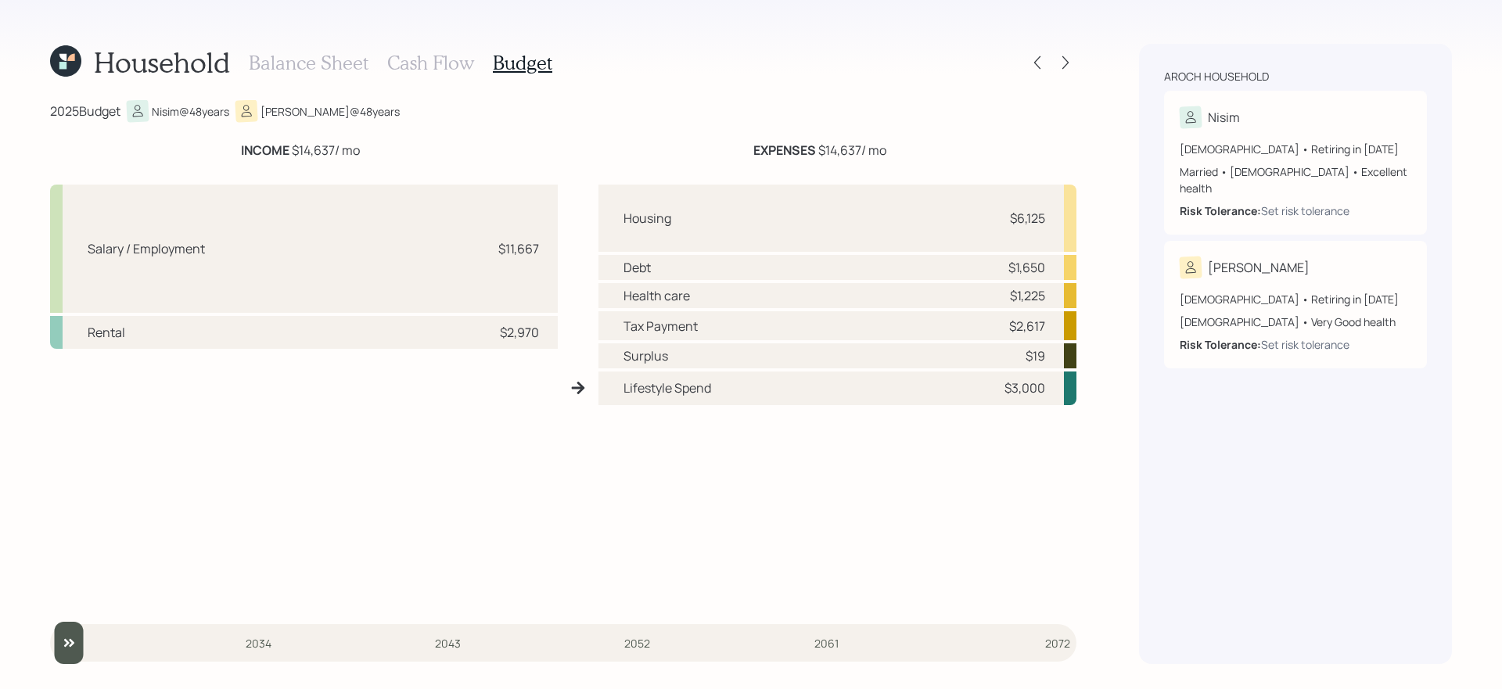
click at [466, 56] on h3 "Cash Flow" at bounding box center [430, 63] width 87 height 23
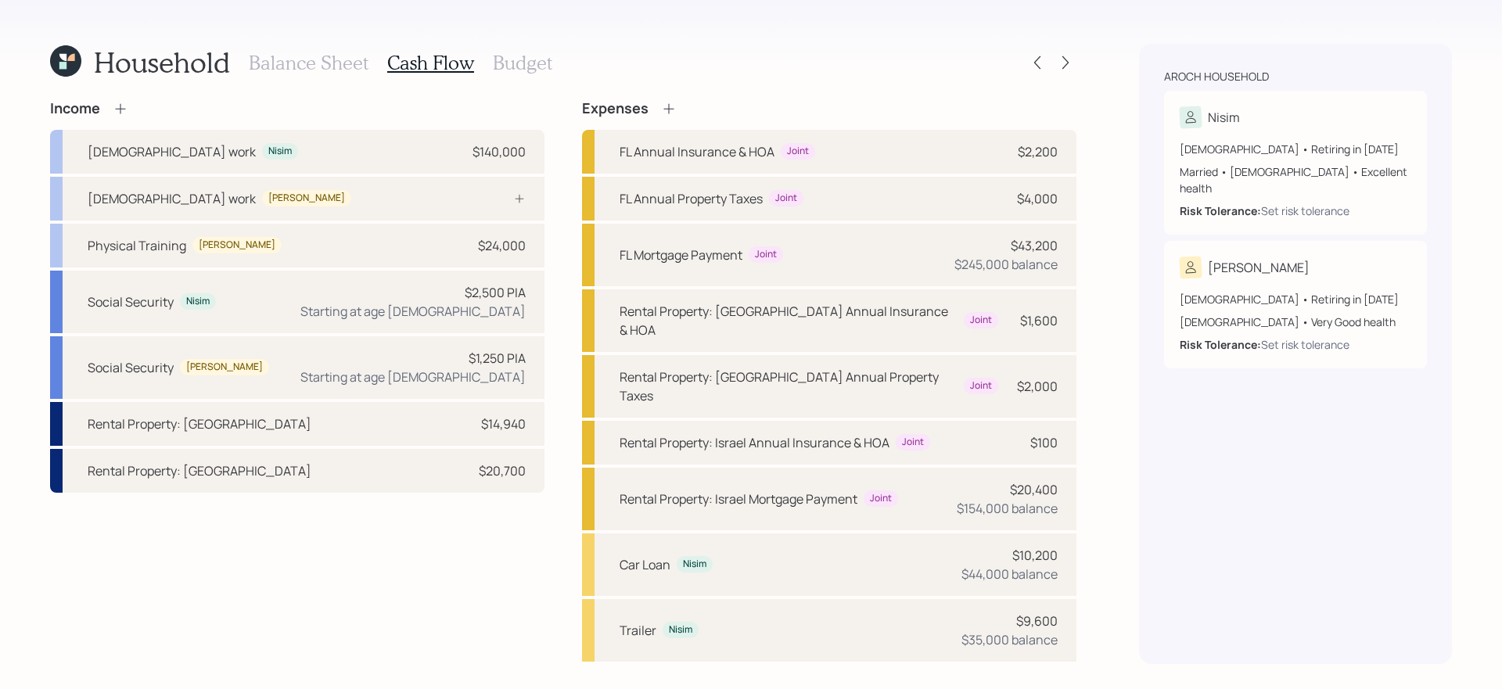
click at [673, 103] on icon at bounding box center [669, 109] width 16 height 16
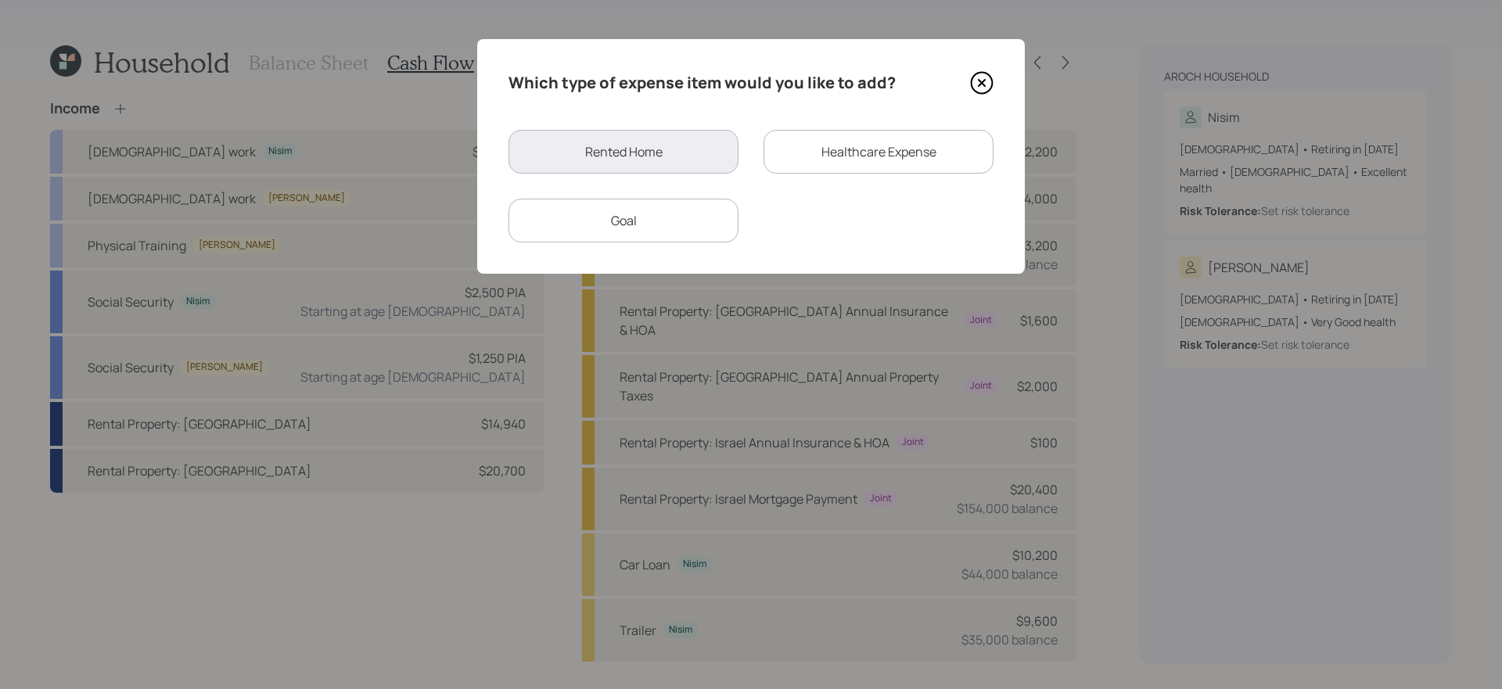
click at [705, 207] on div "Goal" at bounding box center [623, 221] width 230 height 44
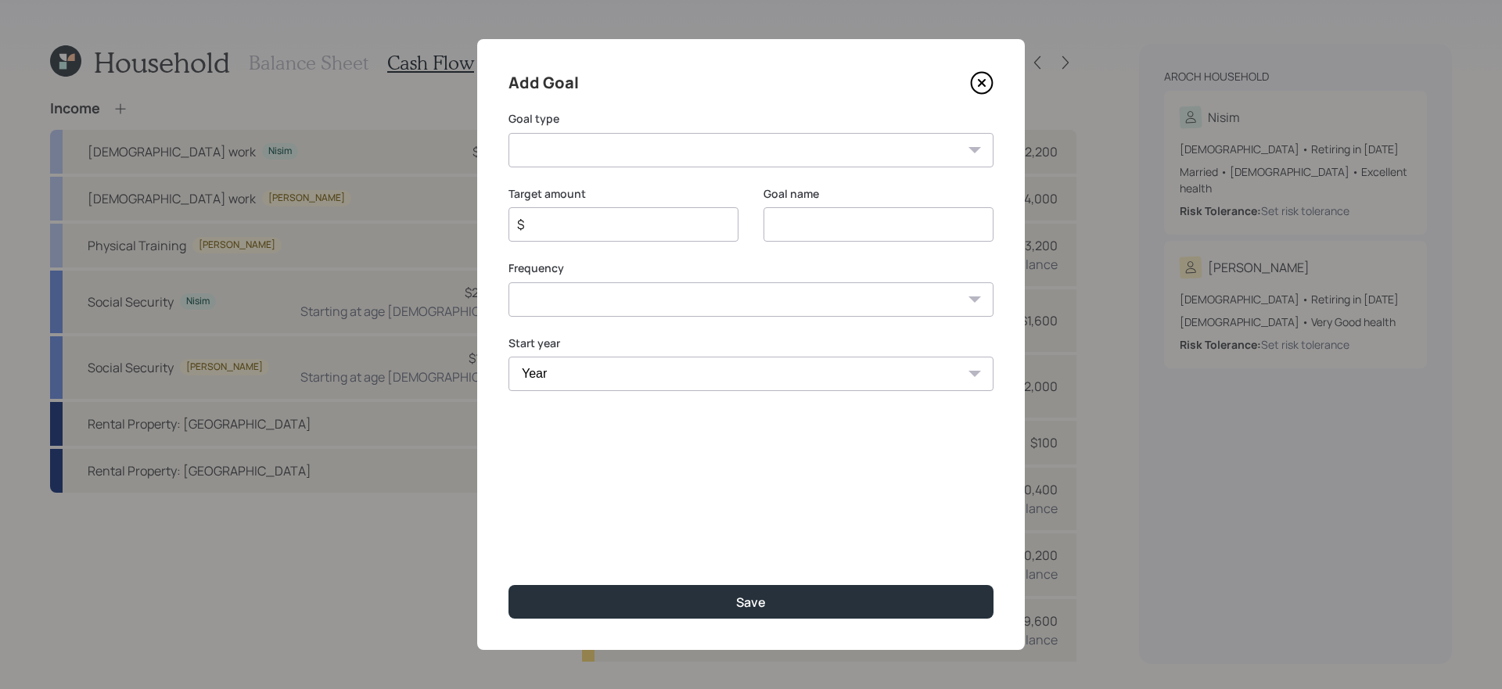
click at [788, 147] on select "Create an emergency fund Donate to charity Purchase a home Make a purchase Supp…" at bounding box center [750, 150] width 485 height 34
select select "other"
click at [508, 133] on select "Create an emergency fund Donate to charity Purchase a home Make a purchase Supp…" at bounding box center [750, 150] width 485 height 34
click at [818, 222] on input "Other" at bounding box center [878, 224] width 230 height 34
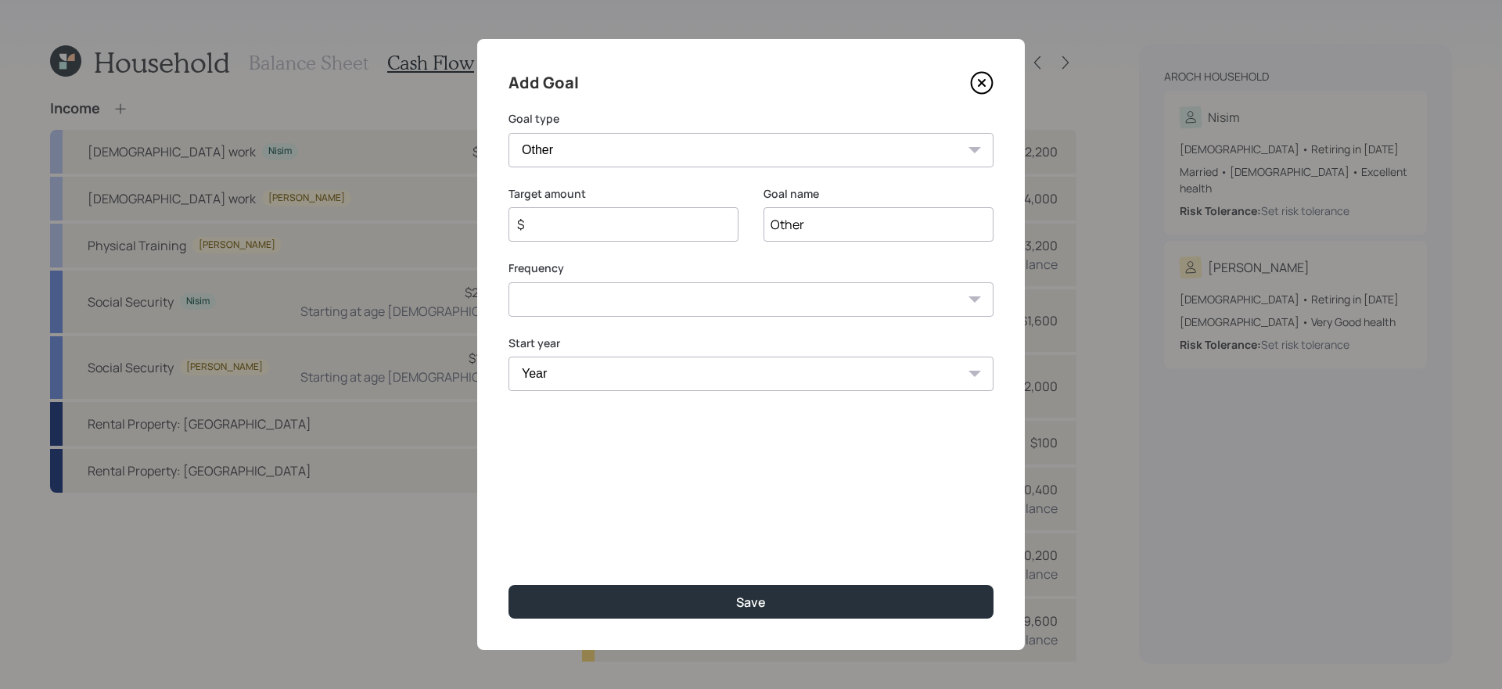
click at [818, 222] on input "Other" at bounding box center [878, 224] width 230 height 34
type input "Sons Car"
click at [658, 235] on div "$" at bounding box center [623, 224] width 230 height 34
click at [655, 224] on input "$" at bounding box center [616, 224] width 203 height 19
type input "$ 6,000"
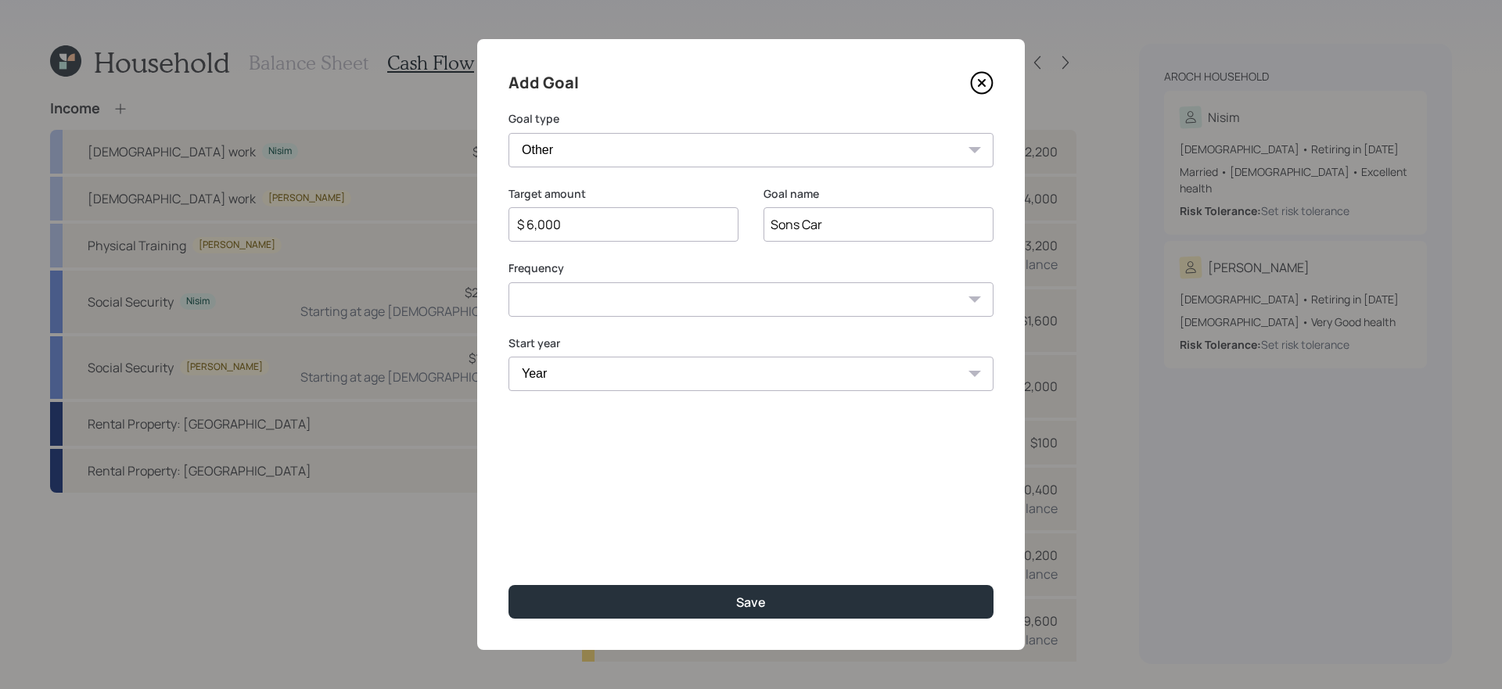
select select "0"
select select "2025"
click at [508, 585] on button "Save" at bounding box center [750, 602] width 485 height 34
type input "$"
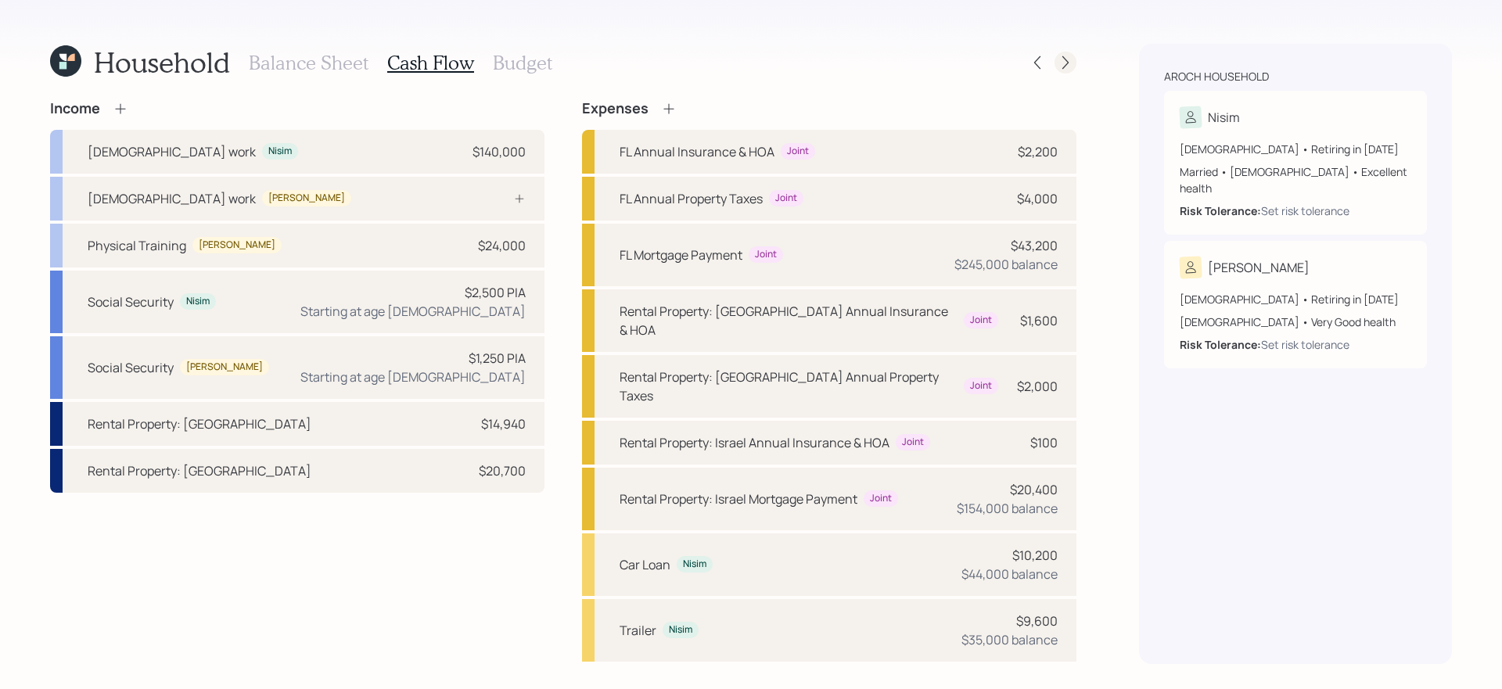
click at [1066, 70] on div at bounding box center [1065, 63] width 22 height 22
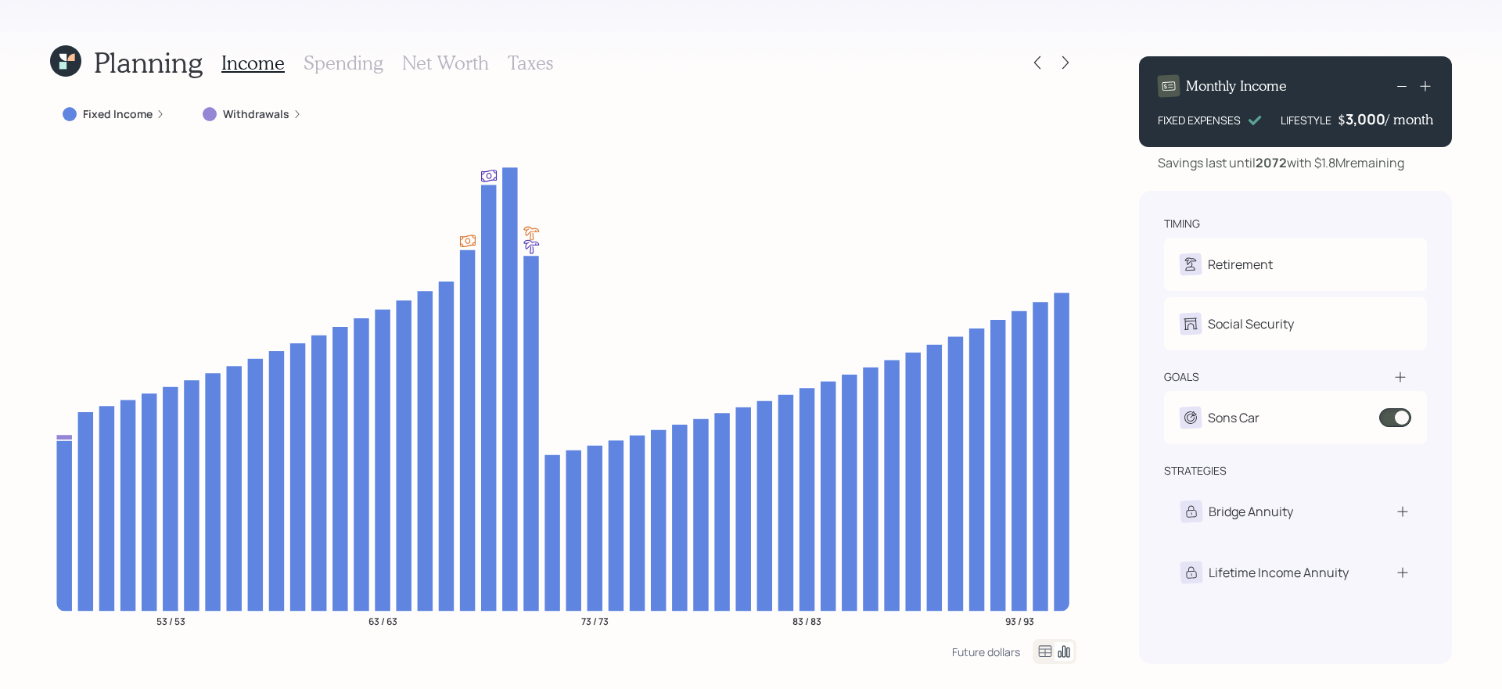
click at [1118, 476] on div "Planning Income Spending Net Worth Taxes Fixed Income Withdrawals 53 / 53 63 / …" at bounding box center [751, 344] width 1502 height 689
click at [1067, 53] on div at bounding box center [1065, 63] width 22 height 22
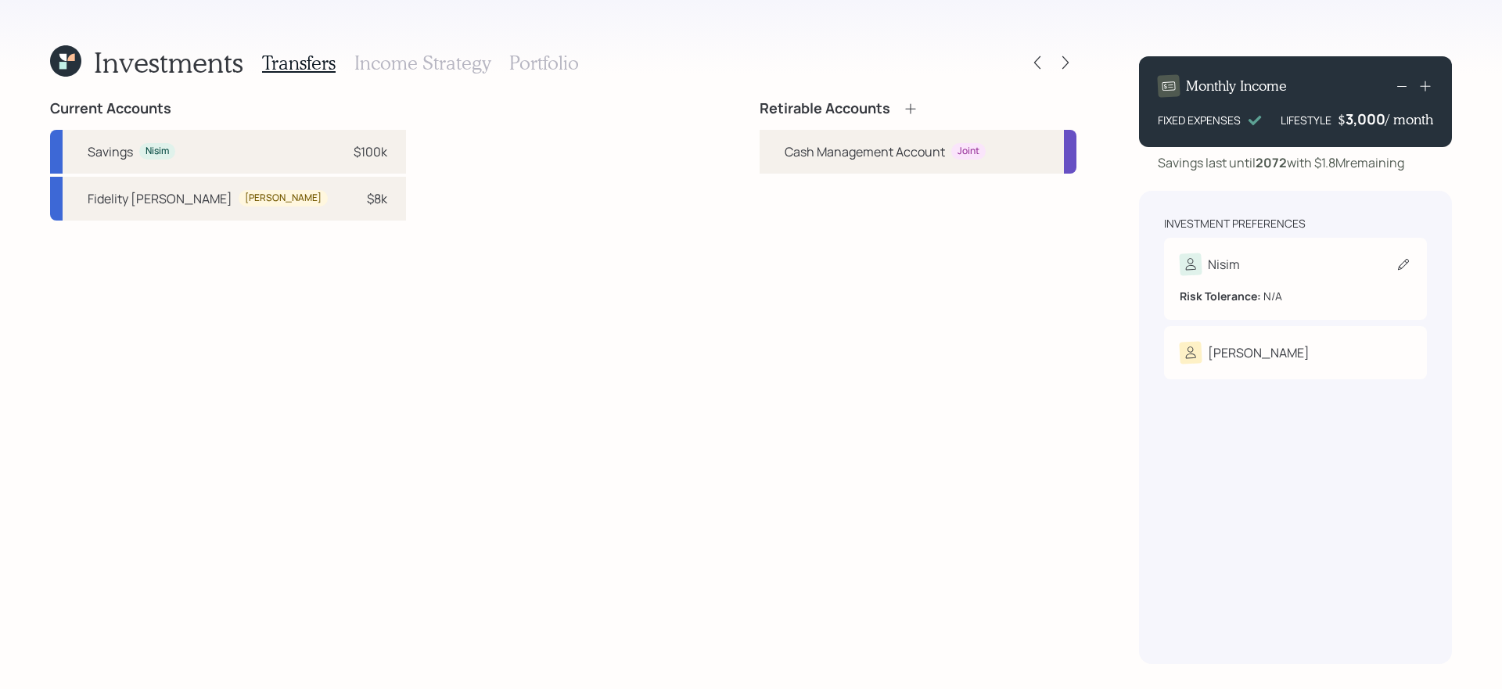
click at [1283, 262] on div "Nisim" at bounding box center [1295, 264] width 232 height 22
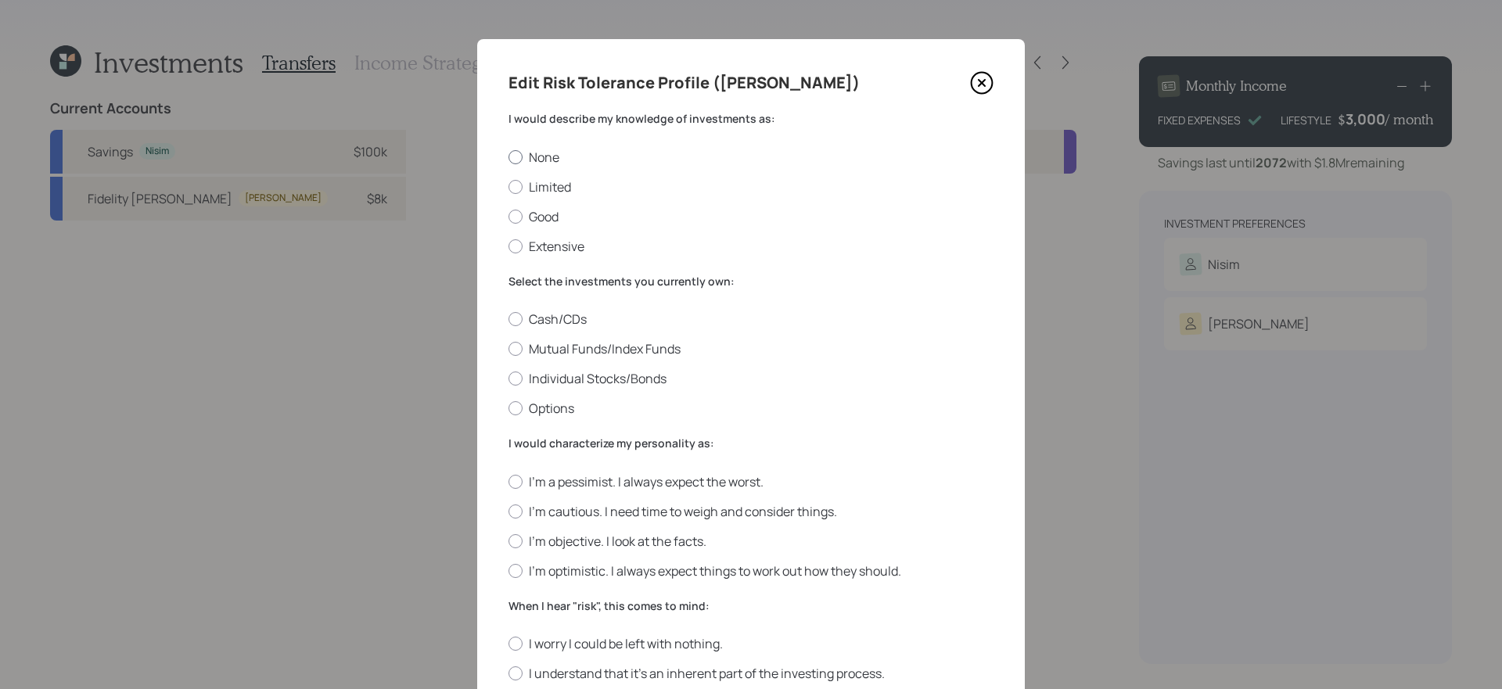
click at [549, 155] on label "None" at bounding box center [750, 157] width 485 height 17
click at [508, 156] on input "None" at bounding box center [508, 156] width 1 height 1
radio input "true"
click at [559, 318] on label "Cash/CDs" at bounding box center [750, 319] width 485 height 17
click at [508, 319] on input "Cash/CDs" at bounding box center [508, 319] width 1 height 1
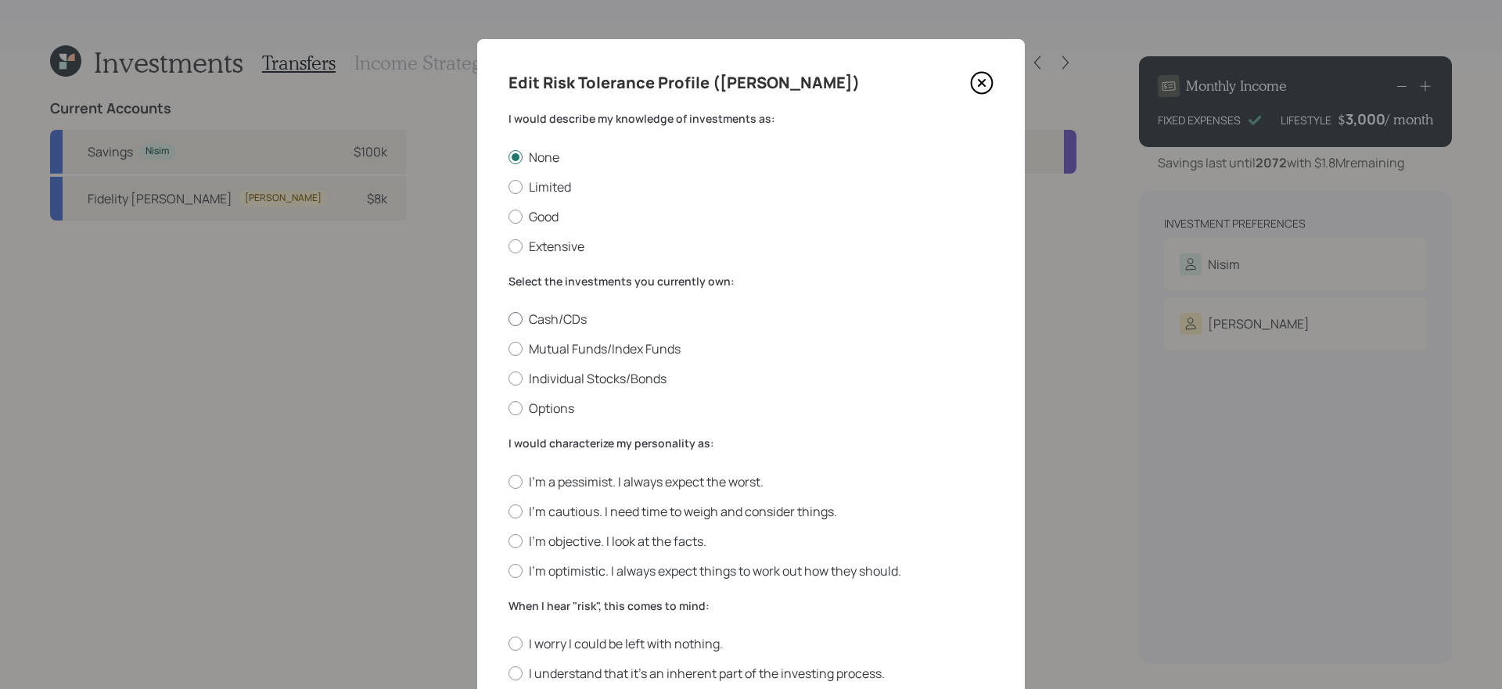
radio input "true"
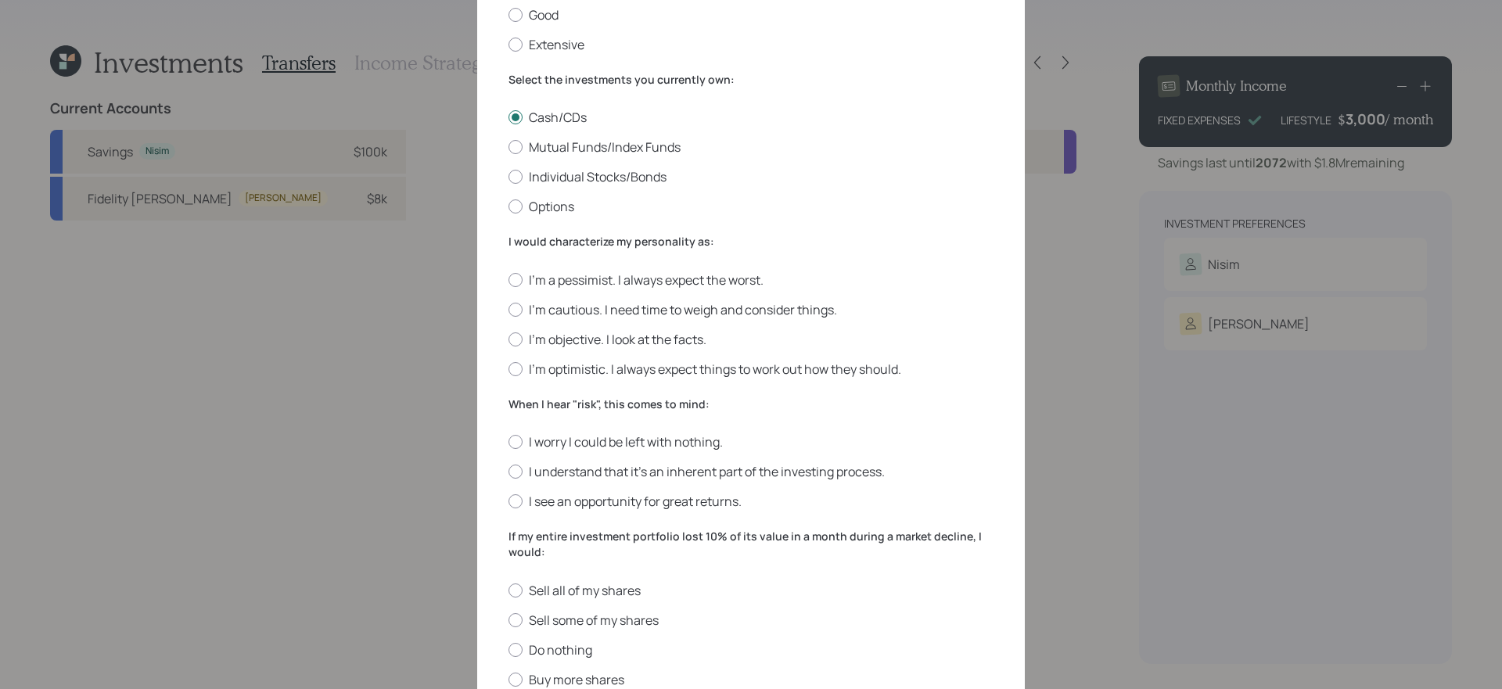
scroll to position [203, 0]
click at [613, 335] on label "I'm objective. I look at the facts." at bounding box center [750, 337] width 485 height 17
click at [508, 337] on input "I'm objective. I look at the facts." at bounding box center [508, 337] width 1 height 1
radio input "true"
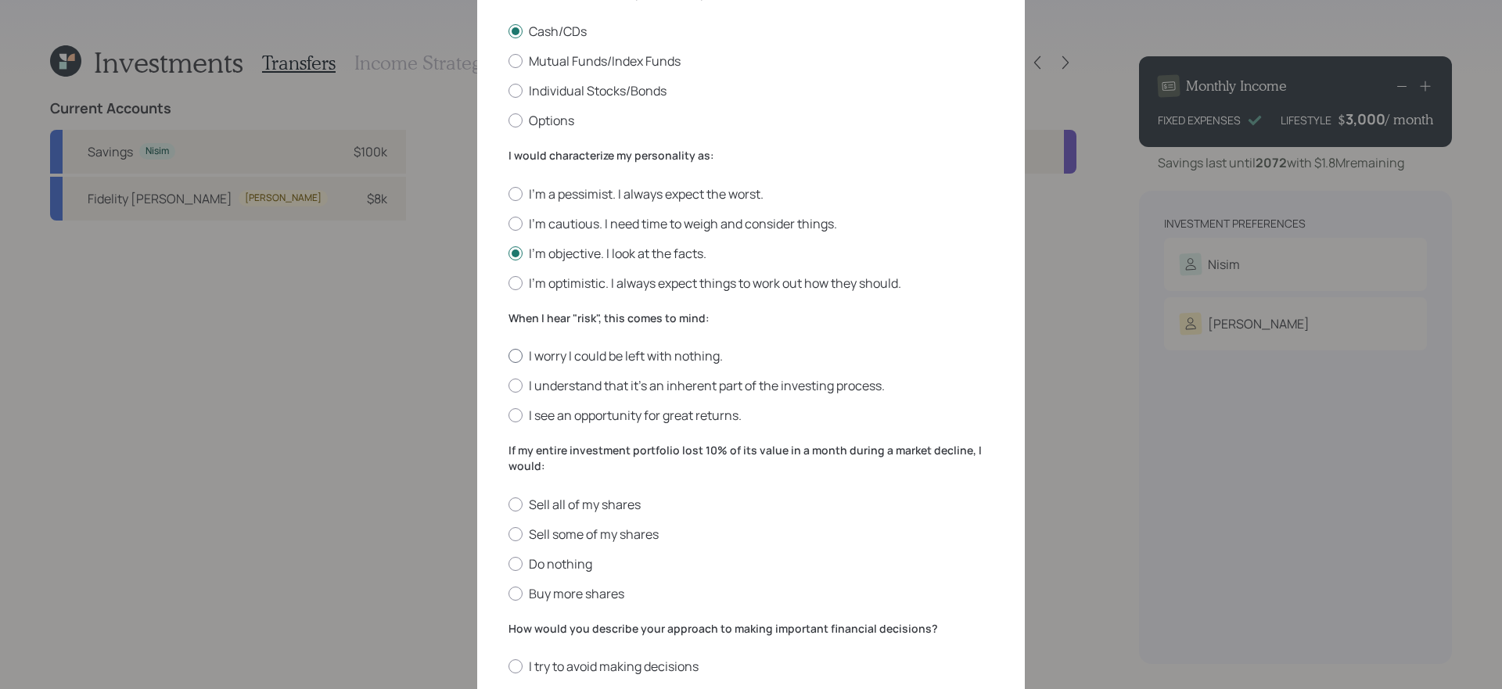
scroll to position [320, 0]
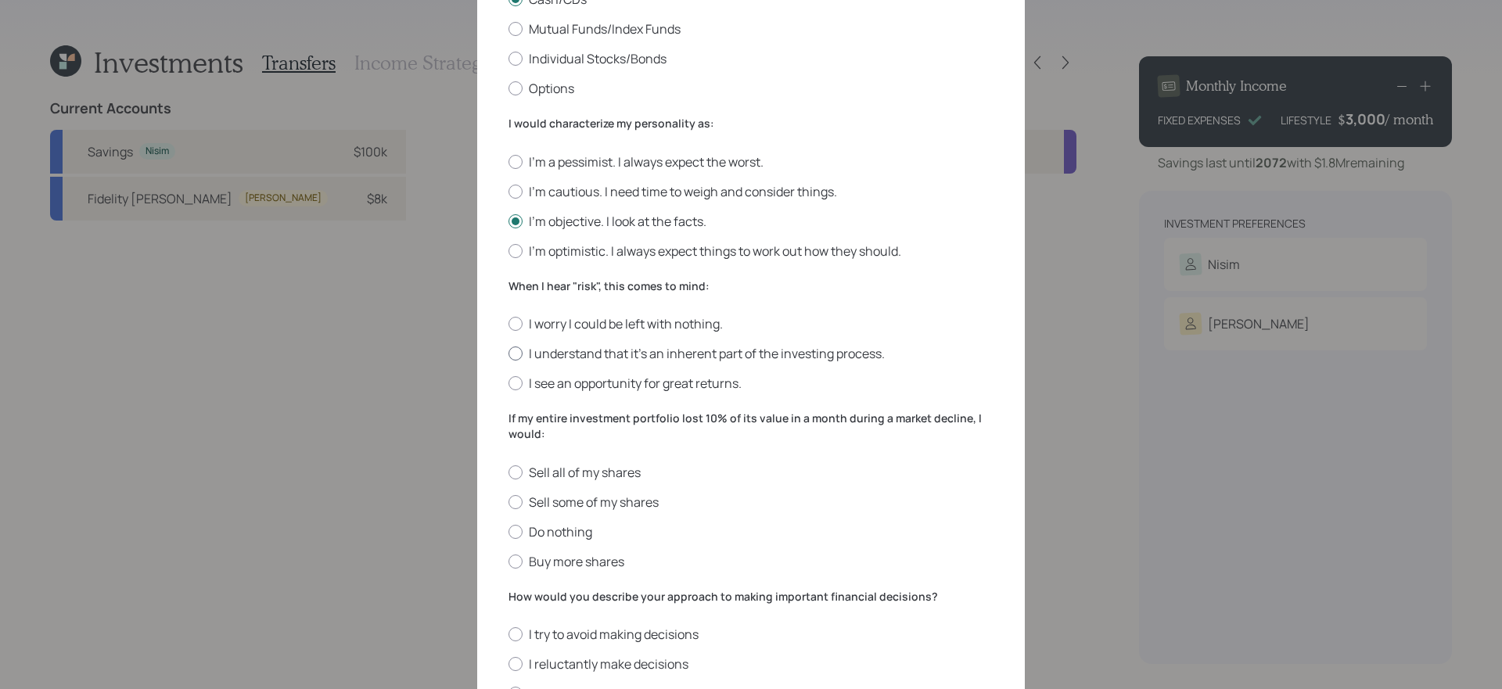
click at [648, 350] on label "I understand that it’s an inherent part of the investing process." at bounding box center [750, 353] width 485 height 17
click at [508, 354] on input "I understand that it’s an inherent part of the investing process." at bounding box center [508, 354] width 1 height 1
radio input "true"
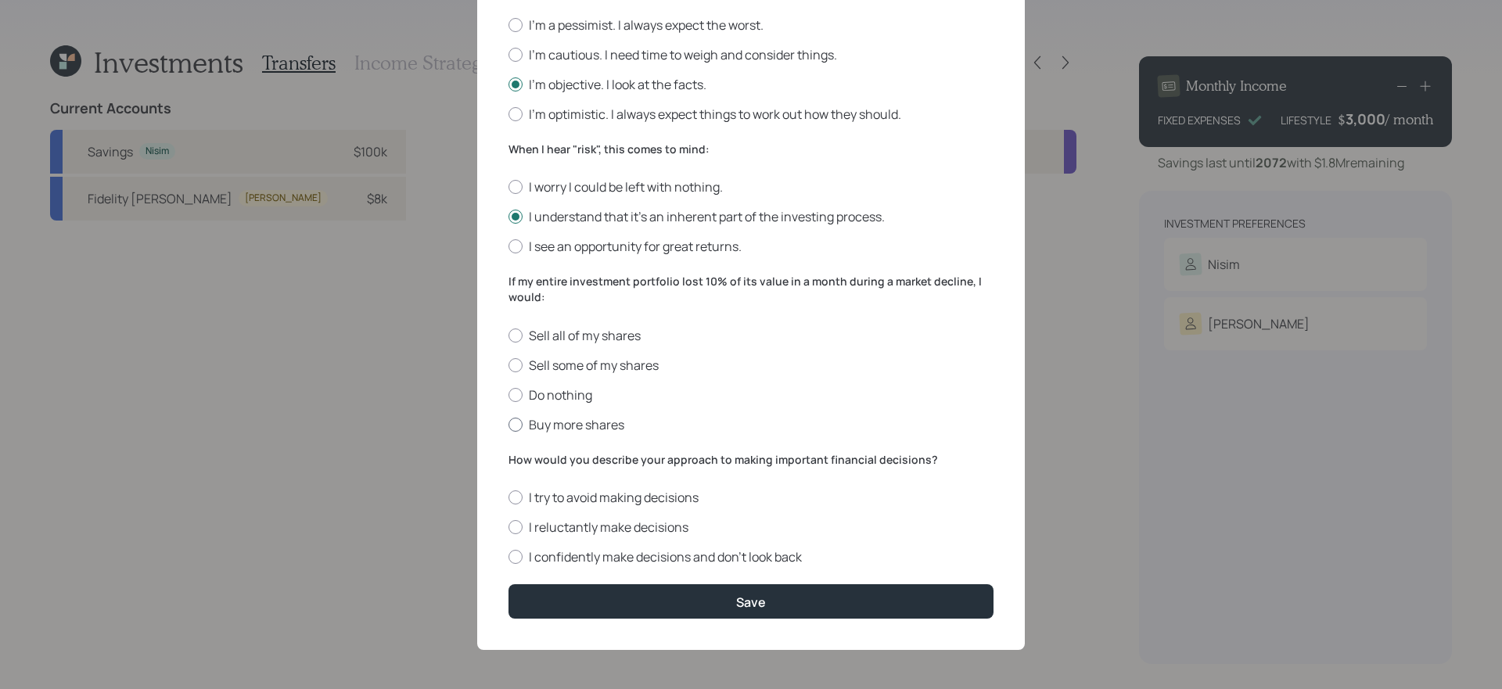
click at [626, 428] on label "Buy more shares" at bounding box center [750, 424] width 485 height 17
click at [508, 425] on input "Buy more shares" at bounding box center [508, 424] width 1 height 1
radio input "true"
click at [700, 557] on label "I confidently make decisions and don’t look back" at bounding box center [750, 556] width 485 height 17
click at [508, 557] on input "I confidently make decisions and don’t look back" at bounding box center [508, 557] width 1 height 1
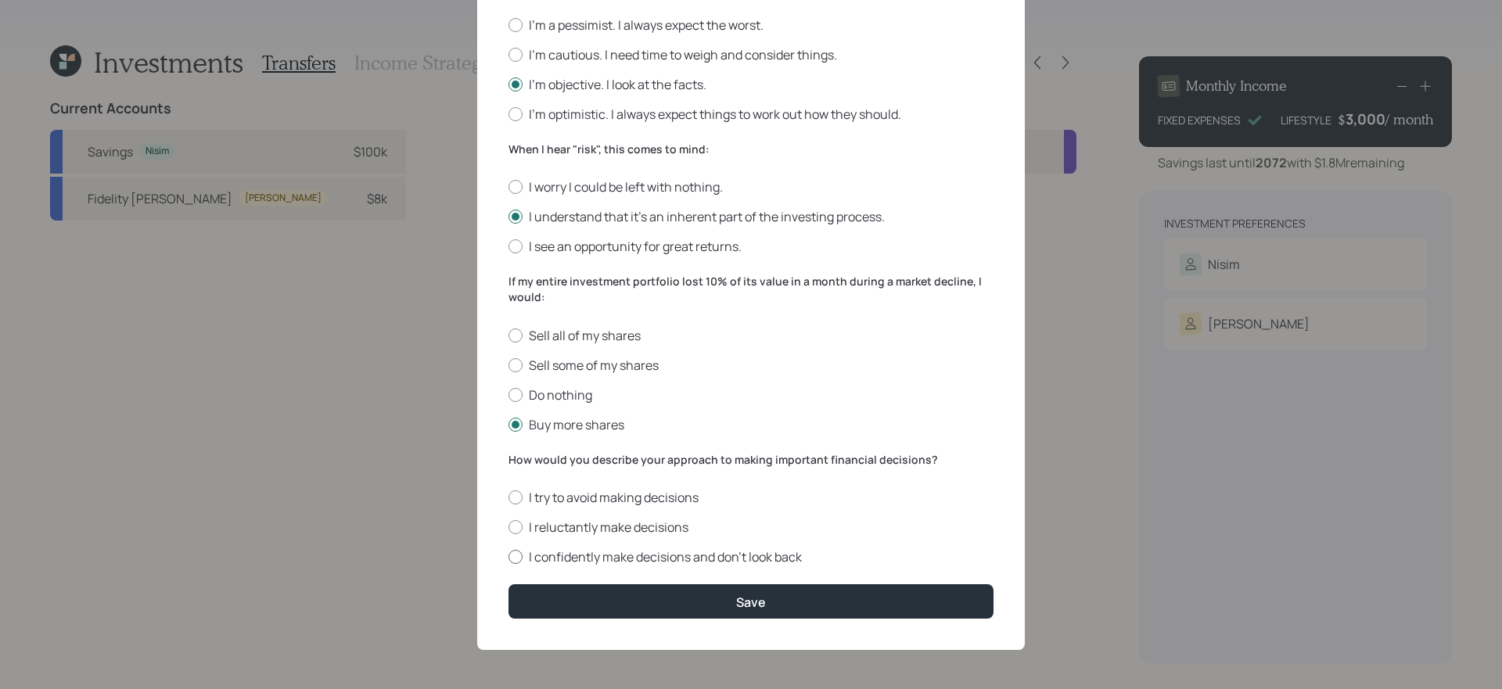
radio input "true"
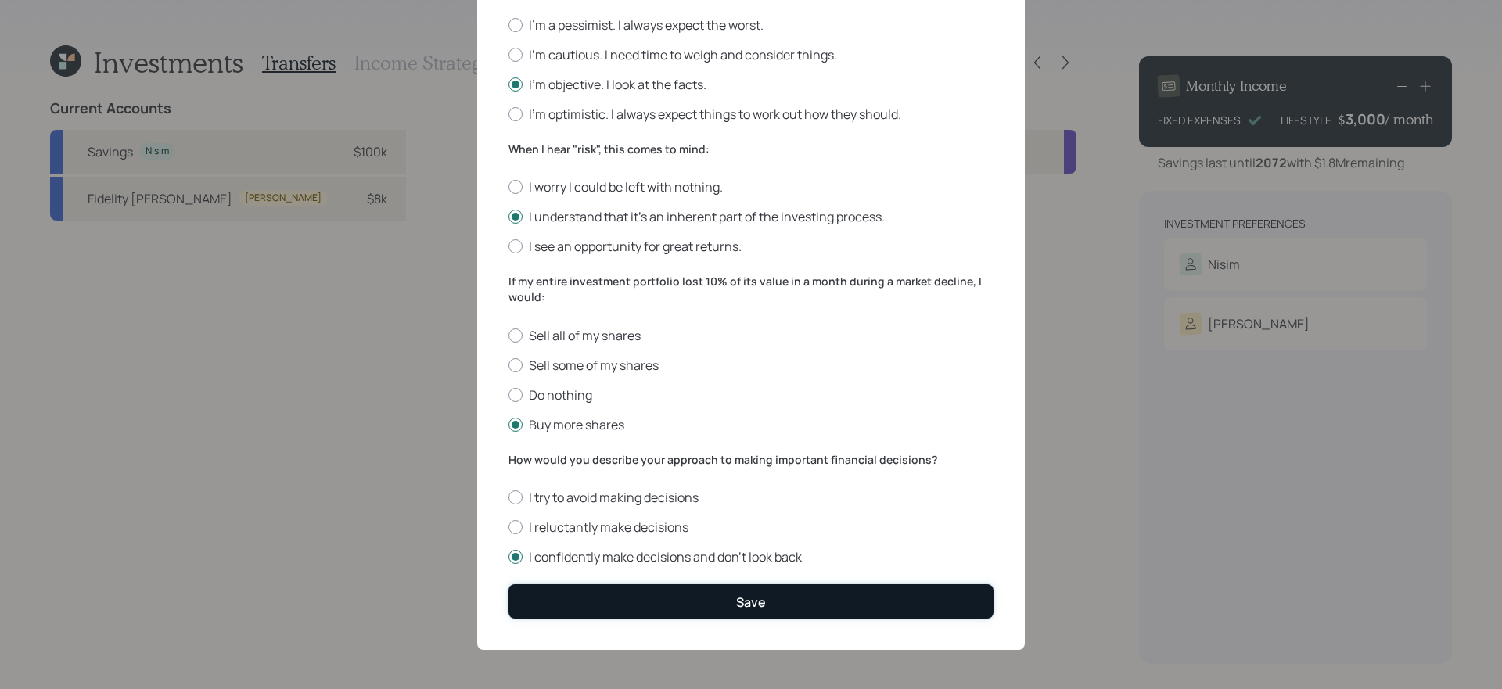
click at [735, 593] on button "Save" at bounding box center [750, 601] width 485 height 34
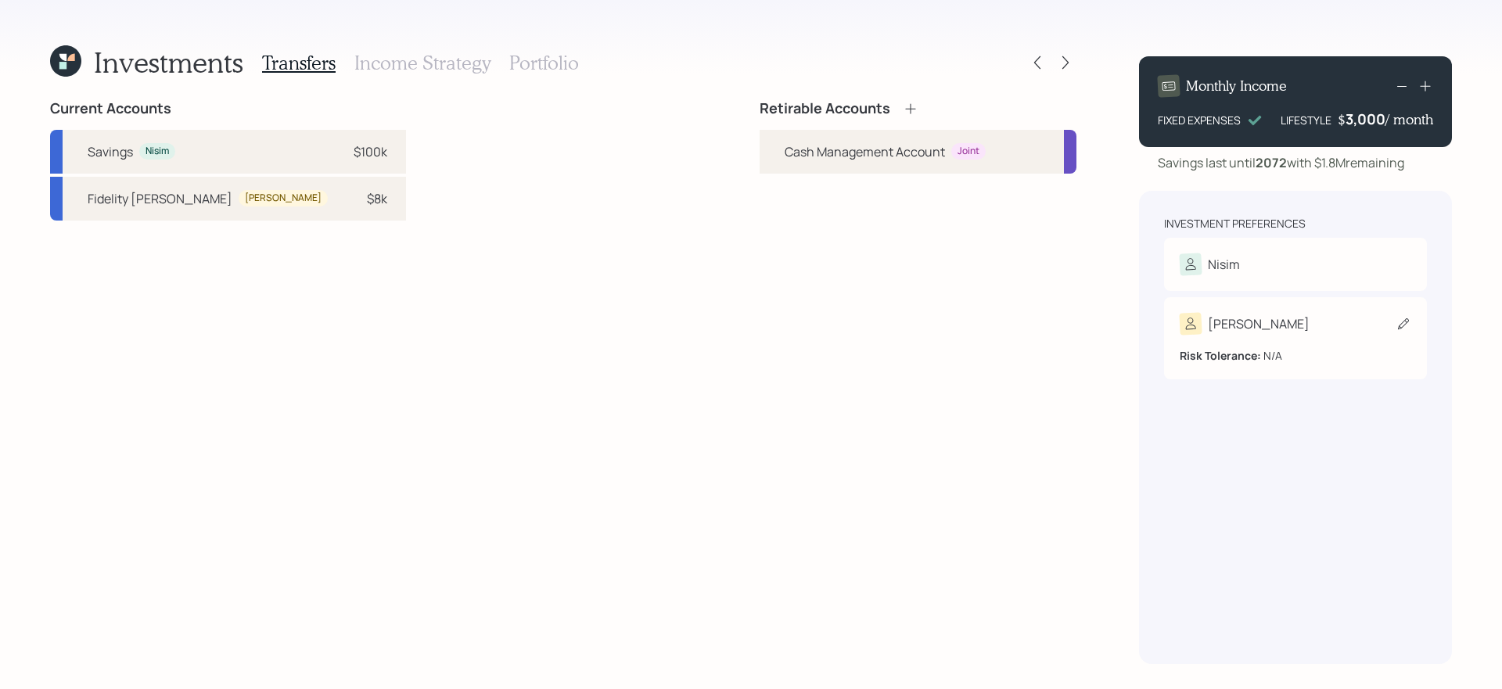
click at [1298, 344] on div "Elana Risk Tolerance: N/A" at bounding box center [1295, 338] width 263 height 82
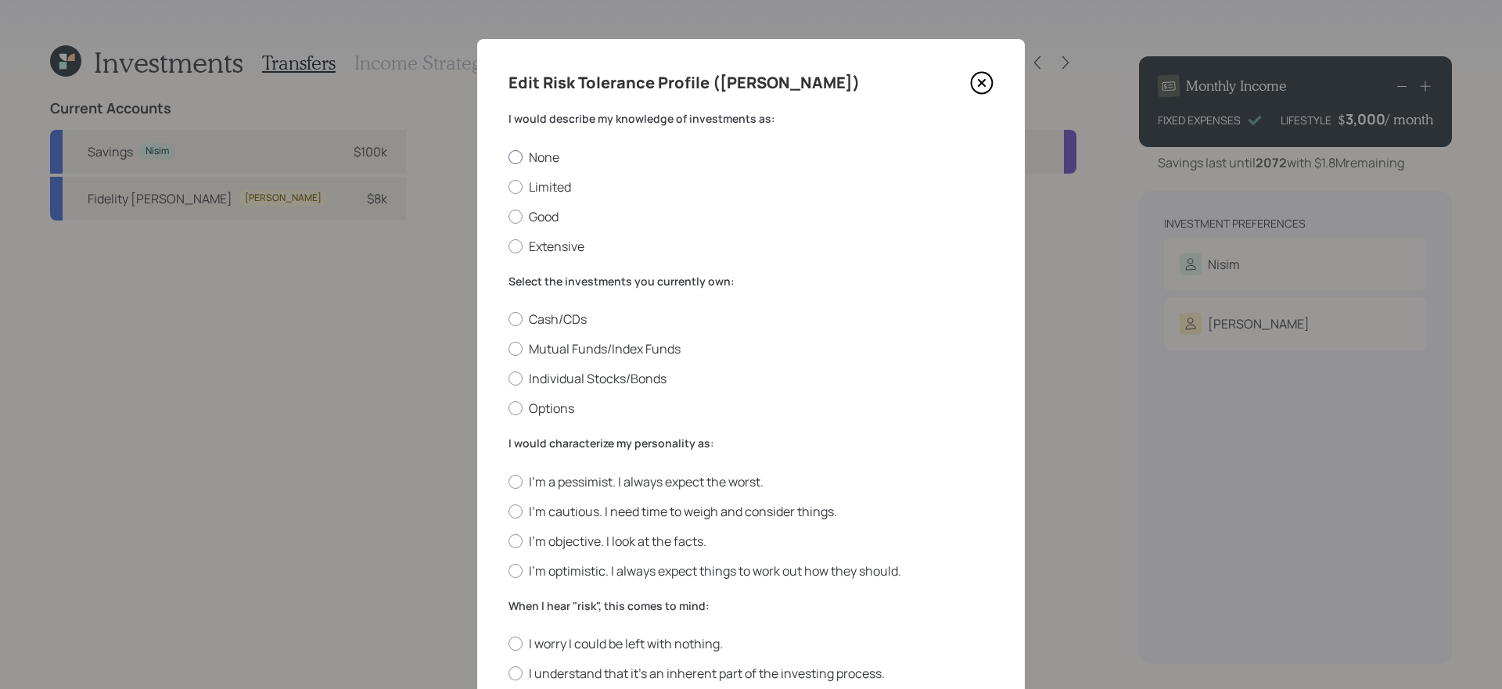
click at [548, 152] on label "None" at bounding box center [750, 157] width 485 height 17
click at [508, 156] on input "None" at bounding box center [508, 156] width 1 height 1
radio input "true"
click at [568, 322] on label "Cash/CDs" at bounding box center [750, 319] width 485 height 17
click at [508, 320] on input "Cash/CDs" at bounding box center [508, 319] width 1 height 1
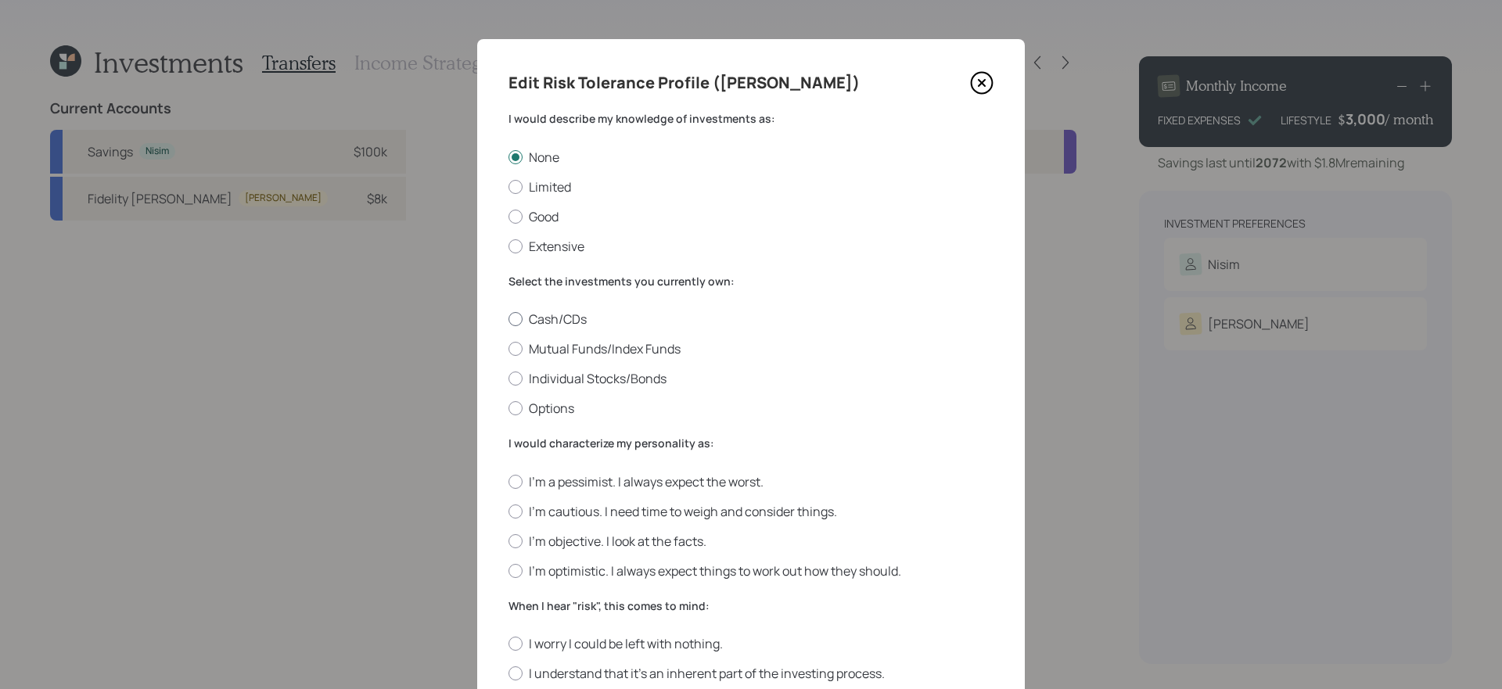
radio input "true"
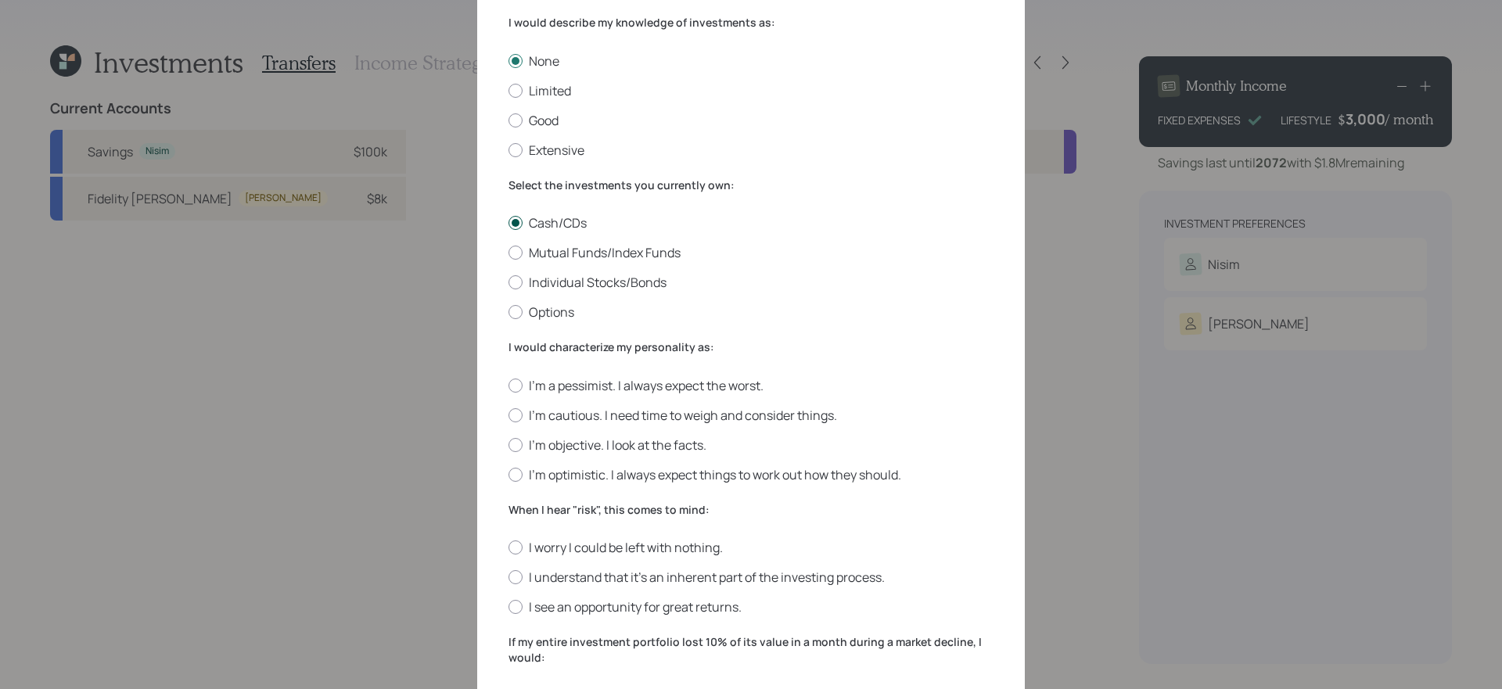
scroll to position [110, 0]
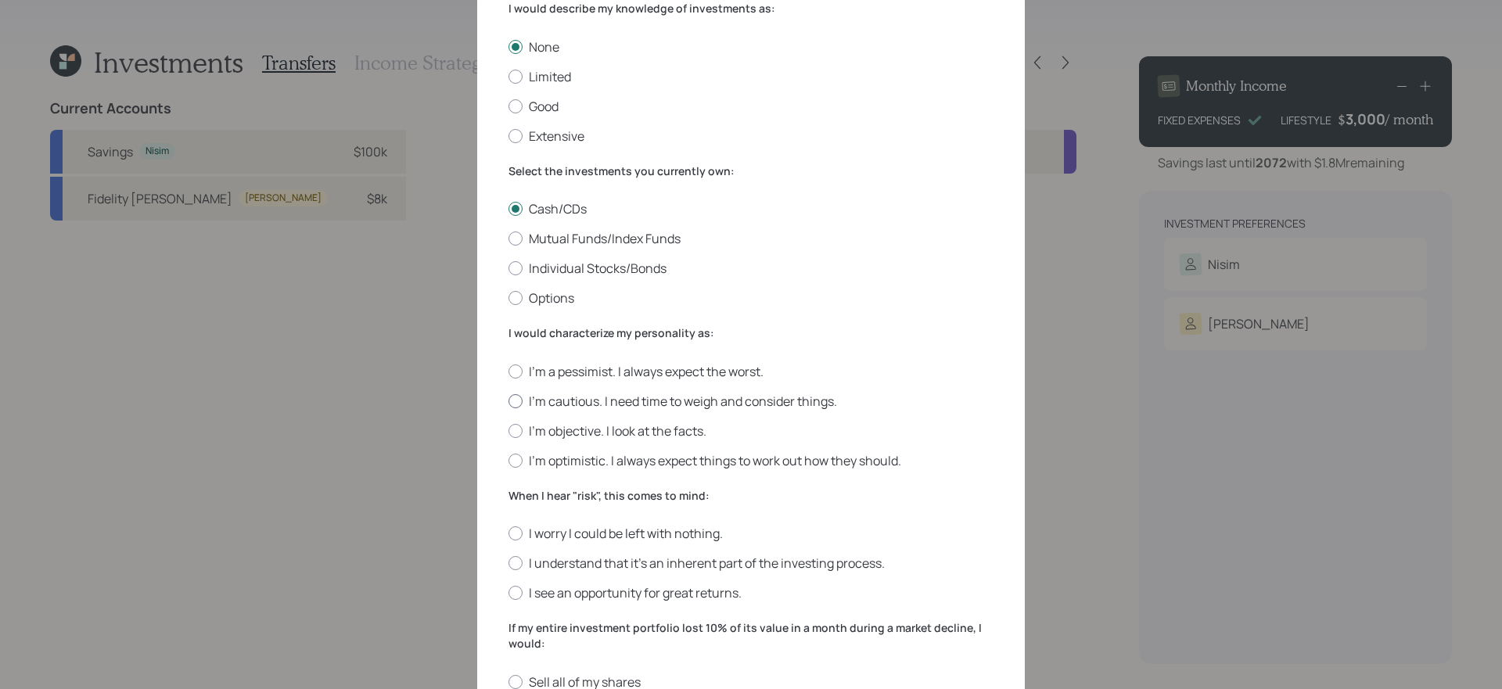
click at [576, 395] on label "I'm cautious. I need time to weigh and consider things." at bounding box center [750, 401] width 485 height 17
click at [508, 400] on input "I'm cautious. I need time to weigh and consider things." at bounding box center [508, 400] width 1 height 1
radio input "true"
click at [580, 565] on label "I understand that it’s an inherent part of the investing process." at bounding box center [750, 563] width 485 height 17
click at [508, 564] on input "I understand that it’s an inherent part of the investing process." at bounding box center [508, 563] width 1 height 1
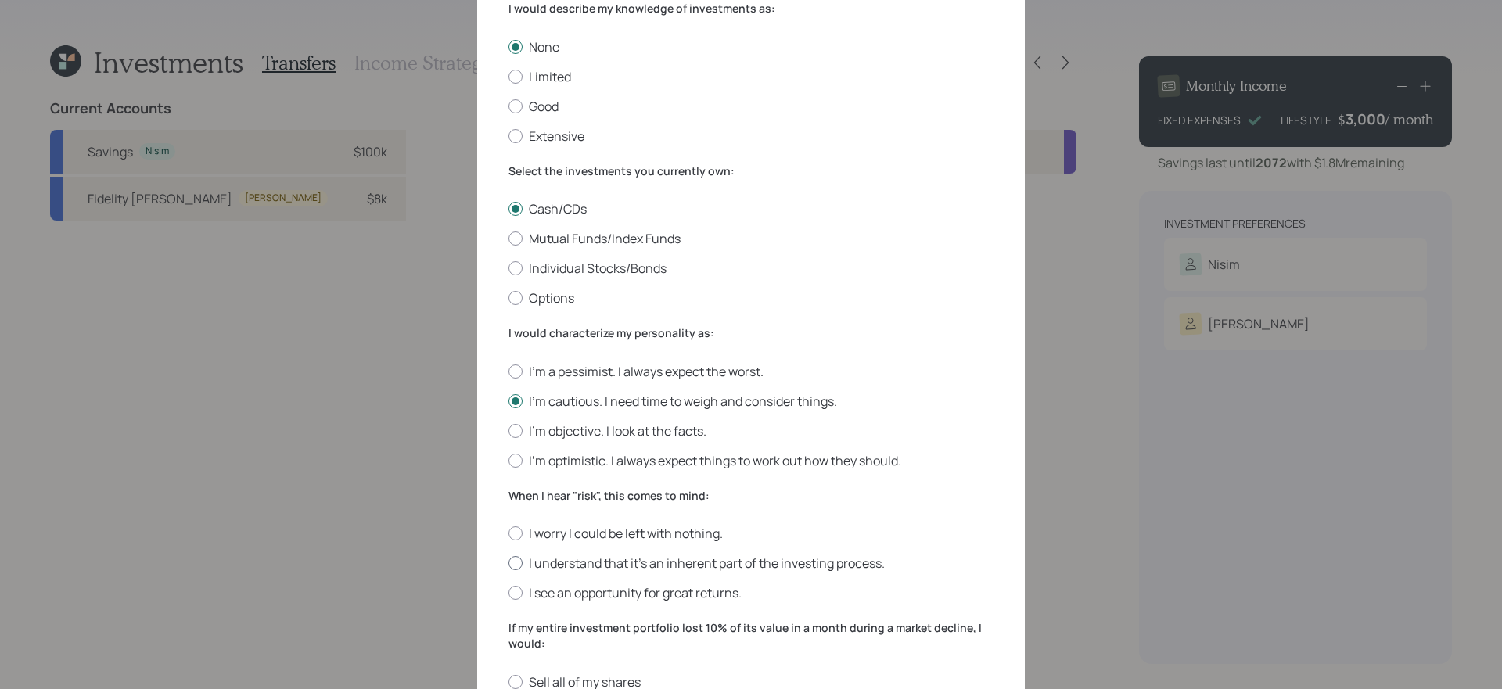
radio input "true"
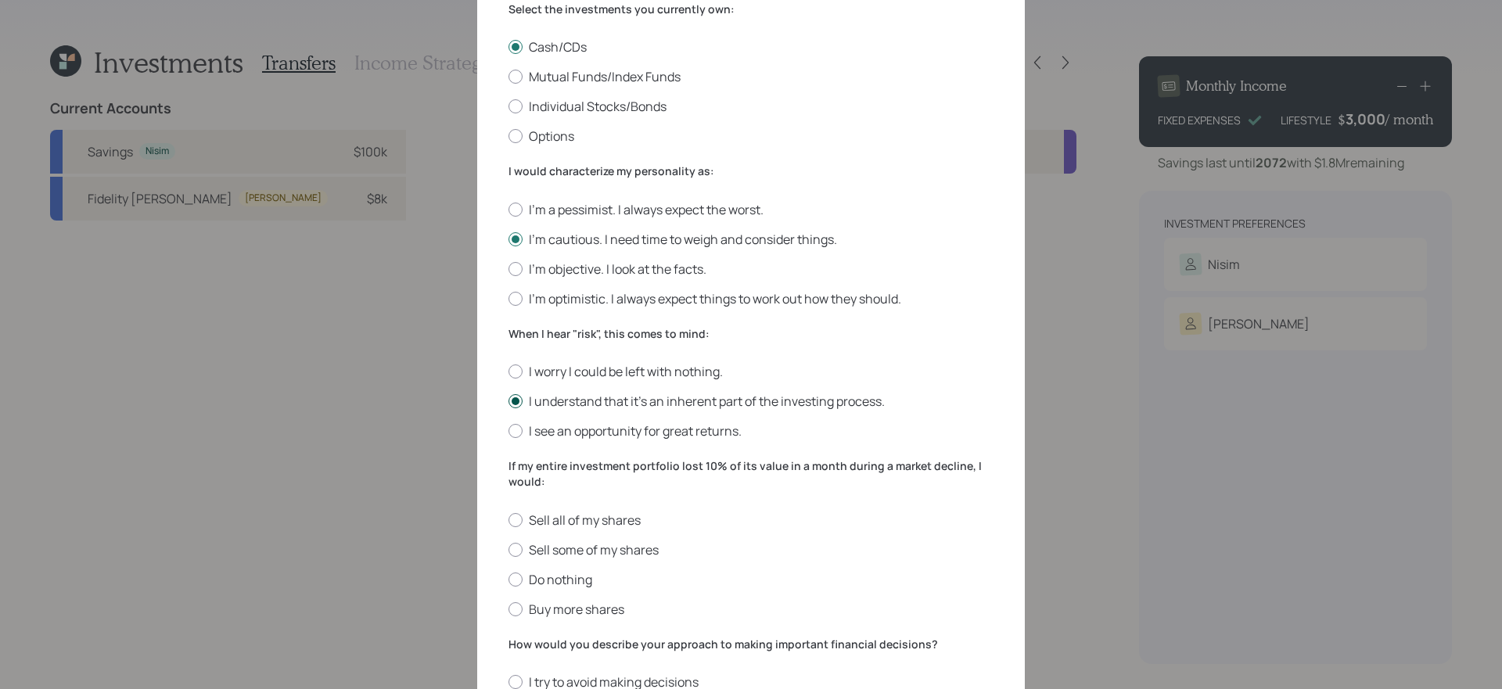
scroll to position [291, 0]
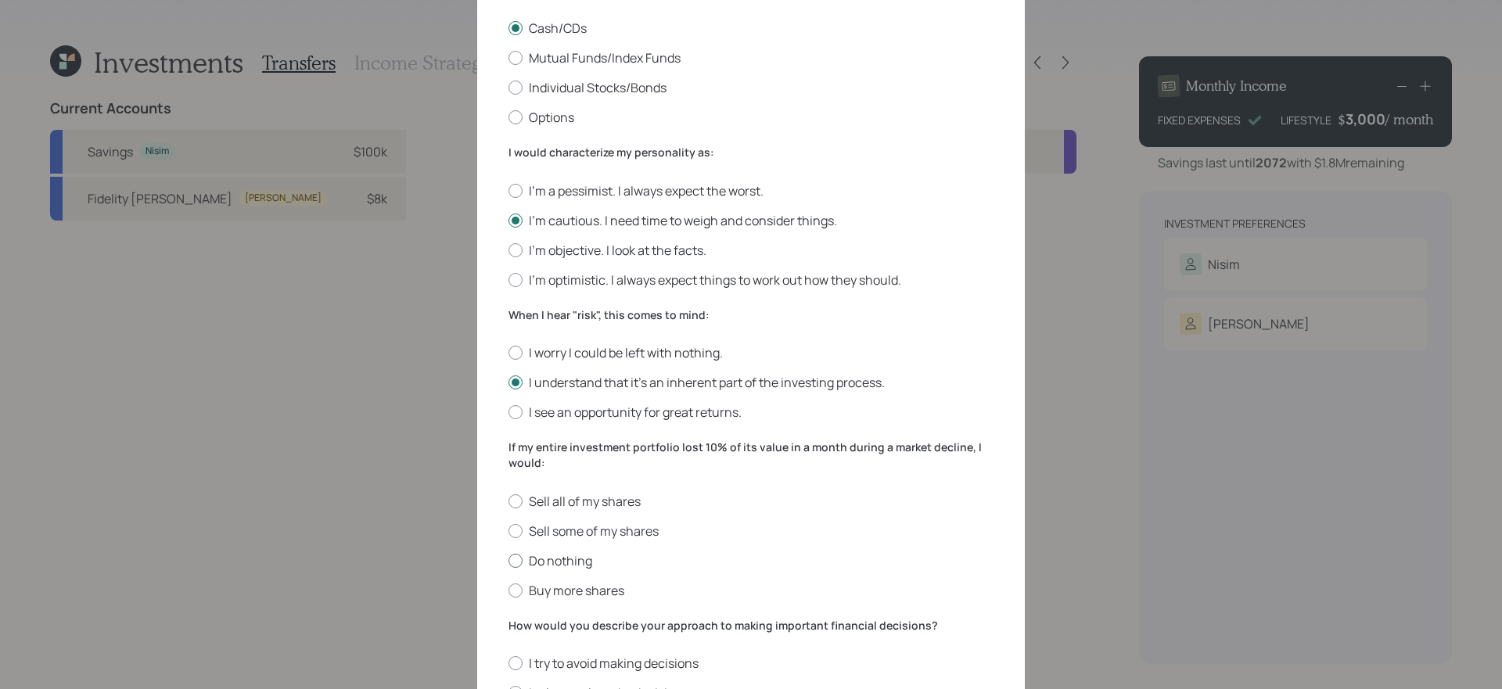
click at [558, 558] on label "Do nothing" at bounding box center [750, 560] width 485 height 17
click at [508, 560] on input "Do nothing" at bounding box center [508, 560] width 1 height 1
radio input "true"
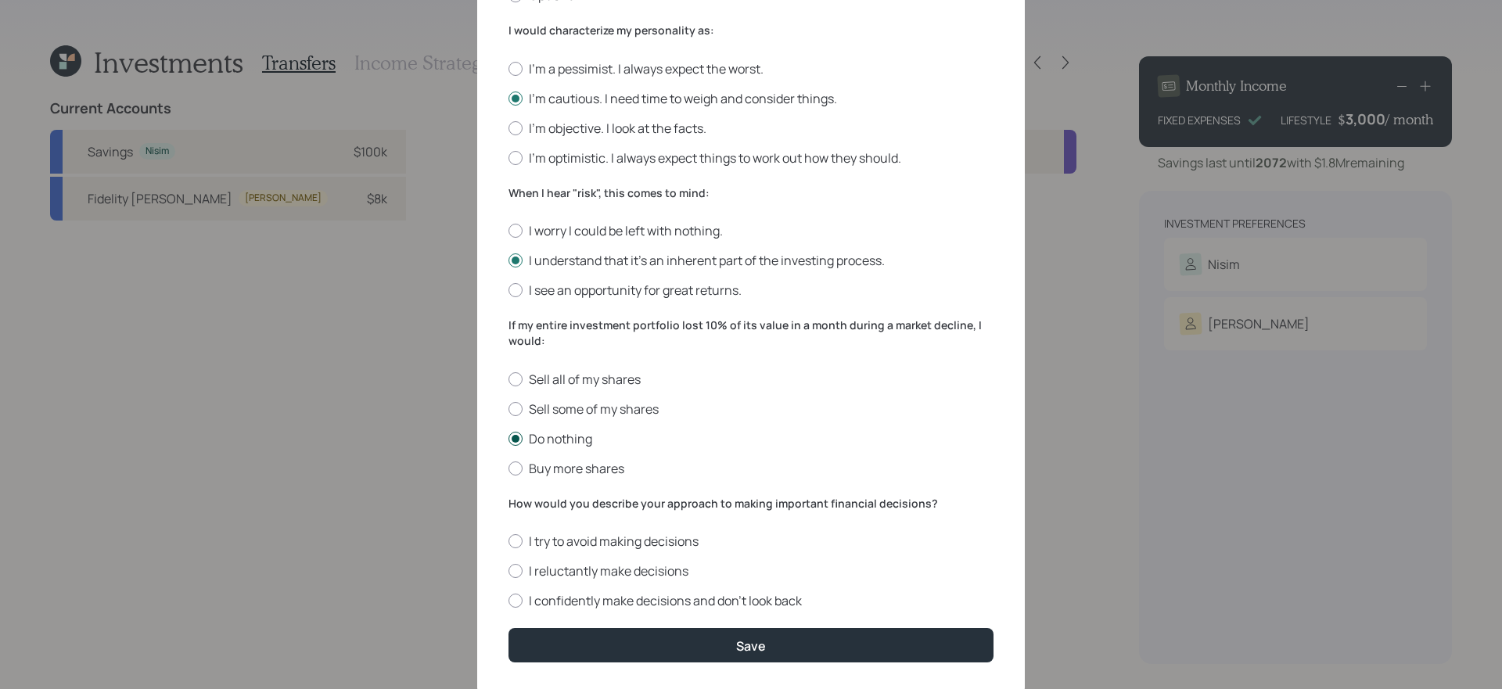
scroll to position [457, 0]
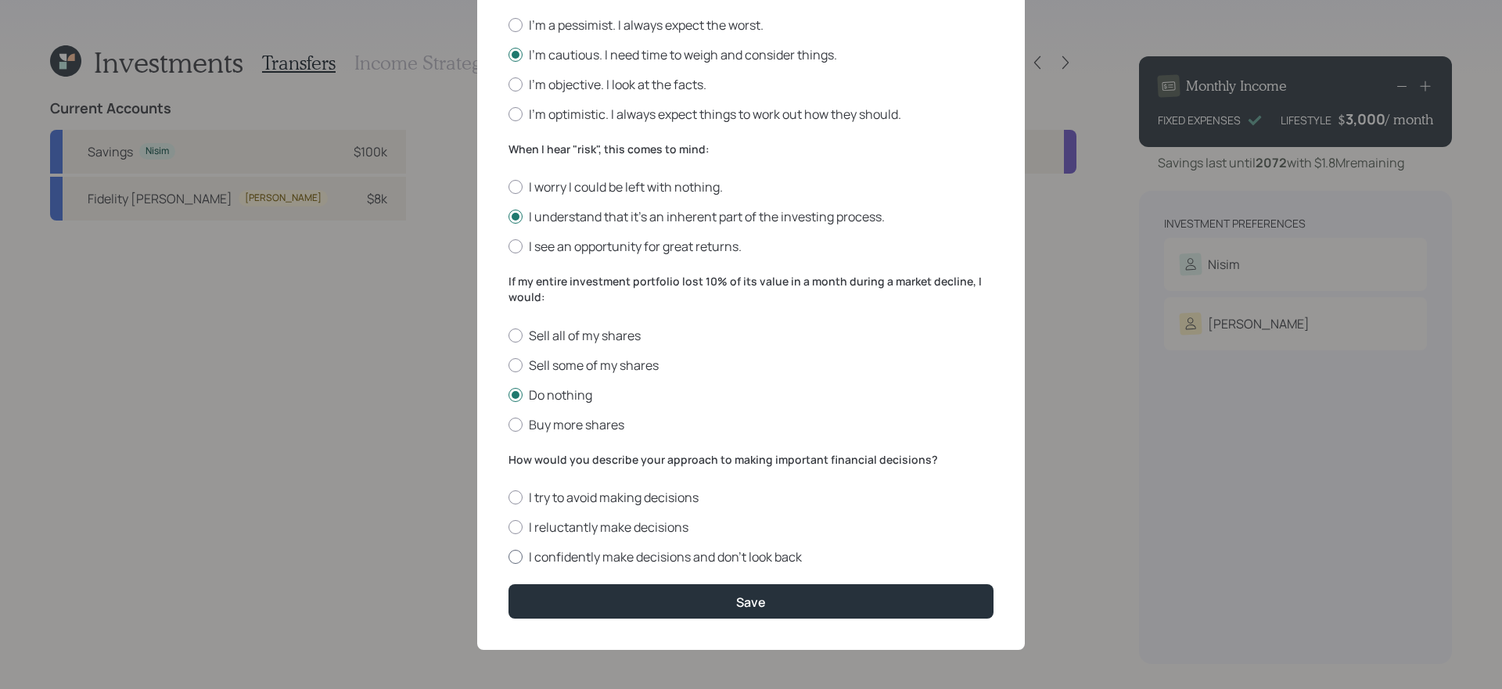
click at [587, 559] on label "I confidently make decisions and don’t look back" at bounding box center [750, 556] width 485 height 17
click at [508, 558] on input "I confidently make decisions and don’t look back" at bounding box center [508, 557] width 1 height 1
radio input "true"
click at [645, 529] on label "I reluctantly make decisions" at bounding box center [750, 527] width 485 height 17
click at [508, 528] on input "I reluctantly make decisions" at bounding box center [508, 527] width 1 height 1
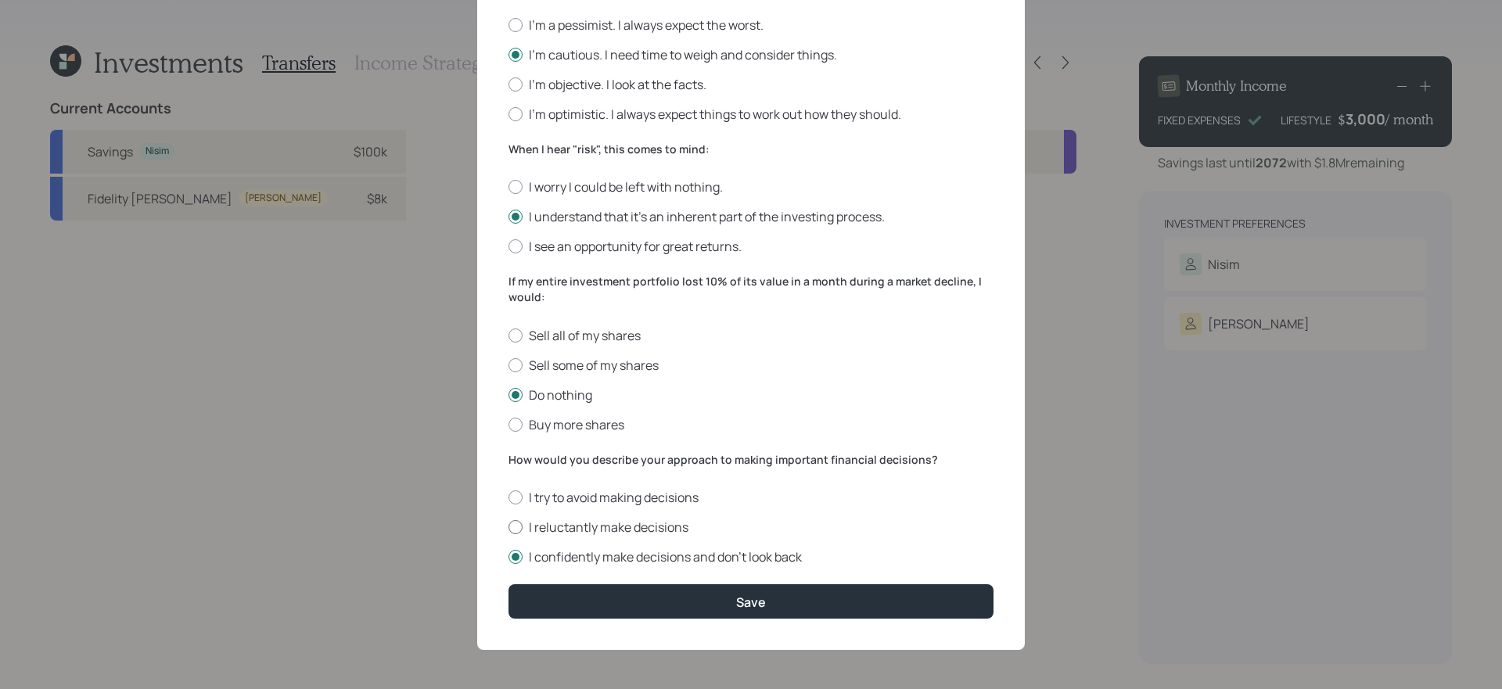
radio input "true"
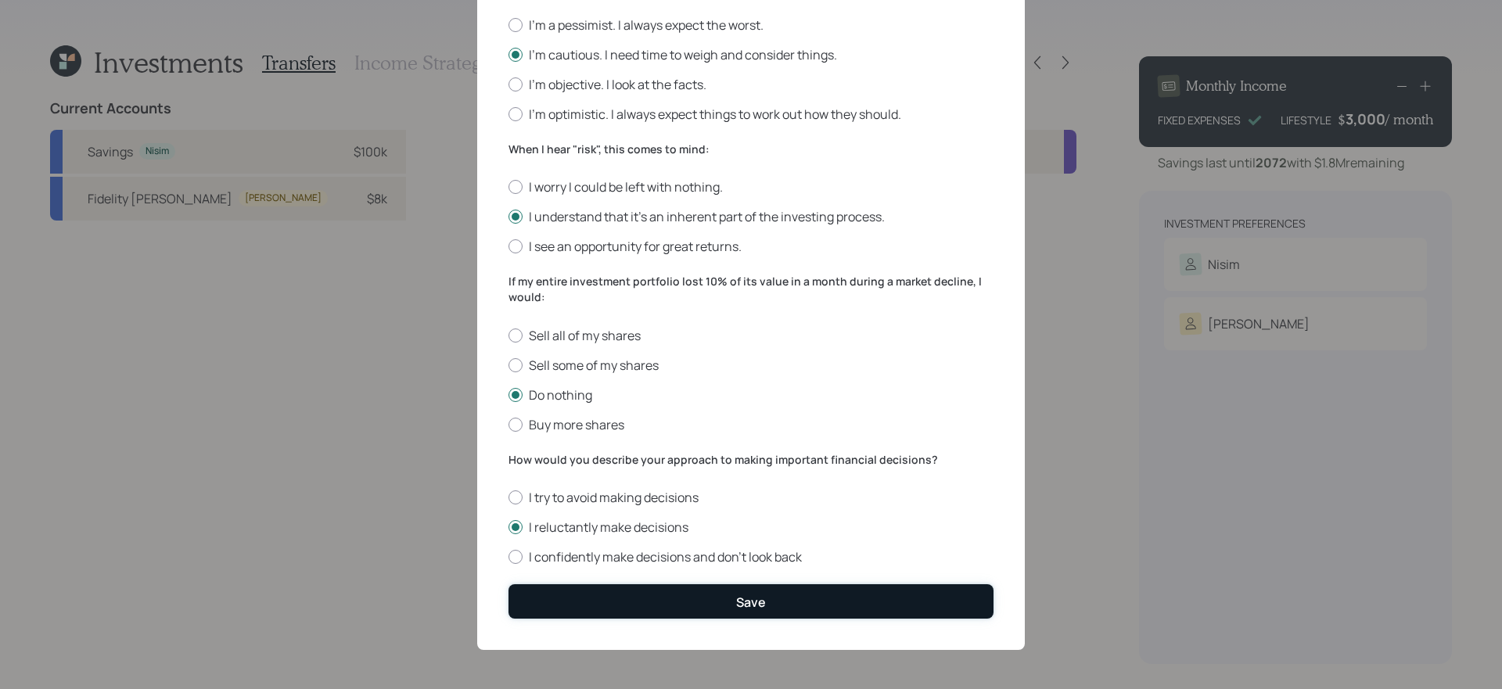
click at [644, 589] on button "Save" at bounding box center [750, 601] width 485 height 34
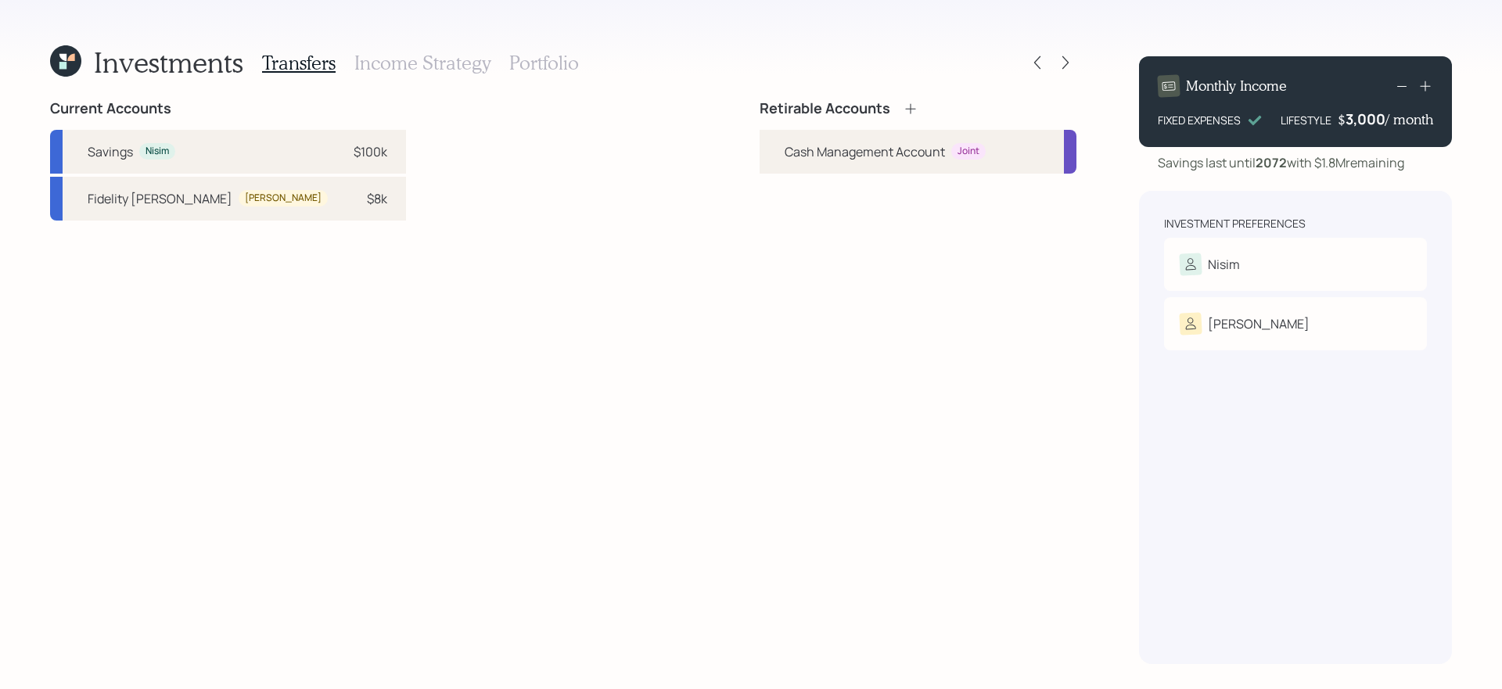
click at [910, 108] on icon at bounding box center [910, 108] width 10 height 10
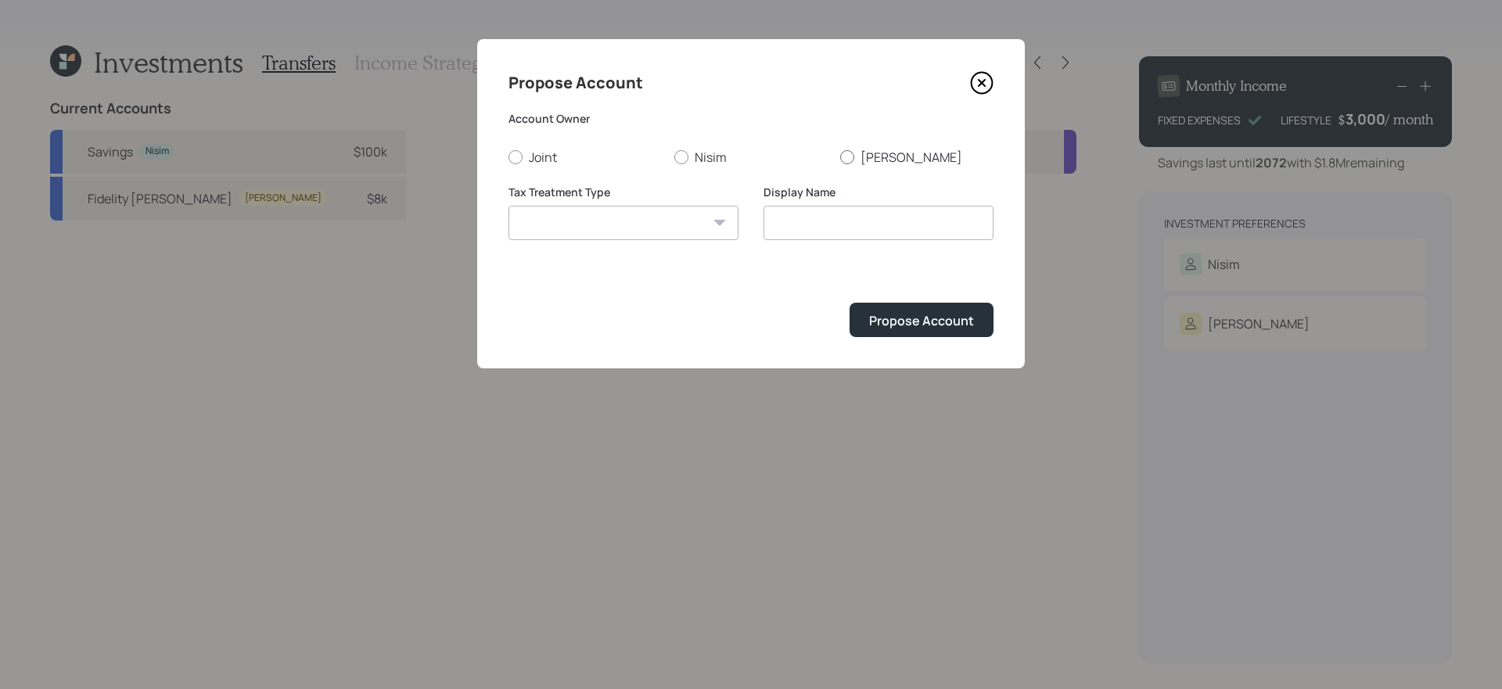
click at [868, 162] on label "Elana" at bounding box center [916, 157] width 153 height 17
click at [840, 157] on input "Elana" at bounding box center [839, 156] width 1 height 1
radio input "true"
click at [713, 233] on select "Roth Taxable Traditional" at bounding box center [623, 223] width 230 height 34
select select "roth"
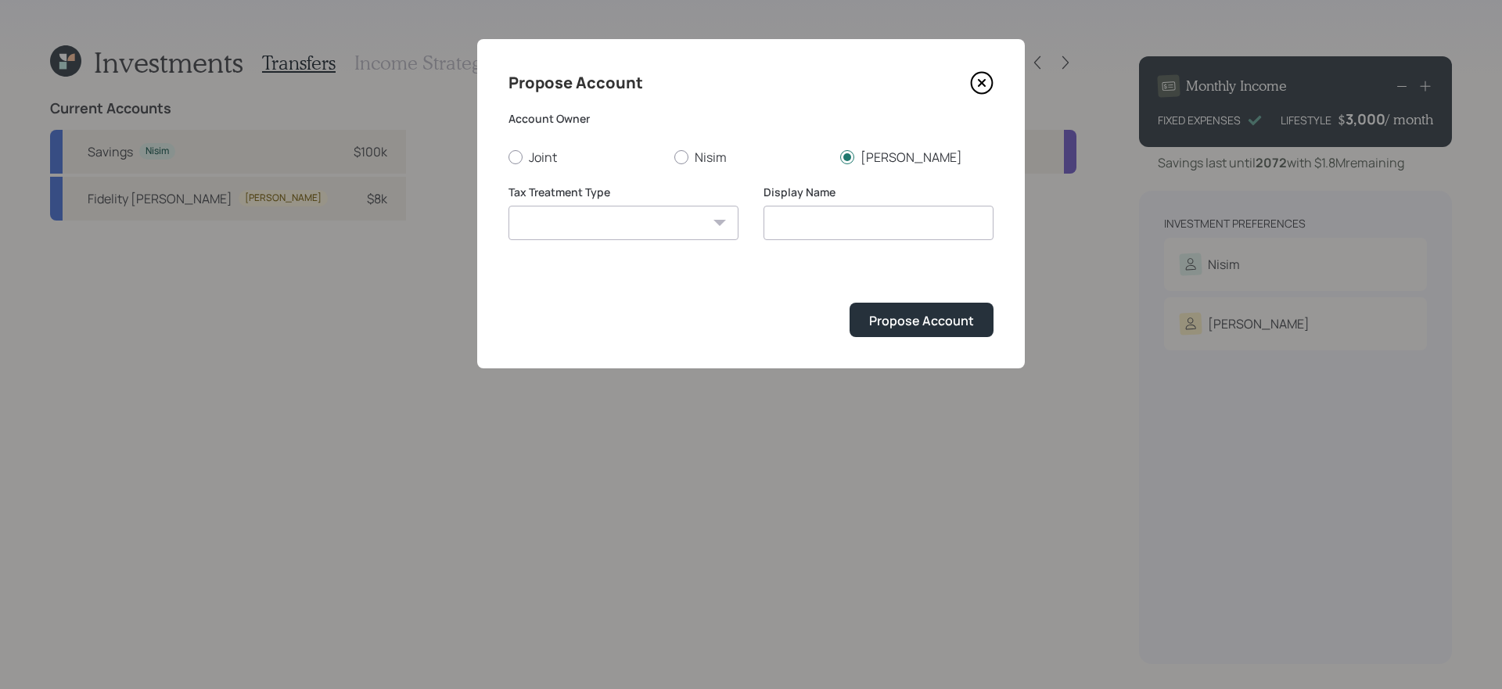
click at [508, 206] on select "Roth Taxable Traditional" at bounding box center [623, 223] width 230 height 34
type input "Roth"
click at [899, 315] on div "Propose Account" at bounding box center [921, 320] width 105 height 17
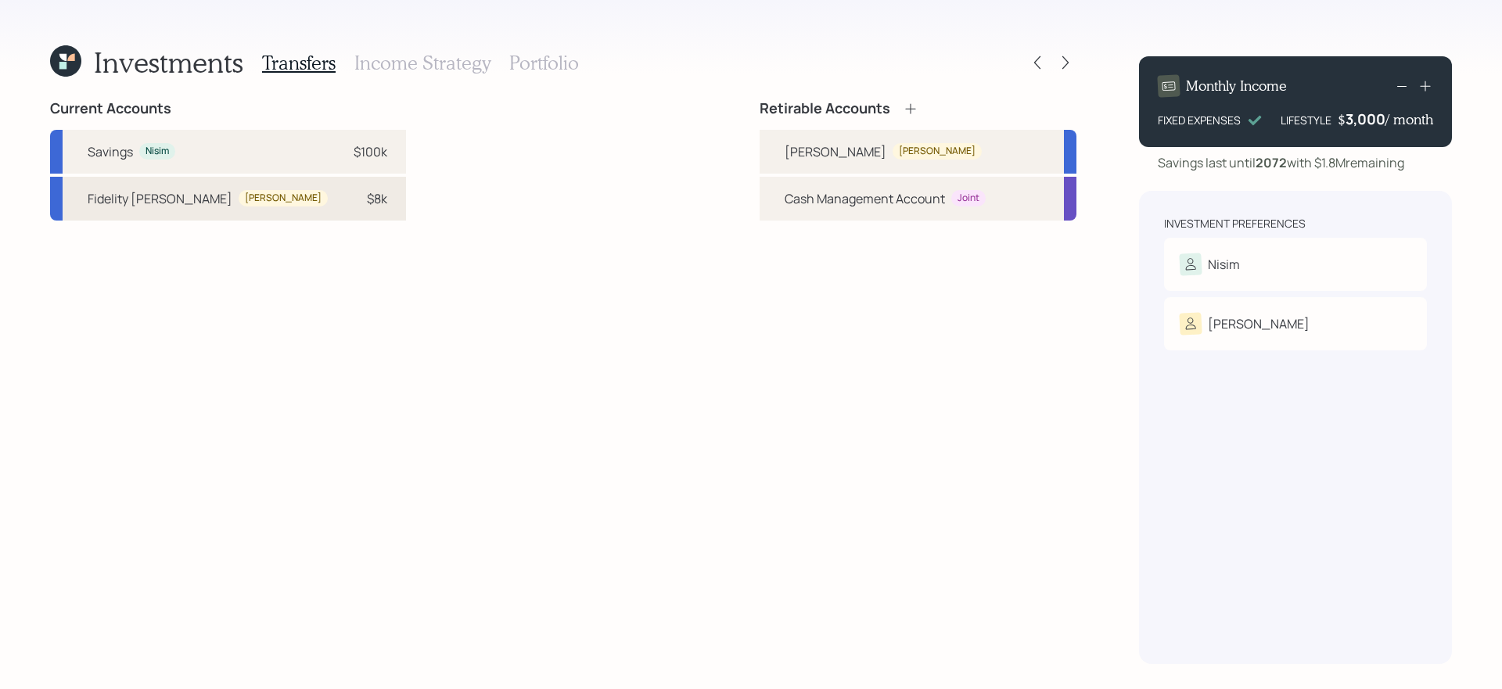
click at [174, 199] on div "Fidelity Roth IRA" at bounding box center [160, 198] width 145 height 19
click at [786, 144] on div "Roth" at bounding box center [835, 151] width 102 height 19
select select "d9b79b2c-447d-4b95-ac01-a27ec6e94dcc"
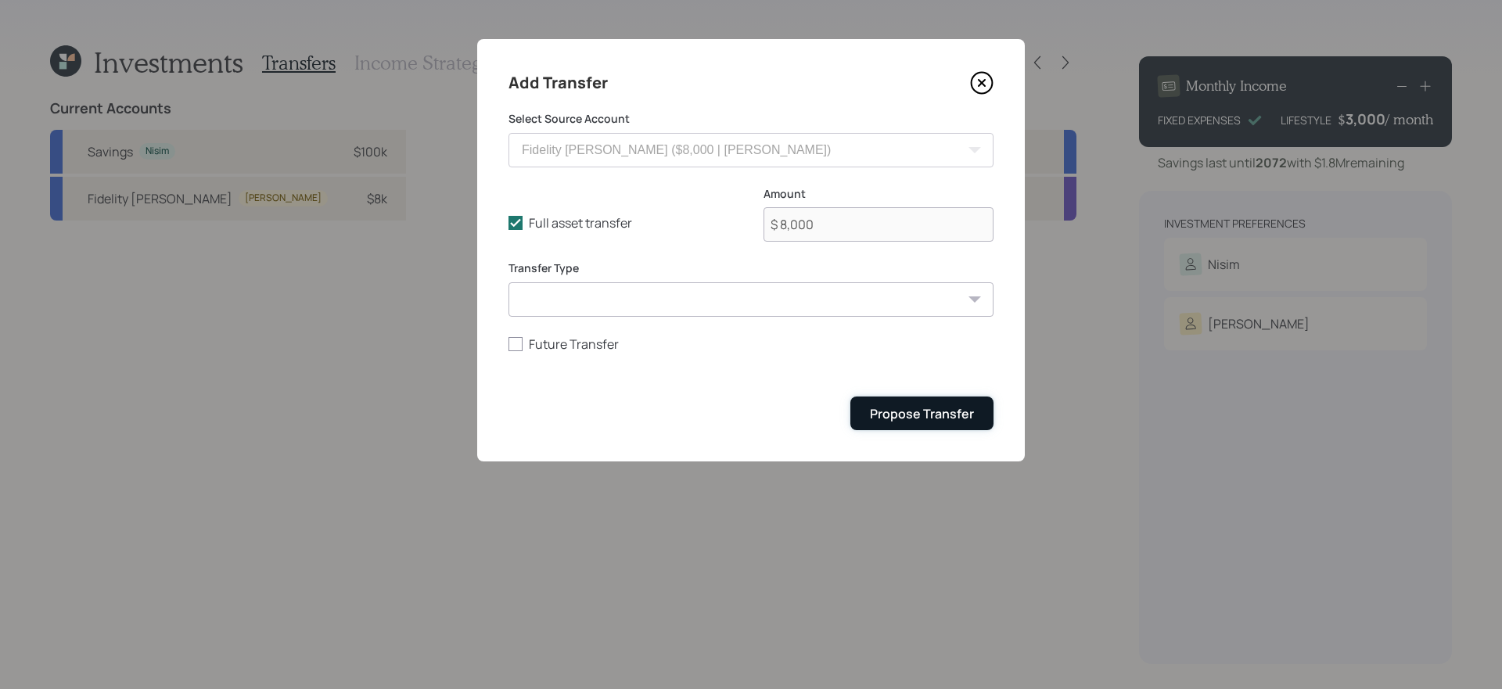
click at [940, 417] on div "Propose Transfer" at bounding box center [922, 413] width 104 height 17
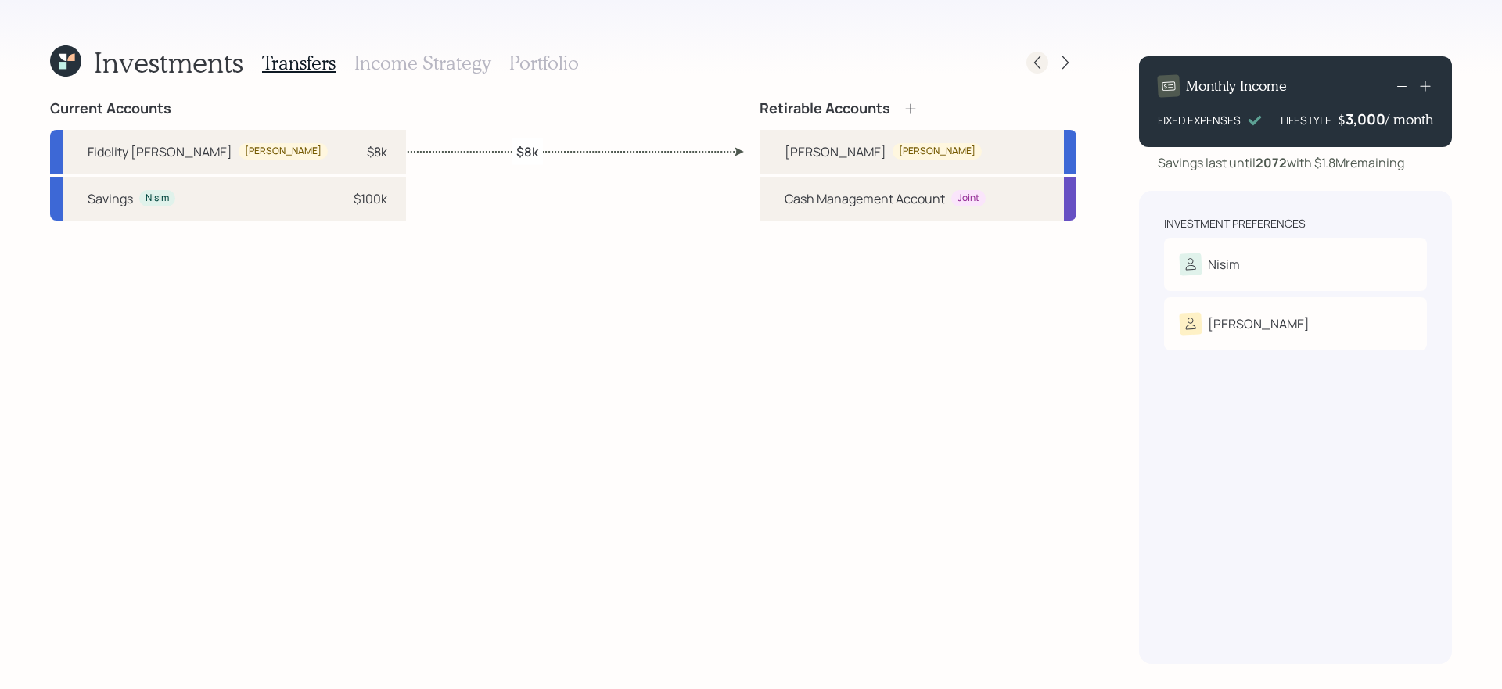
click at [1034, 66] on icon at bounding box center [1037, 63] width 16 height 16
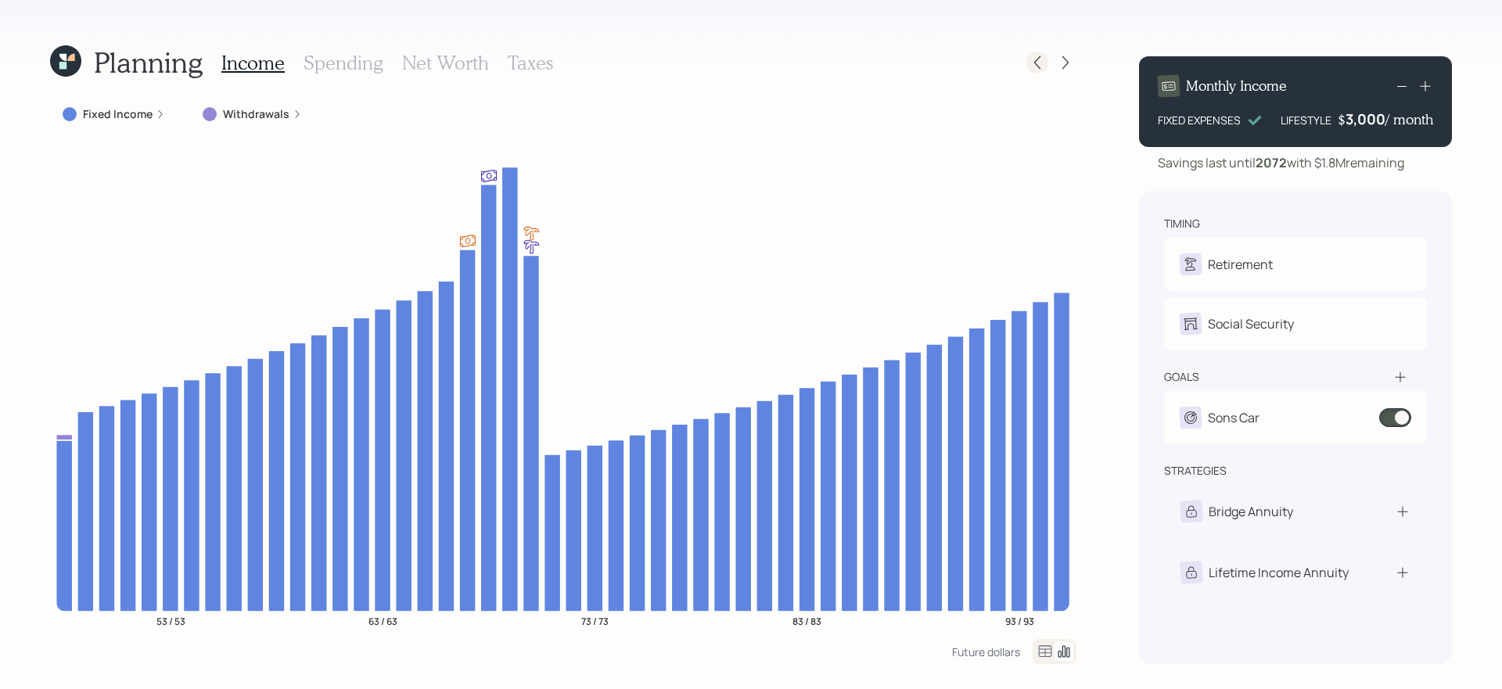
click at [1041, 66] on icon at bounding box center [1037, 63] width 16 height 16
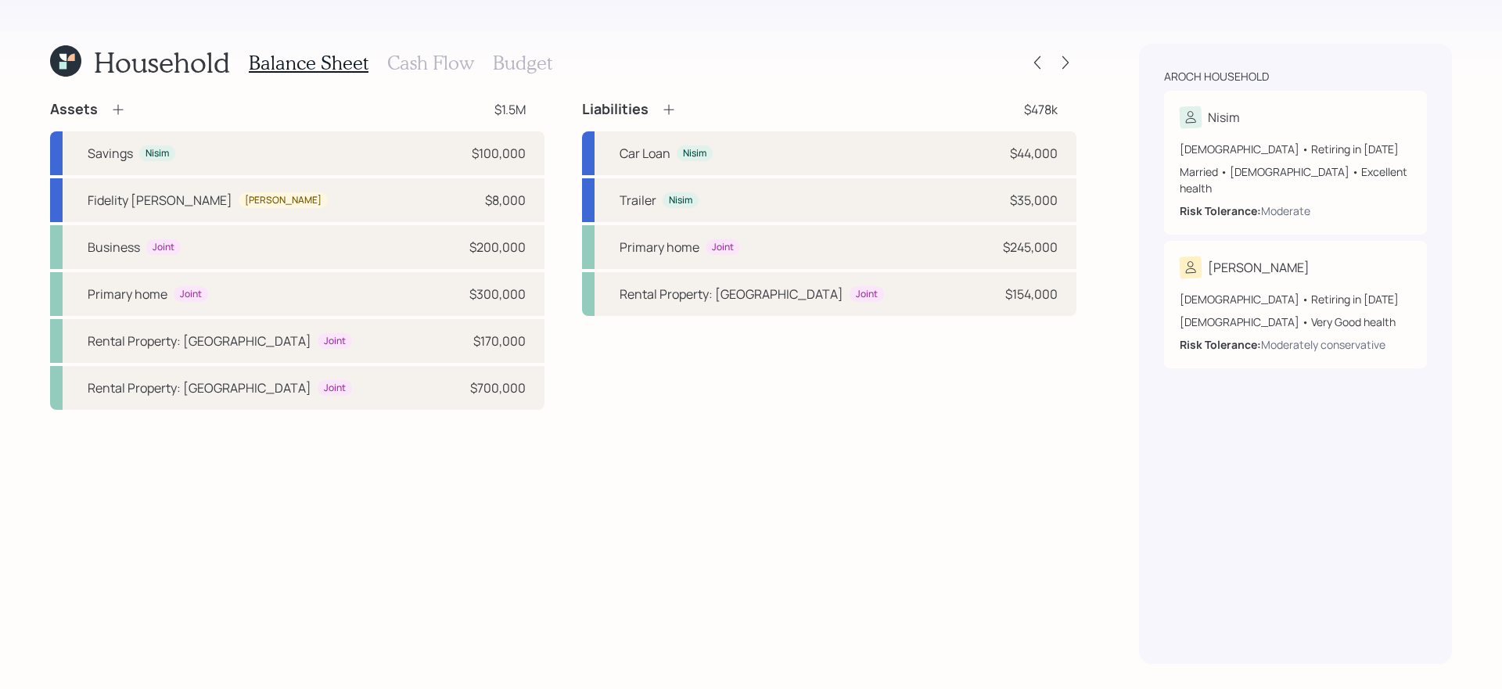
click at [538, 57] on h3 "Budget" at bounding box center [522, 63] width 59 height 23
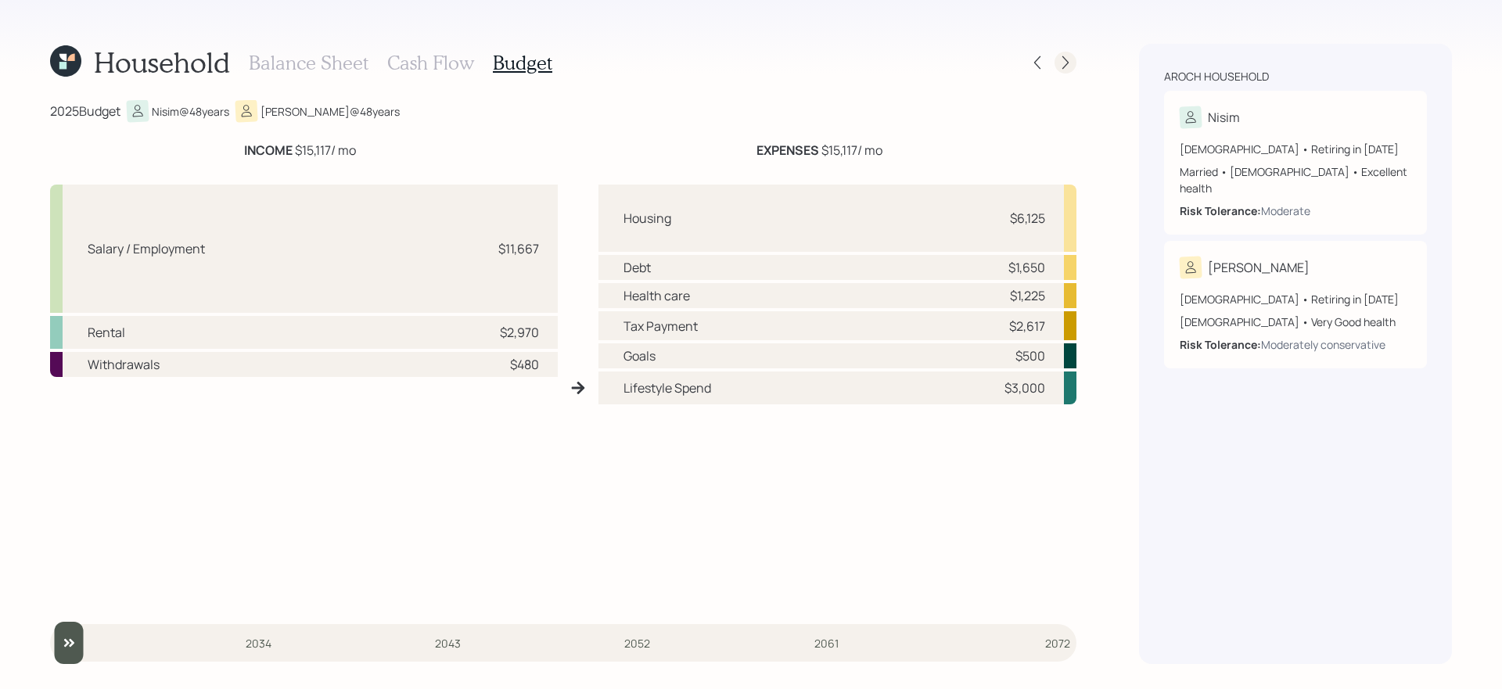
click at [1068, 64] on icon at bounding box center [1065, 63] width 16 height 16
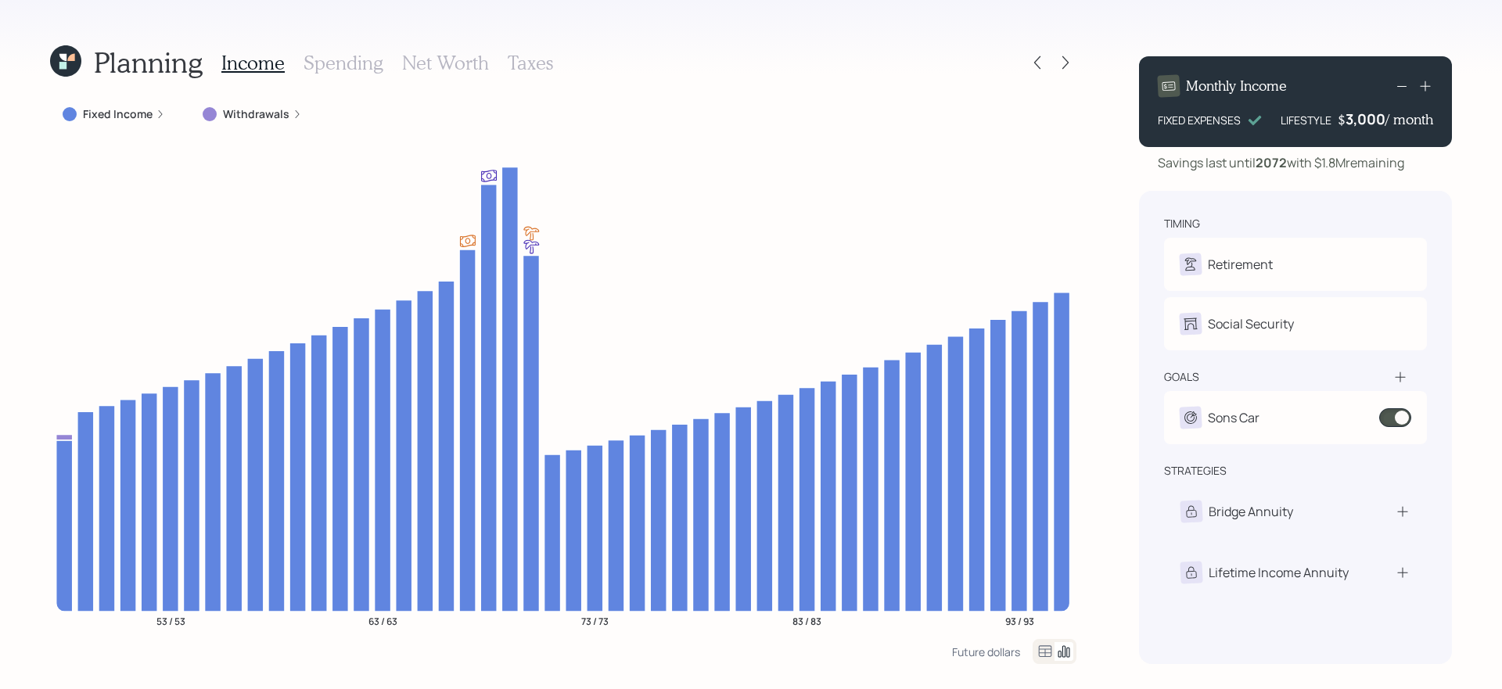
click at [1068, 64] on icon at bounding box center [1065, 63] width 16 height 16
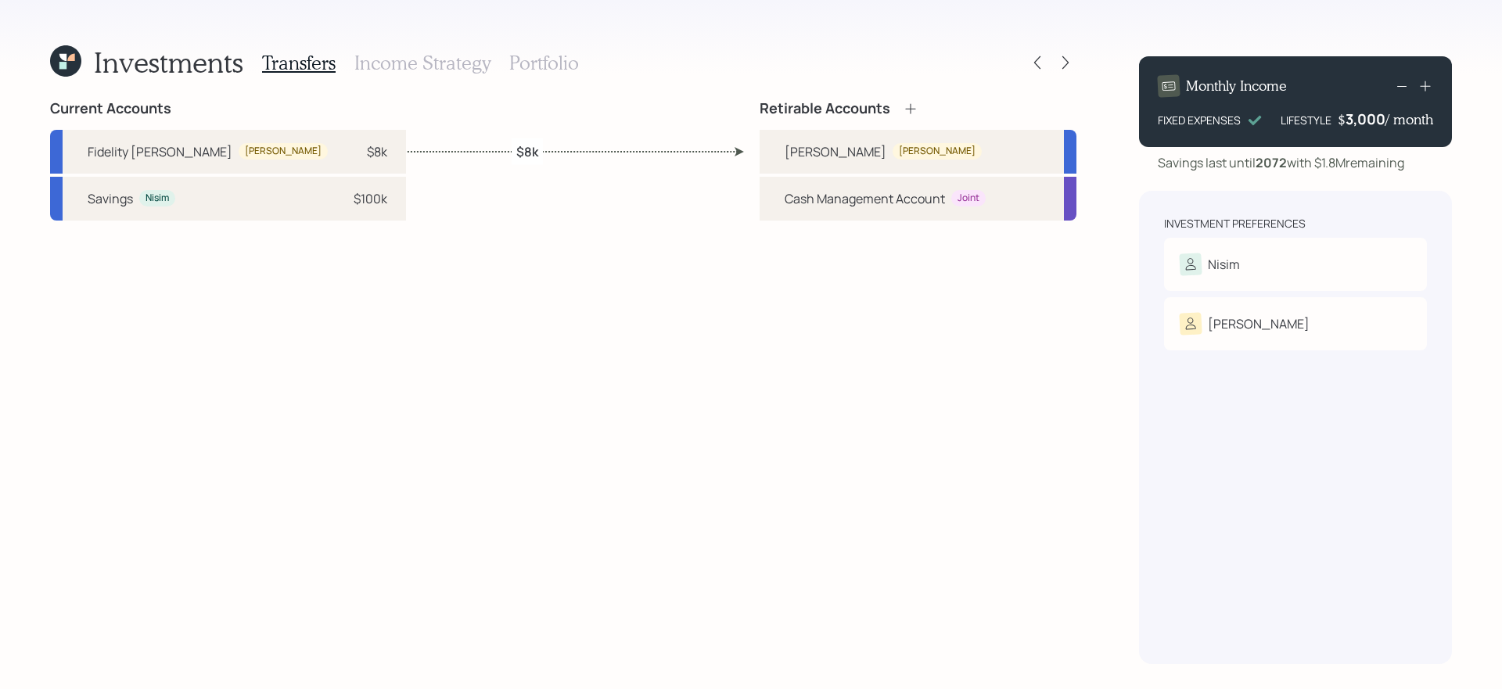
click at [924, 111] on div "Retirable Accounts" at bounding box center [917, 108] width 317 height 17
click at [916, 108] on icon at bounding box center [911, 109] width 16 height 16
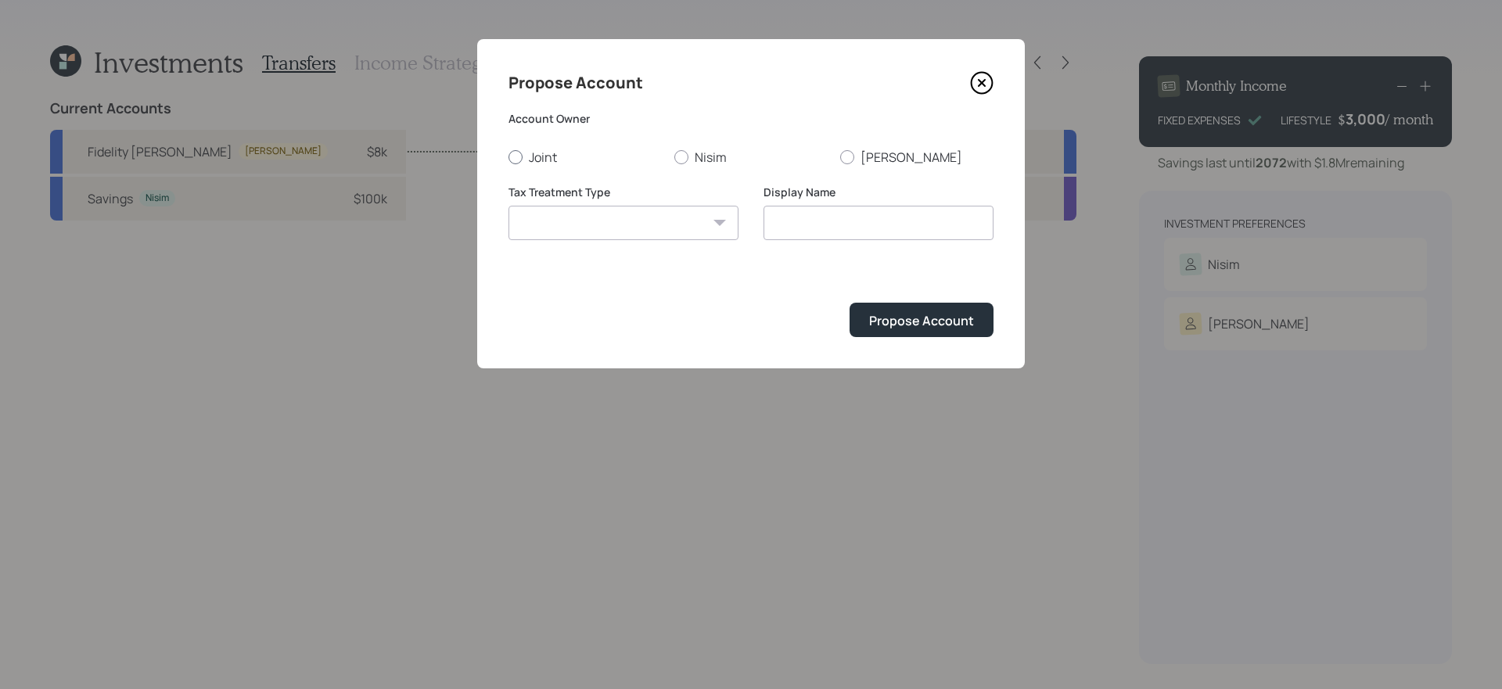
click at [555, 158] on label "Joint" at bounding box center [584, 157] width 153 height 17
click at [508, 157] on input "Joint" at bounding box center [508, 156] width 1 height 1
radio input "true"
click at [595, 211] on select "Roth Taxable Traditional" at bounding box center [623, 223] width 230 height 34
select select "taxable"
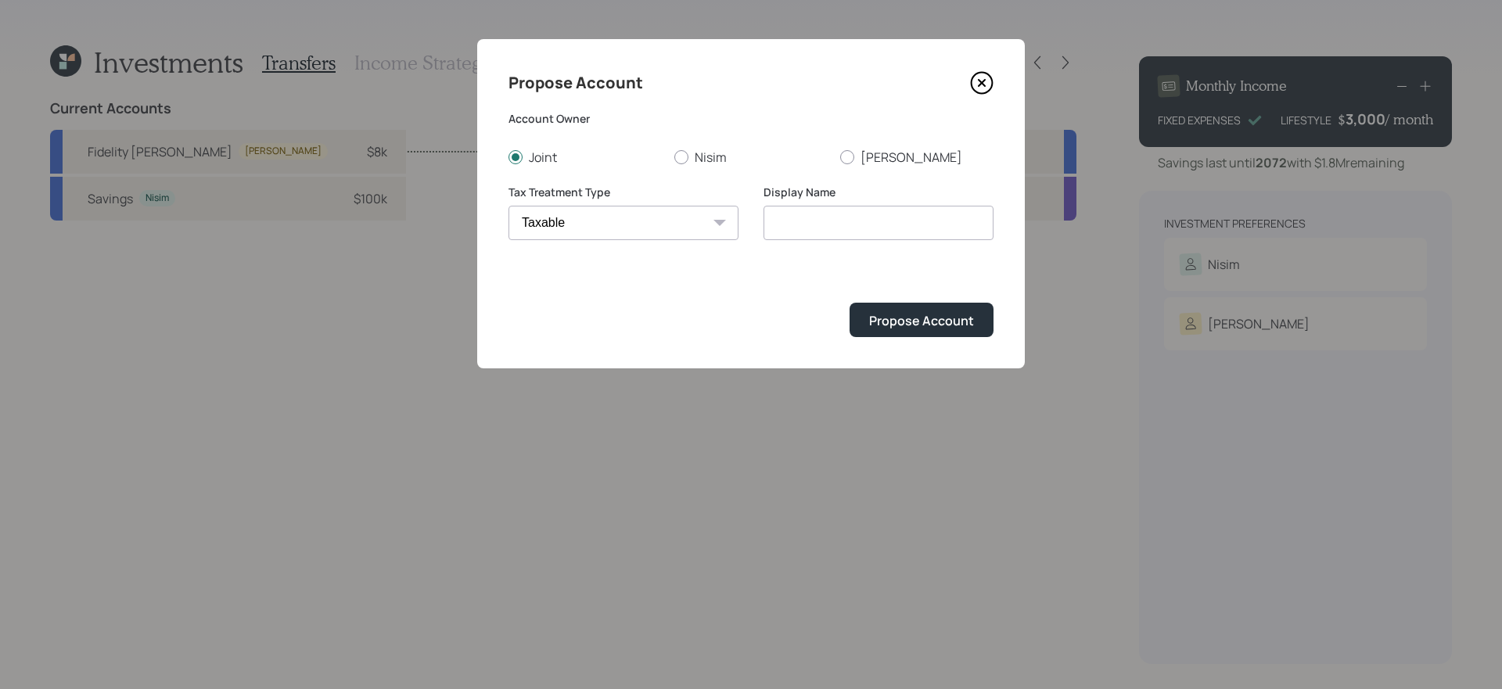
click at [508, 206] on select "Roth Taxable Traditional" at bounding box center [623, 223] width 230 height 34
type input "Taxable"
click at [914, 324] on div "Propose Account" at bounding box center [921, 320] width 105 height 17
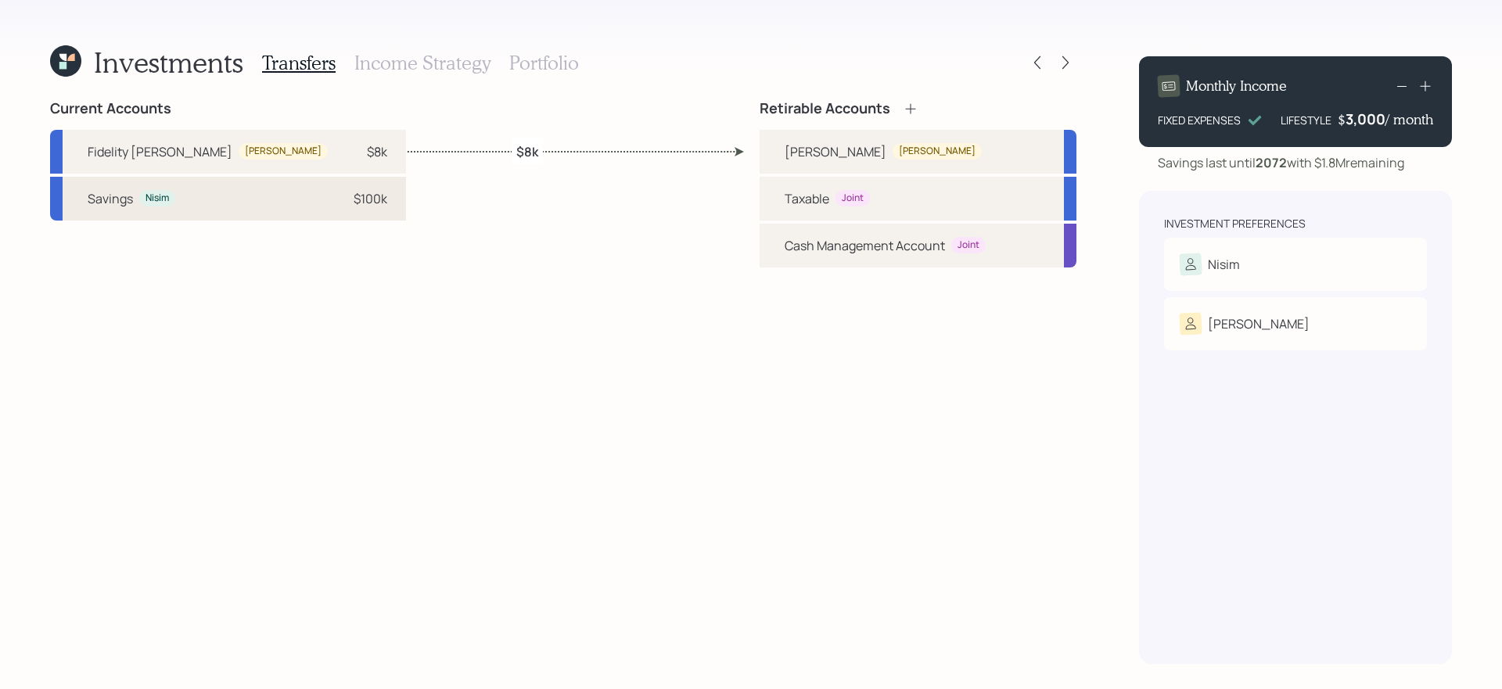
click at [203, 208] on div "Savings Nisim $100k" at bounding box center [228, 199] width 356 height 44
click at [846, 202] on div "Joint" at bounding box center [853, 198] width 22 height 13
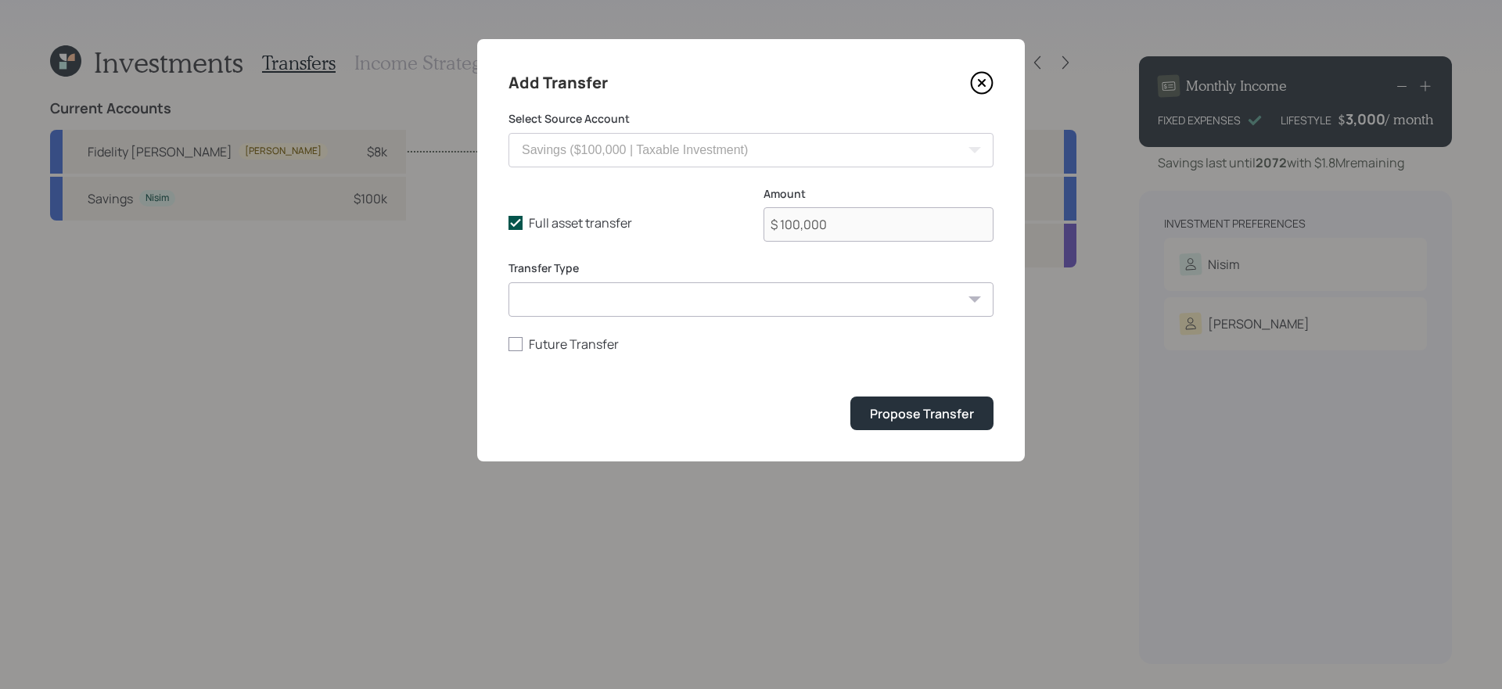
click at [546, 231] on label "Full asset transfer" at bounding box center [623, 222] width 230 height 17
click at [508, 224] on input "Full asset transfer" at bounding box center [508, 223] width 1 height 1
checkbox input "false"
click at [849, 231] on input "$ 100,000" at bounding box center [878, 224] width 230 height 34
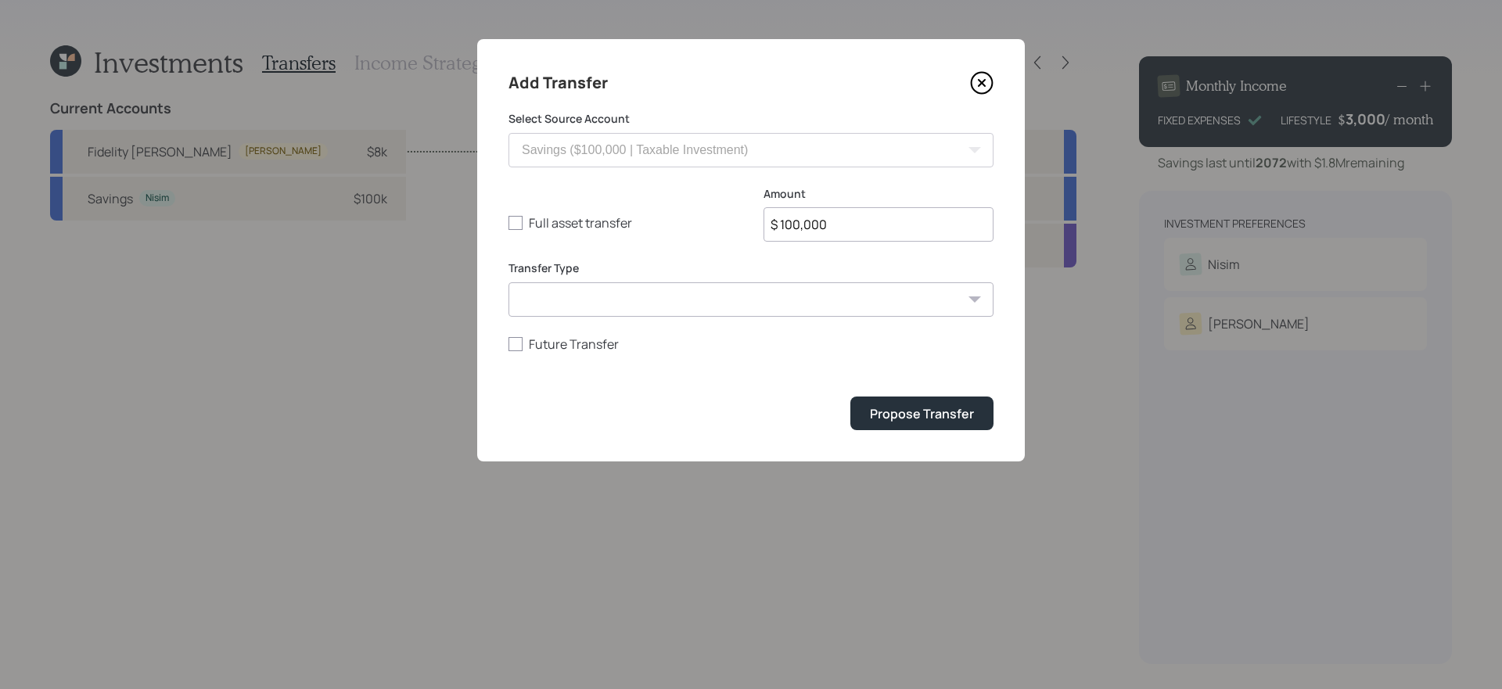
click at [849, 231] on input "$ 100,000" at bounding box center [878, 224] width 230 height 34
type input "$ 30,000"
click at [850, 397] on button "Propose Transfer" at bounding box center [921, 414] width 143 height 34
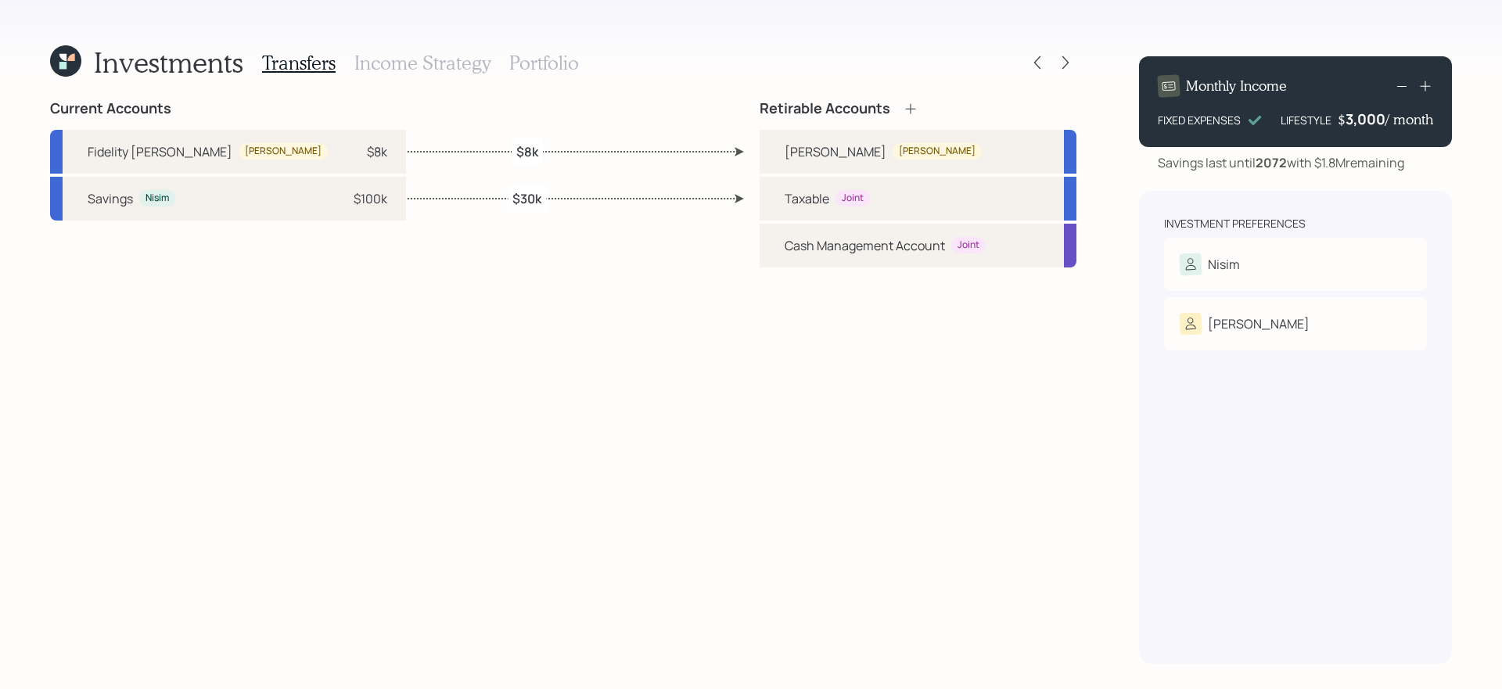
click at [554, 71] on h3 "Portfolio" at bounding box center [544, 63] width 70 height 23
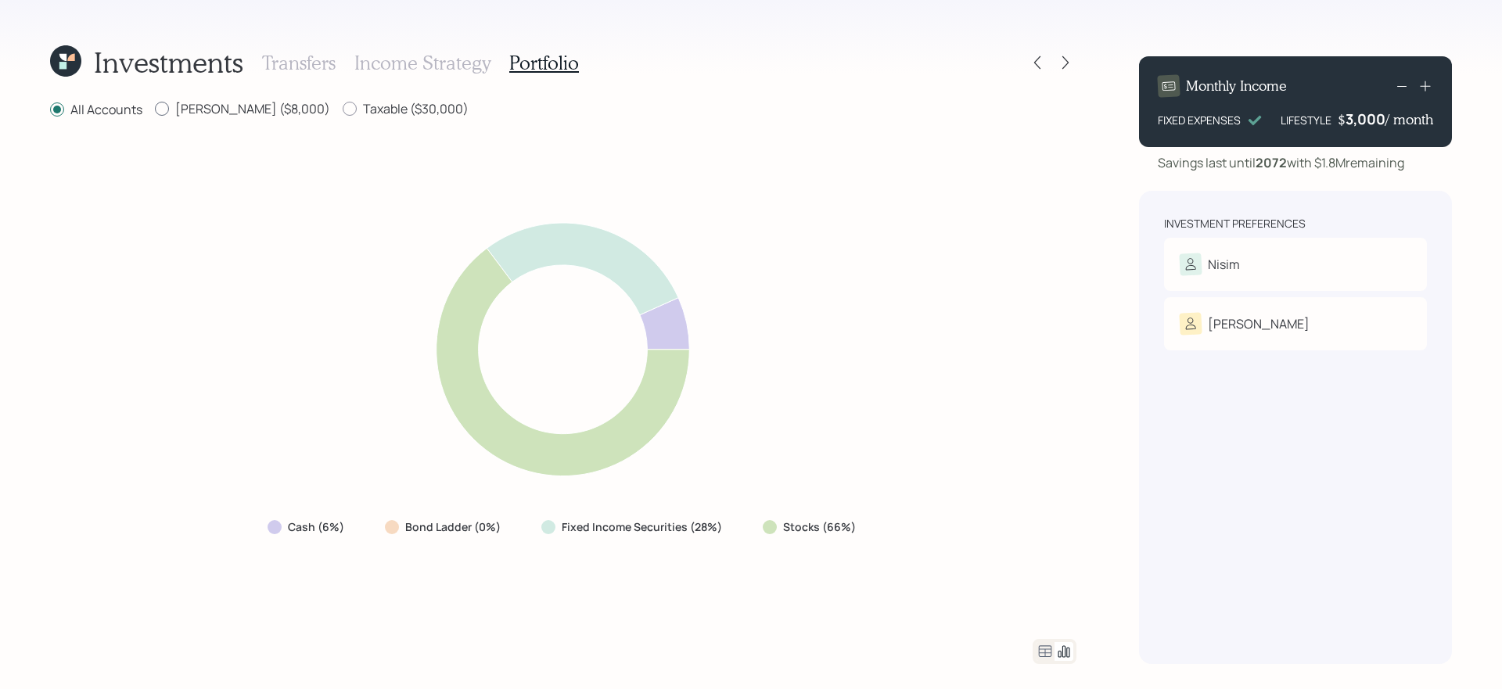
click at [239, 110] on label "Roth ($8,000)" at bounding box center [242, 108] width 175 height 17
click at [155, 110] on input "Roth ($8,000)" at bounding box center [154, 109] width 1 height 1
radio input "true"
radio input "false"
click at [344, 106] on label "Taxable ($30,000)" at bounding box center [406, 108] width 126 height 17
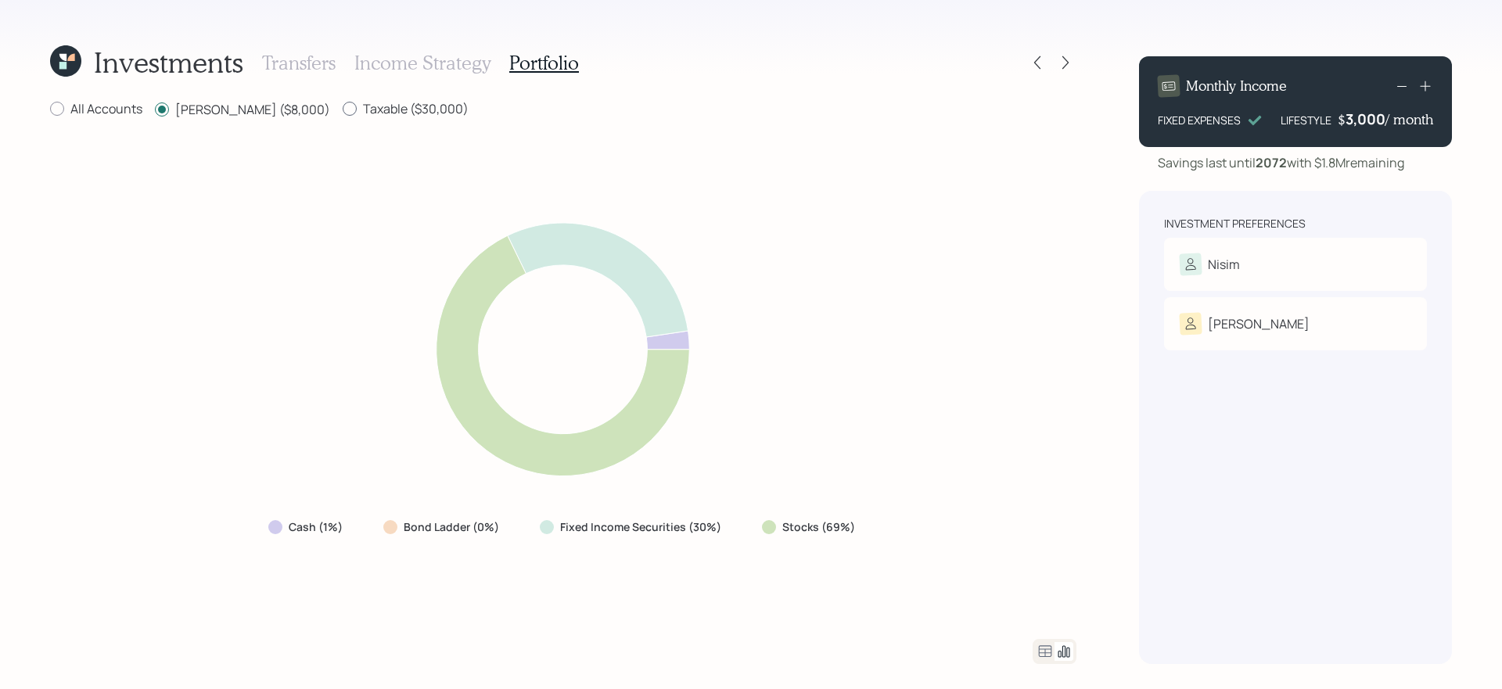
click at [343, 109] on input "Taxable ($30,000)" at bounding box center [342, 109] width 1 height 1
radio input "true"
click at [217, 112] on label "Roth ($8,000)" at bounding box center [242, 108] width 175 height 17
click at [155, 110] on input "Roth ($8,000)" at bounding box center [154, 109] width 1 height 1
radio input "true"
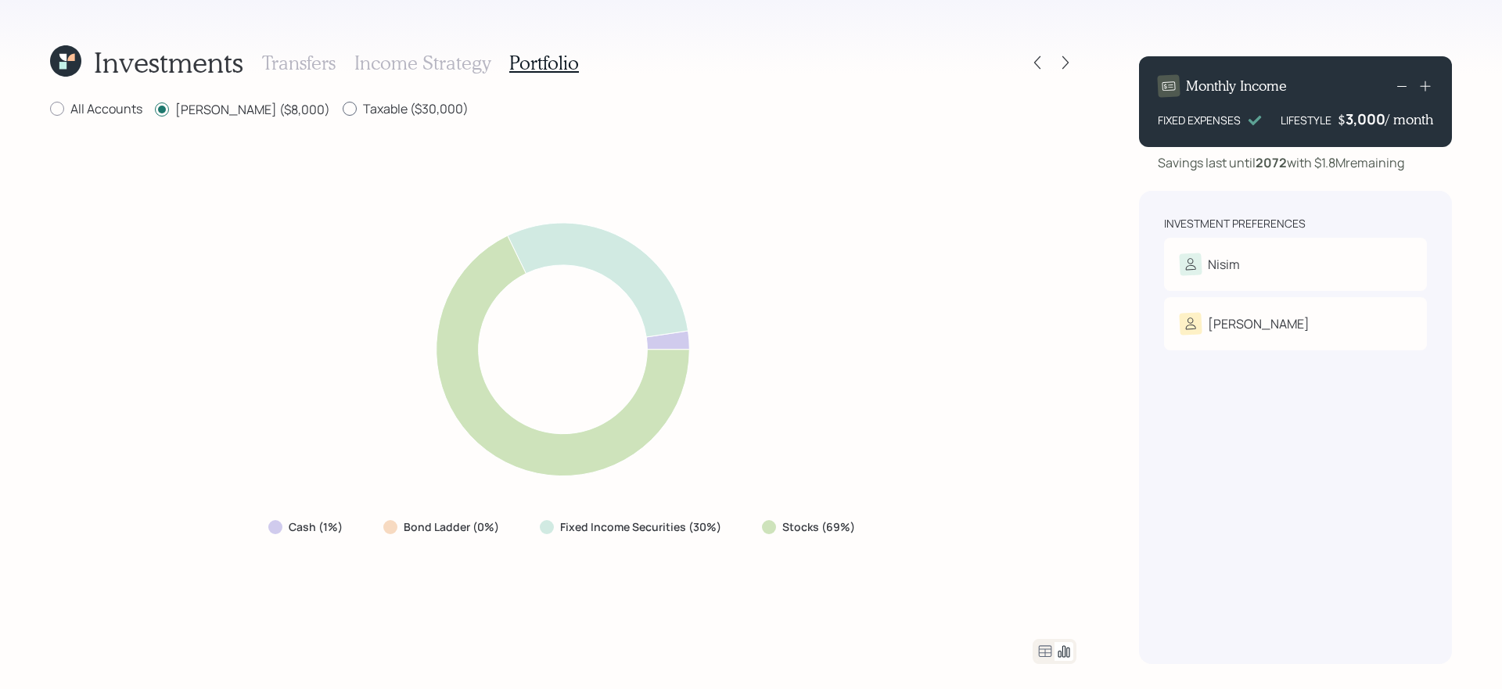
click at [356, 111] on label "Taxable ($30,000)" at bounding box center [406, 108] width 126 height 17
click at [343, 110] on input "Taxable ($30,000)" at bounding box center [342, 109] width 1 height 1
radio input "true"
radio input "false"
click at [1046, 659] on icon at bounding box center [1045, 651] width 19 height 19
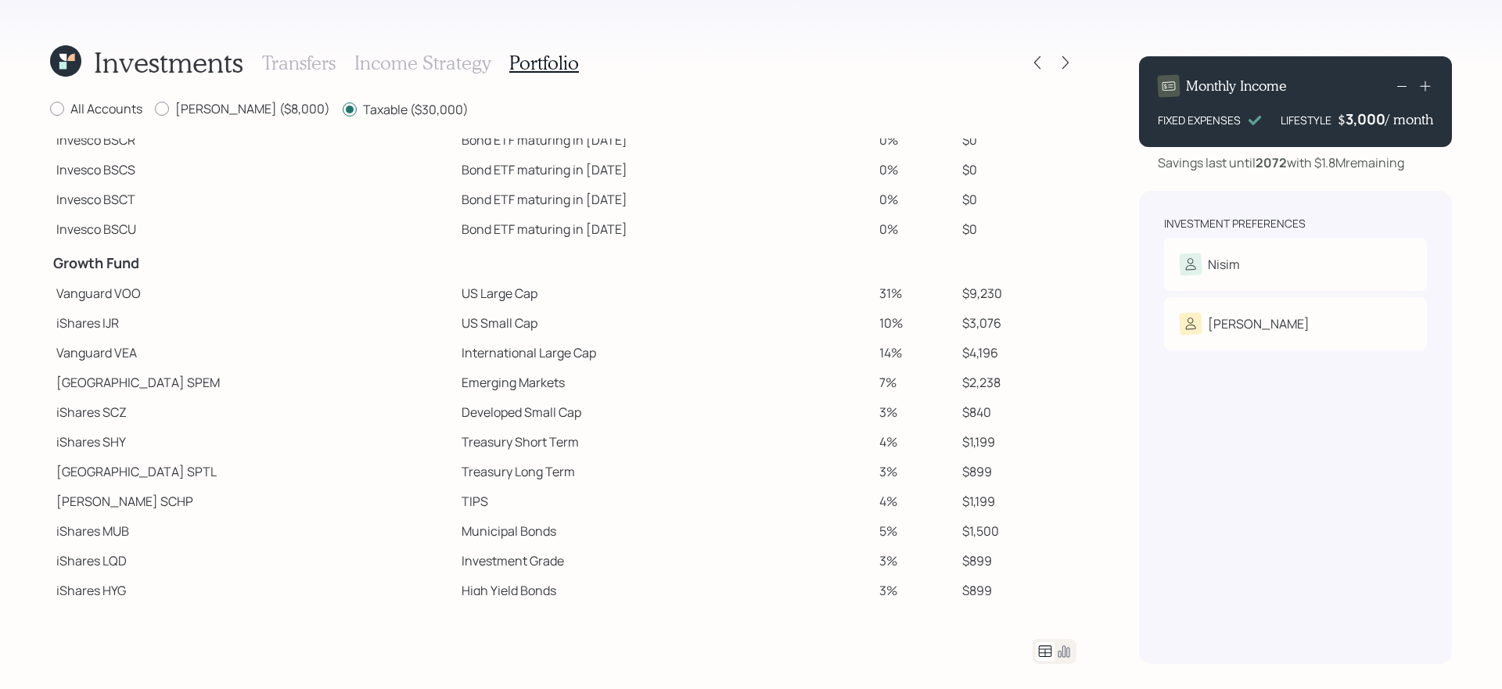
scroll to position [204, 0]
click at [1069, 72] on div at bounding box center [1065, 63] width 22 height 22
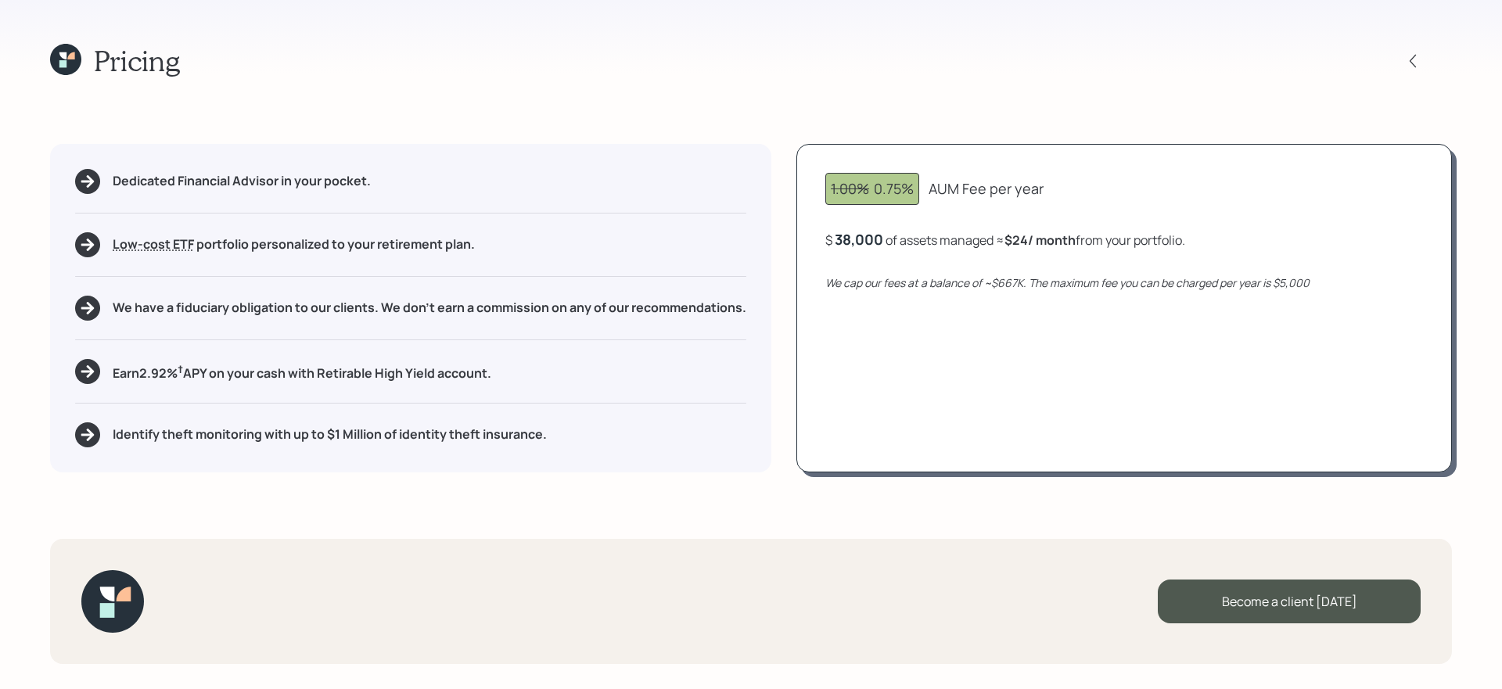
click at [70, 56] on icon at bounding box center [70, 55] width 7 height 7
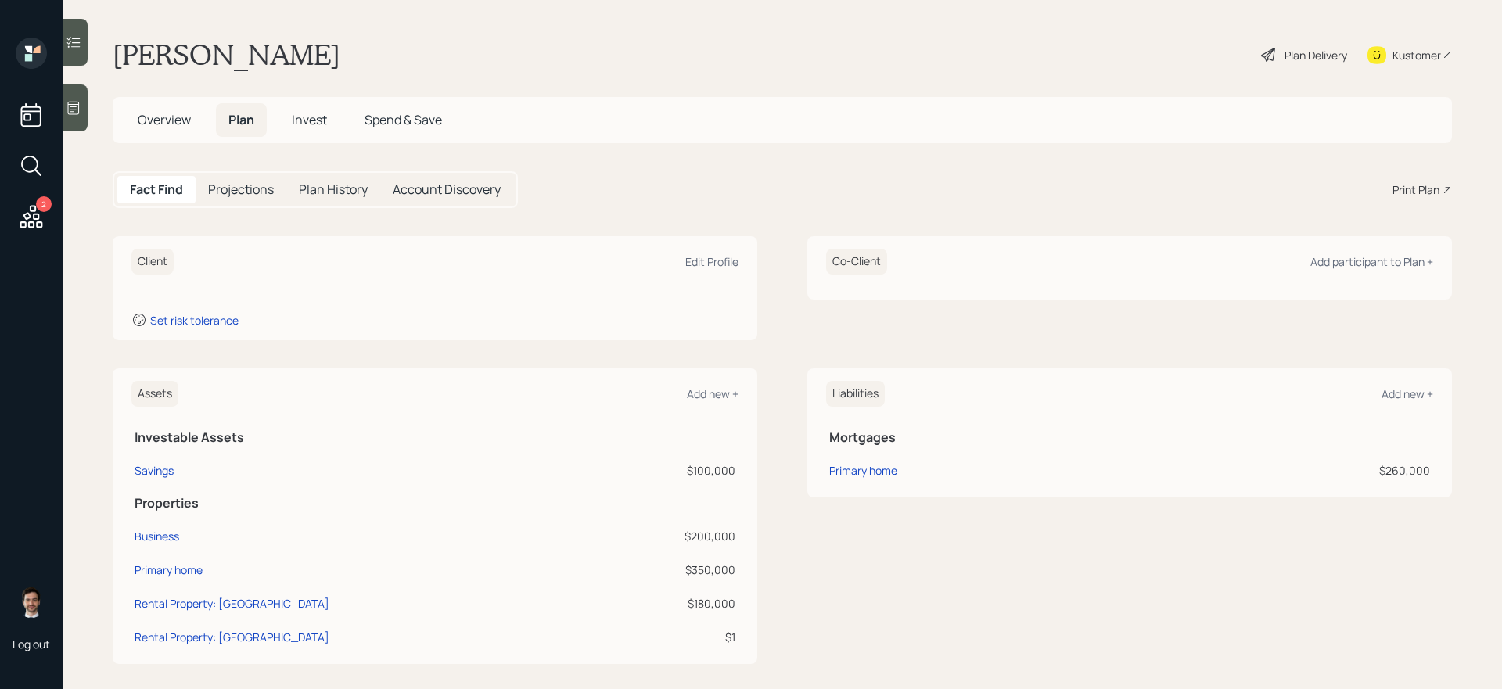
click at [167, 128] on span "Overview" at bounding box center [164, 119] width 53 height 17
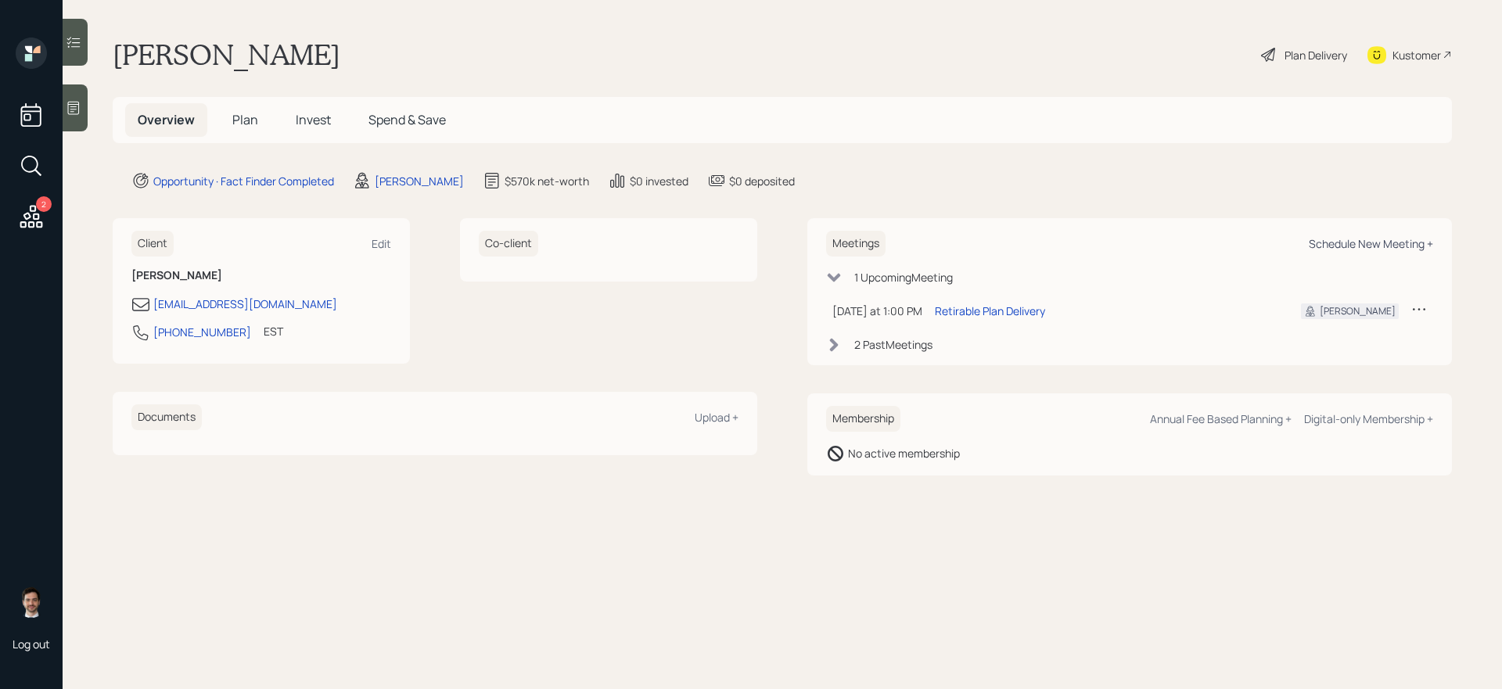
click at [1352, 240] on div "Schedule New Meeting +" at bounding box center [1371, 243] width 124 height 15
select select "ef6b64e1-8f62-4a74-b865-a7df4b35b836"
